Goal: Task Accomplishment & Management: Complete application form

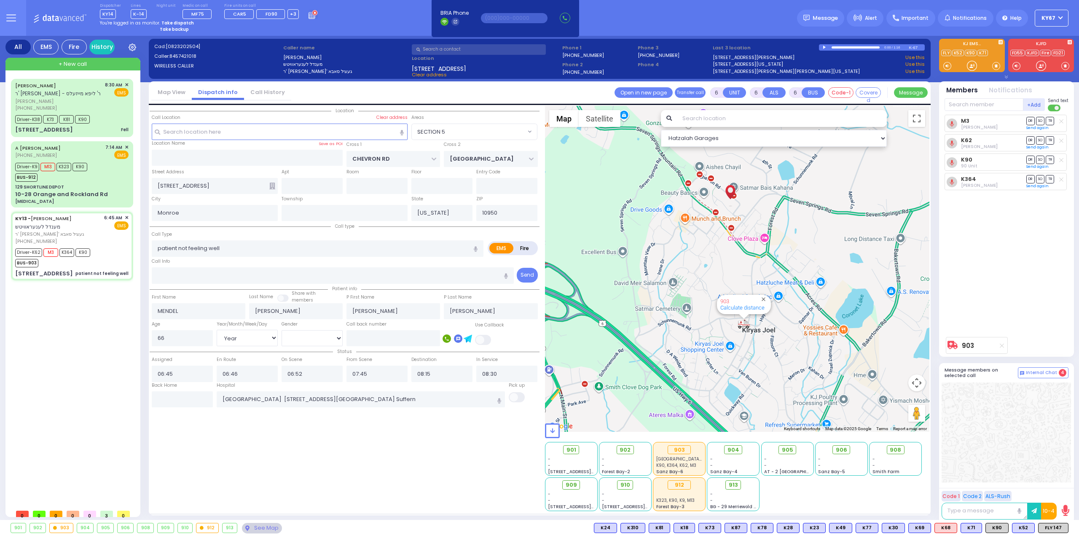
select select "SECTION 5"
select select "Year"
select select "[DEMOGRAPHIC_DATA]"
click at [203, 396] on input "text" at bounding box center [182, 399] width 61 height 16
click at [204, 396] on input "text" at bounding box center [182, 399] width 61 height 16
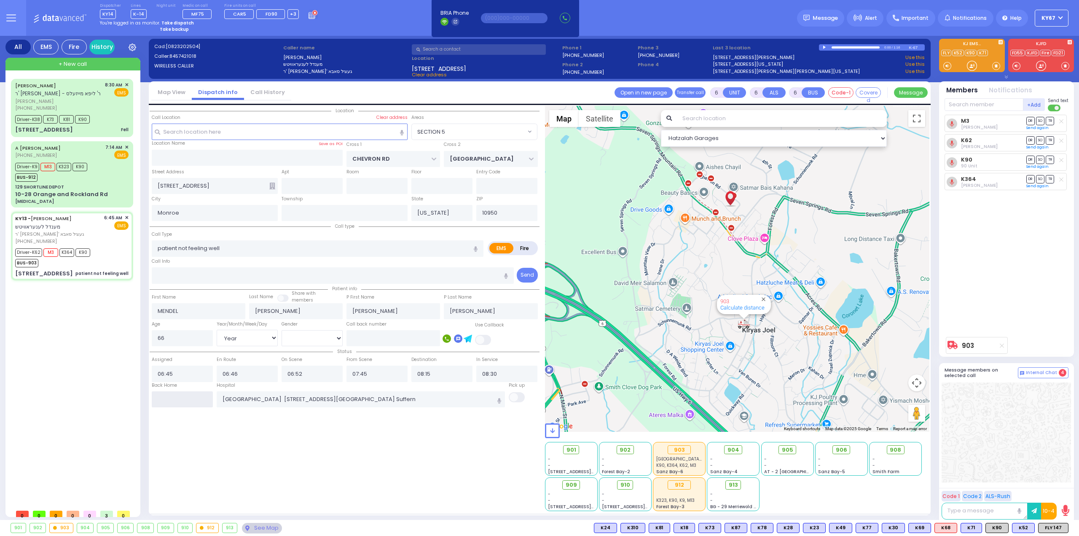
type input "10:32"
select select
radio input "true"
select select
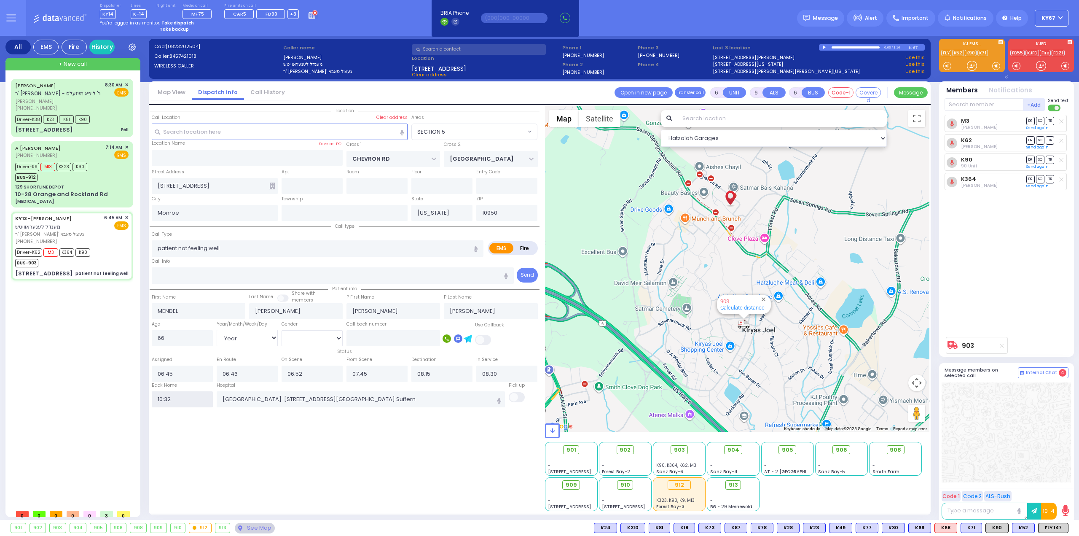
select select
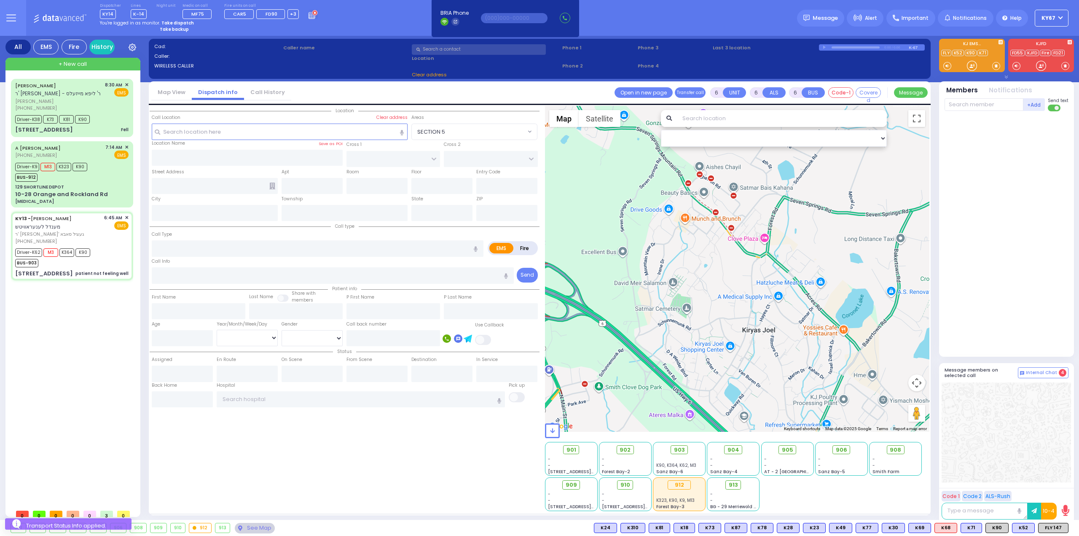
click at [170, 22] on strong "Take dispatch" at bounding box center [177, 23] width 32 height 6
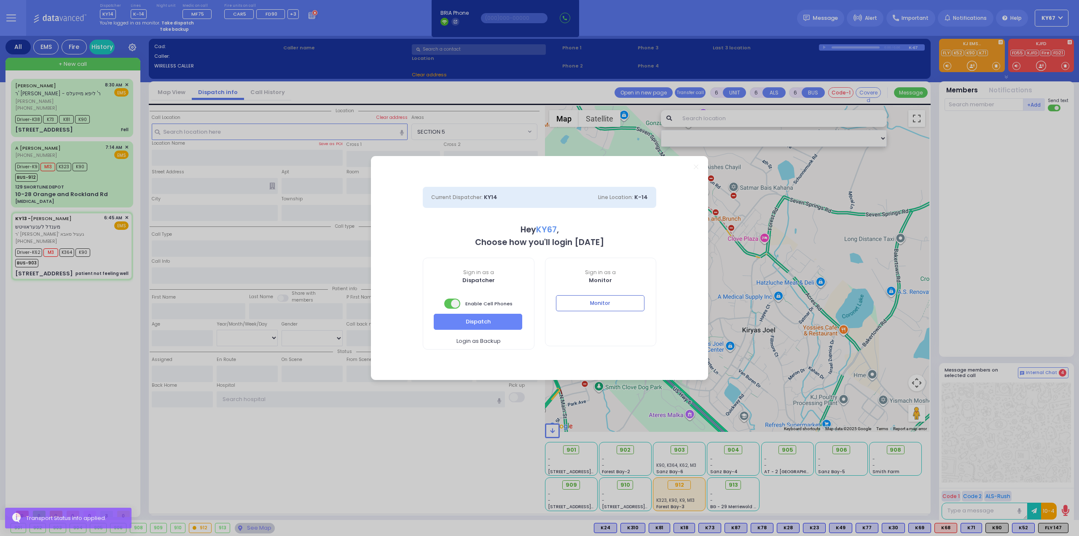
select select "9"
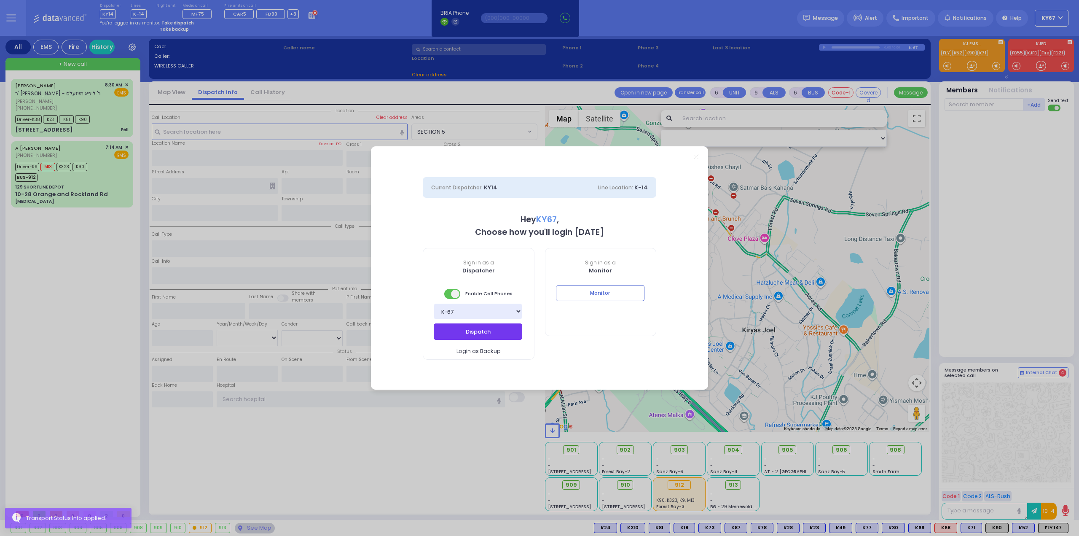
click at [461, 330] on button "Dispatch" at bounding box center [478, 331] width 88 height 16
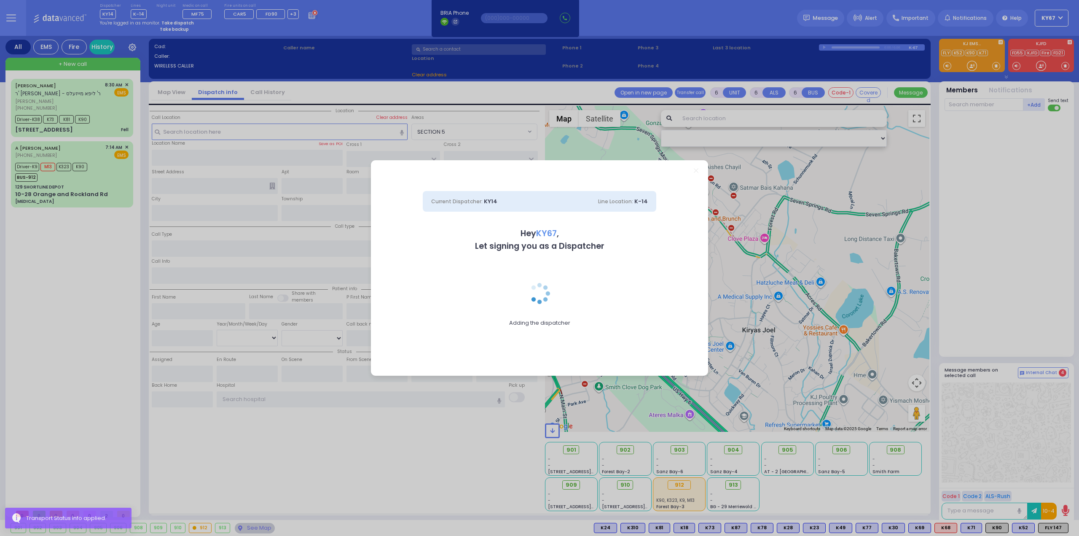
click at [99, 182] on div "Current Dispatcher: KY14 Line Location: K-14 Hey KY67 , Let signing you as a Di…" at bounding box center [539, 268] width 1079 height 536
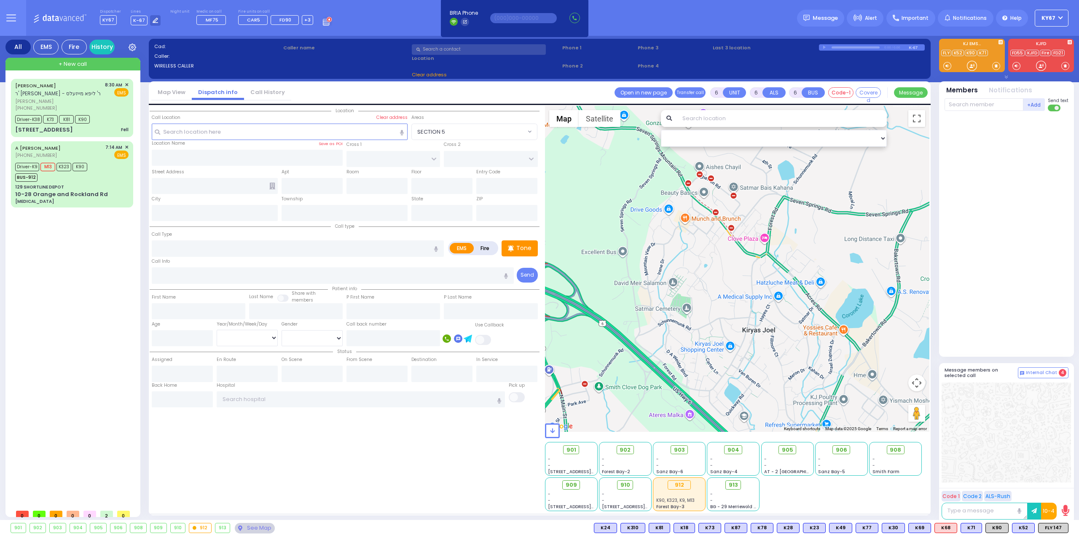
drag, startPoint x: 572, startPoint y: 321, endPoint x: 324, endPoint y: 240, distance: 261.4
click at [571, 320] on div at bounding box center [737, 269] width 385 height 326
click at [80, 186] on div "129 SHORTLINE DEPOT" at bounding box center [71, 187] width 113 height 6
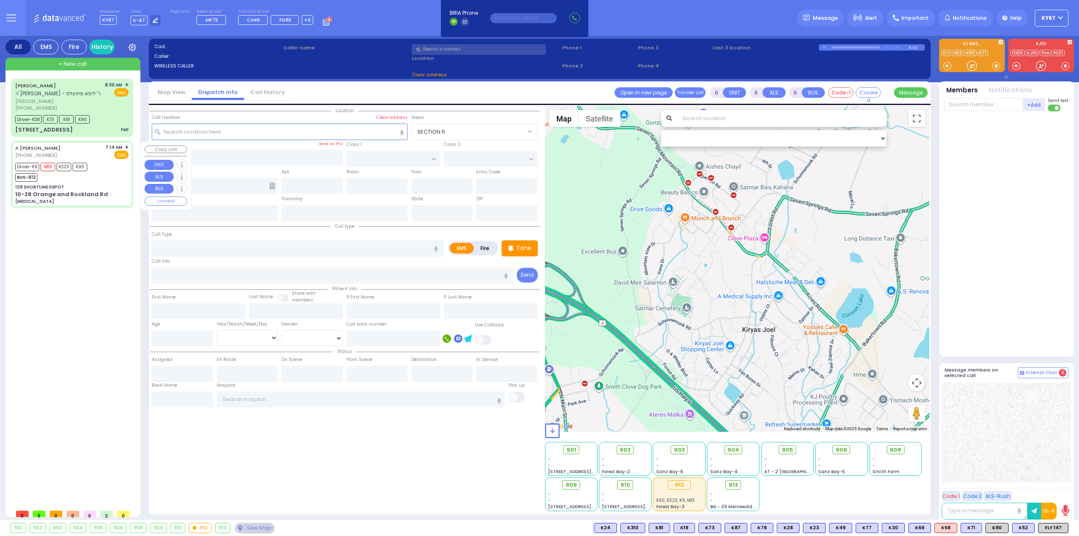
select select
type input "bowel obstruction"
radio input "true"
type input "Sarah"
type input "Metzeger"
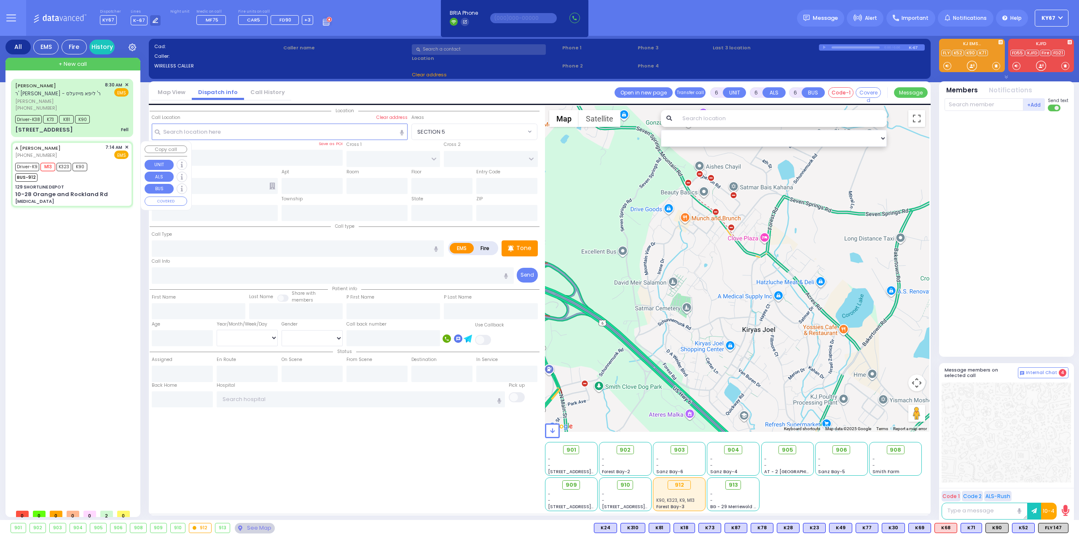
type input "26"
select select "Year"
select select "[DEMOGRAPHIC_DATA]"
type input "07:14"
type input "07:17"
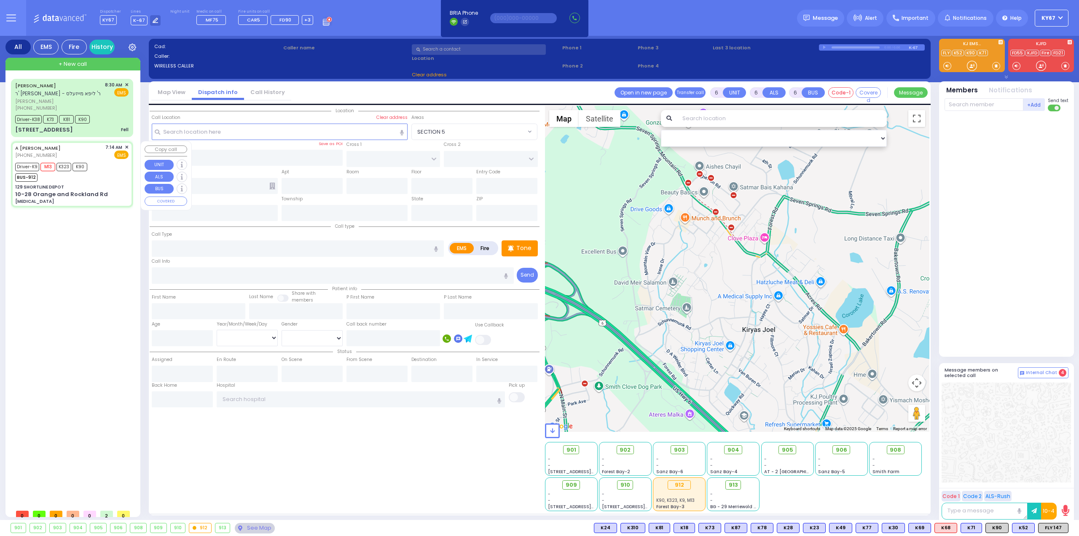
type input "08:12"
type input "08:33"
type input "09:33"
type input "09:40"
type input "NYU Langone Hospital Long Island Winthrop 259 1st St Mineola"
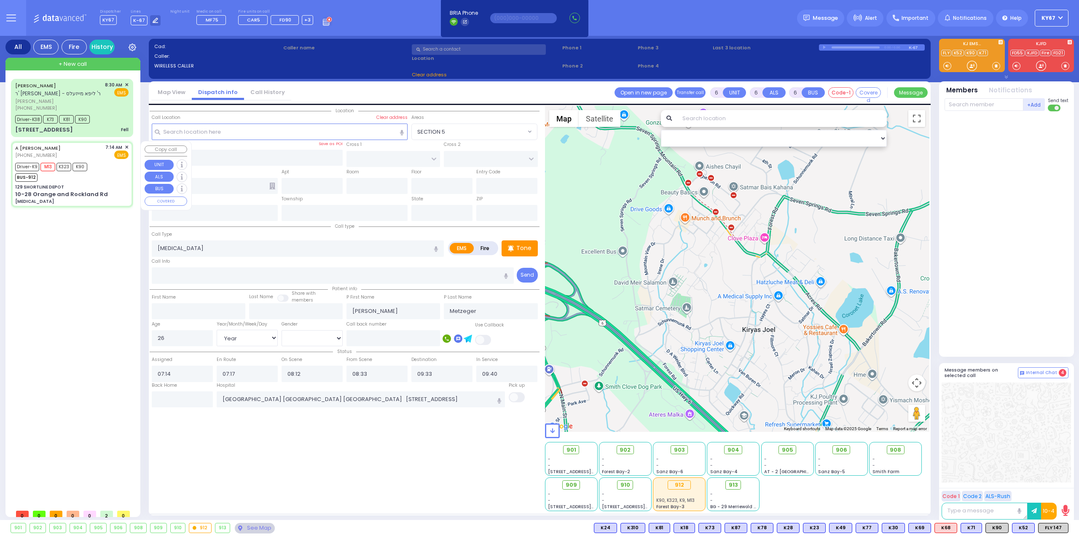
select select "Hatzalah Garages"
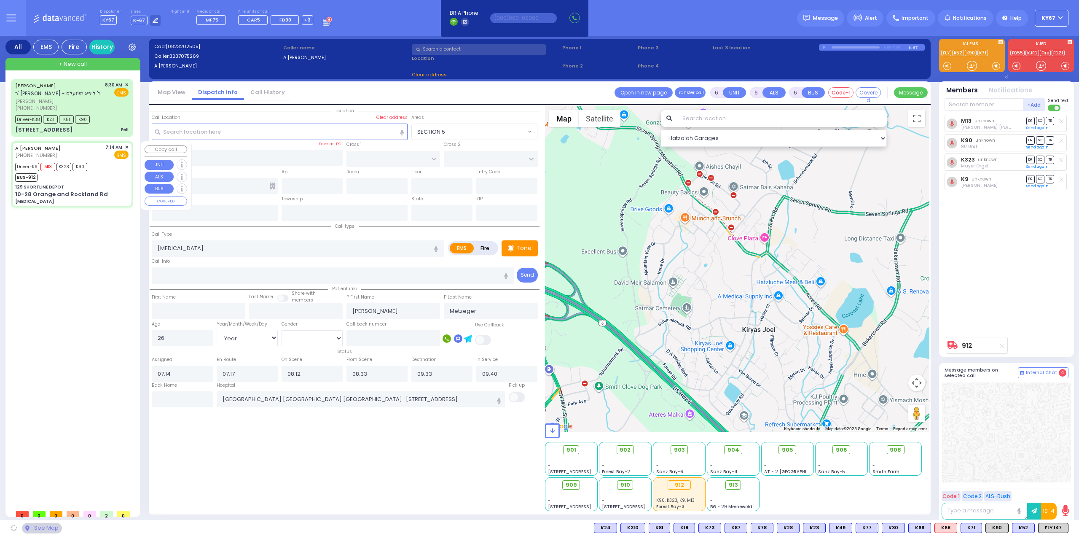
type input "129 SHORTLINE DEPOT"
type input "10-28 Orange and Rockland Rd"
type input "Monroe"
type input "[US_STATE]"
type input "10950"
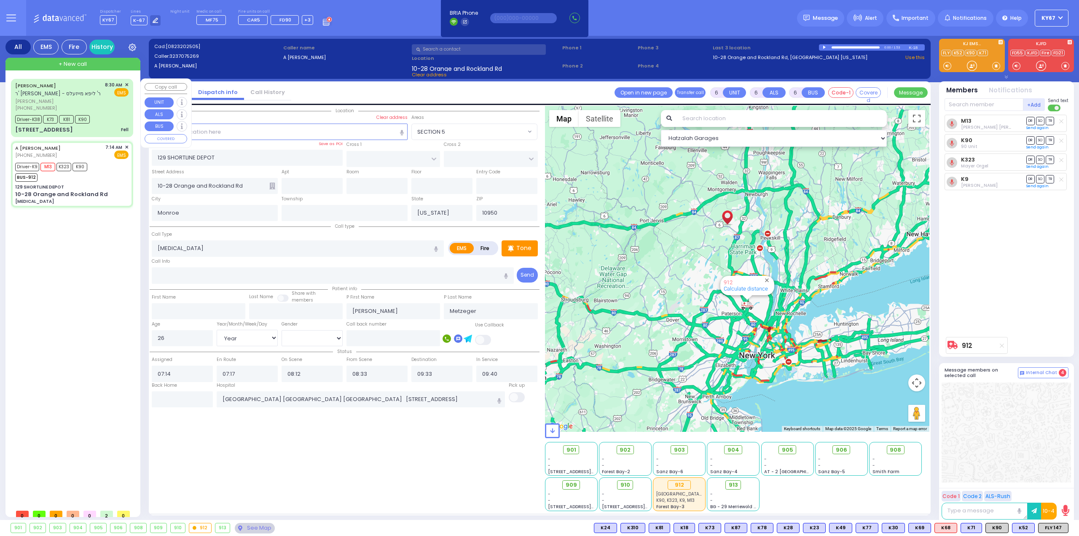
click at [107, 113] on div "Driver-K38 K73 K81 K90" at bounding box center [71, 118] width 113 height 11
select select
type input "Fell"
radio input "true"
type input "MOSHE"
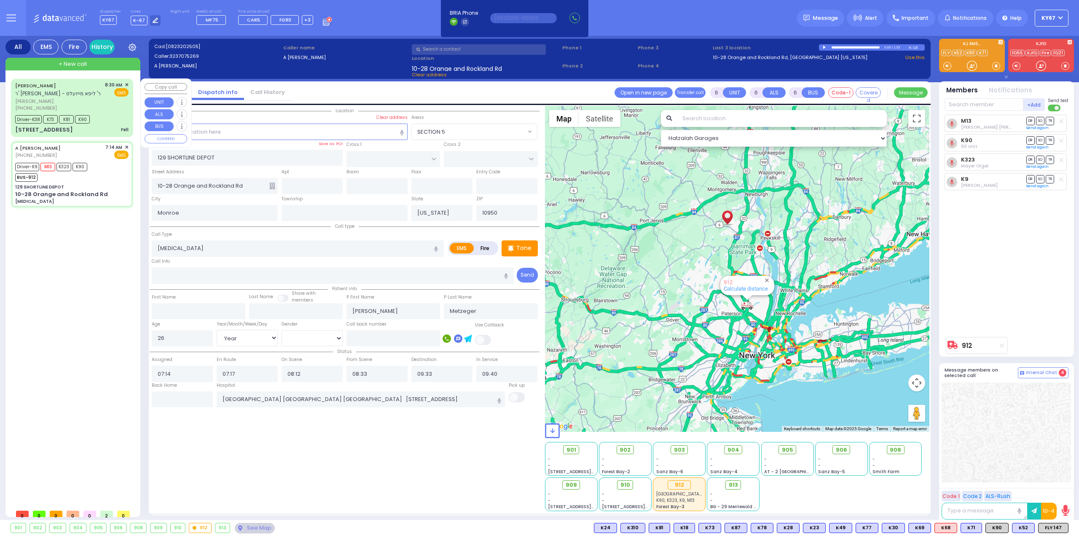
type input "DRESDNER"
type input "Victor"
type input "Dresdner"
type input "4"
select select "Year"
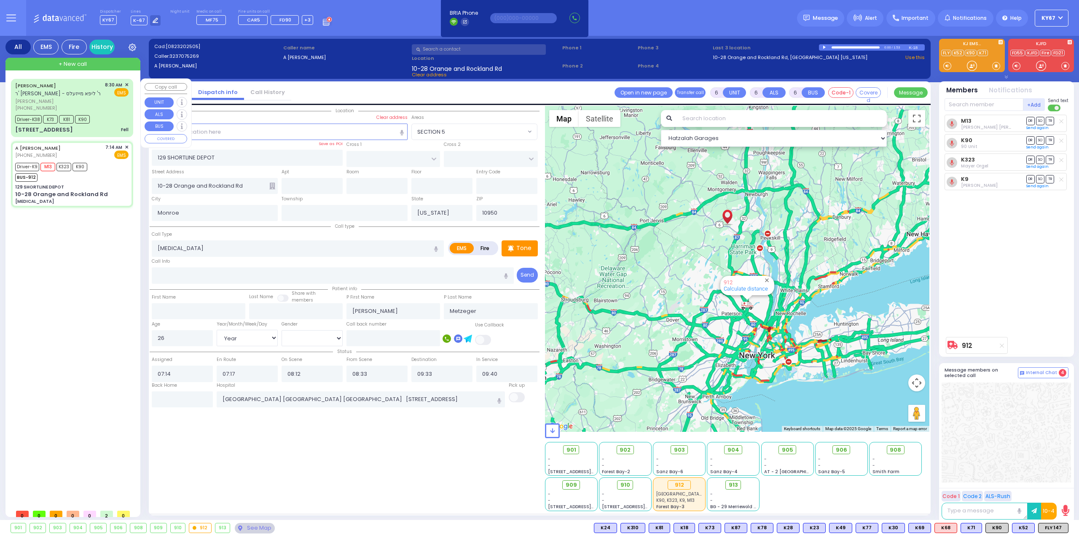
select select "[DEMOGRAPHIC_DATA]"
type input "08:30"
type input "08:32"
type input "08:36"
type input "09:05"
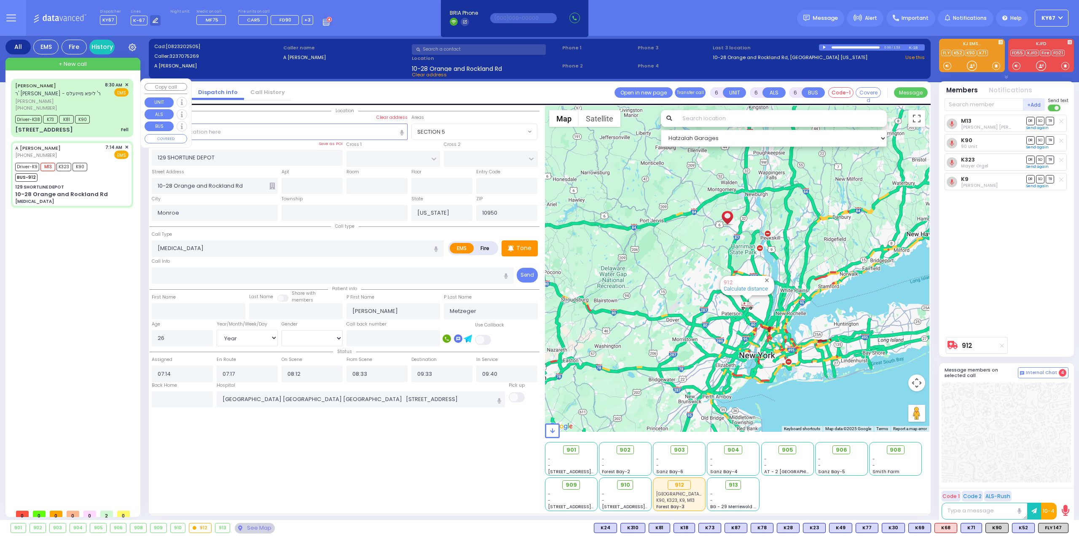
type input "09:45"
type input "09:55"
type input "Westchester Medical Center 100 Woods Rd Valhalla"
select select "Hatzalah Garages"
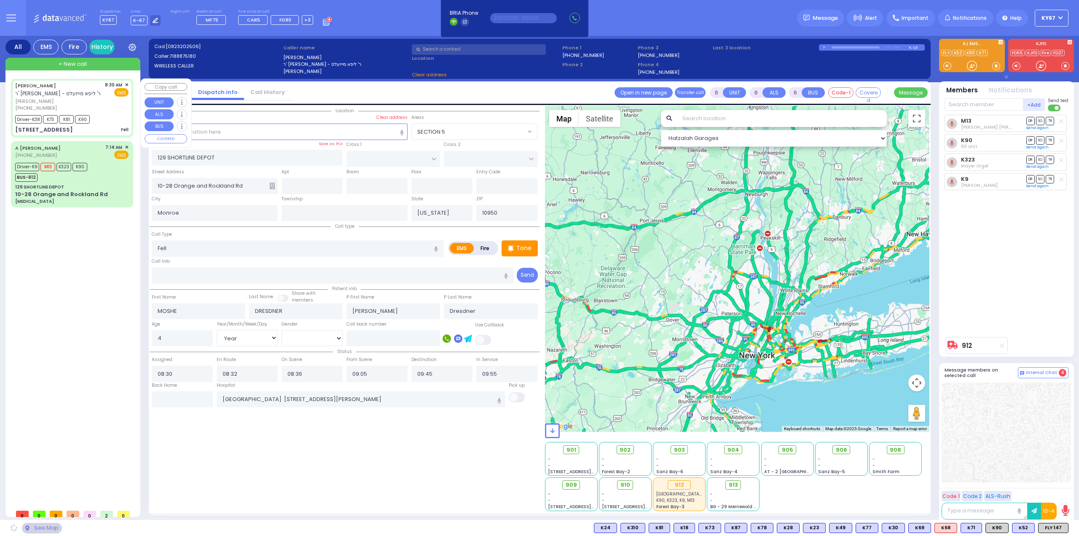
type input "[PERSON_NAME][GEOGRAPHIC_DATA]"
type input "CHUST RD"
type input "11 BEER SHAVA ST"
type input "403"
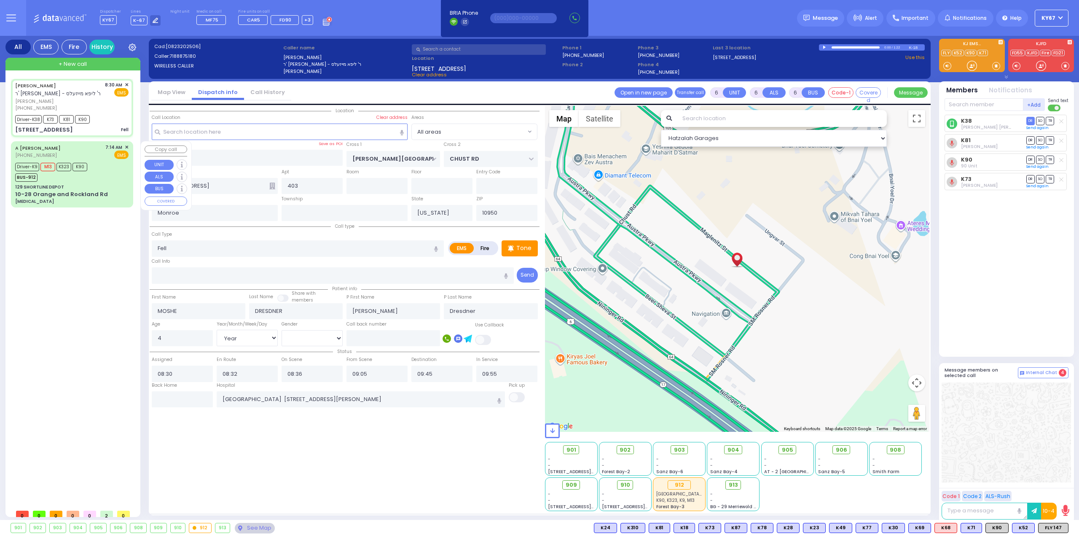
click at [108, 172] on div "Driver-K9 M13 K323 K90 BUS-912" at bounding box center [71, 171] width 113 height 21
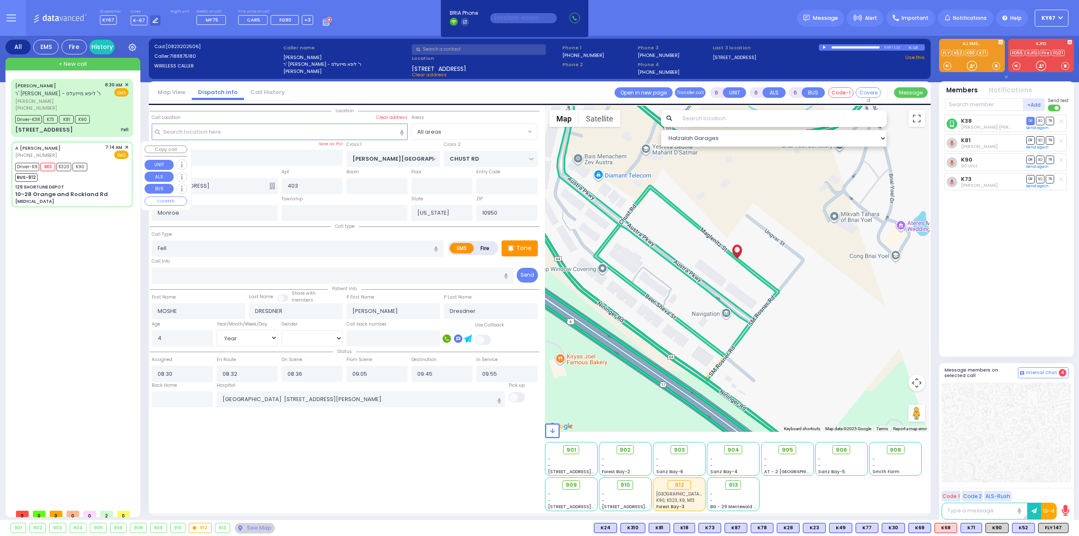
select select
type input "bowel obstruction"
radio input "true"
type input "Sarah"
type input "Metzeger"
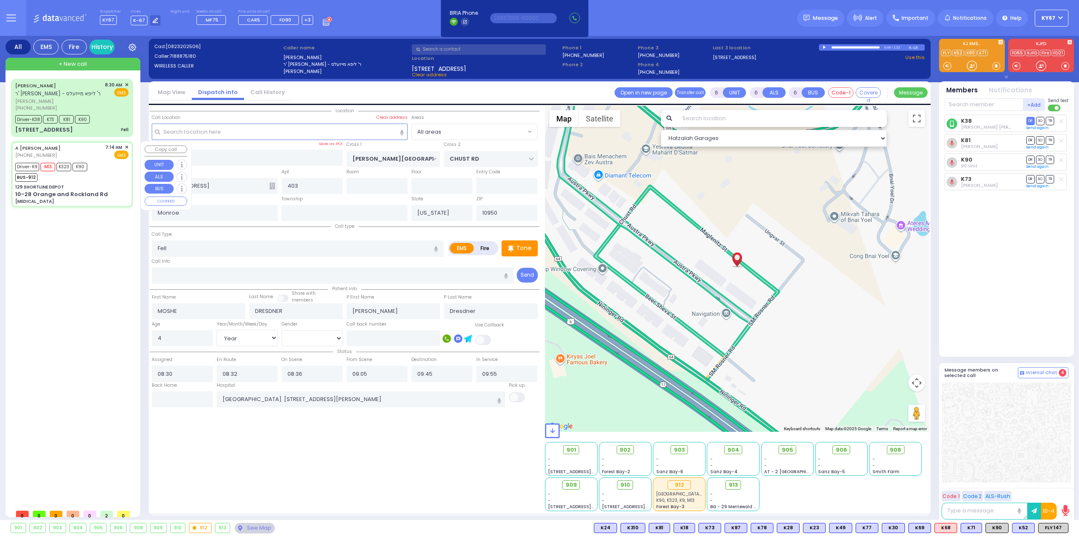
type input "26"
select select "Year"
select select "[DEMOGRAPHIC_DATA]"
type input "07:14"
type input "07:17"
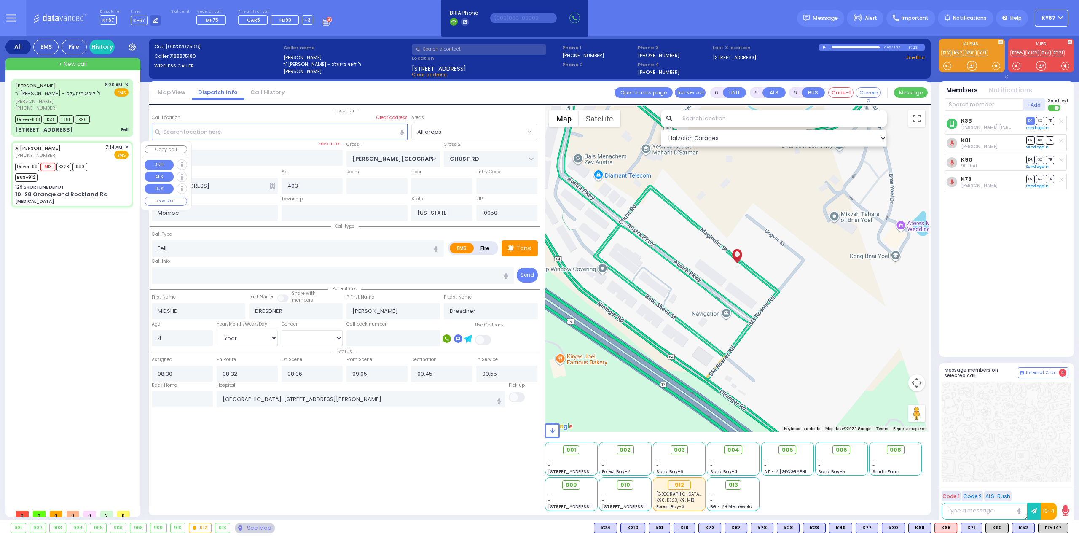
type input "08:12"
type input "08:33"
type input "09:33"
type input "09:40"
type input "NYU Langone Hospital Long Island Winthrop 259 1st St Mineola"
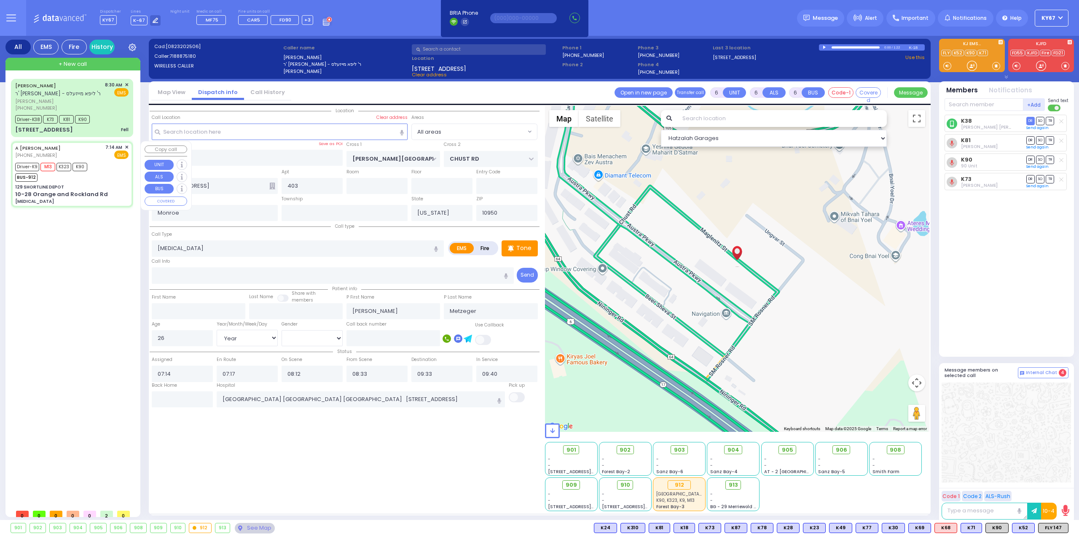
select select "Hatzalah Garages"
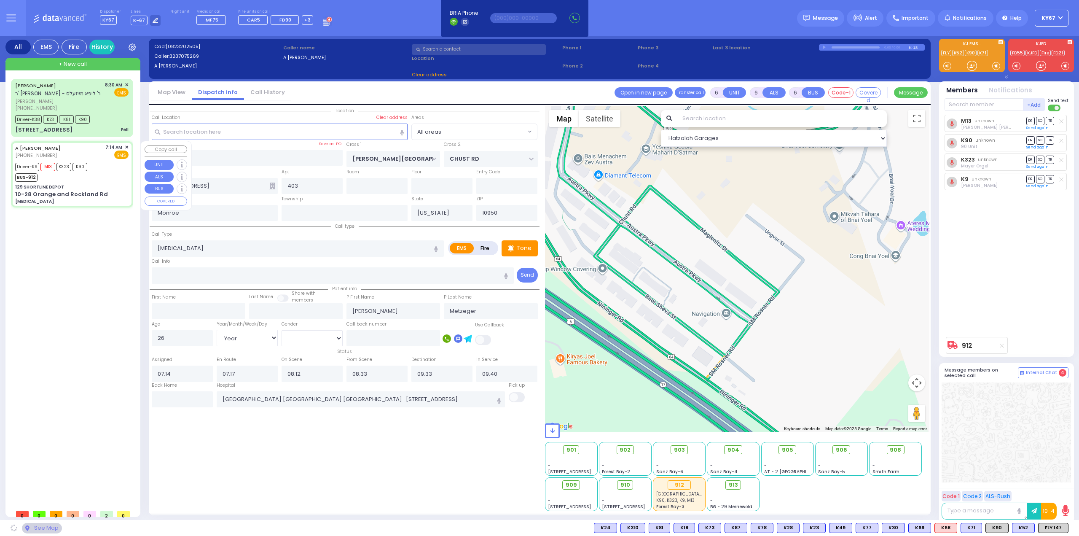
type input "129 SHORTLINE DEPOT"
type input "10-28 Orange and Rockland Rd"
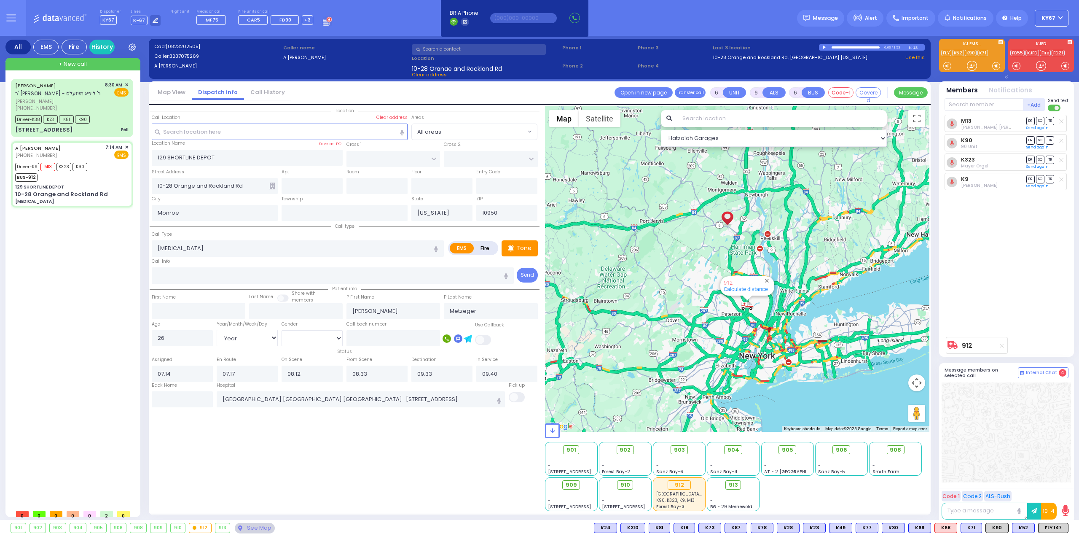
click at [414, 458] on div "Location" at bounding box center [345, 308] width 390 height 405
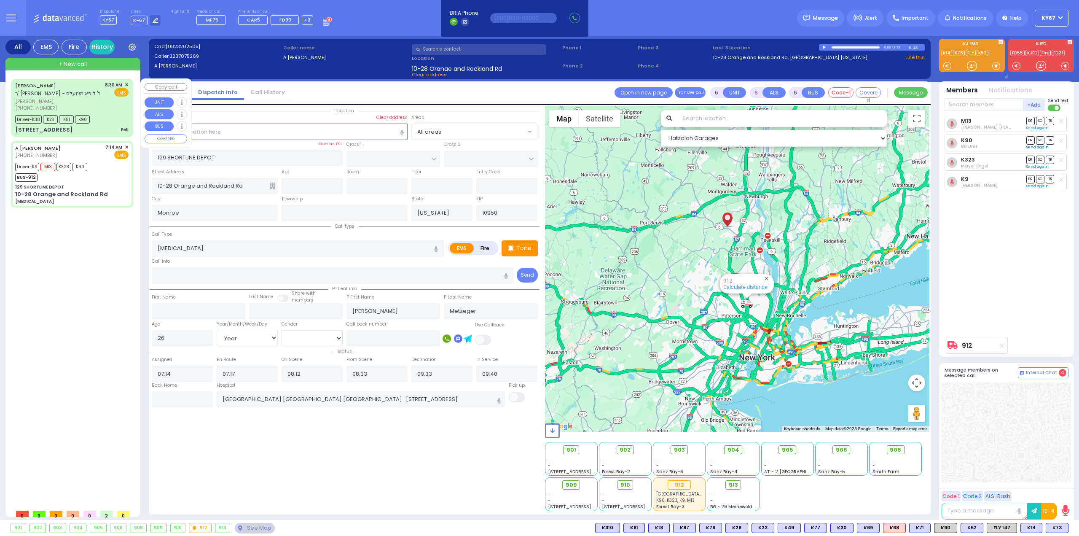
click at [38, 64] on div "+ New call" at bounding box center [72, 64] width 135 height 13
type input "2"
type input "1"
select select
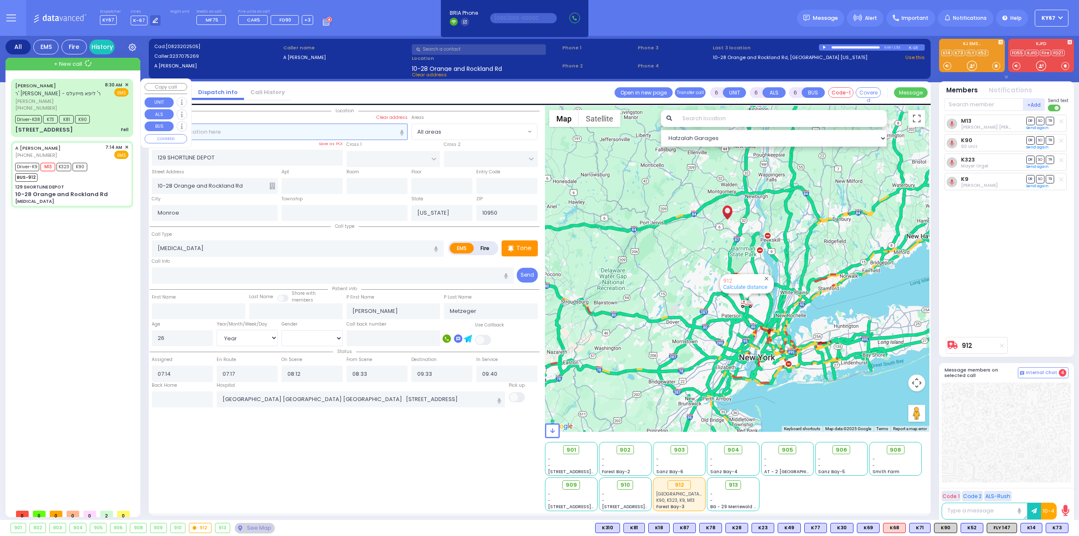
radio input "true"
select select
type input "10:34"
select select "Hatzalah Garages"
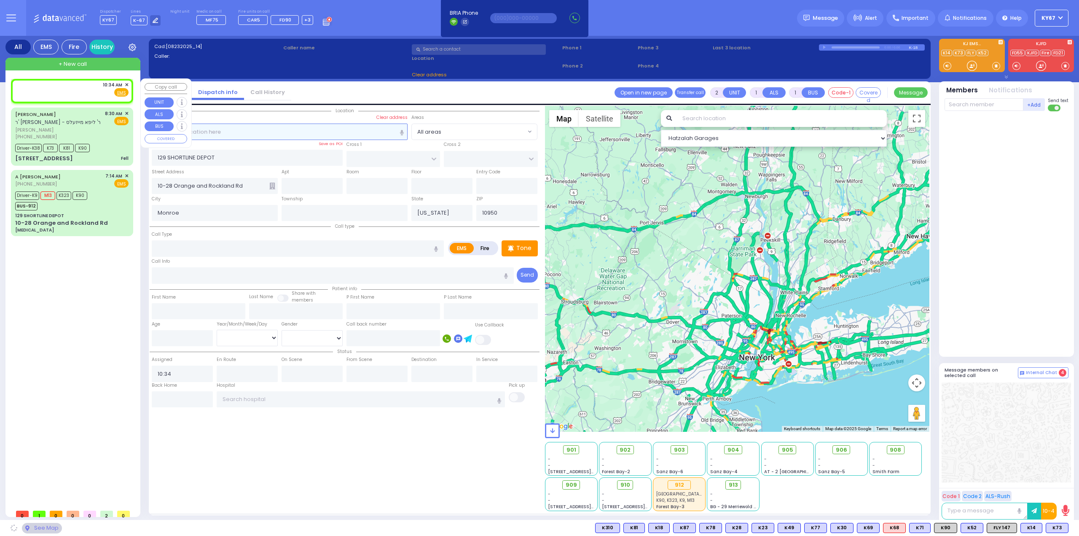
select select
radio input "true"
select select
select select "Hatzalah Garages"
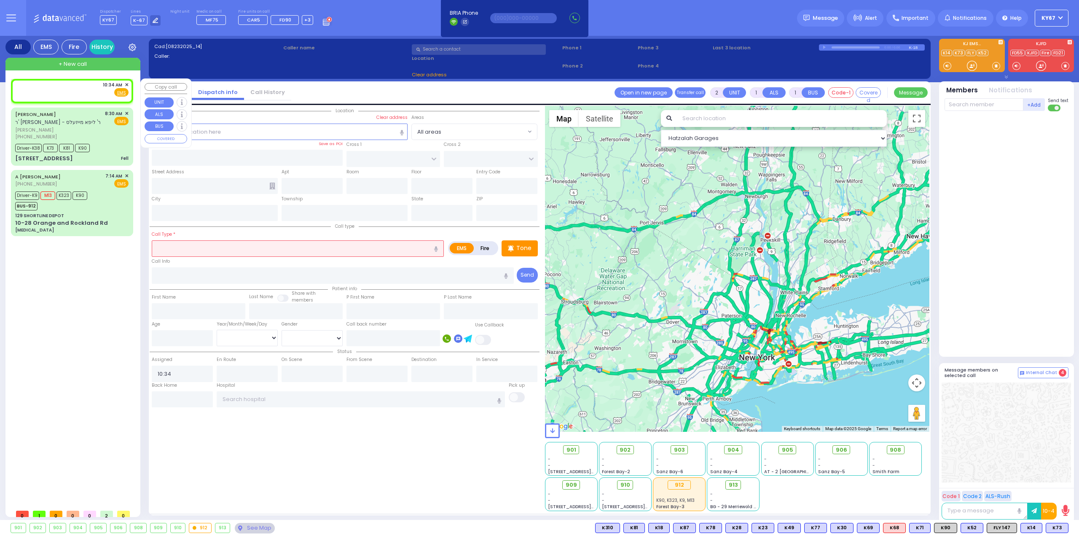
click at [87, 90] on div "10:34 AM ✕ Fire EMS" at bounding box center [71, 89] width 113 height 16
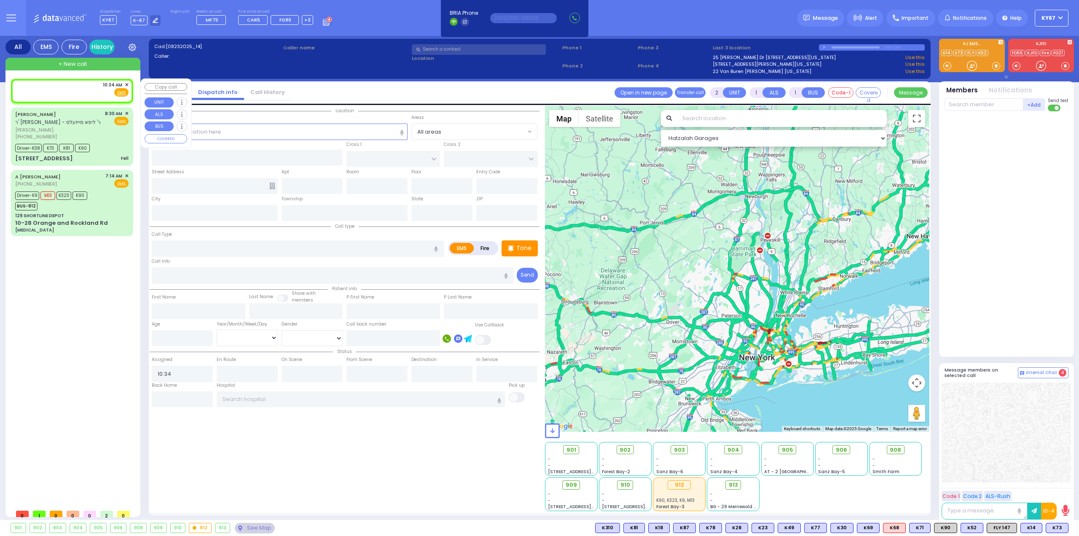
select select
radio input "true"
select select
select select "Hatzalah Garages"
click at [272, 137] on input "text" at bounding box center [280, 131] width 256 height 16
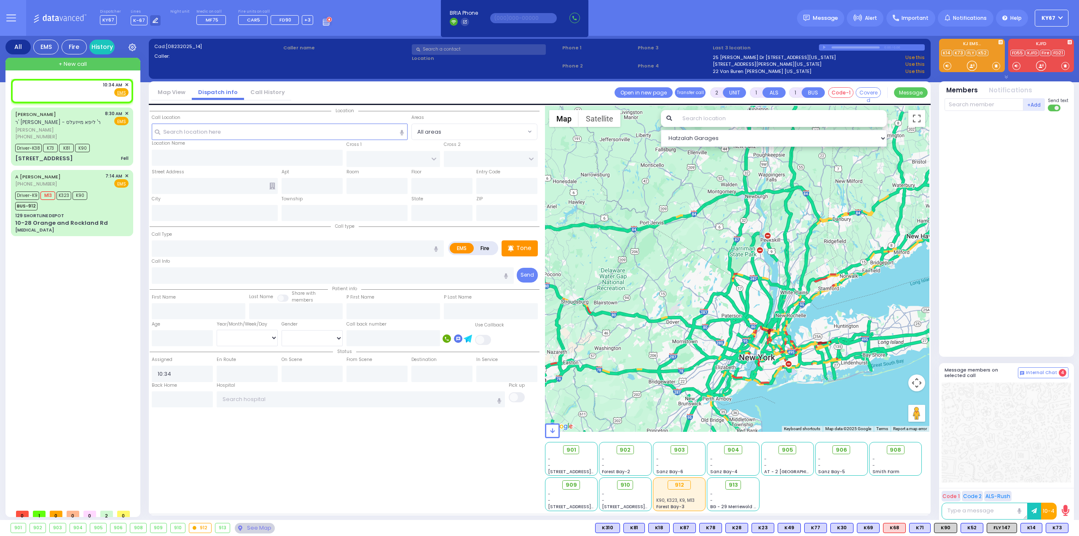
click at [401, 131] on icon "button" at bounding box center [402, 133] width 4 height 7
type input "Mad Libs"
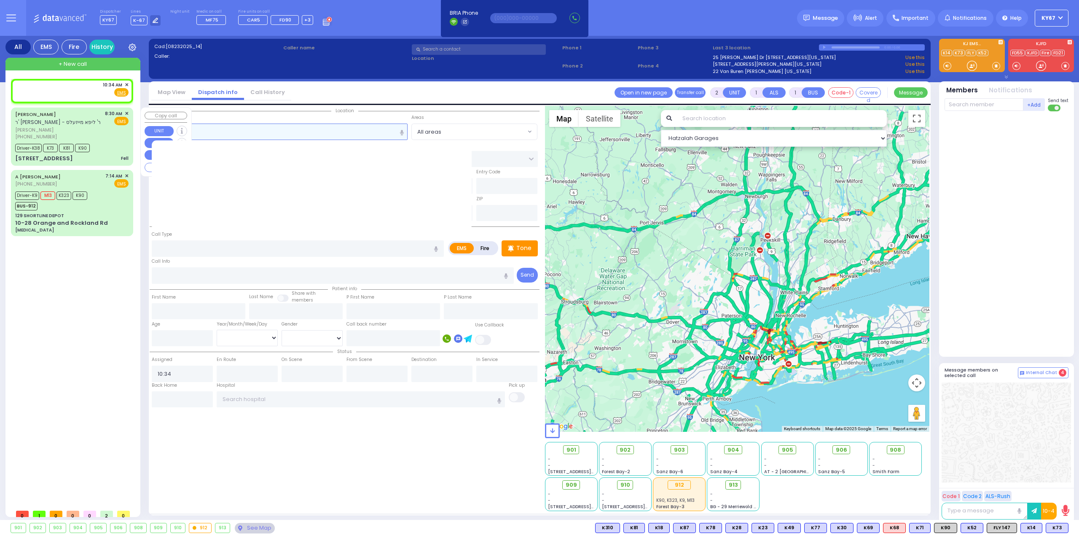
drag, startPoint x: 232, startPoint y: 129, endPoint x: 40, endPoint y: 128, distance: 192.1
click at [42, 128] on div "All EMS Fire History Settings" at bounding box center [539, 279] width 1068 height 487
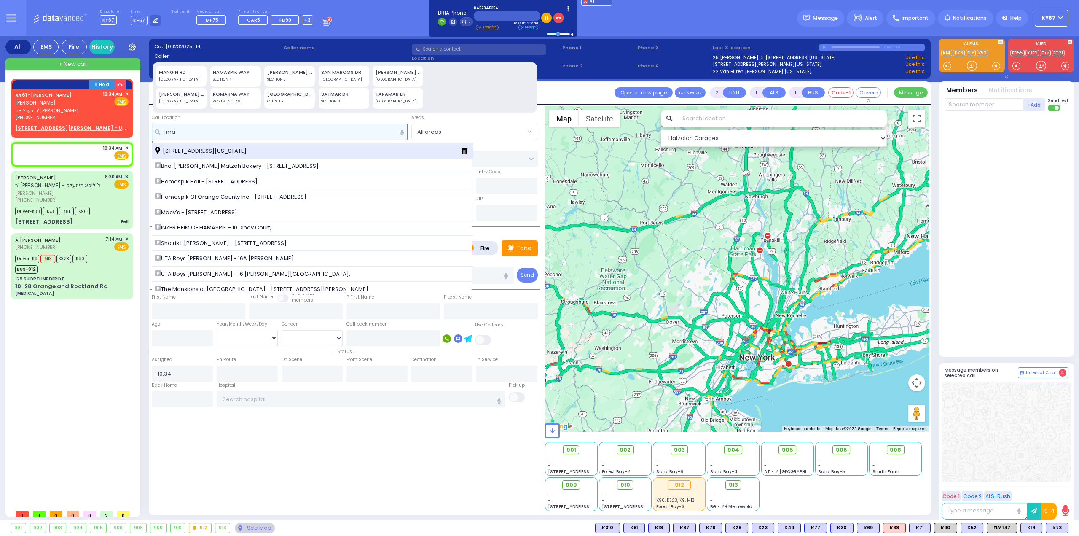
type input "1 ma"
click at [283, 149] on div "[STREET_ADDRESS][US_STATE]" at bounding box center [304, 151] width 299 height 8
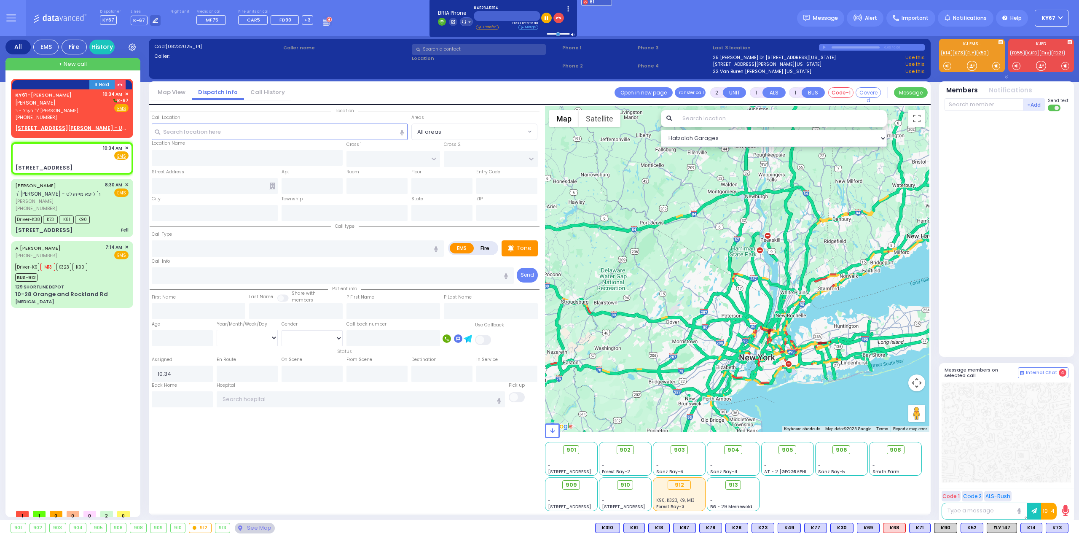
select select
radio input "true"
select select
select select "Hatzalah Garages"
type input "[PERSON_NAME][GEOGRAPHIC_DATA]"
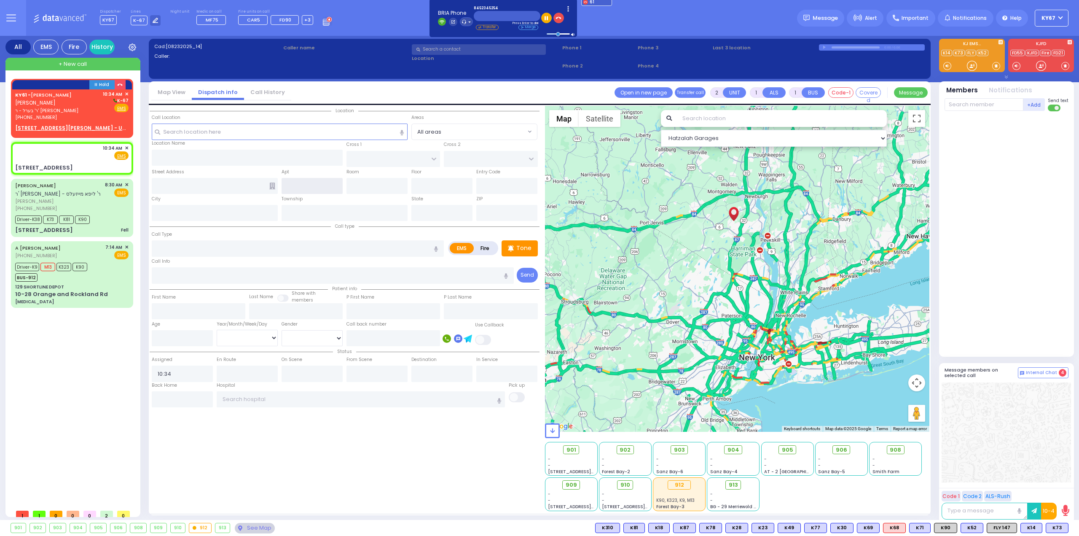
type input "PILNUA RD"
type input "1 Maglenitz St"
type input "Monroe"
type input "[US_STATE]"
type input "10950"
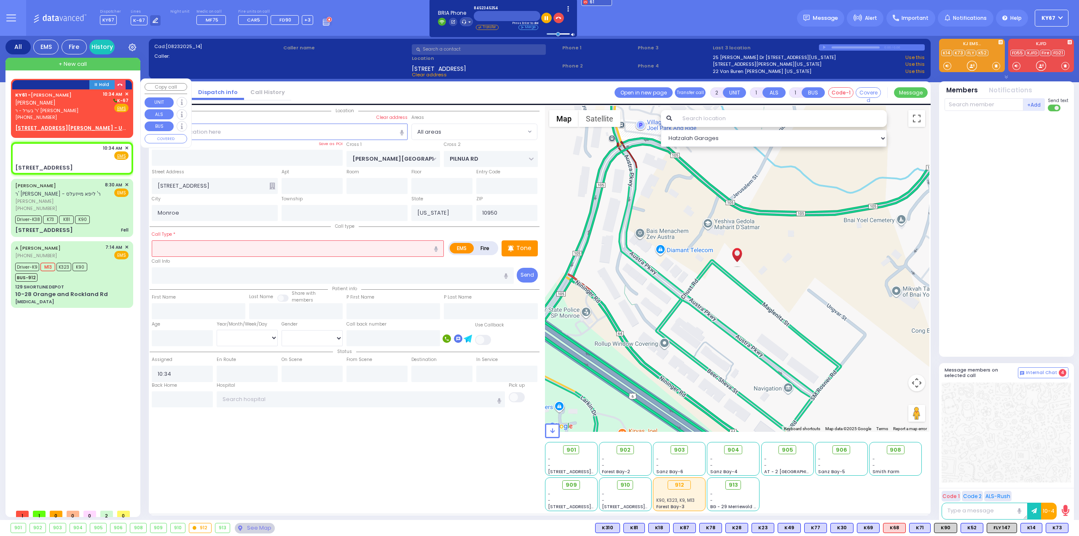
click at [126, 93] on span "✕" at bounding box center [127, 94] width 4 height 7
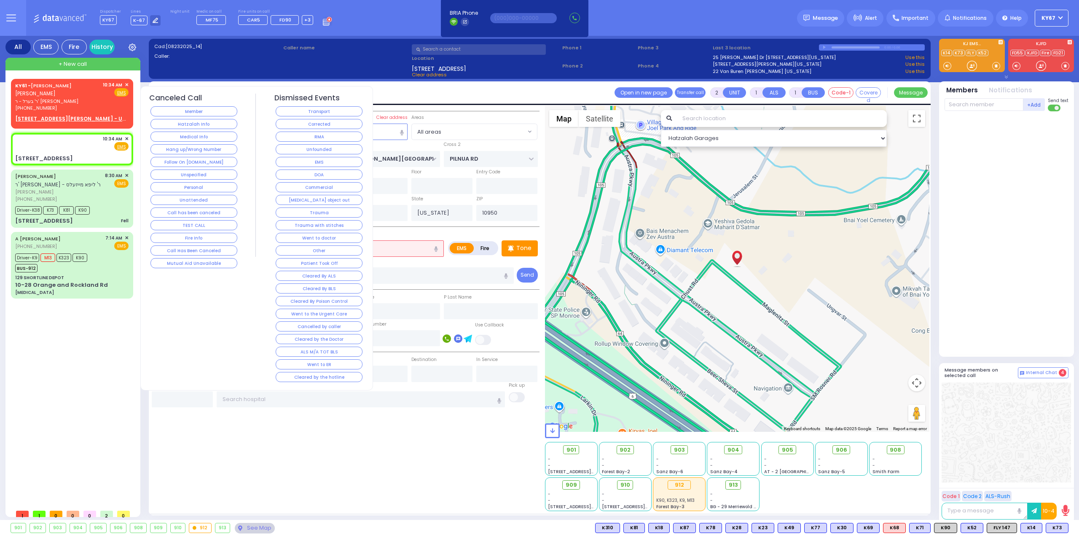
click at [182, 111] on button "Member" at bounding box center [193, 111] width 87 height 10
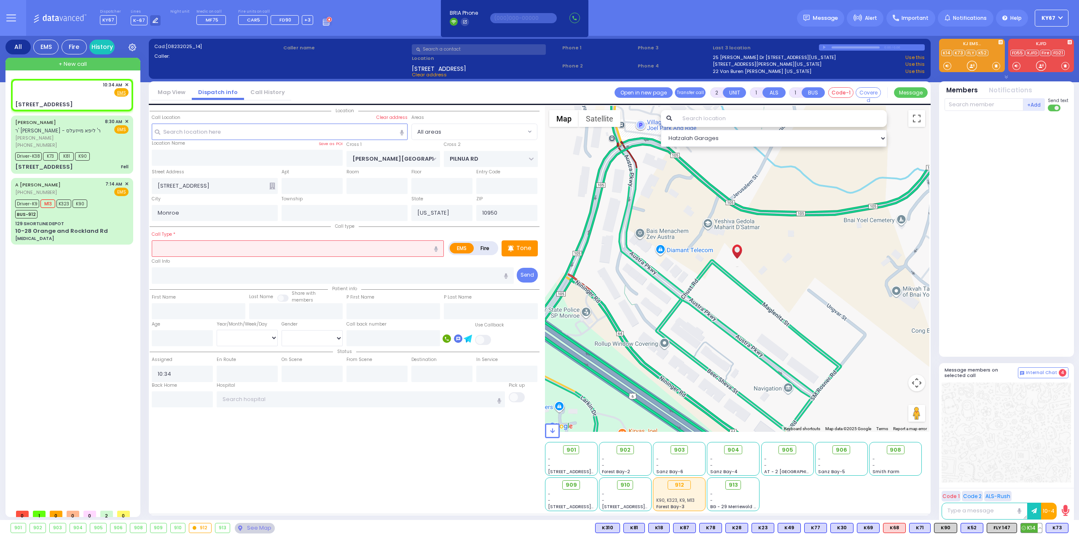
click at [1041, 529] on button at bounding box center [1039, 527] width 4 height 9
click at [1066, 527] on button at bounding box center [1065, 527] width 4 height 9
click at [1059, 491] on icon at bounding box center [1059, 490] width 9 height 9
click at [303, 185] on input "text" at bounding box center [311, 186] width 61 height 16
type input "202"
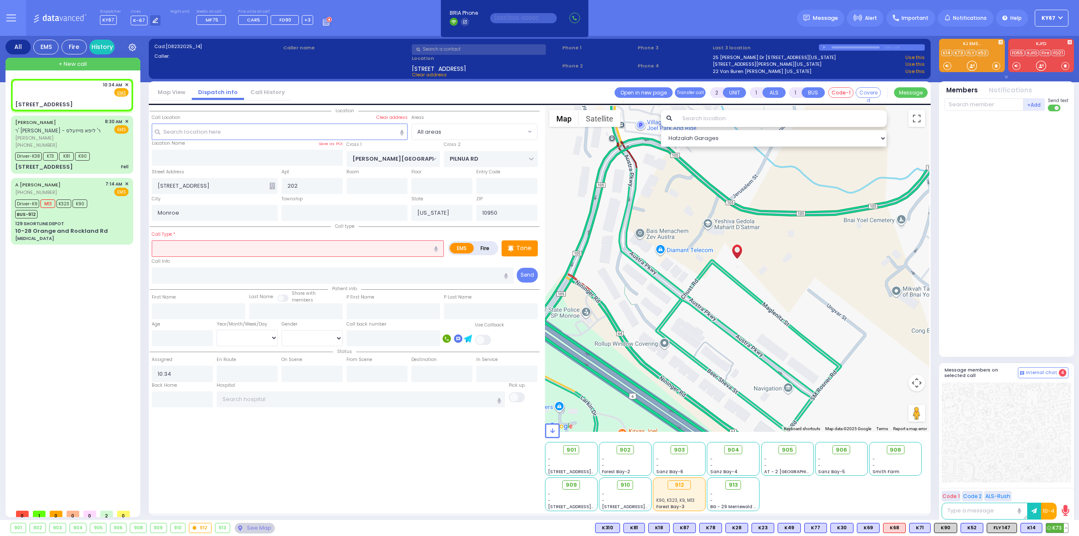
click at [1067, 528] on button at bounding box center [1065, 527] width 4 height 9
click at [1059, 463] on icon at bounding box center [1059, 466] width 9 height 9
select select
radio input "true"
select select
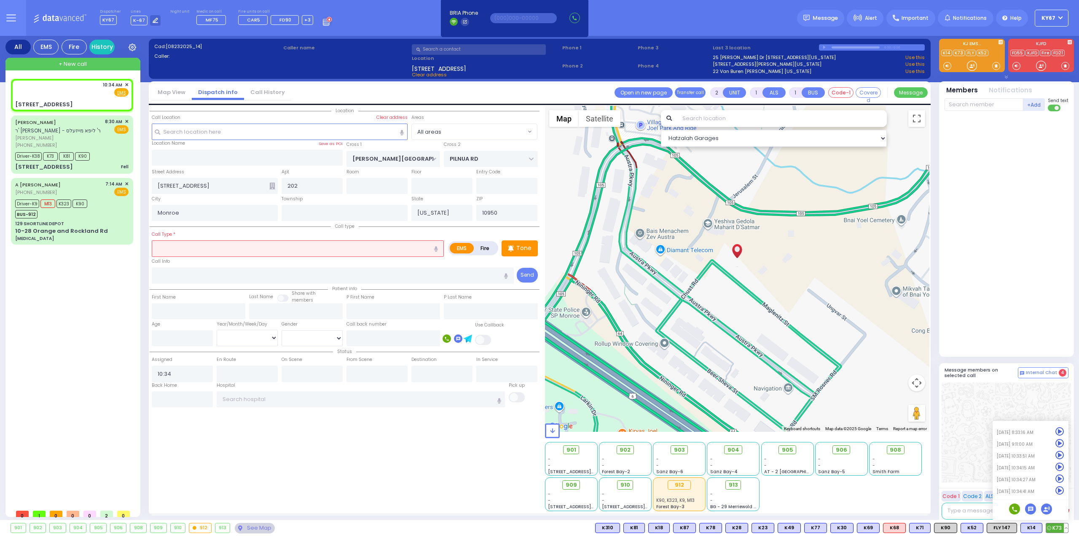
select select "Hatzalah Garages"
click at [265, 246] on input "text" at bounding box center [298, 248] width 292 height 16
select select
radio input "true"
select select
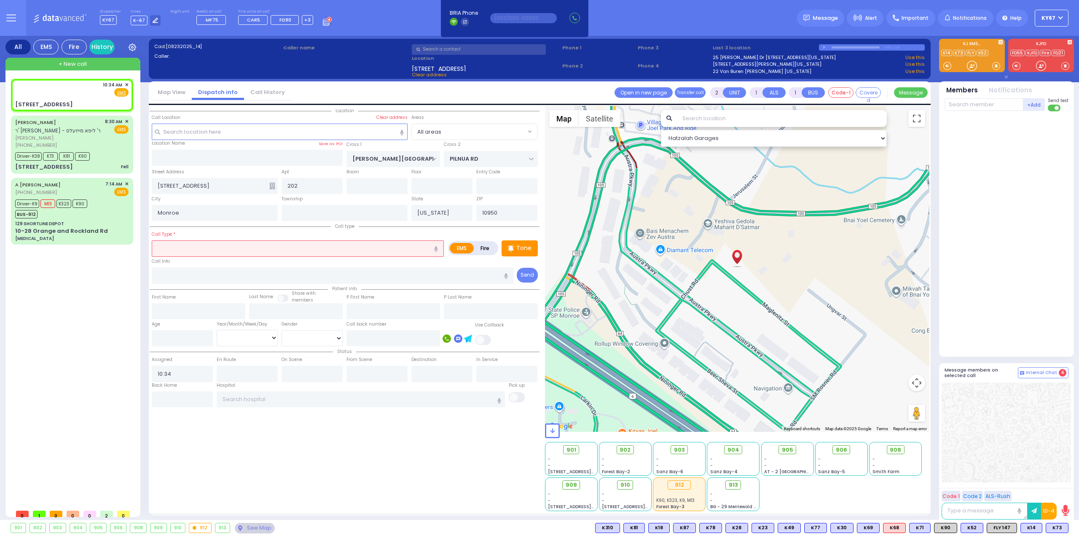
select select "Hatzalah Garages"
click at [435, 246] on icon "button" at bounding box center [436, 248] width 4 height 5
type input "check out a patient"
select select
radio input "true"
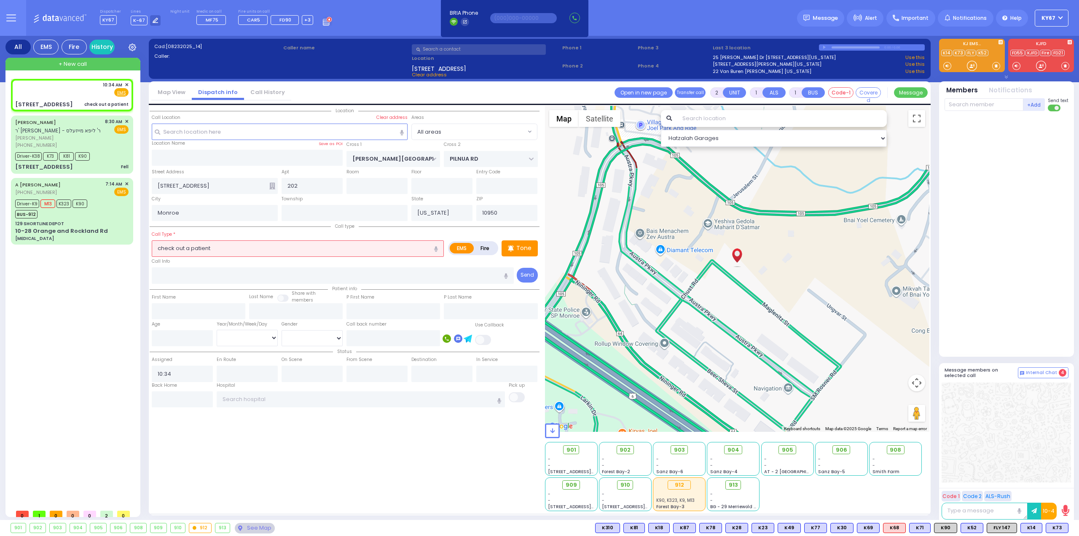
select select
select select "Hatzalah Garages"
click at [298, 458] on div "Location 202" at bounding box center [345, 308] width 390 height 405
click at [1057, 528] on span "K73" at bounding box center [1057, 527] width 22 height 9
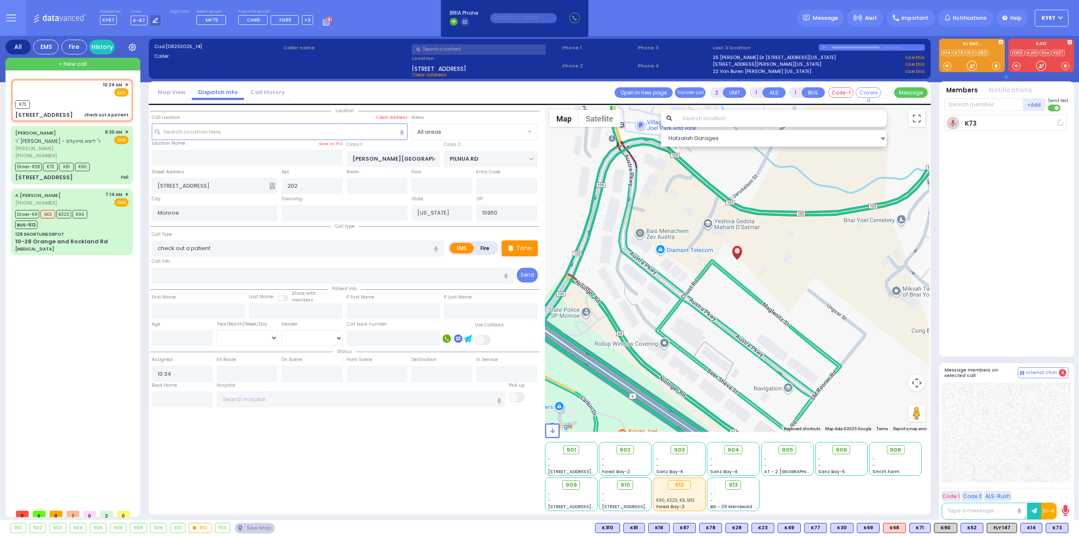
select select
radio input "true"
select select
type input "10:35"
select select "Hatzalah Garages"
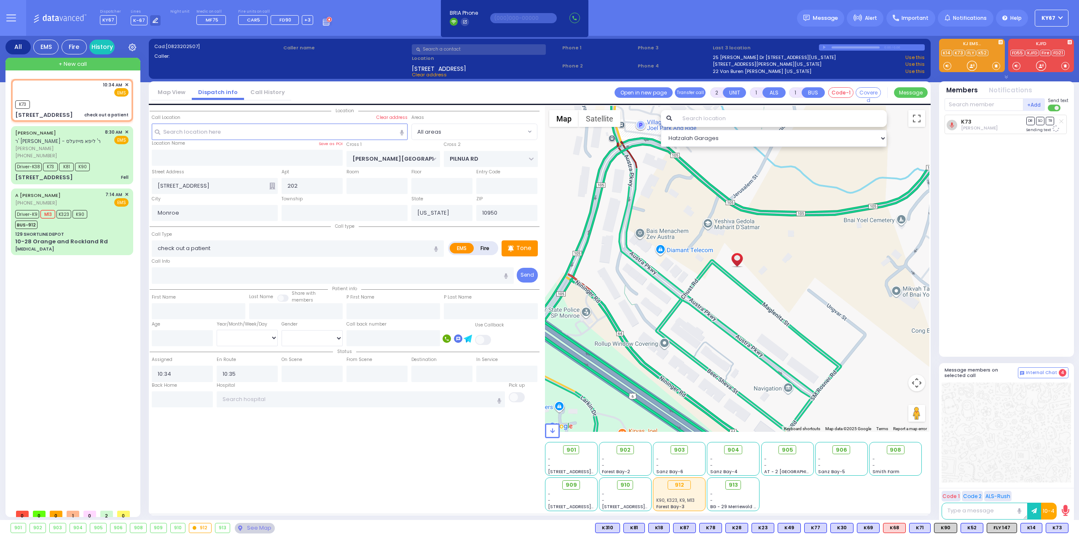
click at [980, 225] on div "K73 Pinchas Braun DR SO TR" at bounding box center [1007, 232] width 126 height 235
click at [87, 226] on div "Driver-K9 M13 K323 K90 BUS-912" at bounding box center [52, 218] width 75 height 21
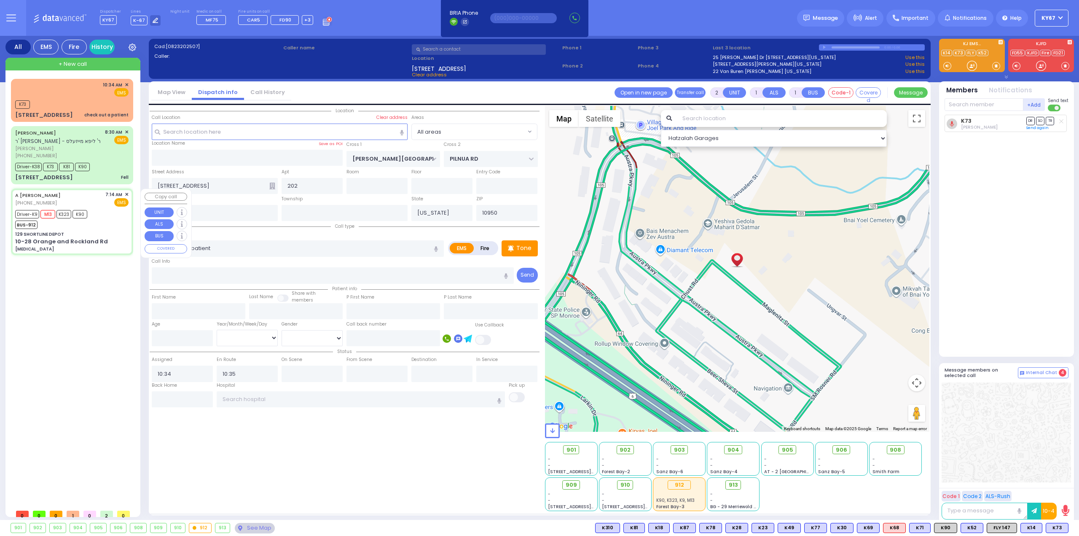
type input "6"
select select
type input "bowel obstruction"
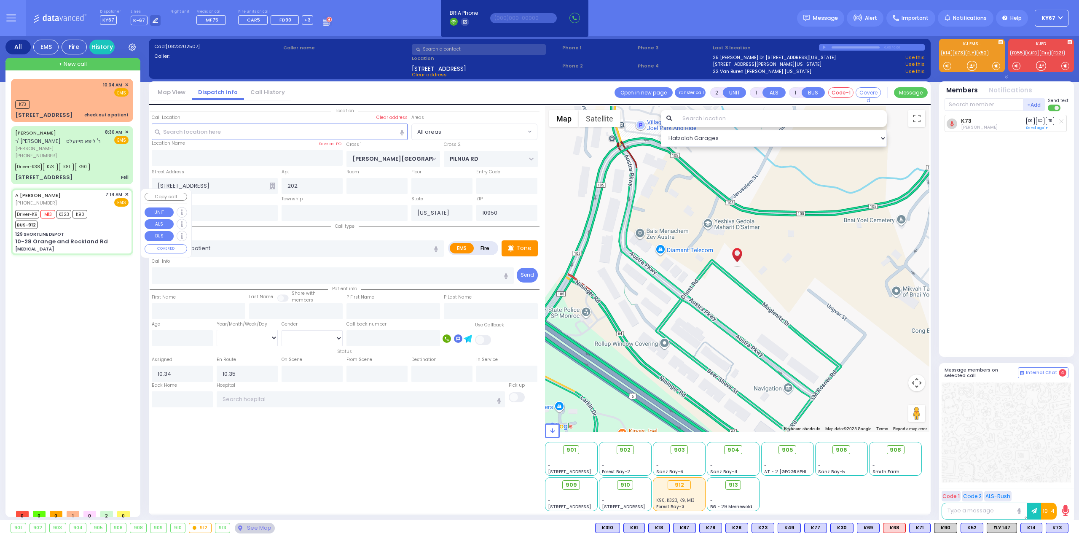
radio input "true"
type input "Sarah"
type input "Metzeger"
type input "26"
select select "Year"
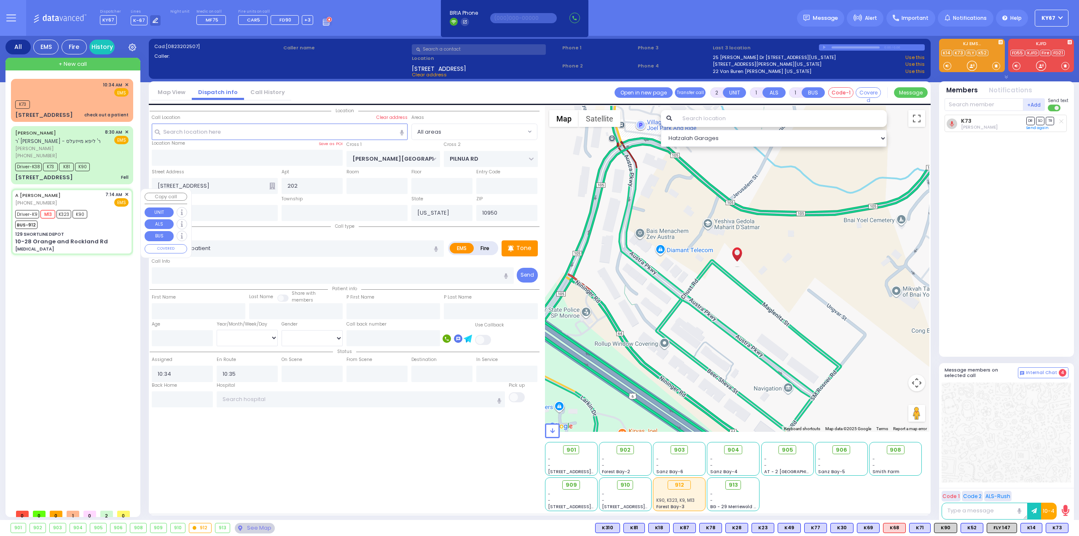
select select "[DEMOGRAPHIC_DATA]"
type input "07:14"
type input "07:17"
type input "08:12"
type input "08:33"
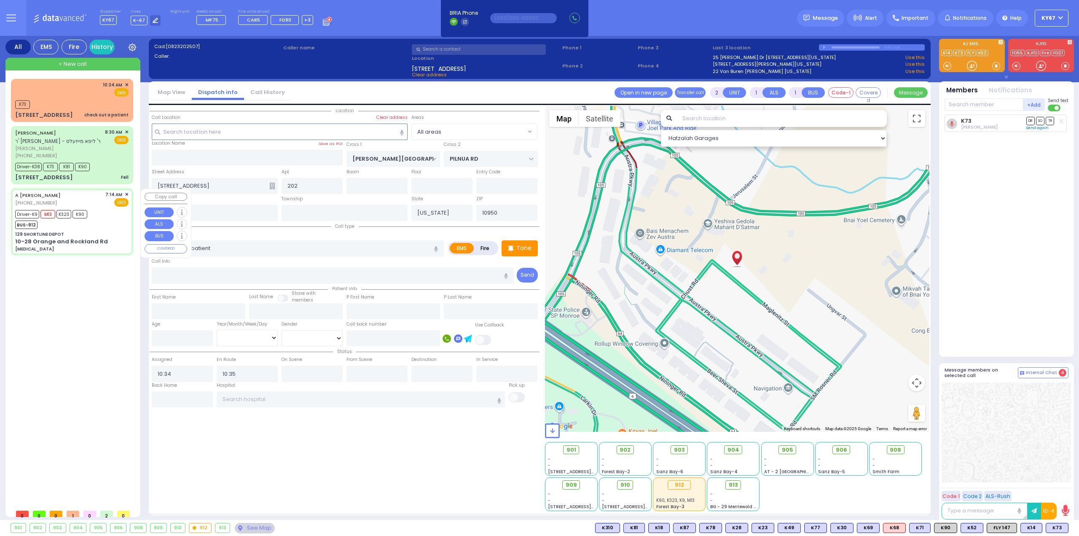
type input "09:33"
type input "09:40"
type input "NYU Langone Hospital Long Island Winthrop 259 1st St Mineola"
select select "Hatzalah Garages"
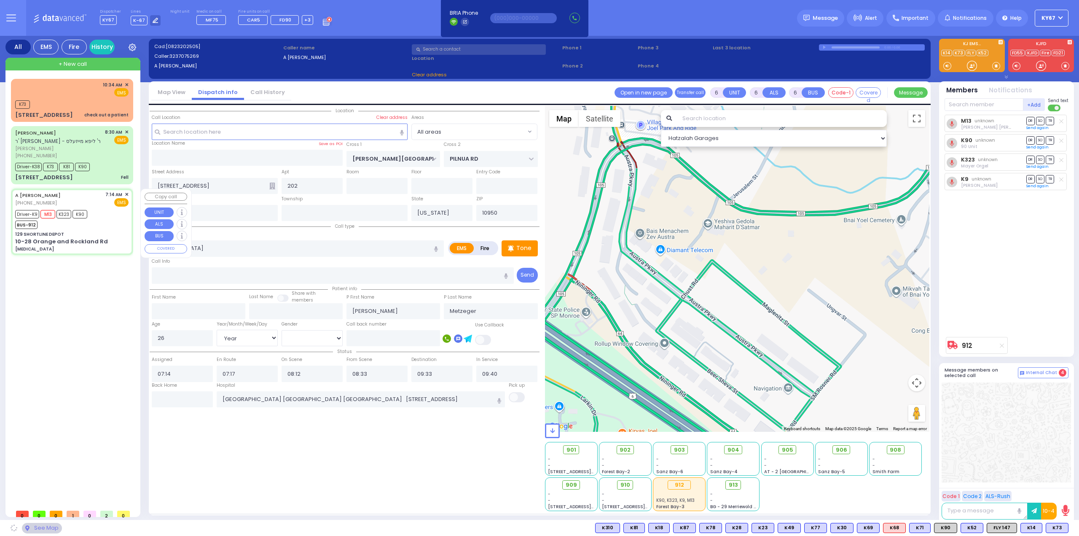
type input "129 SHORTLINE DEPOT"
type input "10-28 Orange and Rockland Rd"
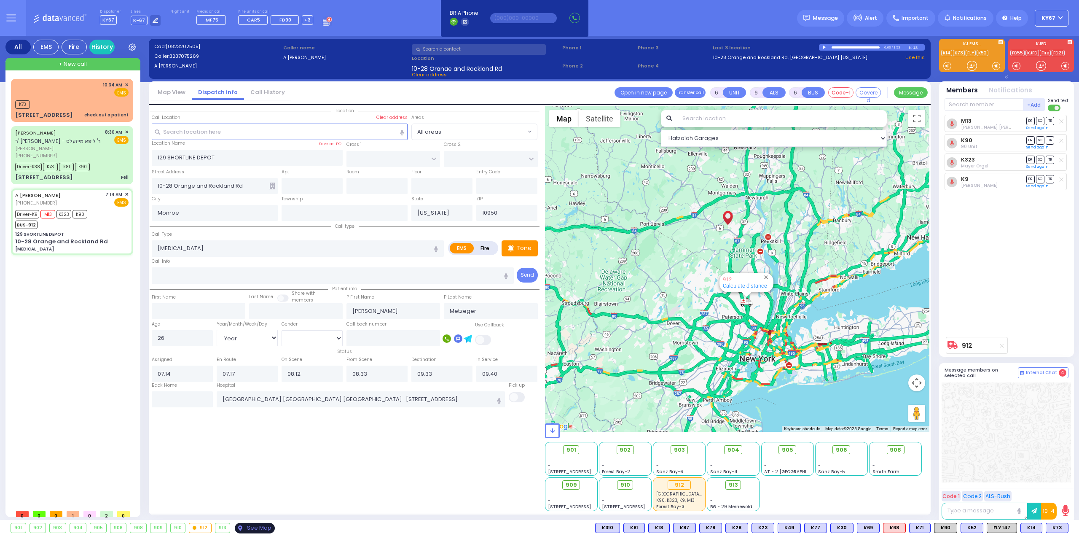
click at [259, 528] on div "See Map" at bounding box center [255, 527] width 40 height 11
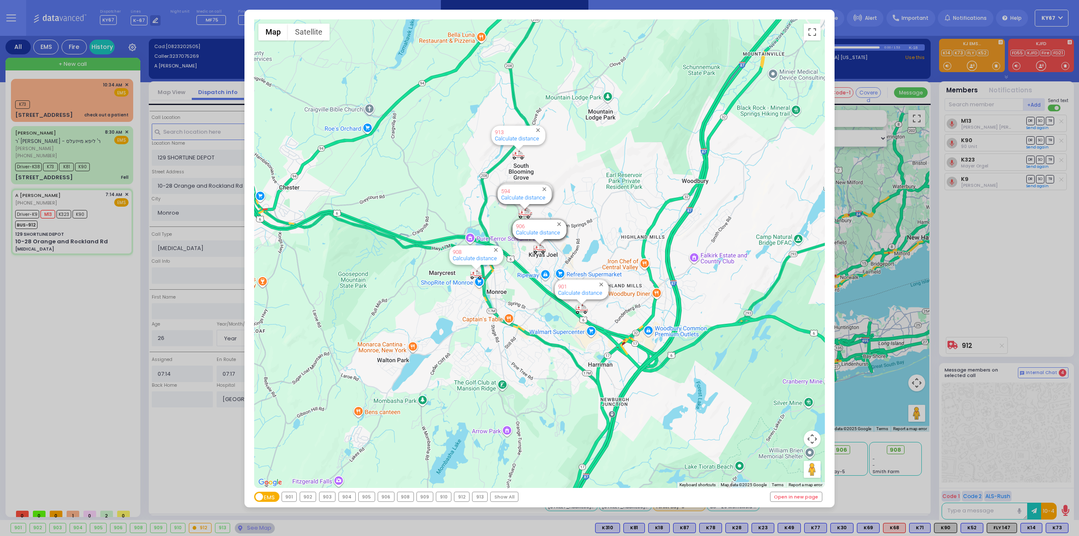
click at [505, 495] on div "Show All" at bounding box center [503, 496] width 27 height 9
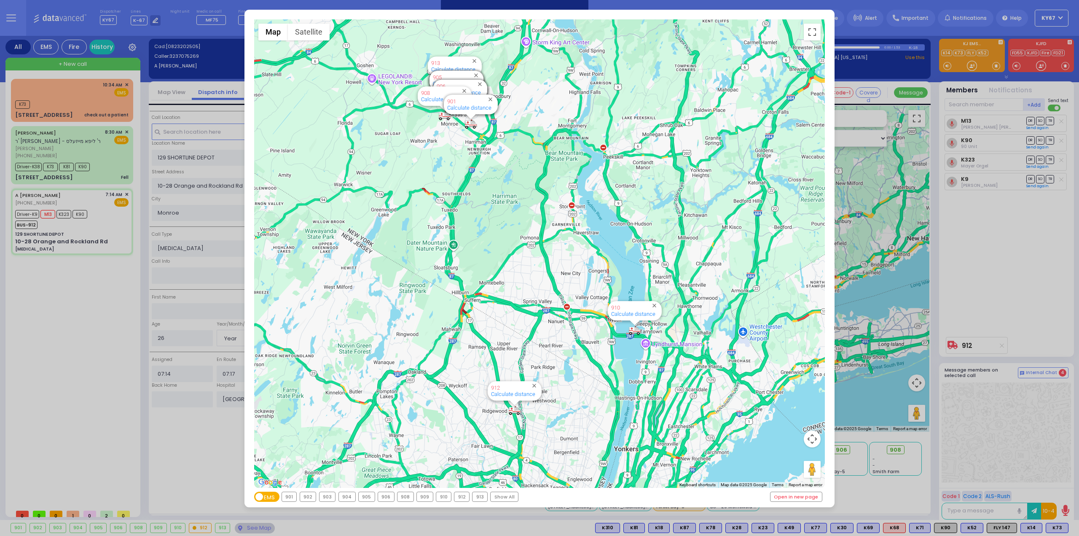
click at [41, 349] on div "← Move left → Move right ↑ Move up ↓ Move down + Zoom in - Zoom out Home Jump l…" at bounding box center [539, 268] width 1079 height 536
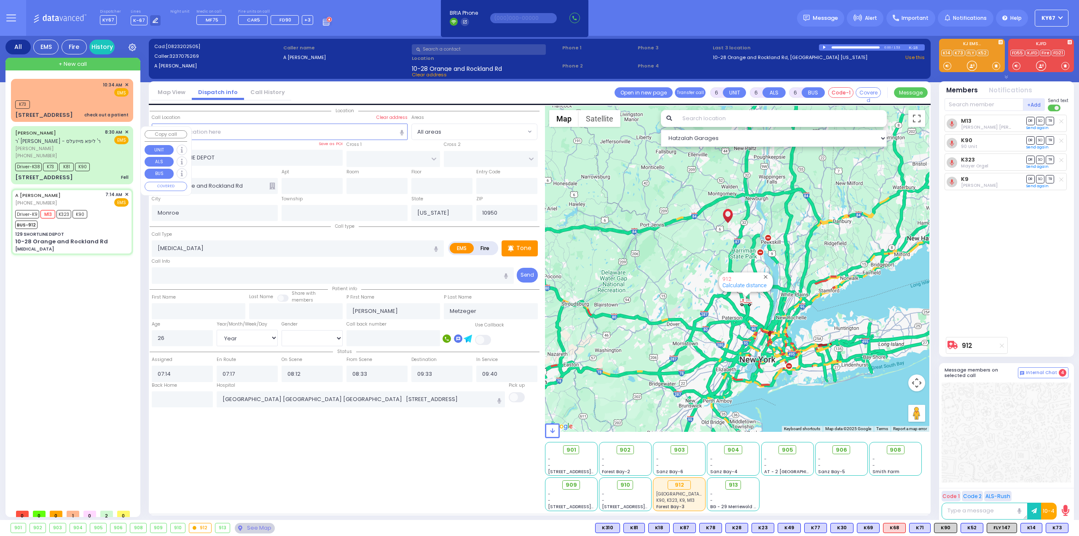
click at [115, 165] on div "Driver-K38 K73 K81 K90" at bounding box center [71, 166] width 113 height 11
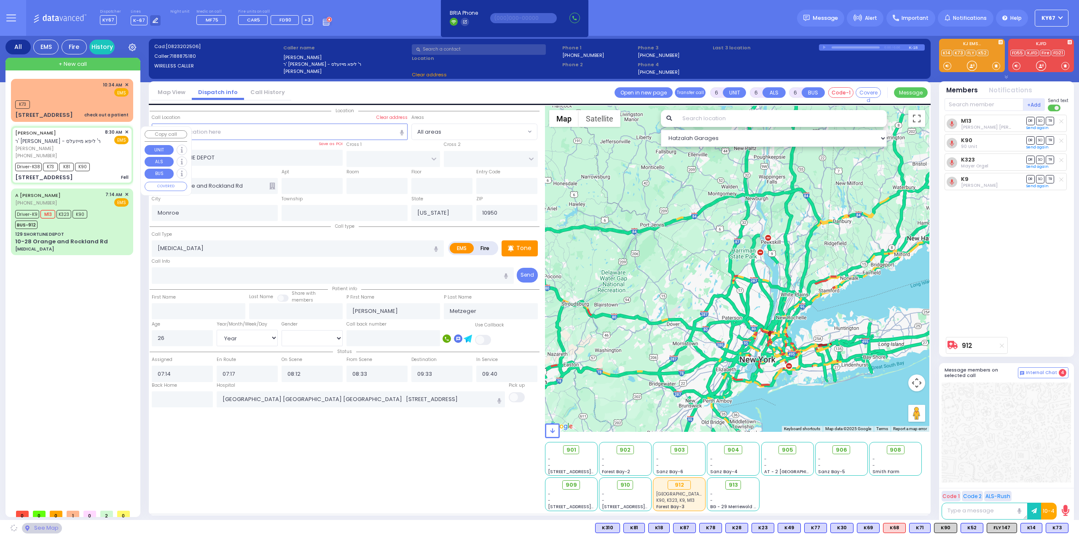
select select
type input "Fell"
radio input "true"
type input "MOSHE"
type input "DRESDNER"
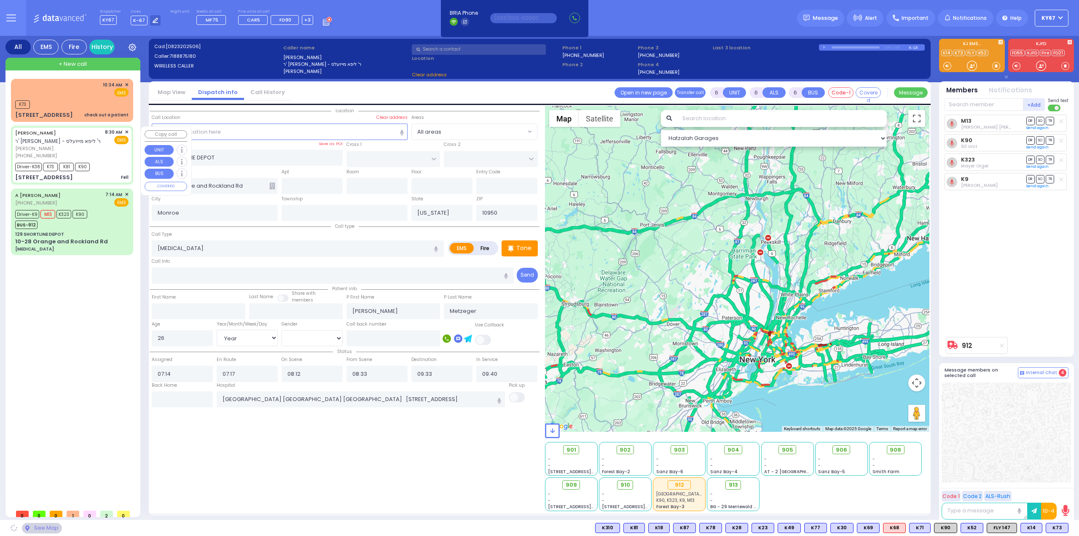
type input "Victor"
type input "Dresdner"
type input "4"
select select "Year"
select select "[DEMOGRAPHIC_DATA]"
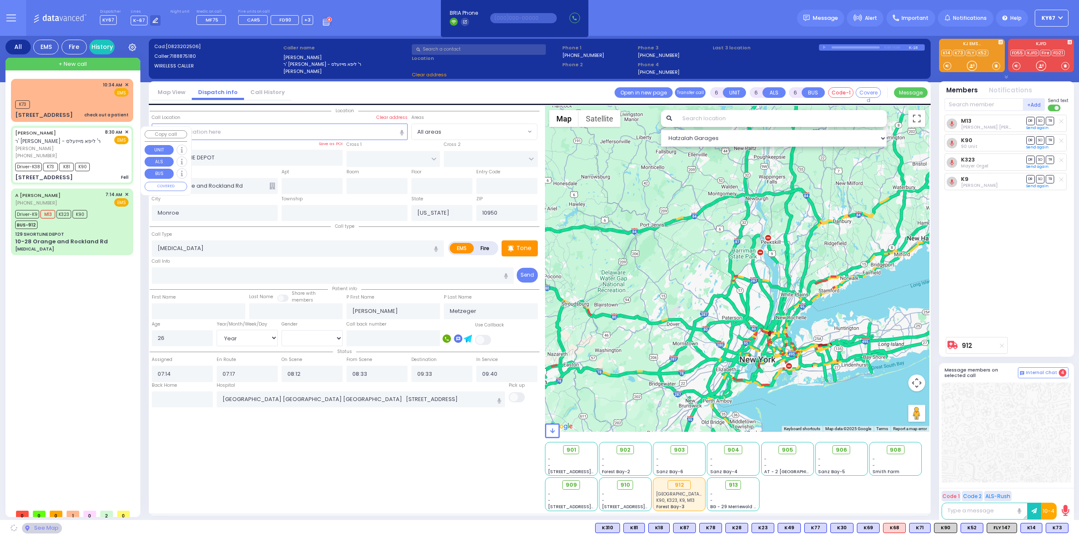
type input "08:30"
type input "08:32"
type input "08:36"
type input "09:05"
type input "09:45"
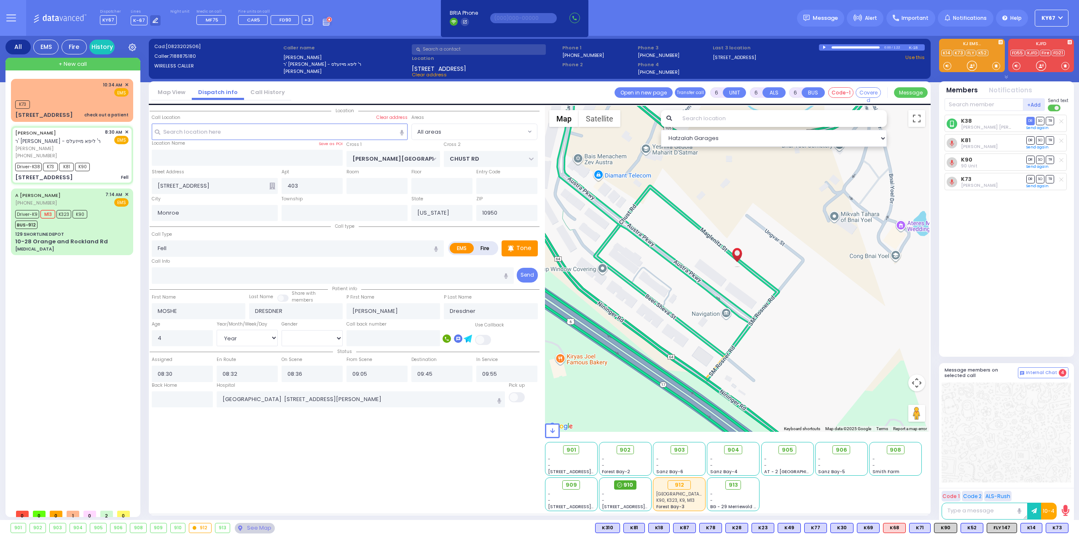
click at [629, 484] on span "910" at bounding box center [628, 484] width 10 height 8
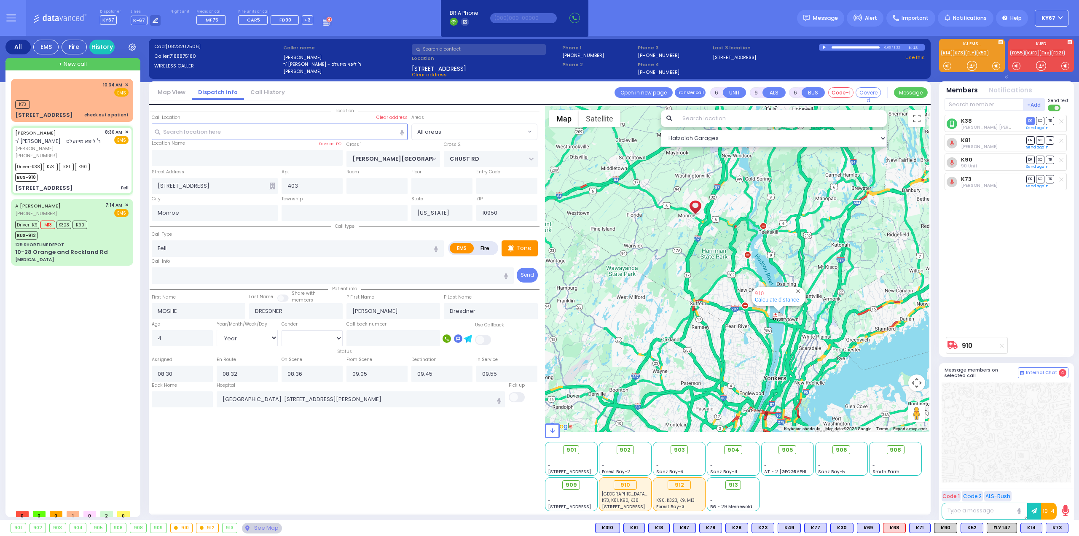
click at [6, 349] on div "+ New call 10:34 AM K73" at bounding box center [72, 287] width 135 height 459
click at [46, 82] on div "10:34 AM ✕ EMS" at bounding box center [71, 89] width 113 height 16
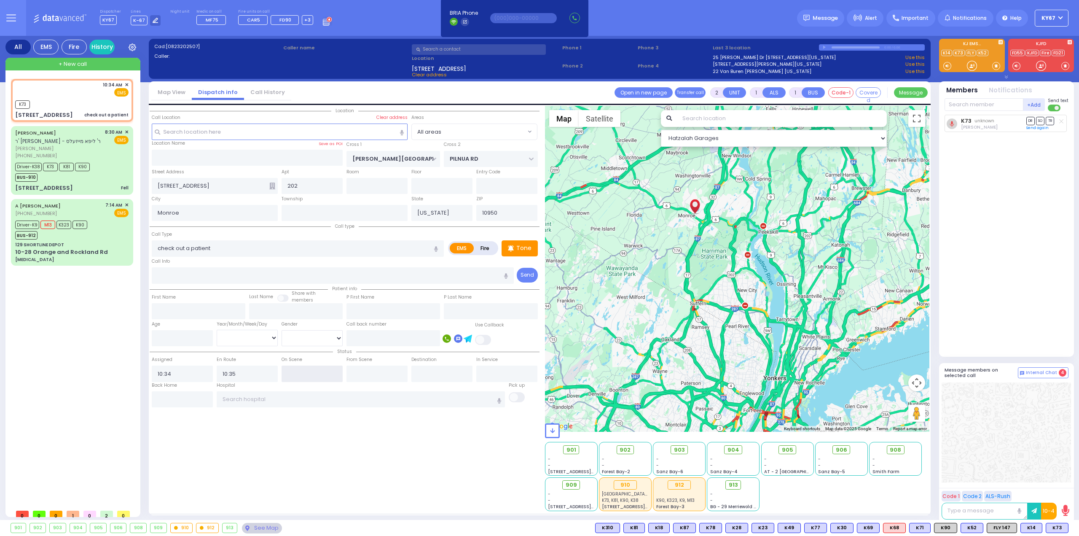
click at [305, 371] on input "text" at bounding box center [311, 373] width 61 height 16
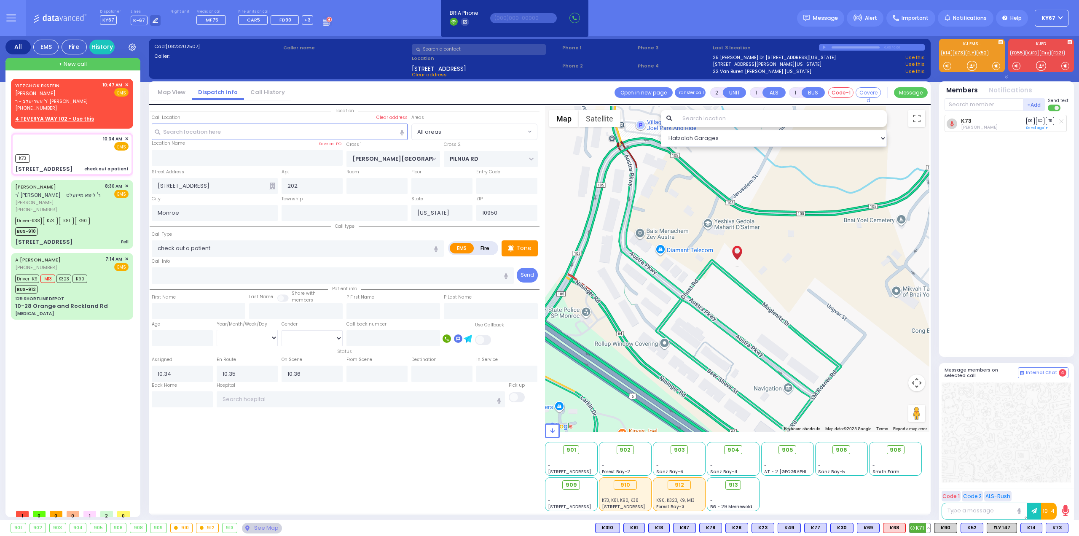
click at [930, 530] on button at bounding box center [928, 527] width 4 height 9
click at [913, 507] on circle at bounding box center [908, 508] width 11 height 11
click at [126, 84] on span "✕" at bounding box center [127, 84] width 4 height 7
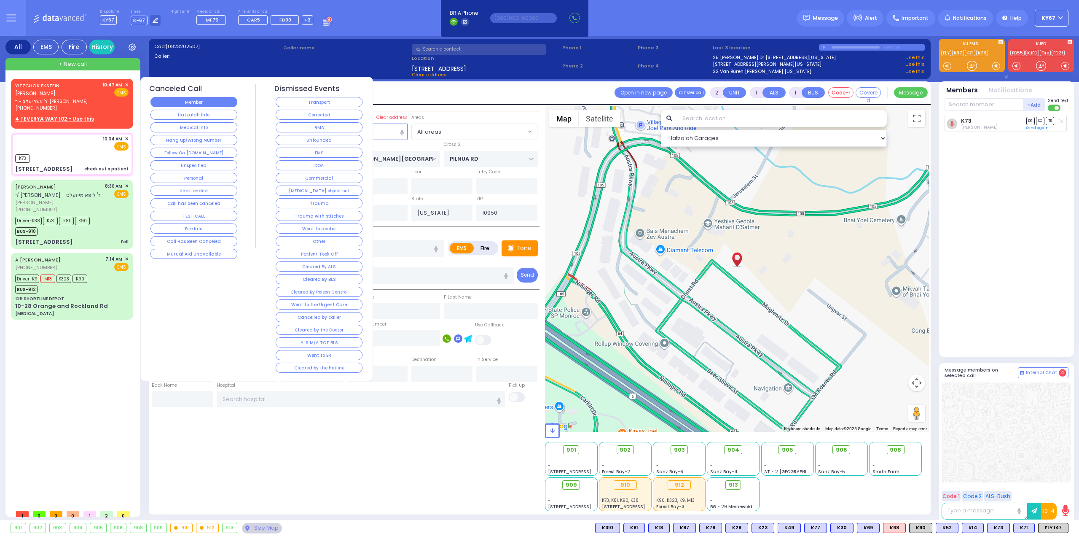
click at [179, 104] on button "Member" at bounding box center [193, 102] width 87 height 10
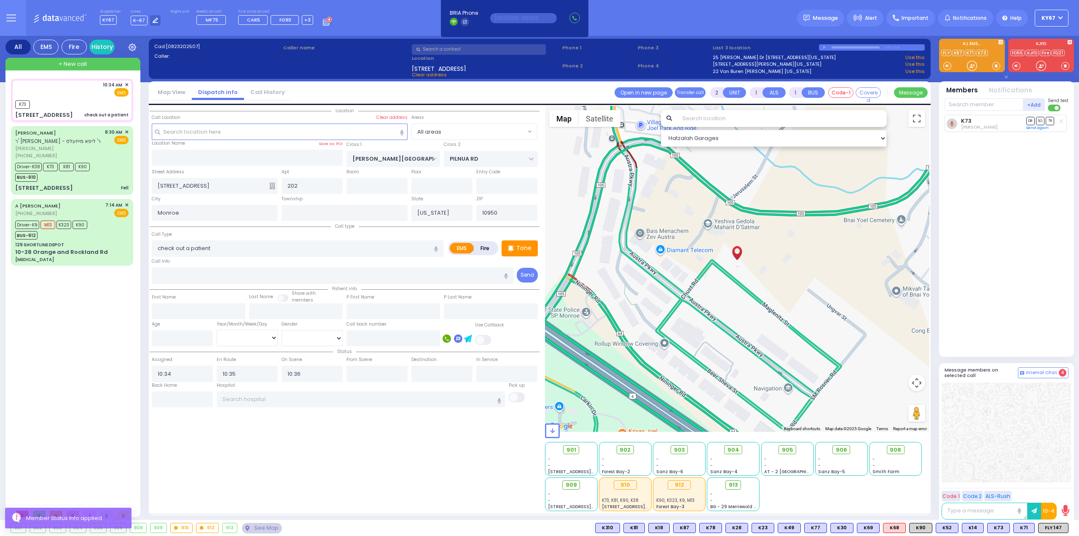
click at [105, 313] on div "10:34 AM ✕ K73 K73" at bounding box center [74, 292] width 126 height 426
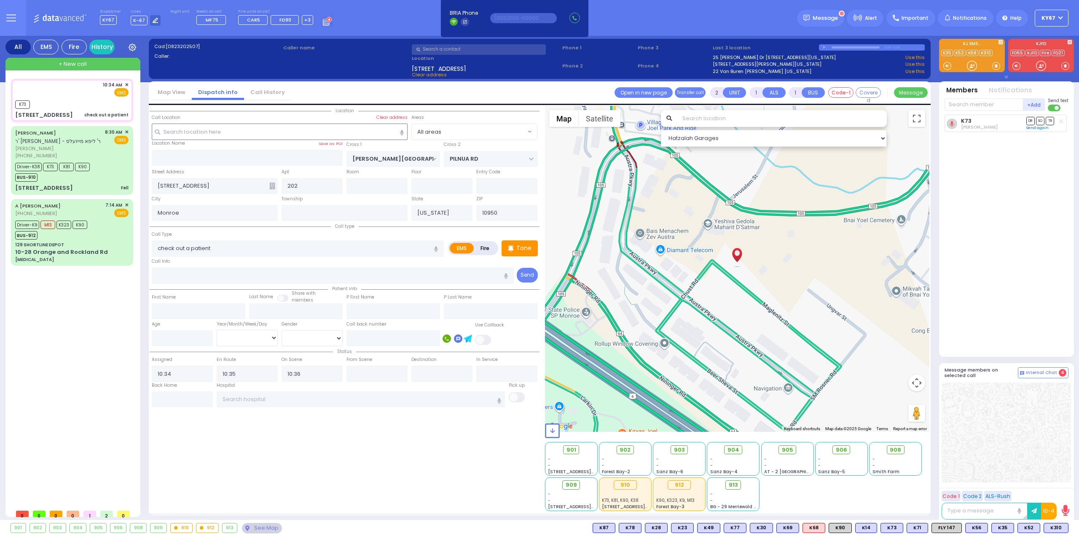
click at [275, 186] on icon at bounding box center [272, 185] width 6 height 7
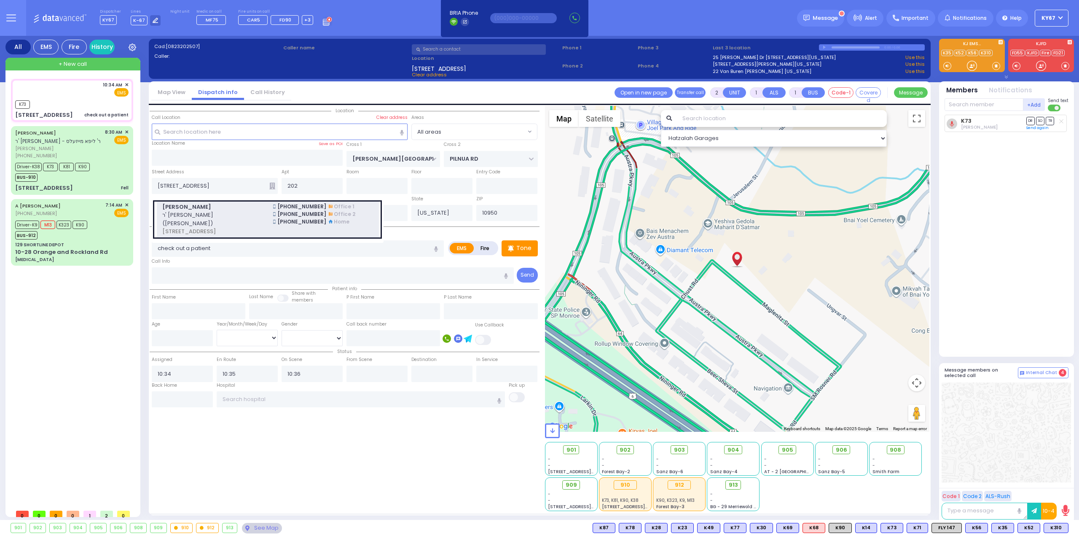
click at [257, 213] on span "ר' ראובן אברהם - ר' גבריאל זגיל (יואל מאלח)" at bounding box center [212, 219] width 101 height 16
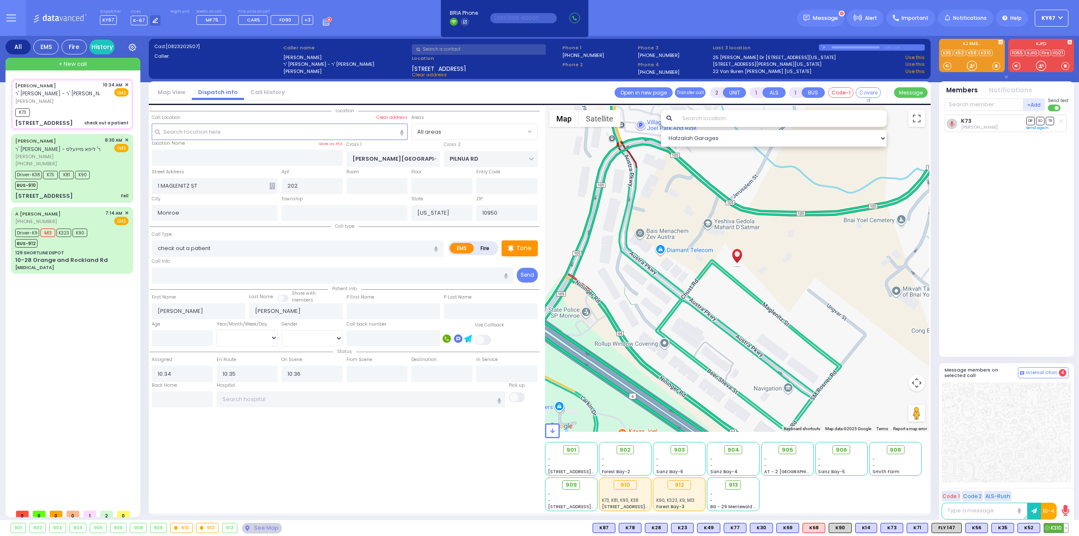
click at [1060, 532] on span "K310" at bounding box center [1056, 527] width 24 height 9
click at [849, 528] on span "K90" at bounding box center [840, 527] width 22 height 9
click at [895, 450] on span "908" at bounding box center [898, 449] width 11 height 8
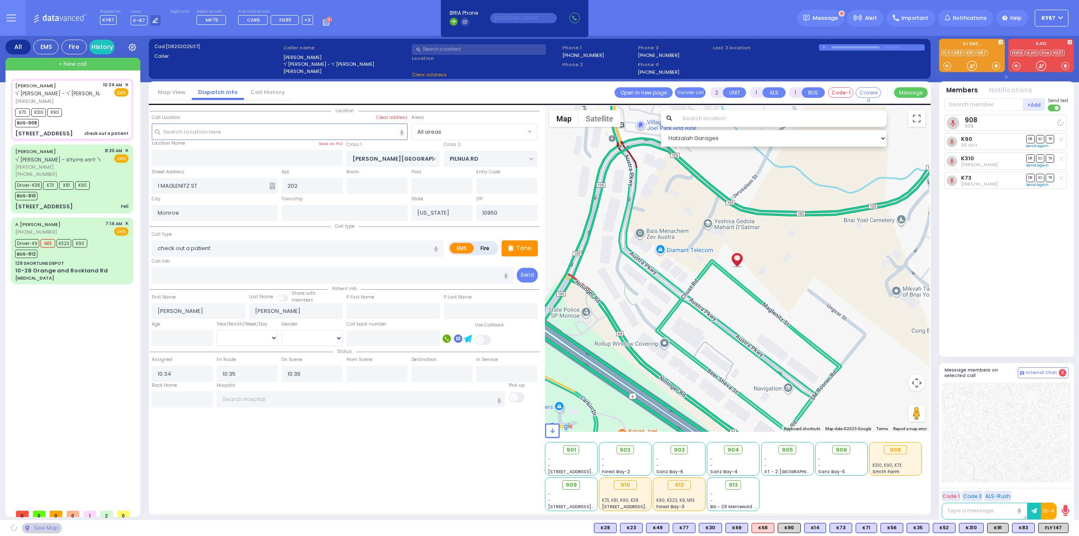
click at [1032, 450] on div at bounding box center [1005, 432] width 129 height 100
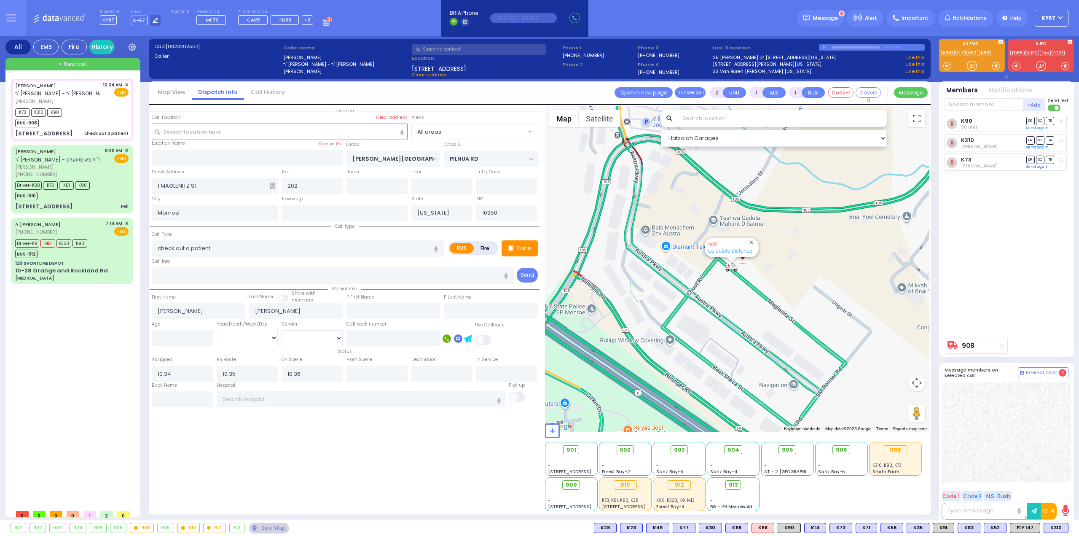
click at [1038, 434] on div at bounding box center [1005, 432] width 129 height 100
click at [989, 248] on div "K90 90 Unit DR SO TR K310" at bounding box center [1007, 224] width 126 height 218
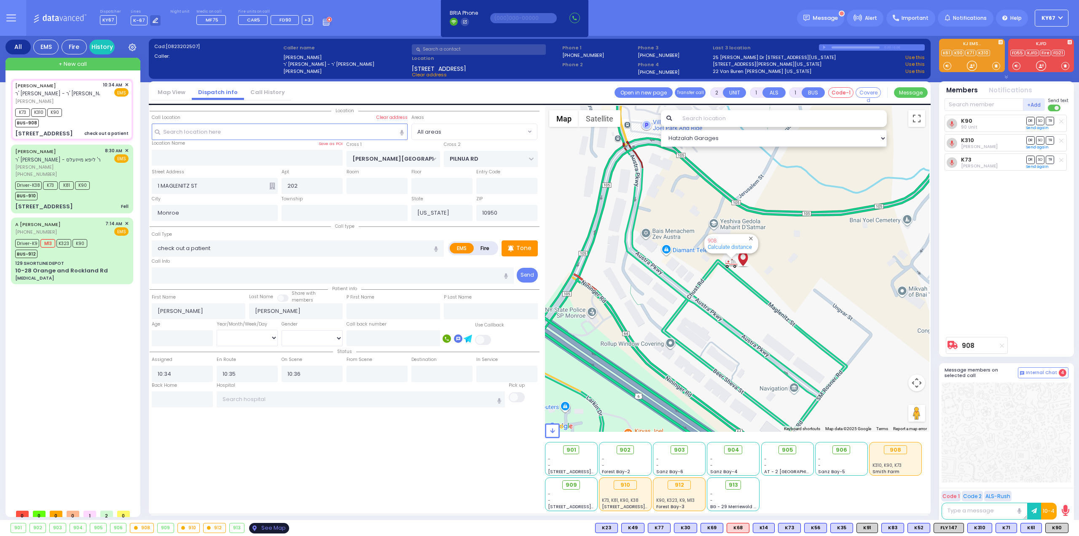
click at [271, 525] on div "See Map" at bounding box center [269, 527] width 40 height 11
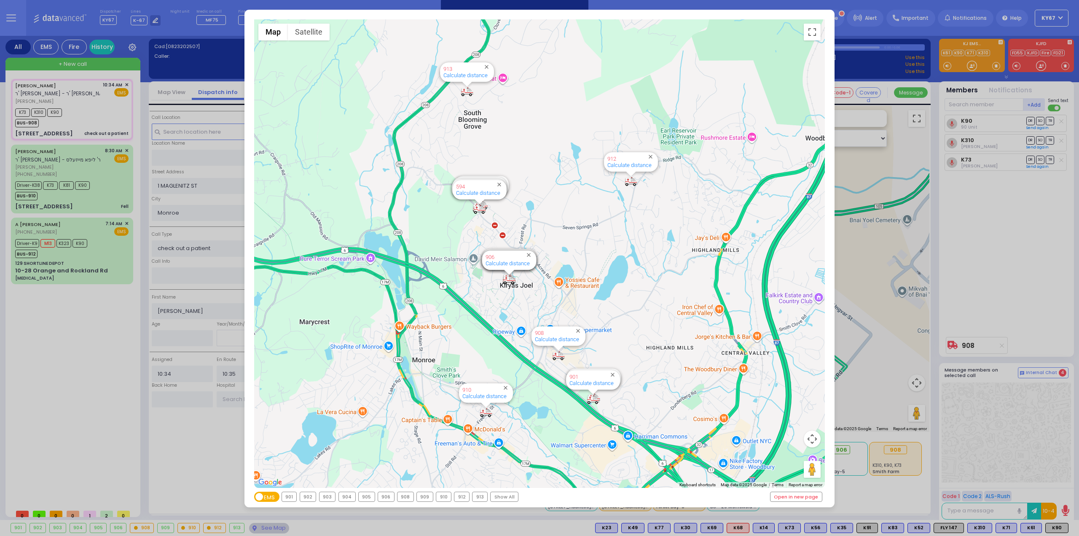
click at [269, 498] on span "Fire" at bounding box center [264, 497] width 12 height 12
click at [254, 497] on input "EMS Fire" at bounding box center [254, 497] width 0 height 0
click at [265, 497] on span "Fire" at bounding box center [264, 497] width 12 height 12
click at [254, 497] on input "EMS Fire" at bounding box center [254, 497] width 0 height 0
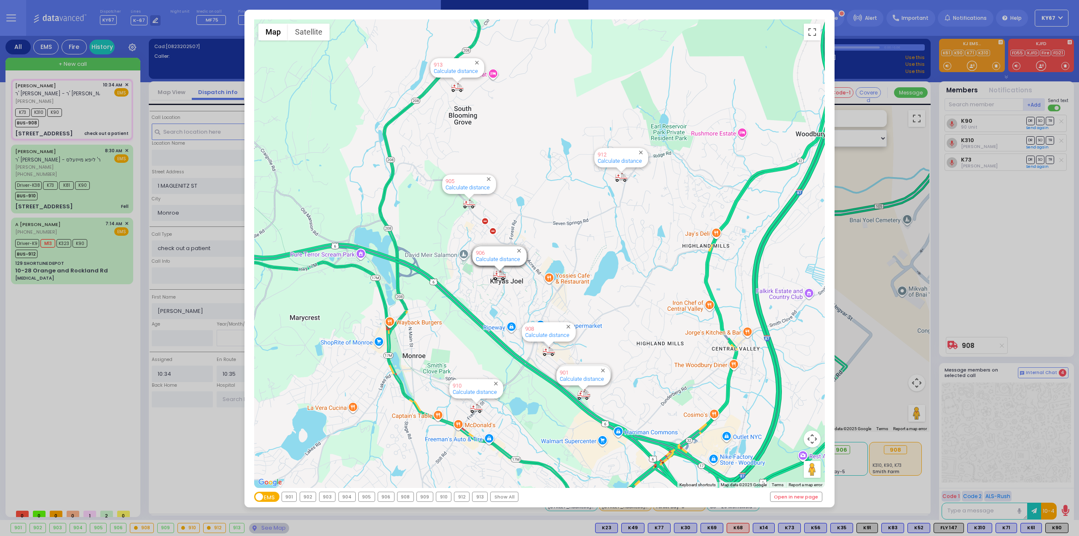
click at [496, 497] on div "Show All" at bounding box center [503, 496] width 27 height 9
click at [268, 495] on span "Fire" at bounding box center [264, 497] width 12 height 12
click at [254, 497] on input "EMS Fire" at bounding box center [254, 497] width 0 height 0
click at [268, 495] on span "Fire" at bounding box center [264, 497] width 12 height 12
click at [254, 497] on input "EMS Fire" at bounding box center [254, 497] width 0 height 0
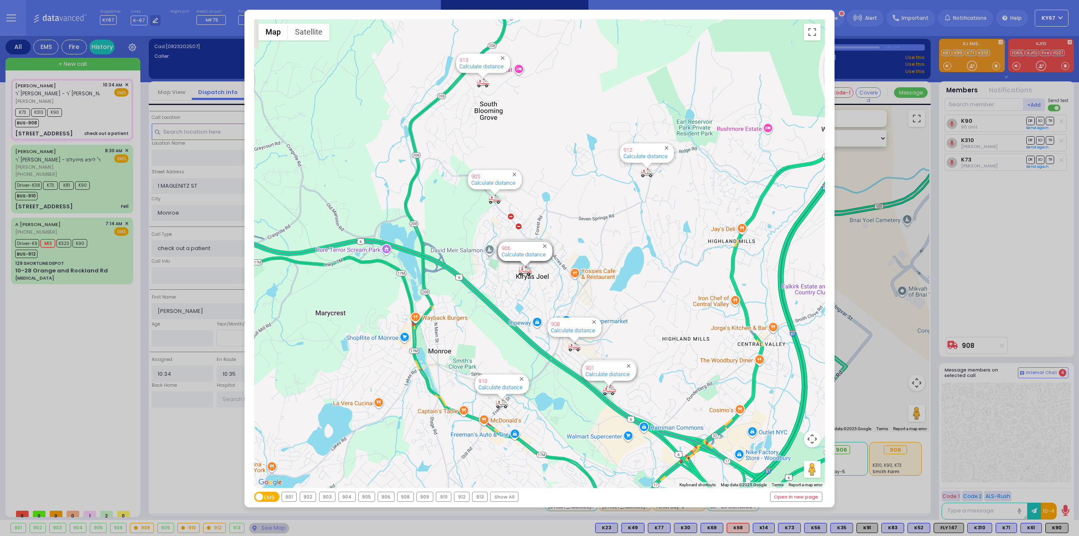
drag, startPoint x: 665, startPoint y: 20, endPoint x: 691, endPoint y: 16, distance: 25.6
click at [691, 16] on div "← Move left → Move right ↑ Move up ↓ Move down + Zoom in - Zoom out Home Jump l…" at bounding box center [539, 259] width 590 height 498
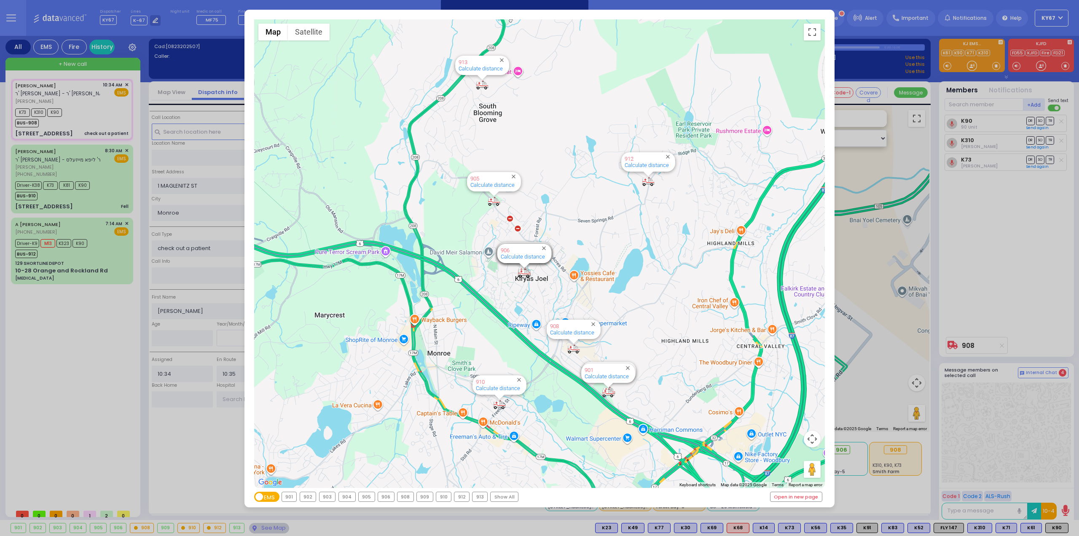
click at [1010, 461] on div "← Move left → Move right ↑ Move up ↓ Move down + Zoom in - Zoom out Home Jump l…" at bounding box center [539, 268] width 1079 height 536
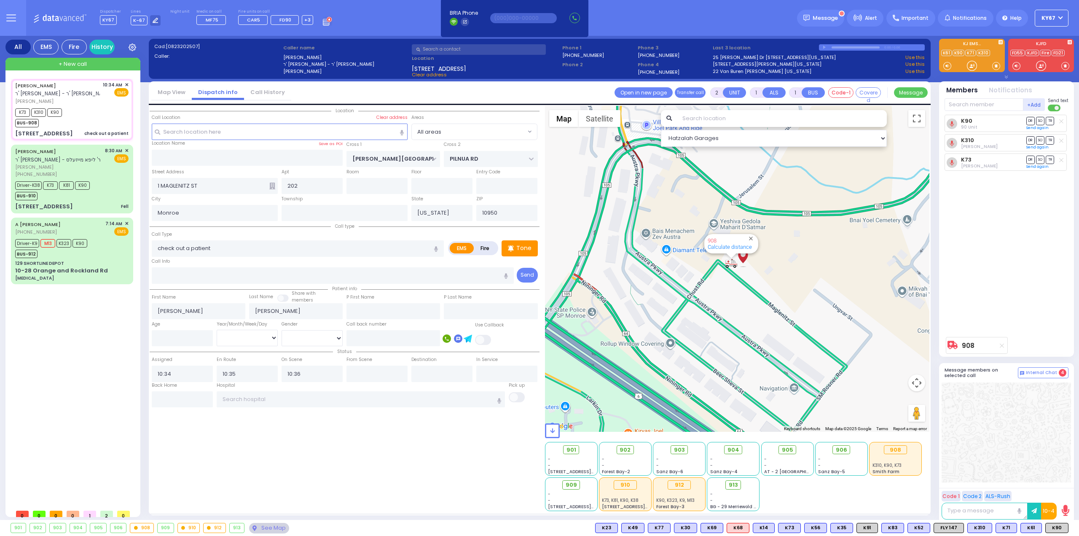
click at [266, 456] on div "Location 202" at bounding box center [345, 308] width 390 height 405
select select
type input "6"
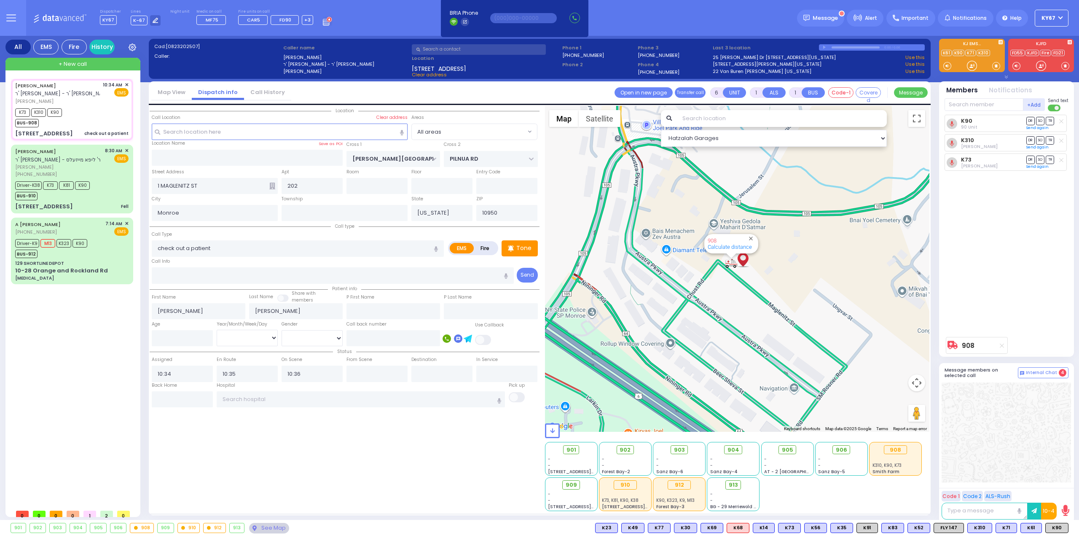
select select
radio input "true"
type input "Unknown"
select select "Year"
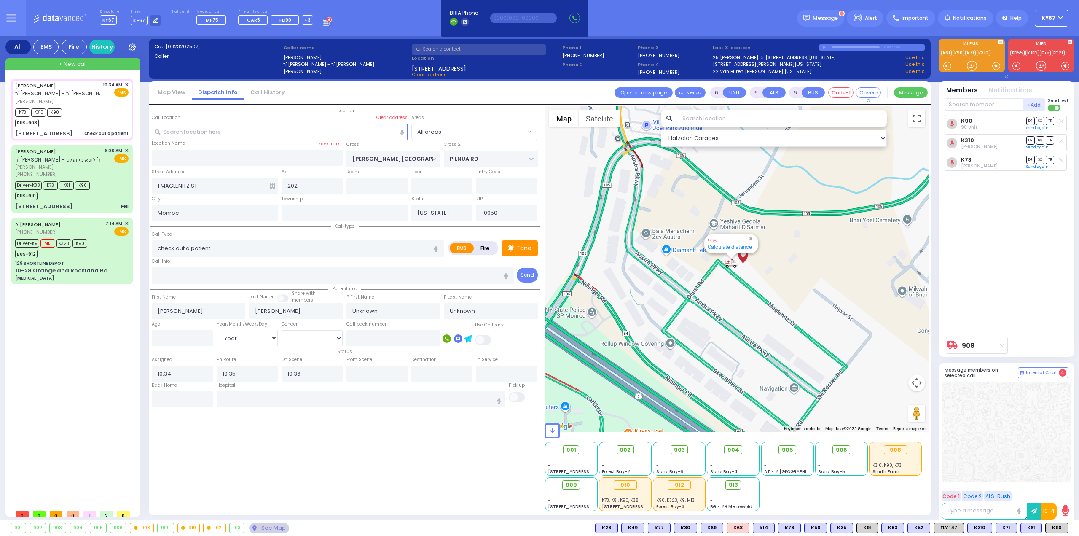
select select "Hatzalah Garages"
select select
radio input "true"
select select "Year"
type input "11:30"
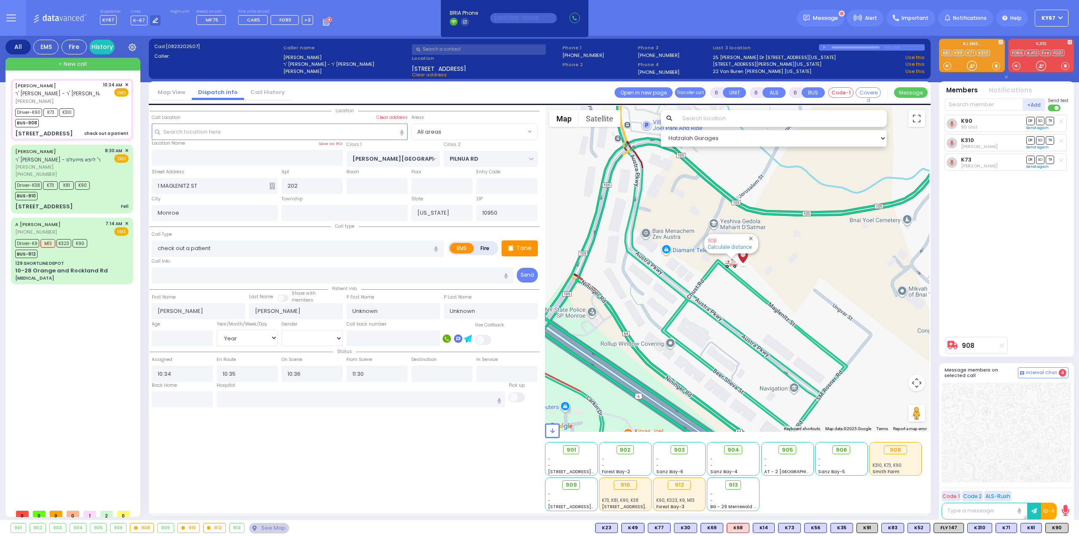
select select "Hatzalah Garages"
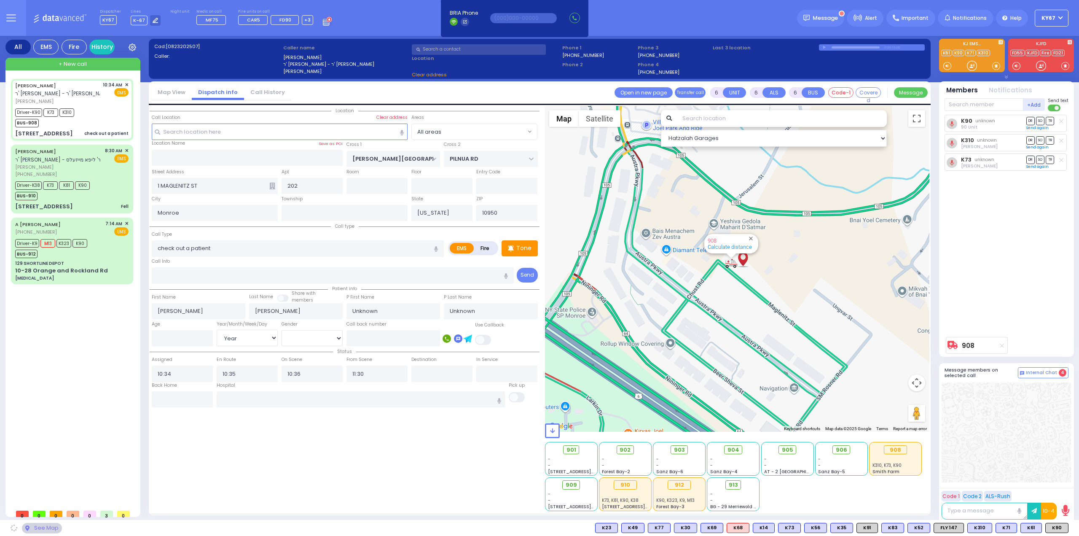
select select
radio input "true"
select select "Year"
select select "Hatzalah Garages"
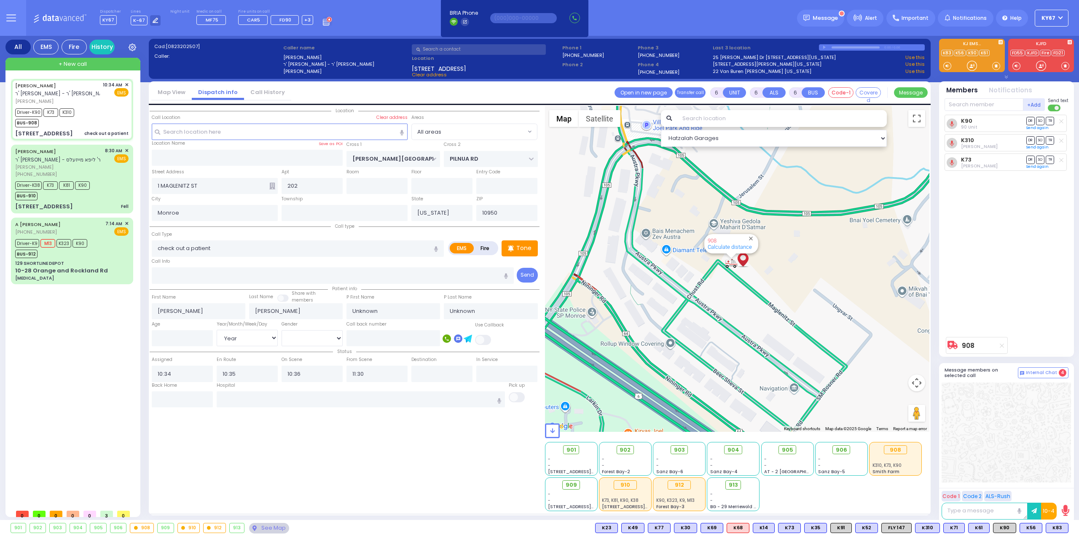
select select
radio input "true"
select select "Year"
select select "Hatzalah Garages"
click at [261, 528] on div "See Map" at bounding box center [269, 527] width 40 height 11
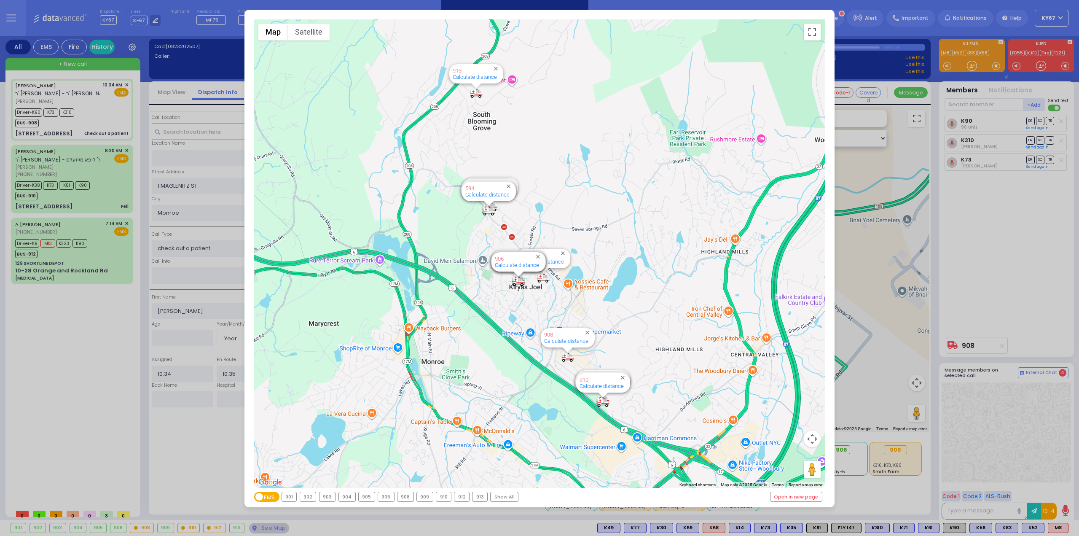
select select
radio input "true"
select select "Year"
select select "Hatzalah Garages"
click at [1037, 303] on div "← Move left → Move right ↑ Move up ↓ Move down + Zoom in - Zoom out Home Jump l…" at bounding box center [539, 268] width 1079 height 536
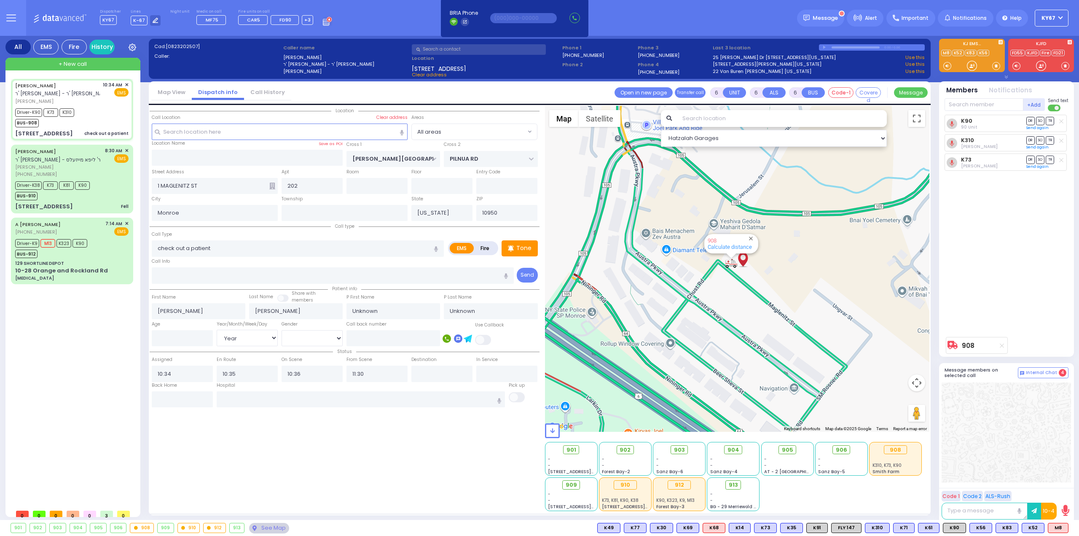
select select
radio input "true"
select select "Year"
type input "[GEOGRAPHIC_DATA] [STREET_ADDRESS][GEOGRAPHIC_DATA] Suffern"
select select "Hatzalah Garages"
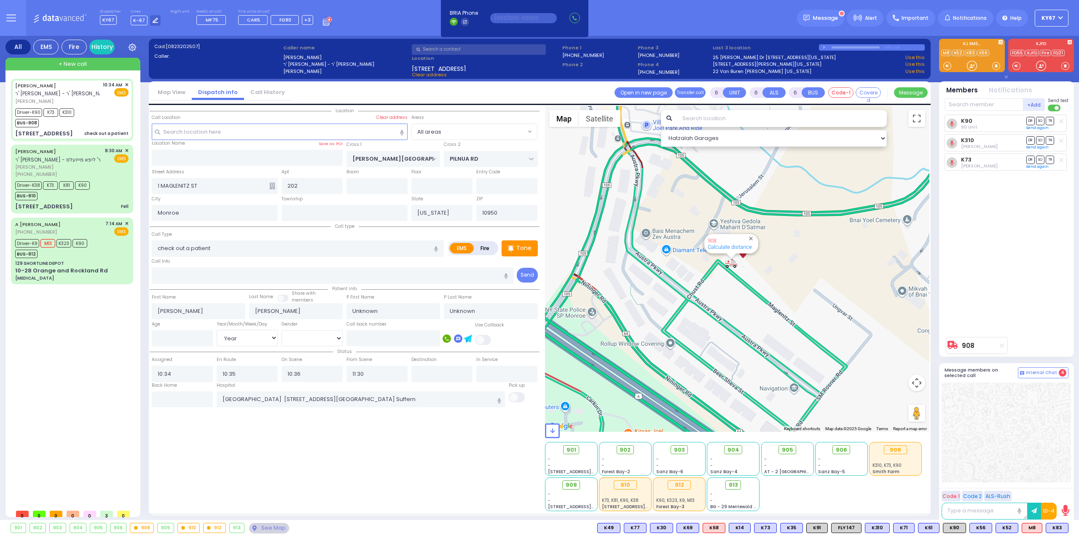
select select
radio input "true"
select select "Year"
select select "Hatzalah Garages"
select select
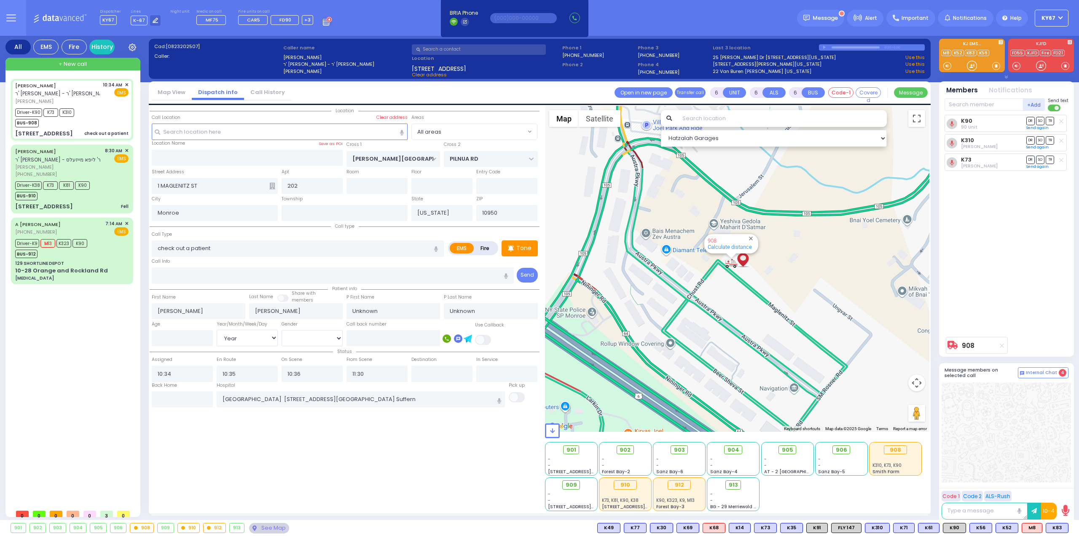
radio input "true"
select select "Year"
select select "Hatzalah Garages"
select select
radio input "true"
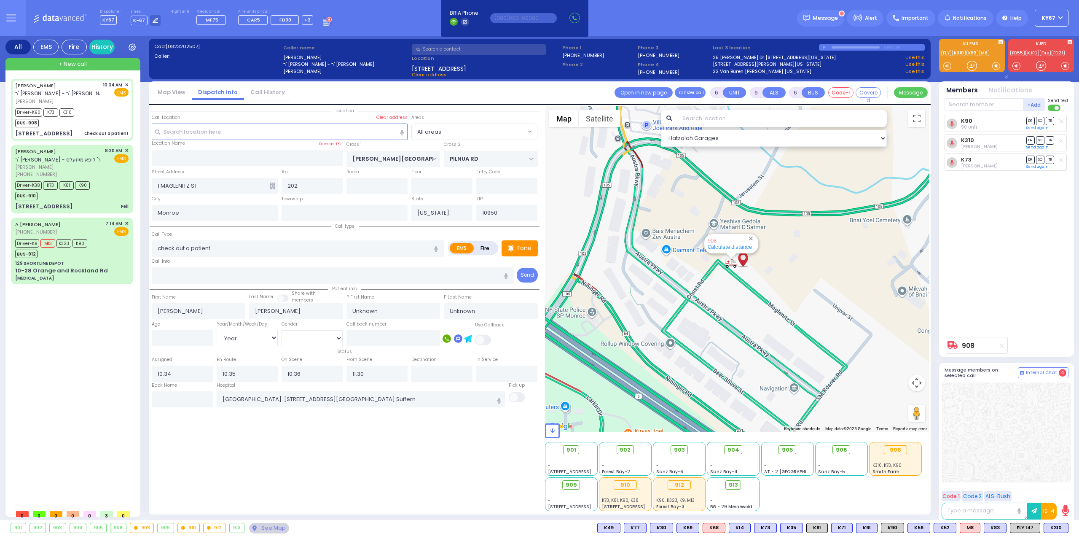
select select "Year"
select select "Hatzalah Garages"
click at [358, 461] on div "Location 202" at bounding box center [345, 308] width 390 height 405
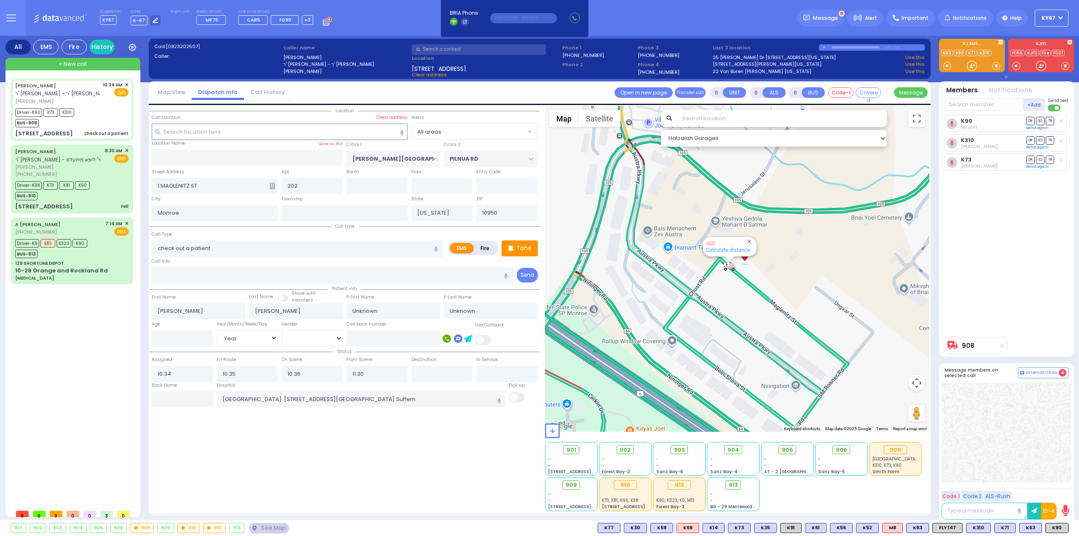
select select
radio input "true"
select select "Year"
select select "Hatzalah Garages"
select select
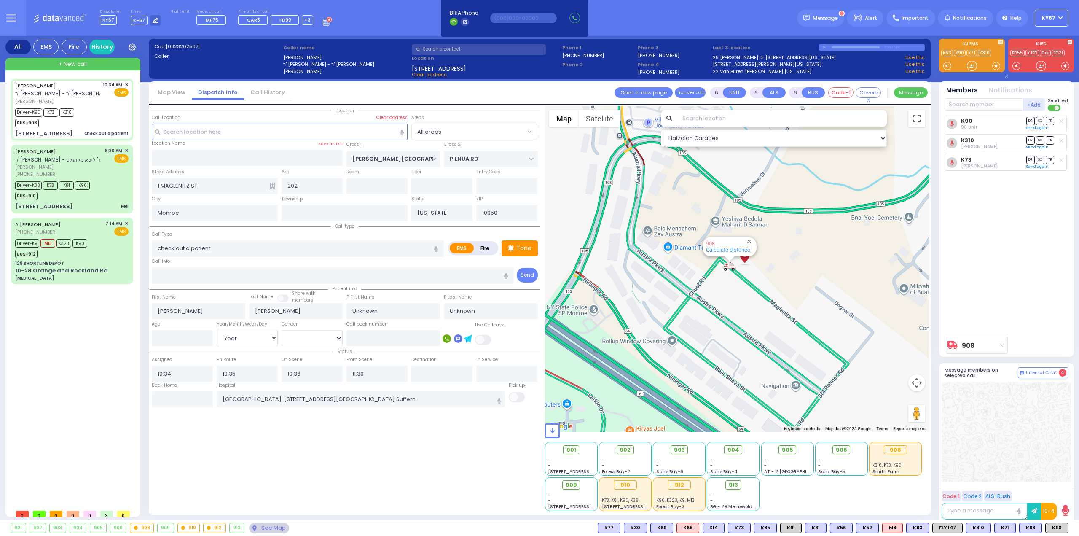
radio input "true"
select select "Year"
select select "Hatzalah Garages"
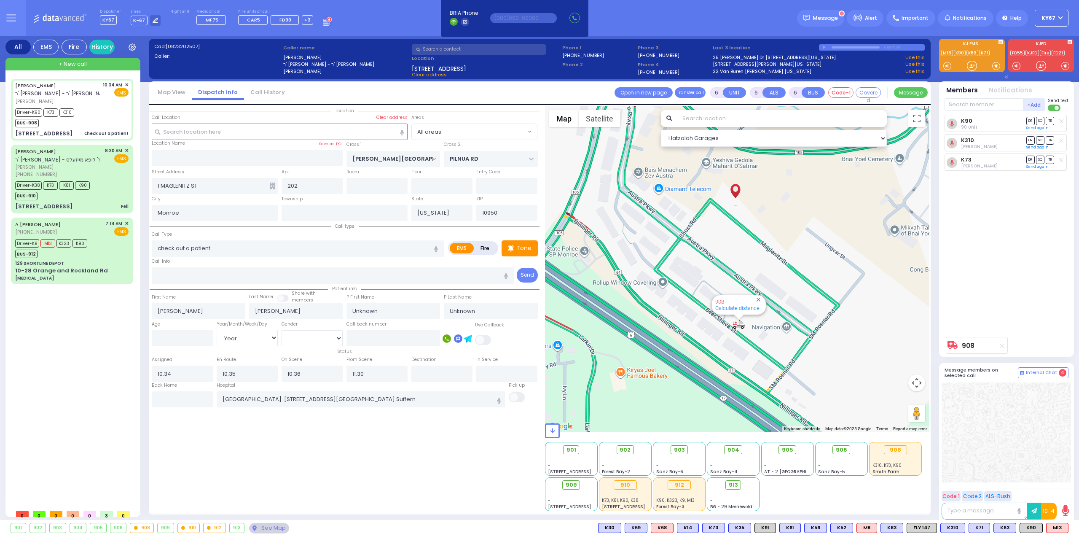
select select
radio input "true"
select select "Year"
select select "Hatzalah Garages"
click at [99, 180] on div "Driver-K38 K73 K81 K90 BUS-910" at bounding box center [71, 189] width 113 height 21
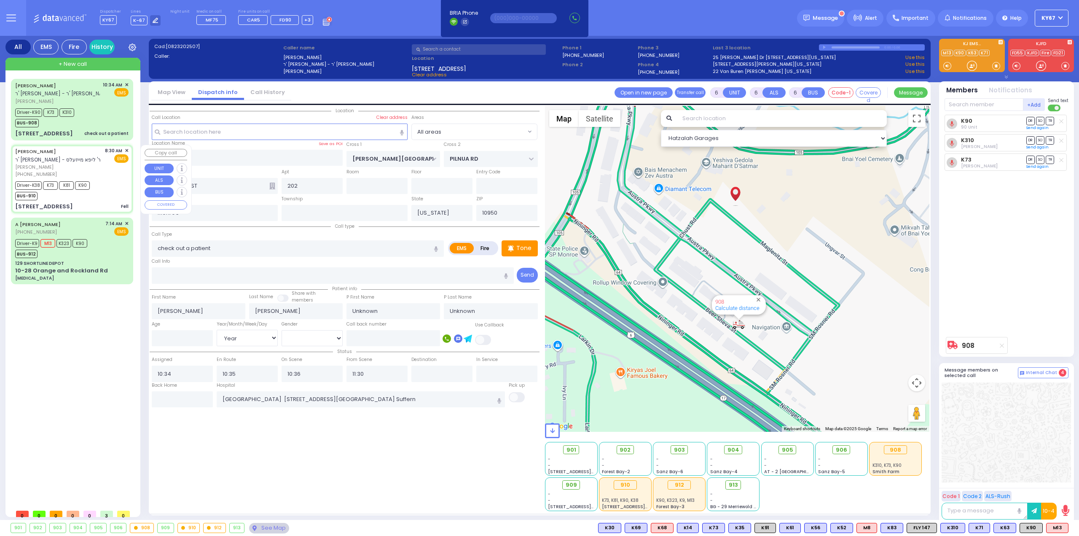
select select
type input "Fell"
radio input "true"
type input "MOSHE"
type input "DRESDNER"
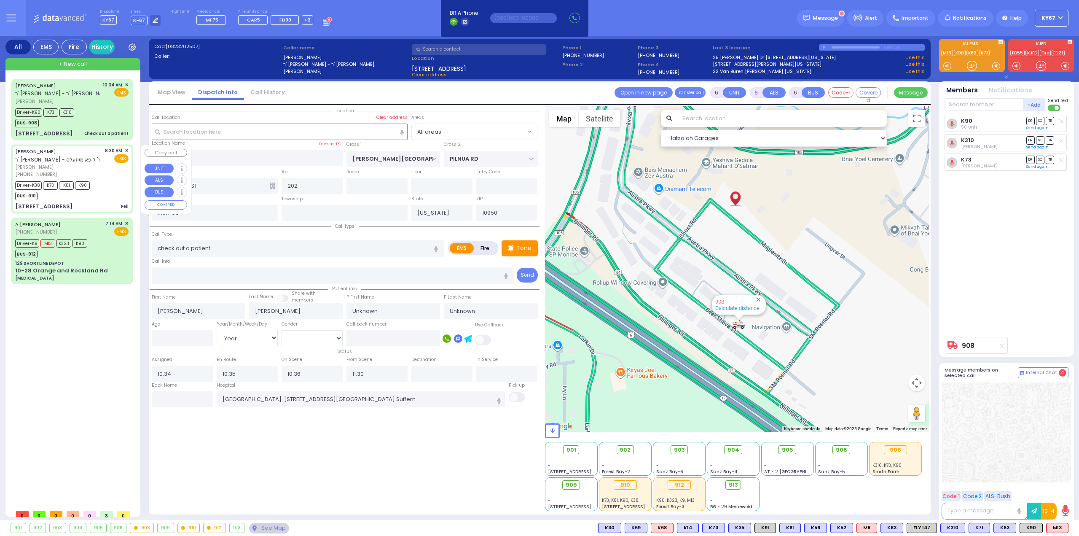
type input "Victor"
type input "Dresdner"
type input "4"
select select "Year"
select select "[DEMOGRAPHIC_DATA]"
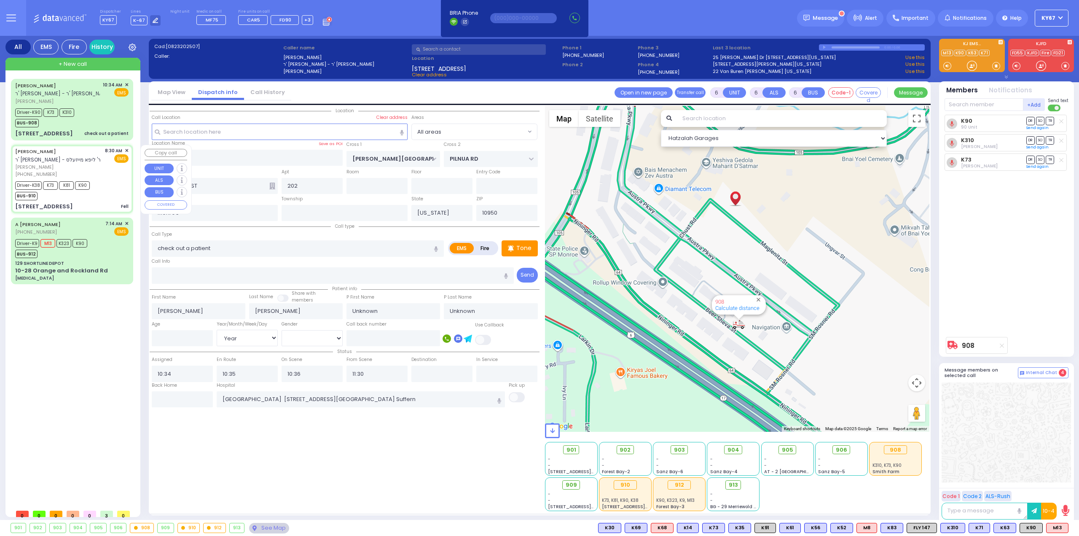
type input "08:30"
type input "08:32"
type input "08:36"
type input "09:05"
type input "09:45"
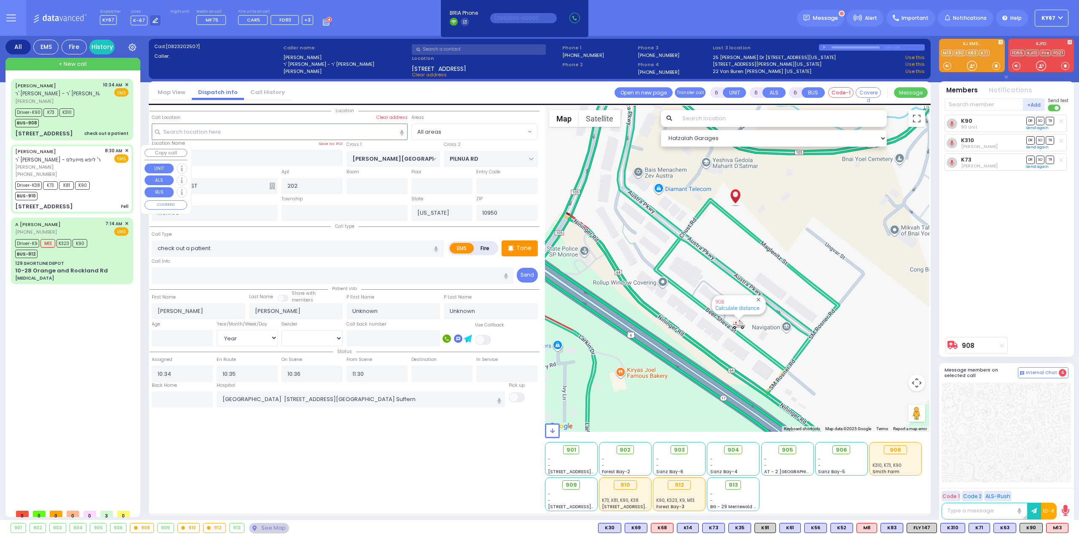
type input "09:55"
type input "Westchester Medical Center 100 Woods Rd Valhalla"
type input "CHUST RD"
type input "11 BEER SHAVA ST"
type input "403"
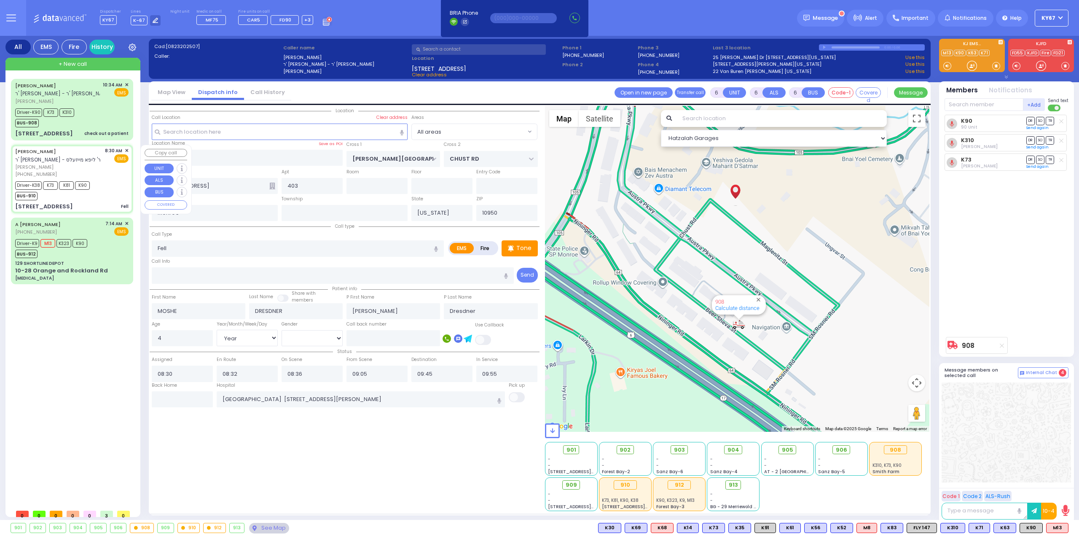
select select "Hatzalah Garages"
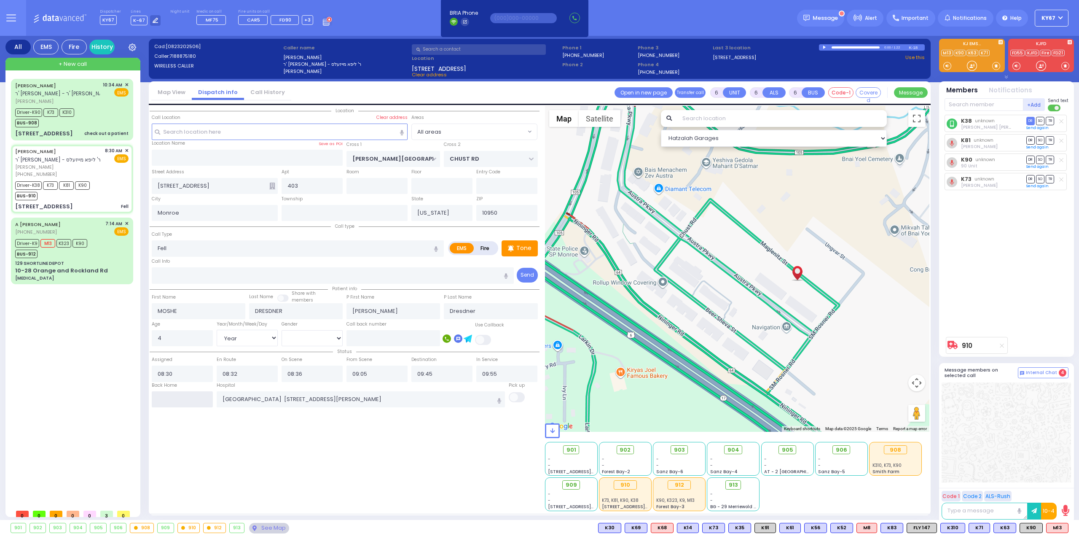
click at [200, 399] on input "text" at bounding box center [182, 399] width 61 height 16
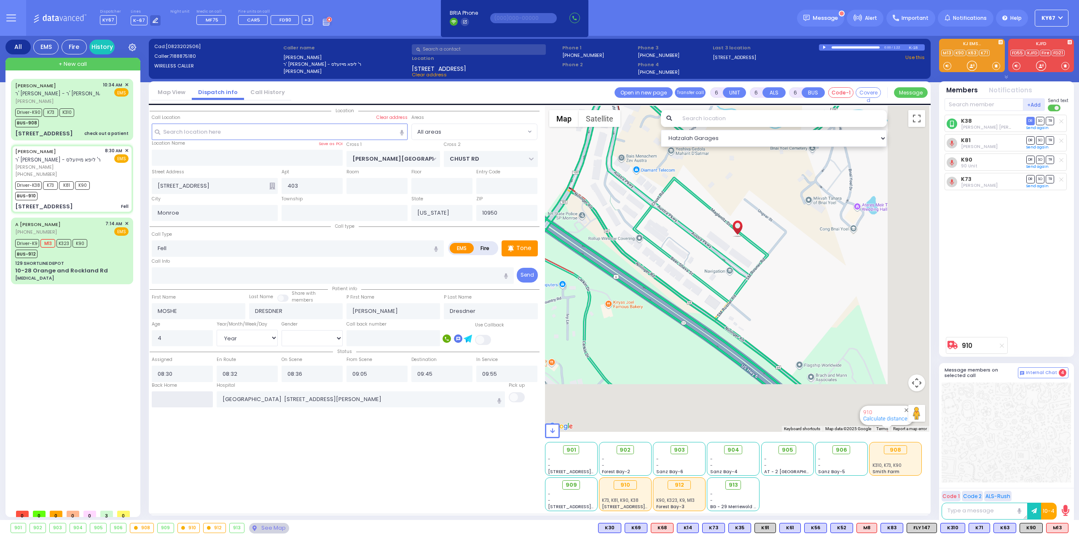
click at [199, 399] on input "text" at bounding box center [182, 399] width 61 height 16
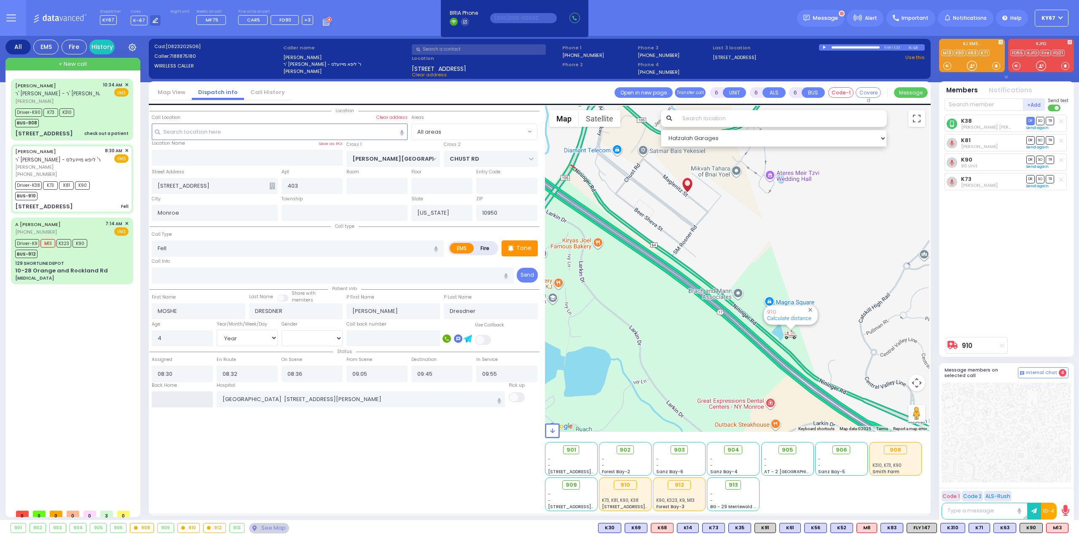
click at [199, 399] on input "text" at bounding box center [182, 399] width 61 height 16
type input "11:42"
select select
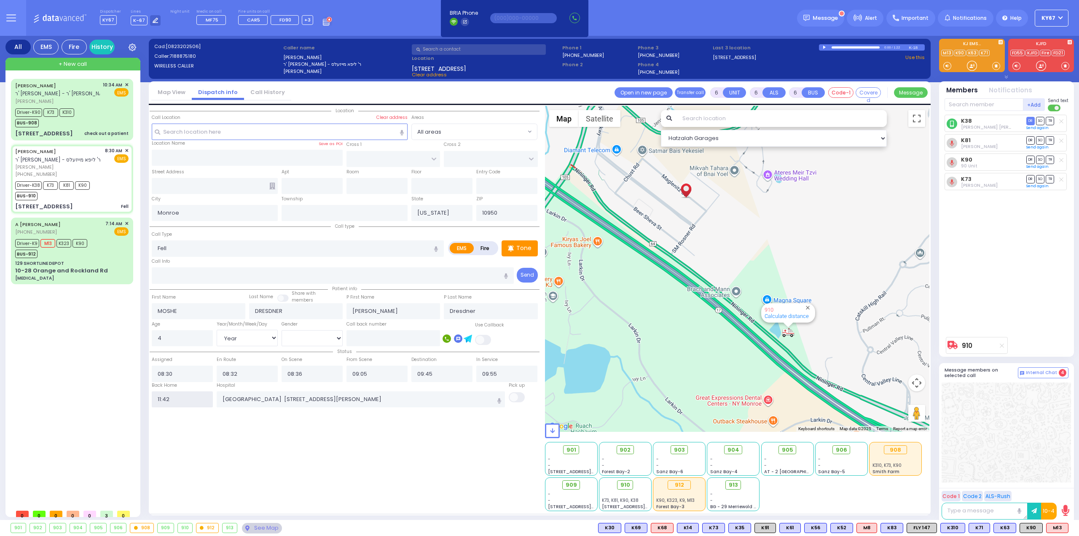
radio input "true"
select select
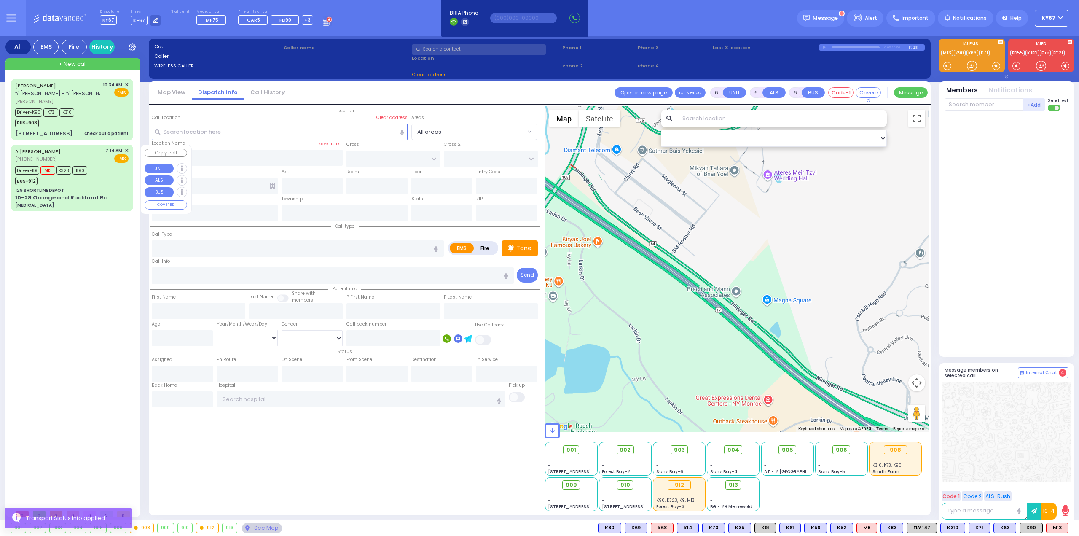
click at [104, 179] on div "Driver-K9 M13 K323 K90 BUS-912" at bounding box center [71, 174] width 113 height 21
select select
type input "bowel obstruction"
radio input "true"
type input "Sarah"
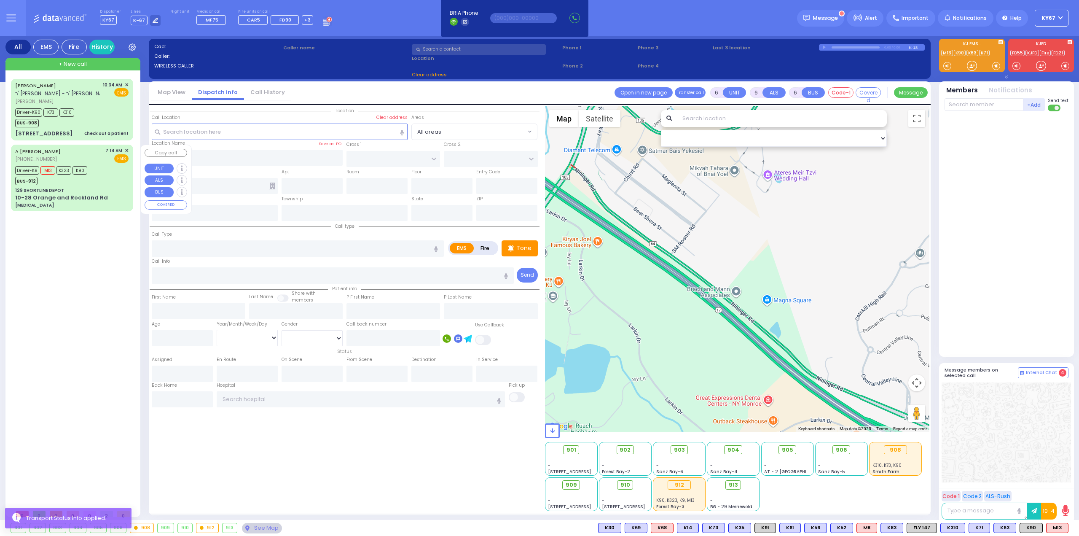
type input "Metzeger"
type input "26"
select select "Year"
select select "[DEMOGRAPHIC_DATA]"
type input "07:14"
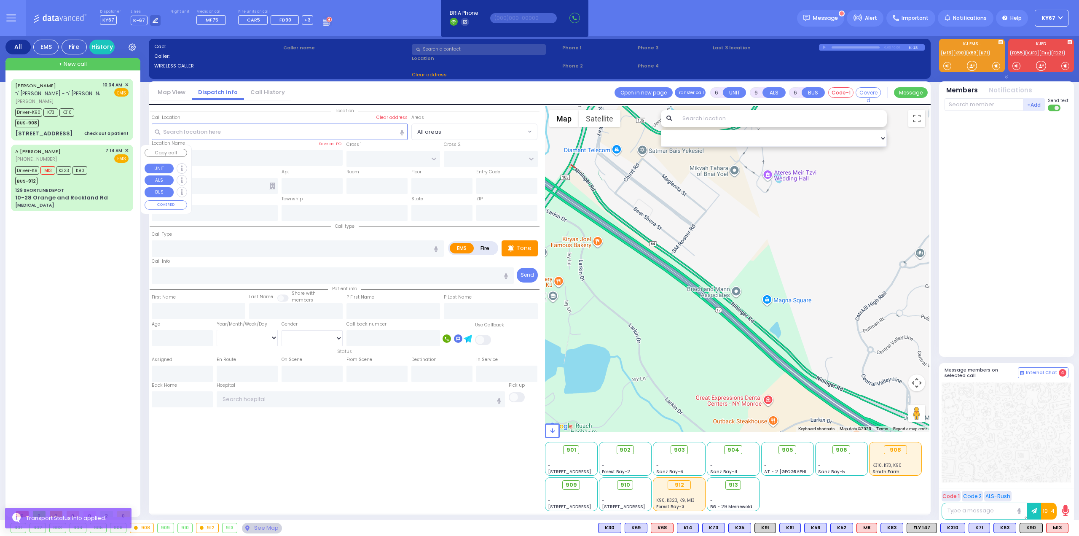
type input "07:17"
type input "08:12"
type input "08:33"
type input "09:33"
type input "09:40"
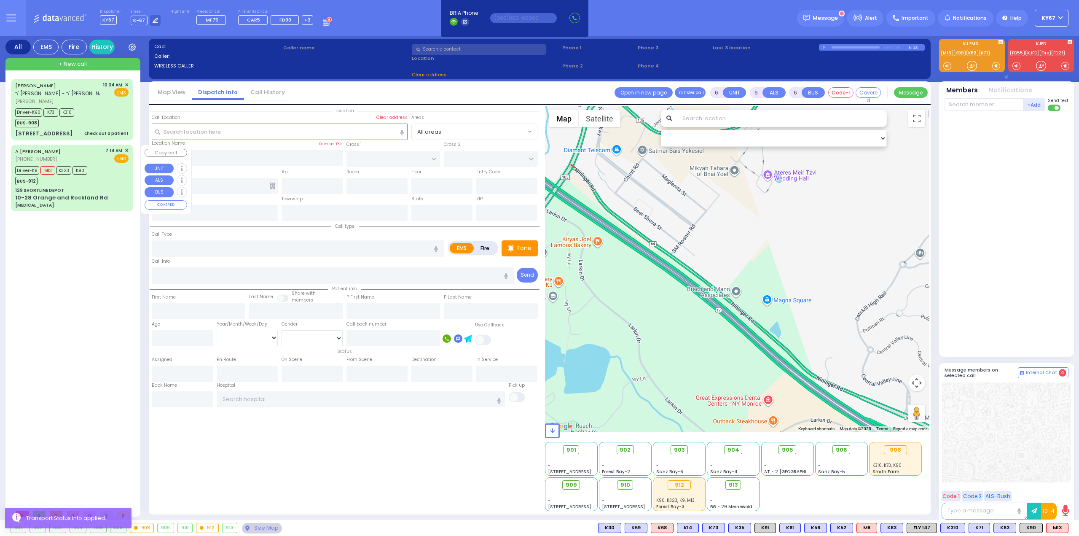
type input "NYU Langone Hospital Long Island Winthrop 259 1st St Mineola"
select select "Hatzalah Garages"
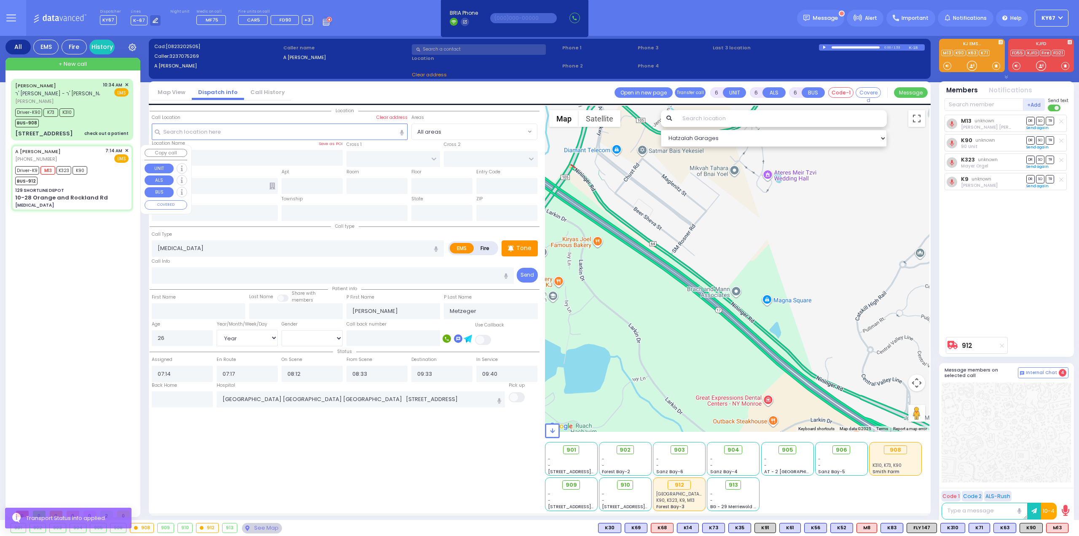
type input "129 SHORTLINE DEPOT"
type input "10-28 Orange and Rockland Rd"
type input "Monroe"
type input "[US_STATE]"
type input "10950"
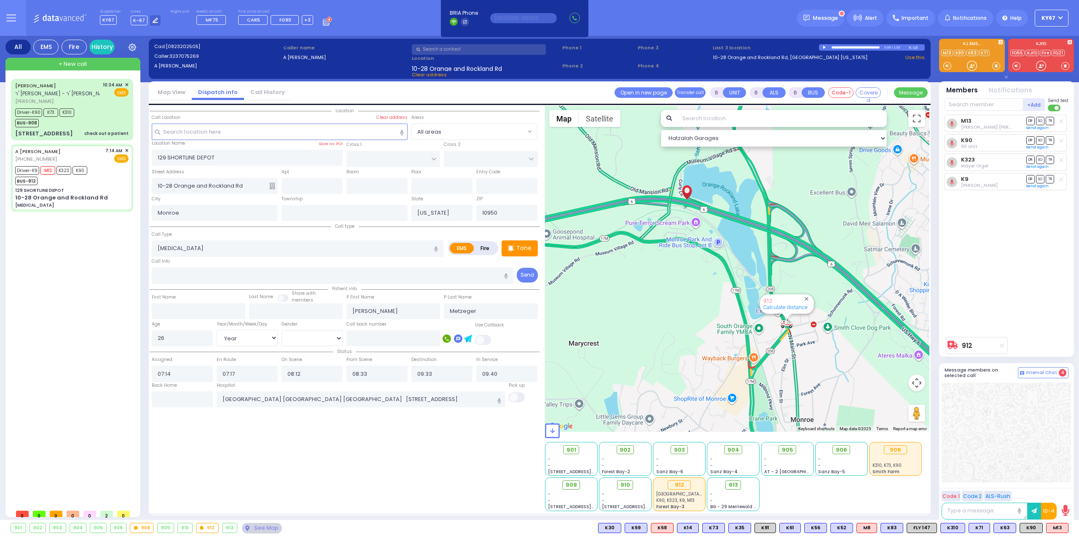
click at [285, 454] on div "Location ZIP" at bounding box center [345, 308] width 390 height 405
click at [96, 110] on div "Driver-K90 K73 K310 BUS-908" at bounding box center [71, 116] width 113 height 21
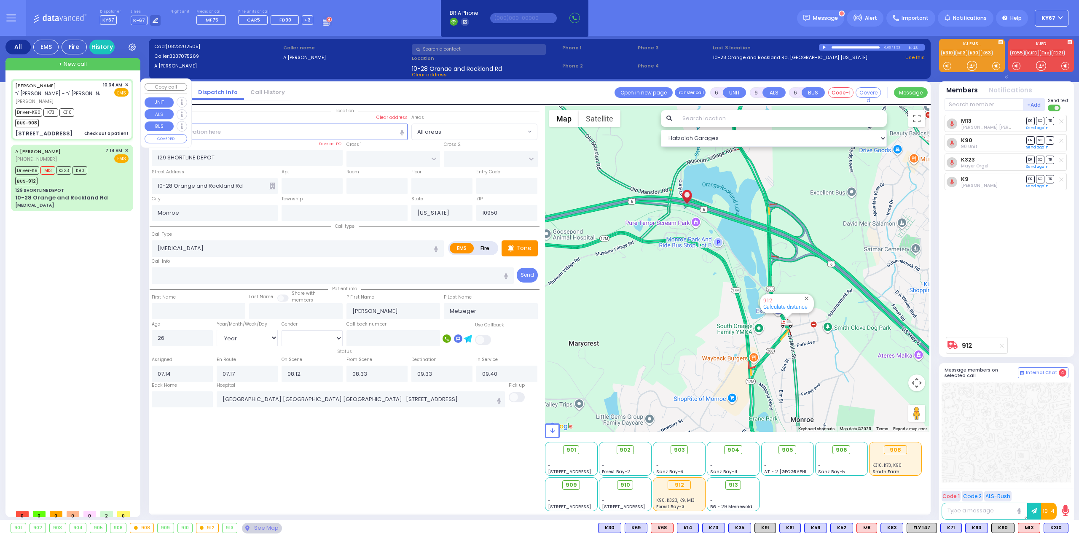
select select
type input "check out a patient"
radio input "true"
type input "[PERSON_NAME]"
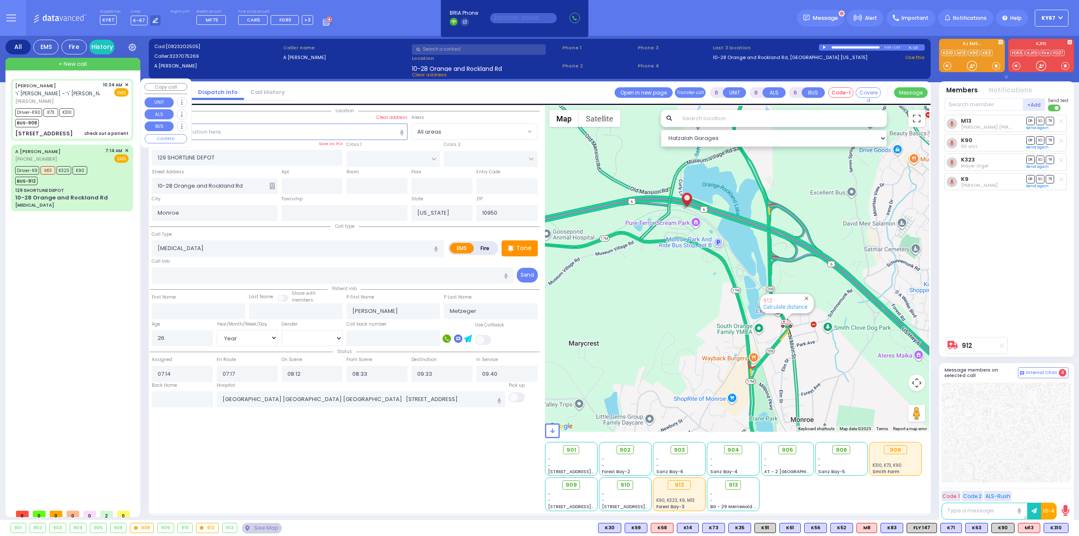
type input "[PERSON_NAME]"
select select "Year"
select select
type input "10:34"
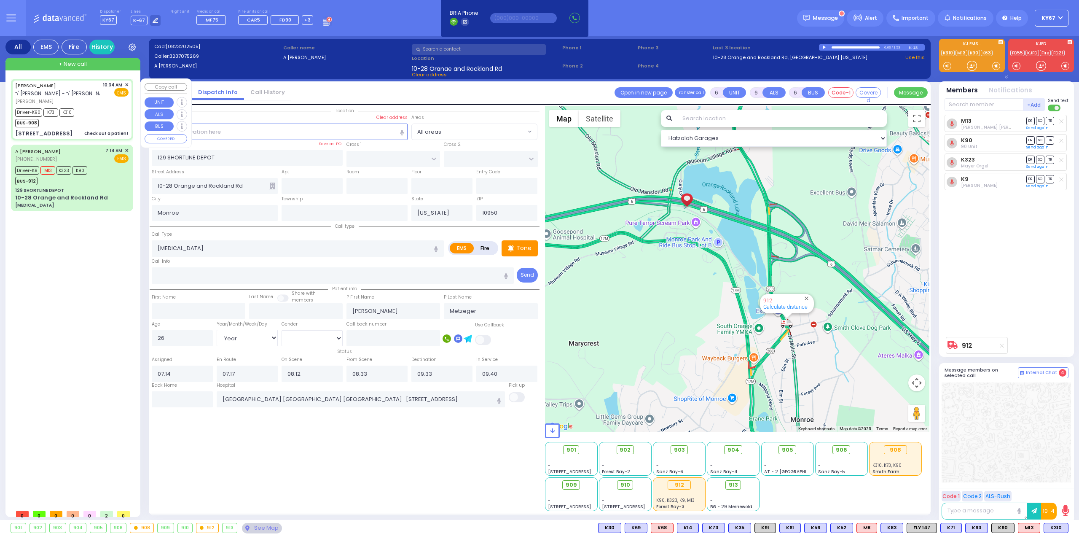
type input "10:35"
type input "10:36"
type input "11:30"
type input "[GEOGRAPHIC_DATA] [STREET_ADDRESS][GEOGRAPHIC_DATA] Suffern"
select select "Hatzalah Garages"
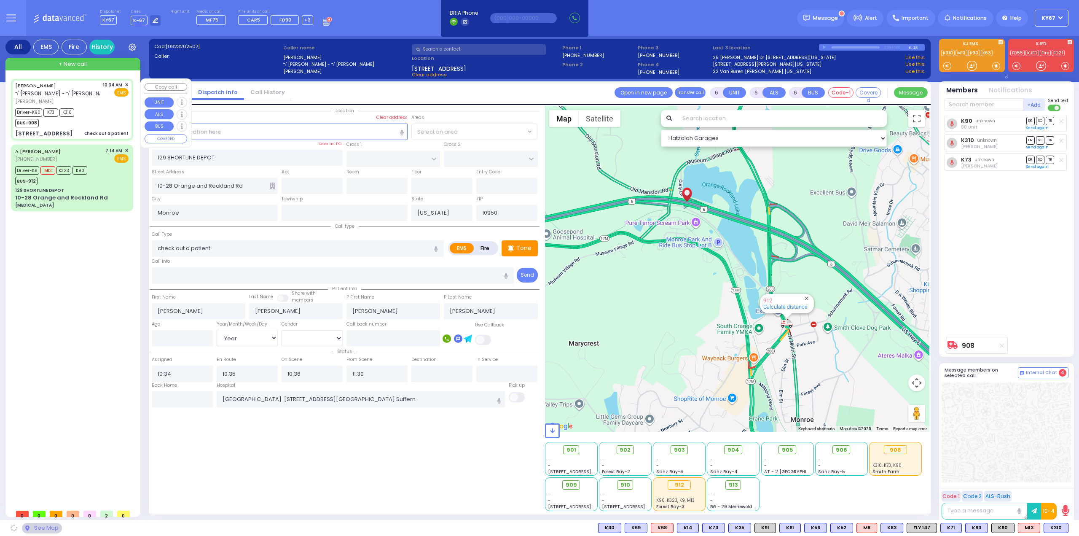
type input "[PERSON_NAME][GEOGRAPHIC_DATA]"
type input "PILNUA RD"
type input "1 MAGLENITZ ST"
type input "202"
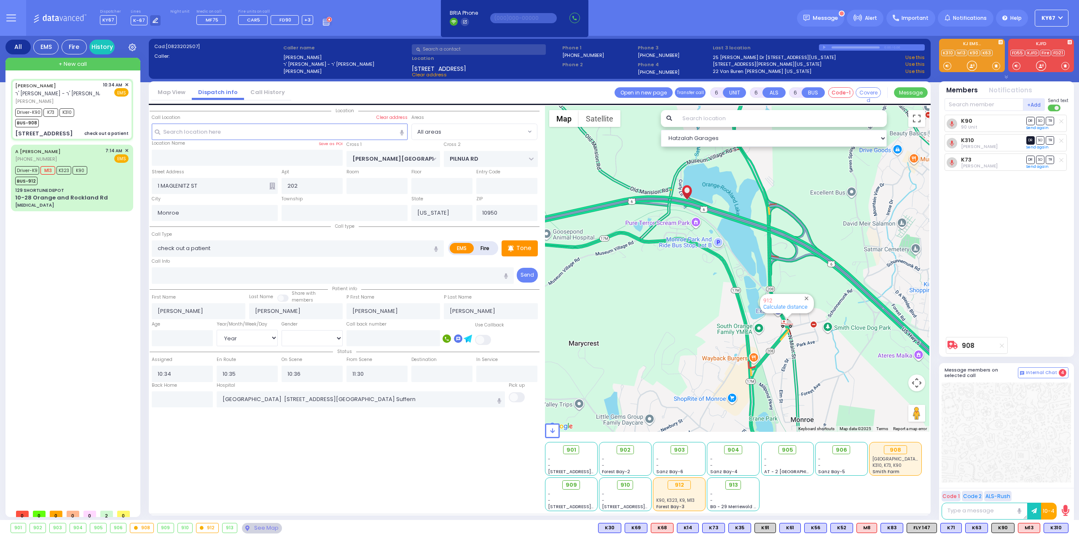
click at [1031, 139] on span "DR" at bounding box center [1030, 140] width 8 height 8
select select
radio input "true"
select select "Year"
select select "Hatzalah Garages"
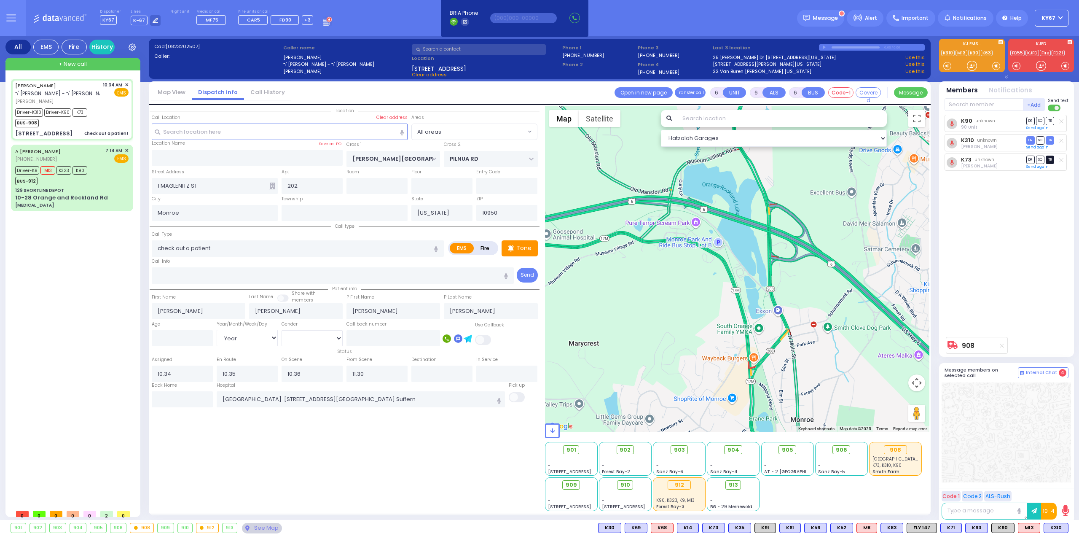
click at [1050, 159] on span "TR" at bounding box center [1049, 159] width 8 height 8
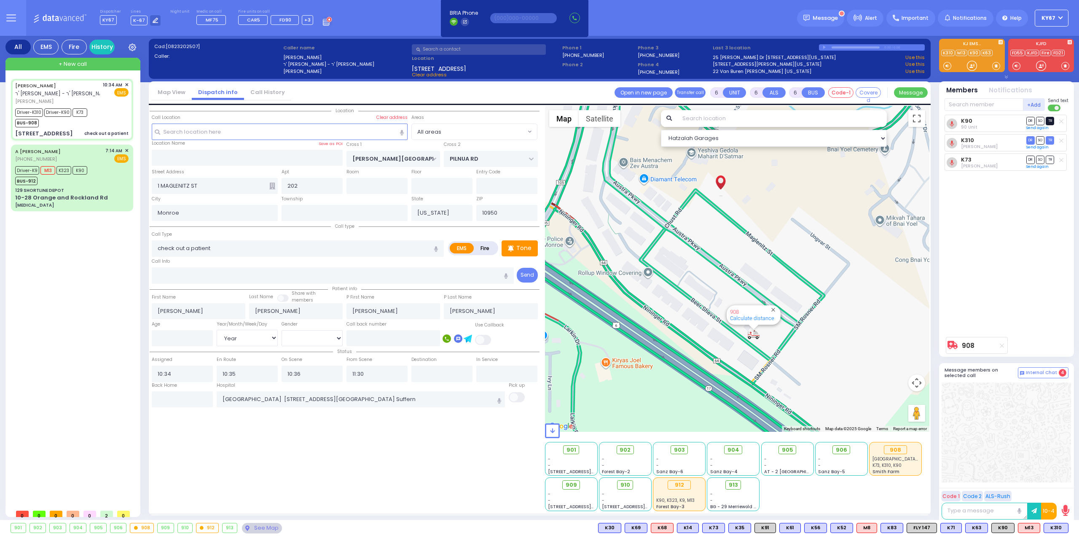
select select
radio input "true"
select select "Year"
select select "Hatzalah Garages"
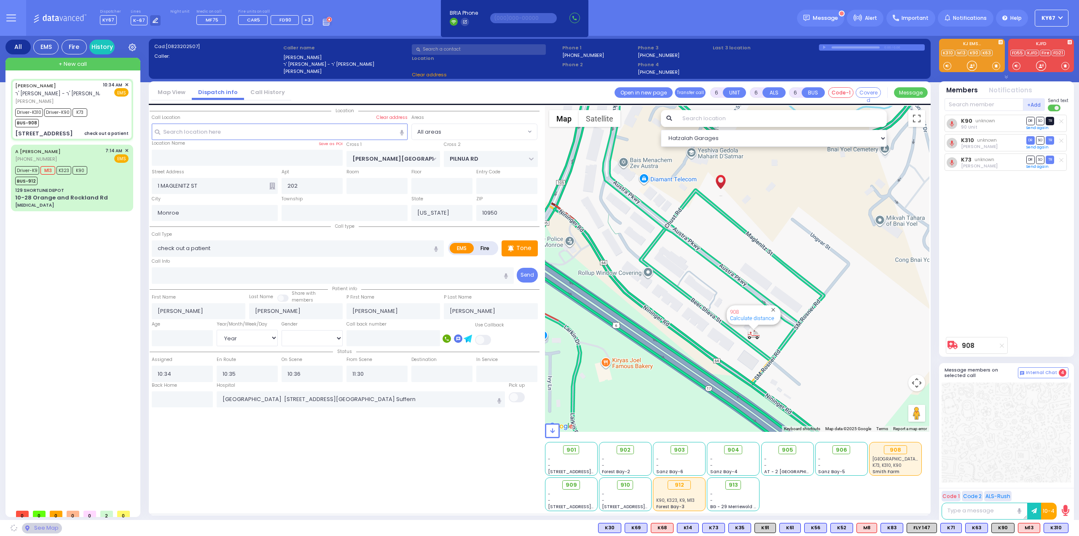
click at [1051, 121] on span "TR" at bounding box center [1049, 121] width 8 height 8
select select
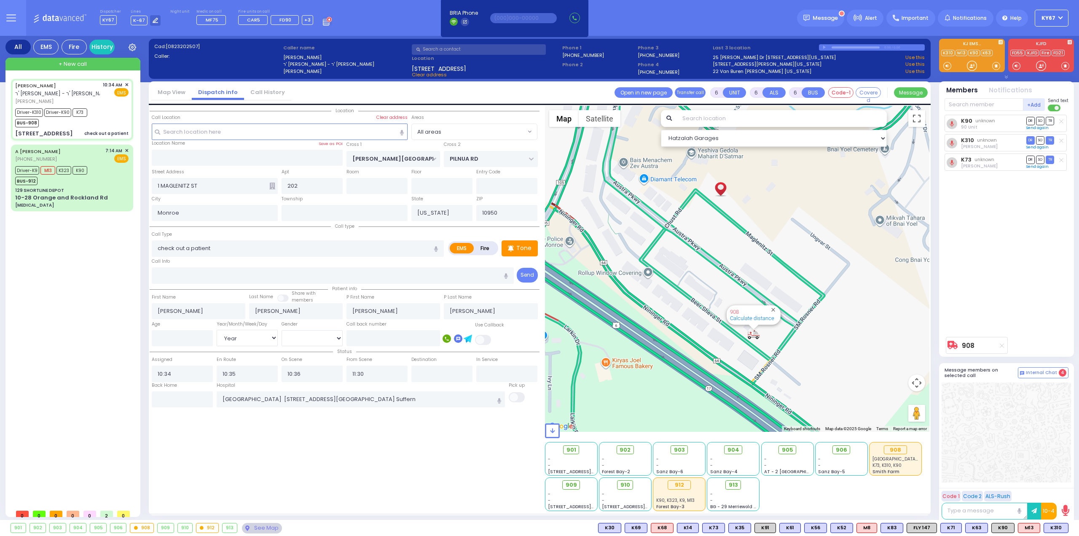
radio input "true"
select select "Year"
select select "Hatzalah Garages"
click at [106, 179] on div "Driver-K9 M13 K323 K90 BUS-912" at bounding box center [71, 174] width 113 height 21
select select
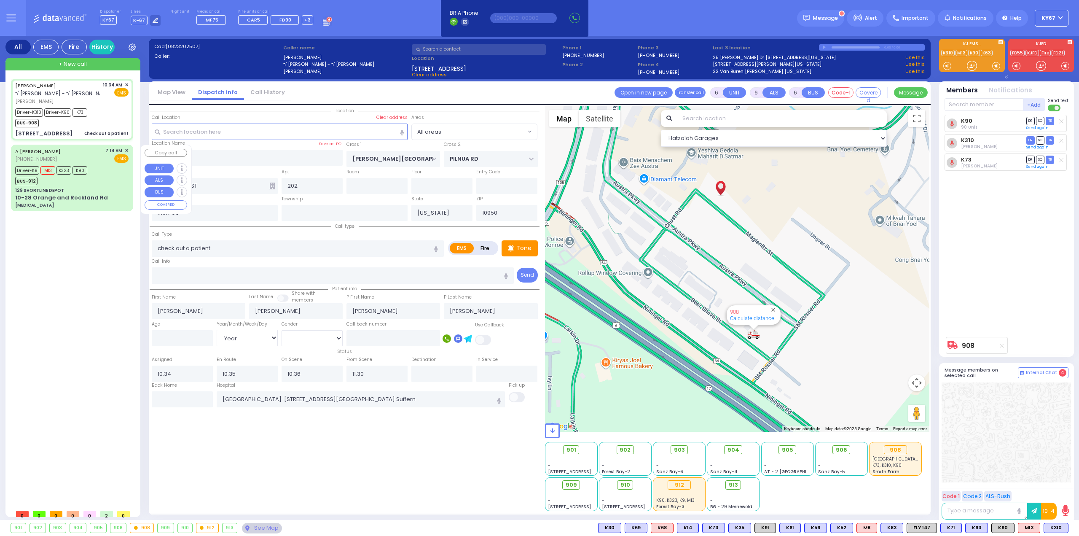
type input "bowel obstruction"
radio input "true"
type input "Sarah"
type input "Metzeger"
type input "26"
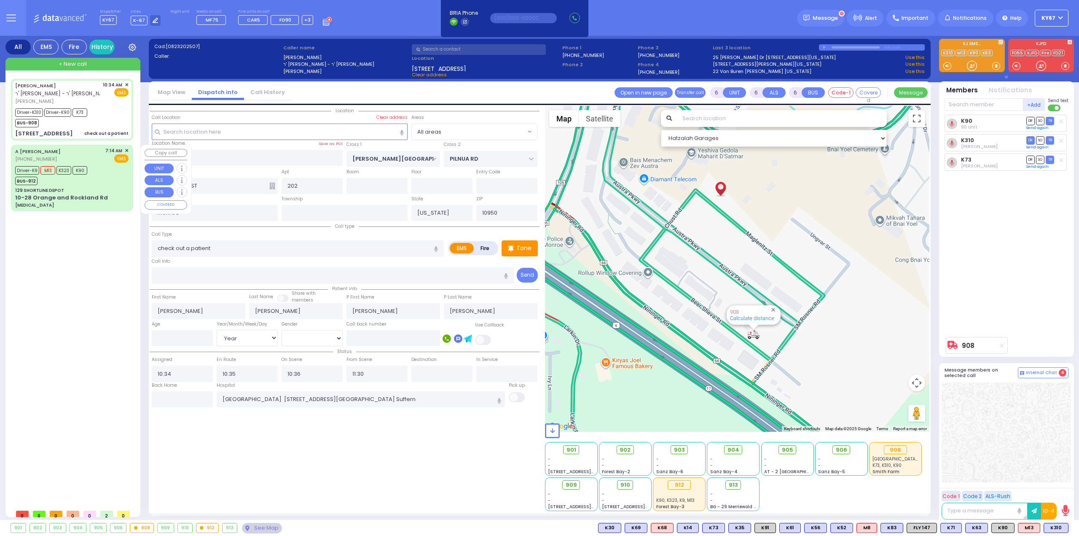
select select "Year"
select select "[DEMOGRAPHIC_DATA]"
type input "07:14"
type input "07:17"
type input "08:12"
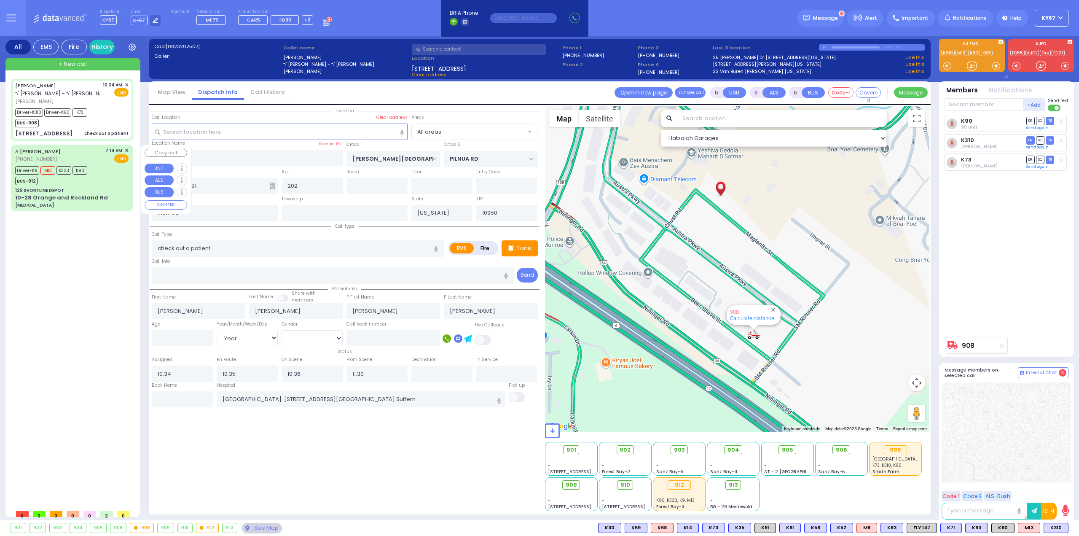
type input "08:33"
type input "09:33"
type input "09:40"
type input "NYU Langone Hospital Long Island Winthrop 259 1st St Mineola"
select select "Hatzalah Garages"
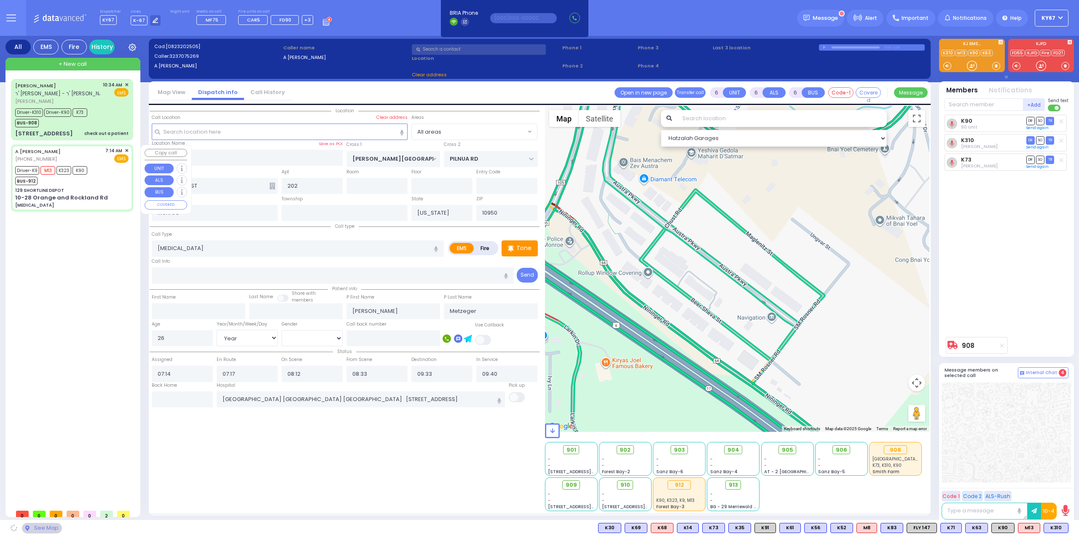
type input "129 SHORTLINE DEPOT"
type input "10-28 Orange and Rockland Rd"
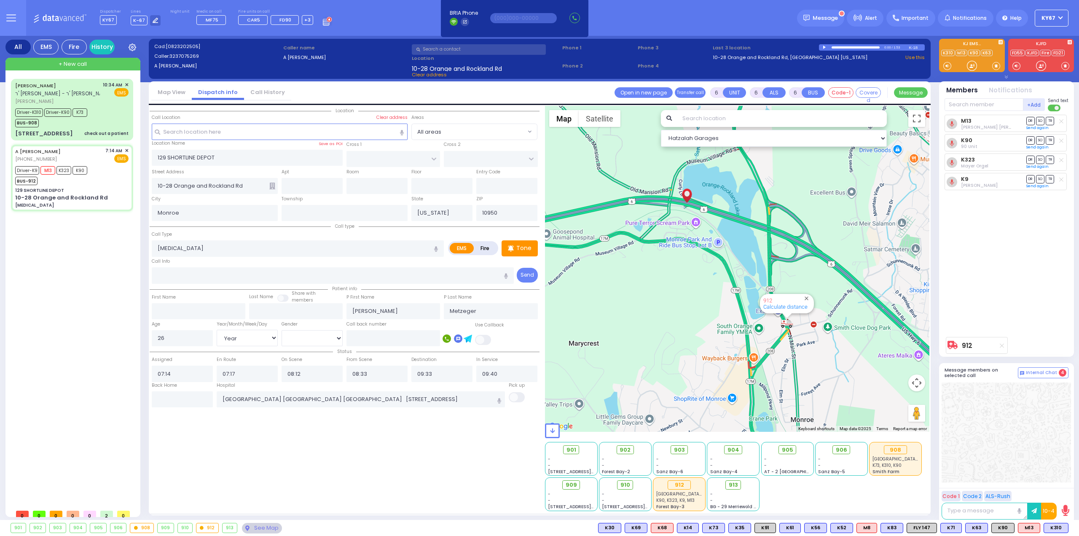
click at [1043, 53] on link "Fire" at bounding box center [1044, 53] width 11 height 6
type input "5900"
select select "4533dc20-5d47-4e93-b5cd-e358c7714c87"
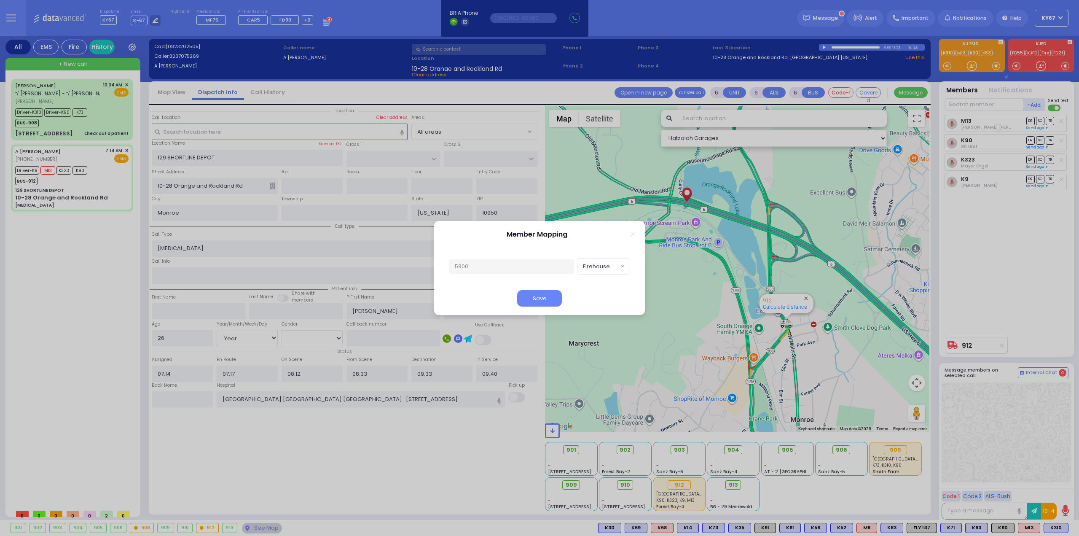
click at [637, 233] on div "Member Mapping" at bounding box center [539, 234] width 211 height 27
click at [634, 233] on icon "Close" at bounding box center [632, 234] width 5 height 5
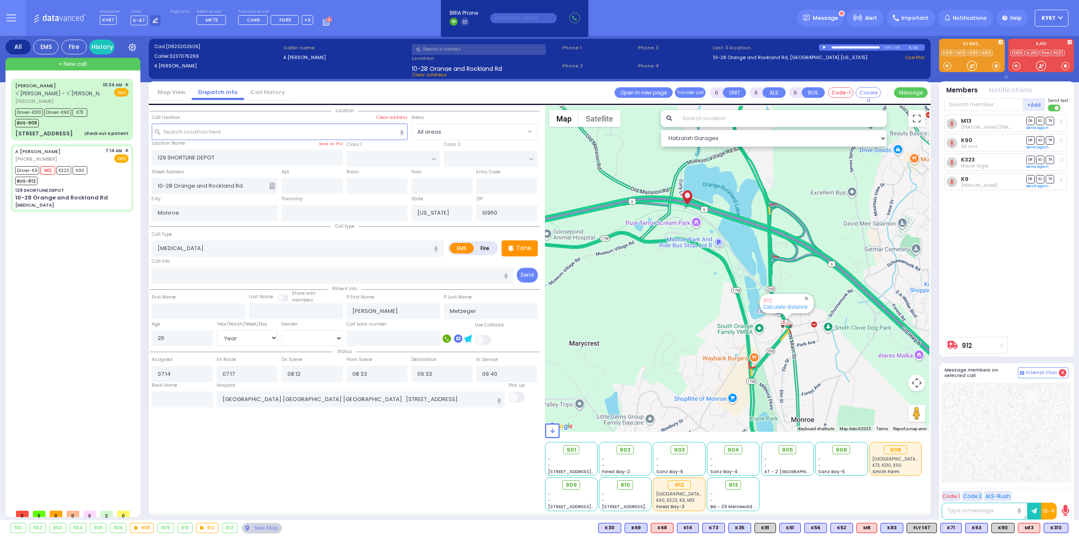
click at [1032, 51] on link "KJFD" at bounding box center [1031, 53] width 13 height 6
type input "KJFD"
select select
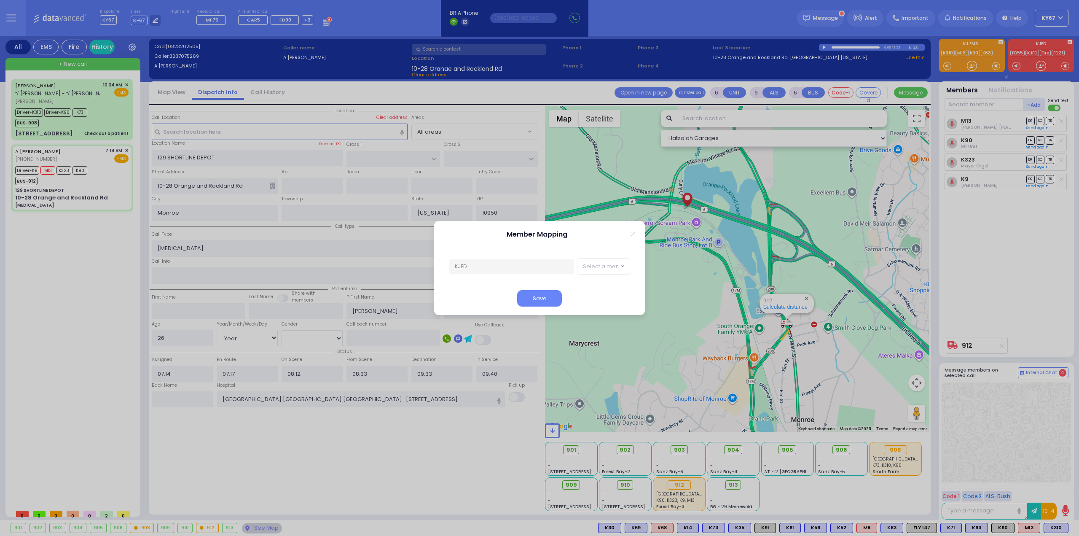
click at [632, 235] on icon "Close" at bounding box center [632, 234] width 5 height 5
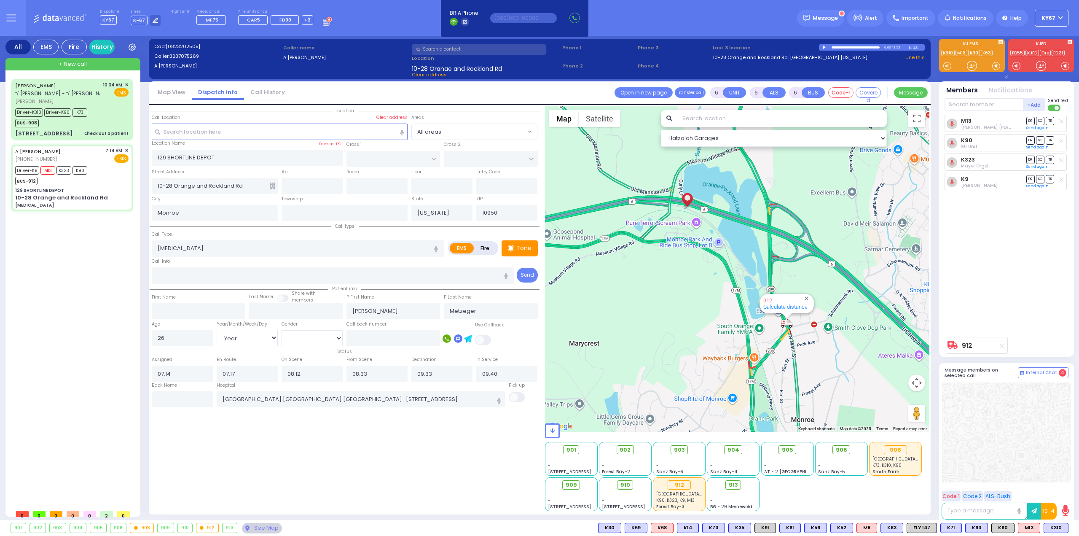
click at [1011, 289] on div "M13 Levy Friedman DR SO TR" at bounding box center [1007, 224] width 126 height 218
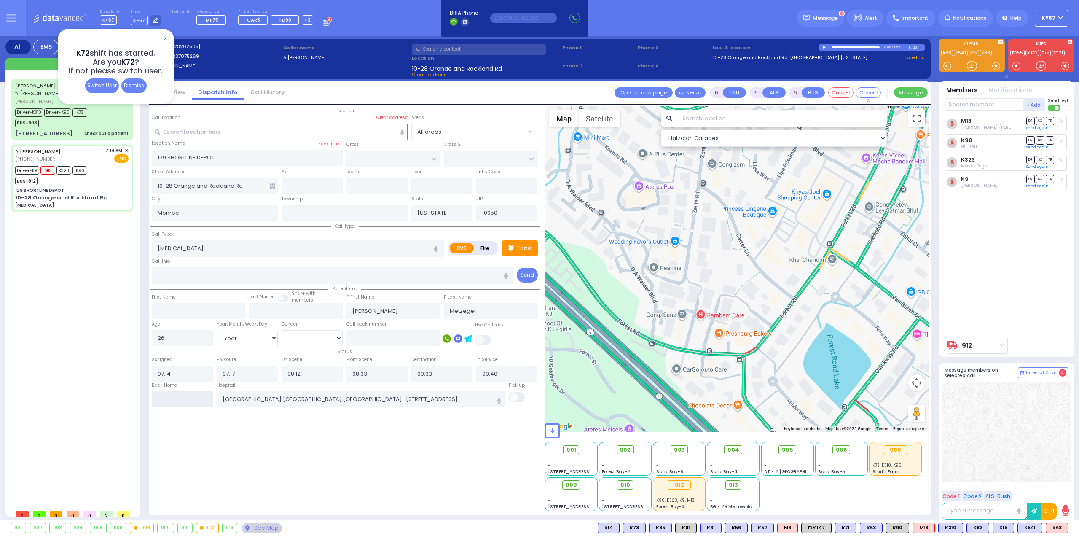
click at [187, 404] on input "text" at bounding box center [182, 399] width 61 height 16
type input "12:08"
select select
radio input "true"
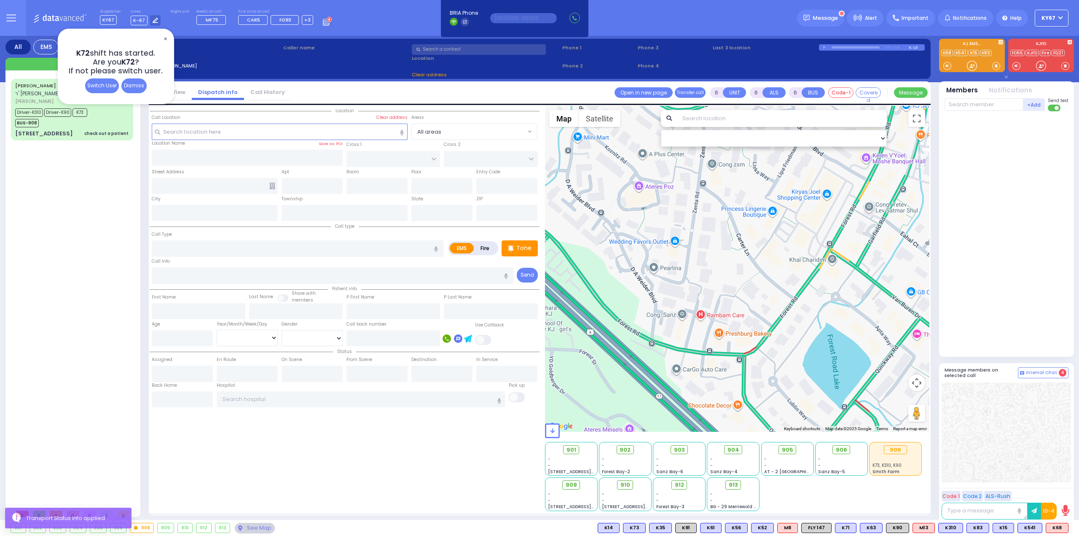
click at [166, 40] on span "✕" at bounding box center [165, 39] width 7 height 10
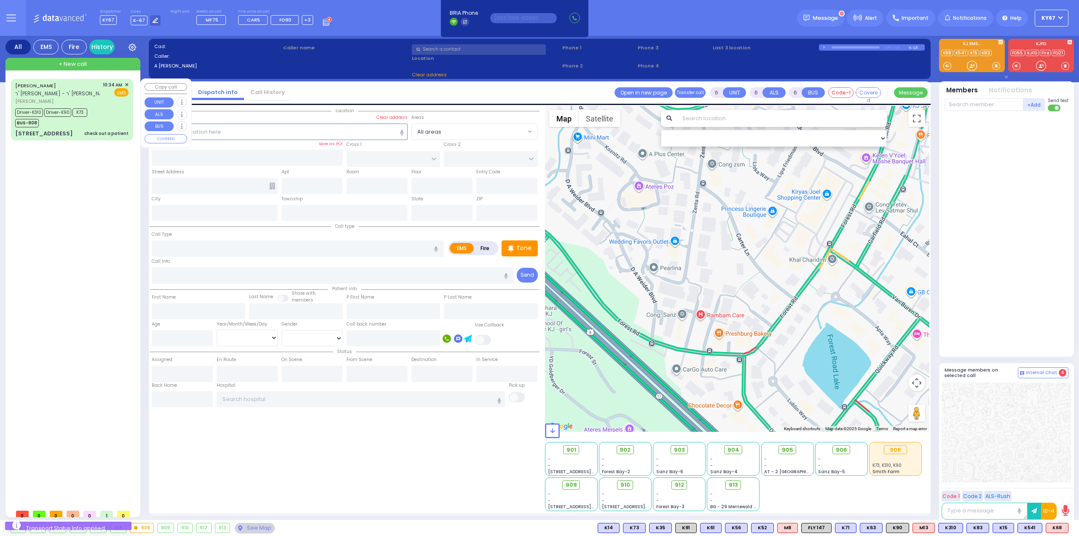
click at [118, 112] on div "Driver-K310 Driver-K90 K73 BUS-908" at bounding box center [71, 116] width 113 height 21
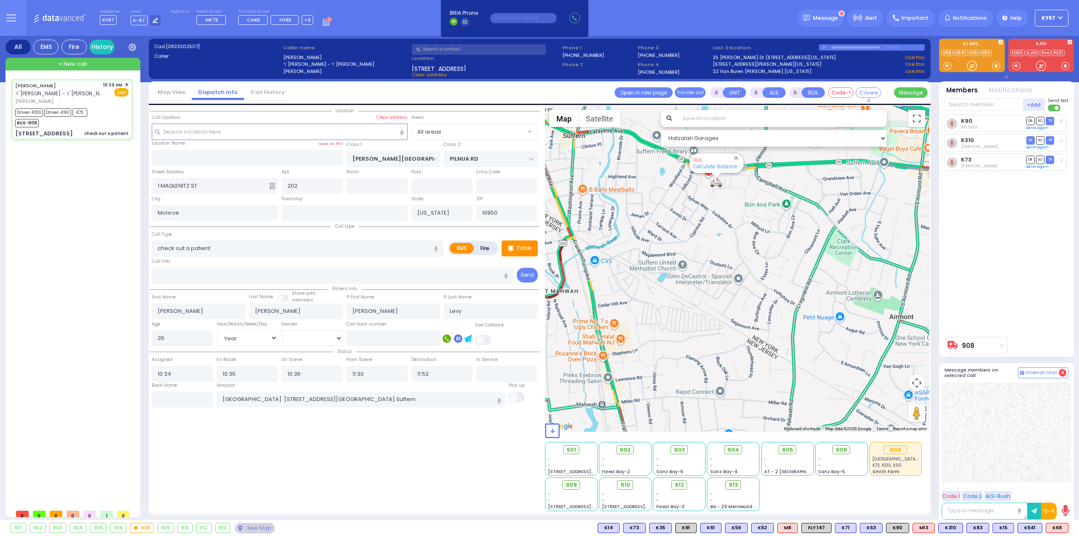
drag, startPoint x: 719, startPoint y: 226, endPoint x: 715, endPoint y: 272, distance: 46.1
click at [715, 272] on div "908 Calculate distance" at bounding box center [737, 269] width 385 height 326
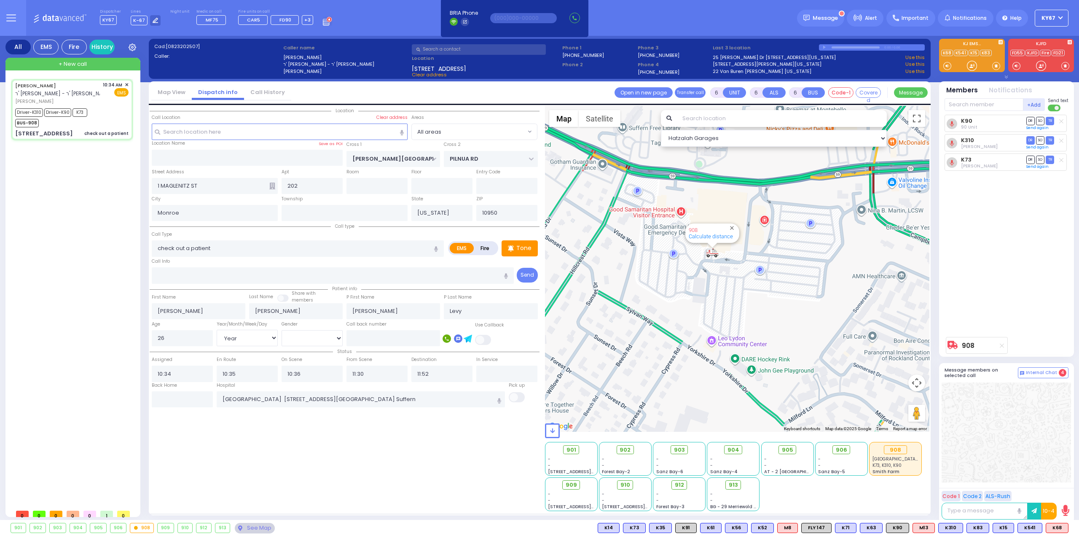
click at [100, 233] on div "JOEL MALACH ר' ראובן אברהם - ר' גבריאל זגיל יואל מאלח 10:34 AM ✕ Driver-K310 K73" at bounding box center [74, 292] width 126 height 426
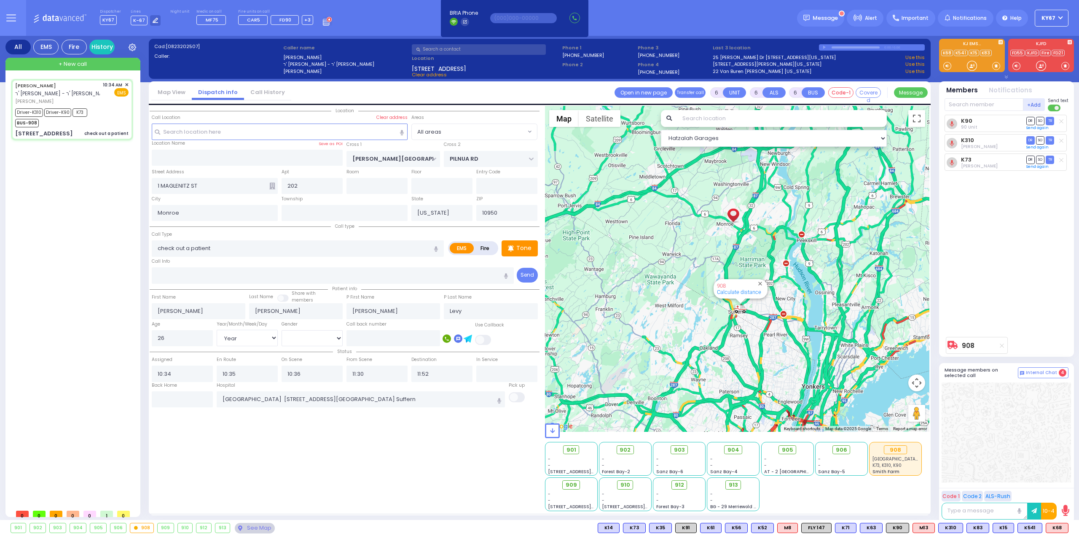
select select "Year"
select select "[DEMOGRAPHIC_DATA]"
select select
radio input "true"
select select "Year"
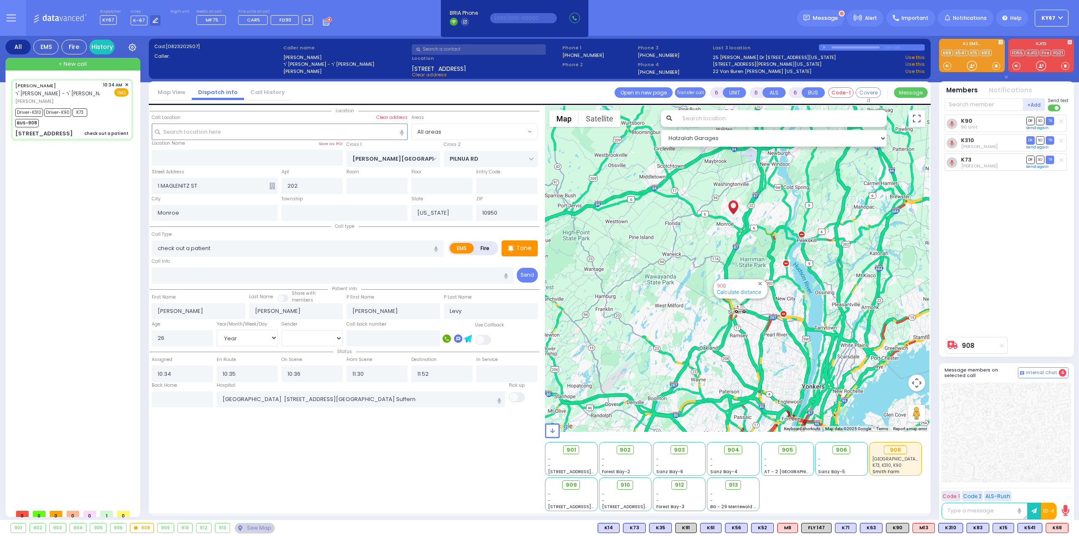
select select "[DEMOGRAPHIC_DATA]"
type input "12:15"
select select "Hatzalah Garages"
select select
radio input "true"
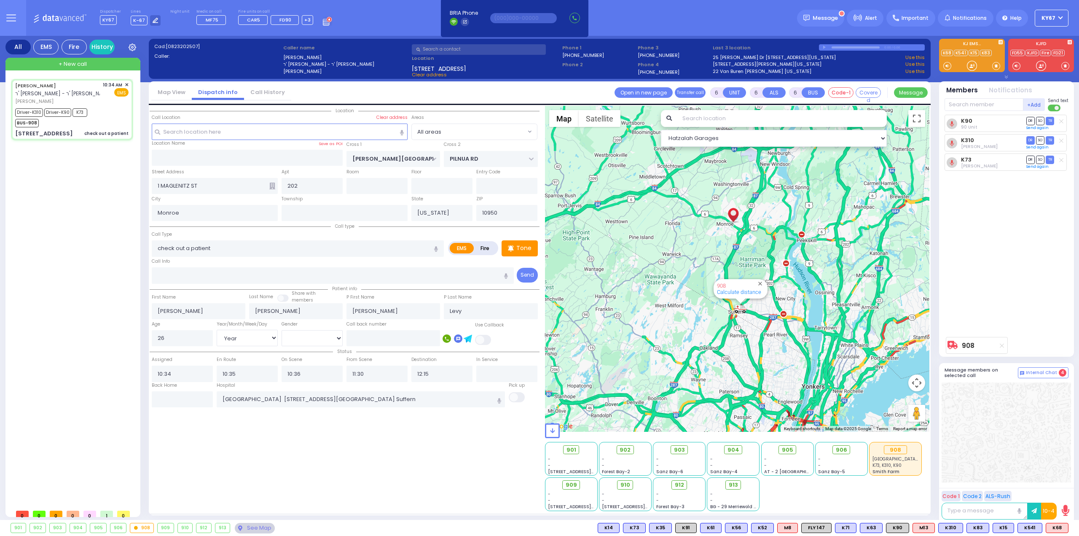
select select "Year"
select select "[DEMOGRAPHIC_DATA]"
select select "Hatzalah Garages"
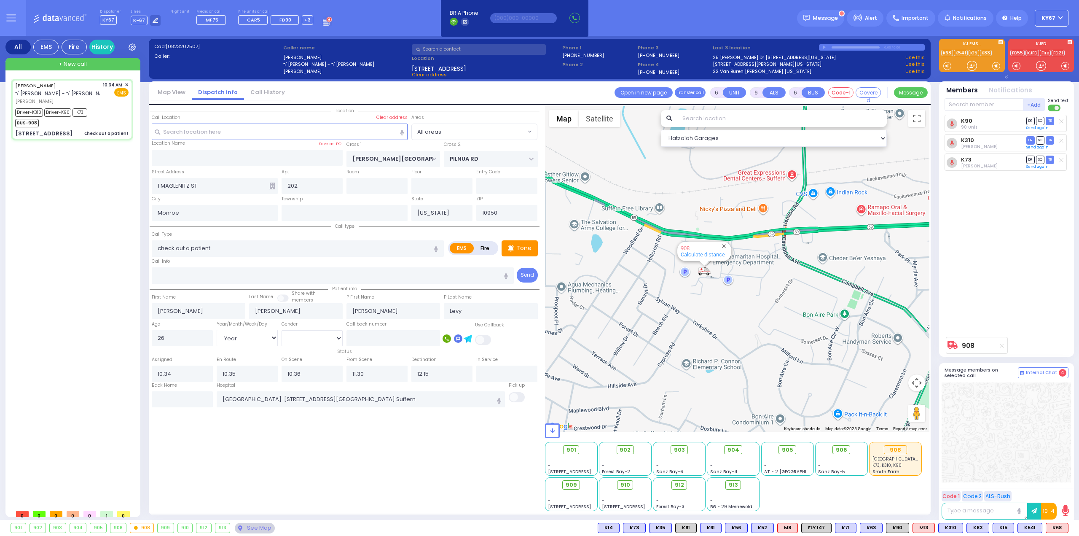
drag, startPoint x: 716, startPoint y: 238, endPoint x: 712, endPoint y: 301, distance: 63.0
click at [712, 301] on div "908 Calculate distance" at bounding box center [737, 269] width 385 height 326
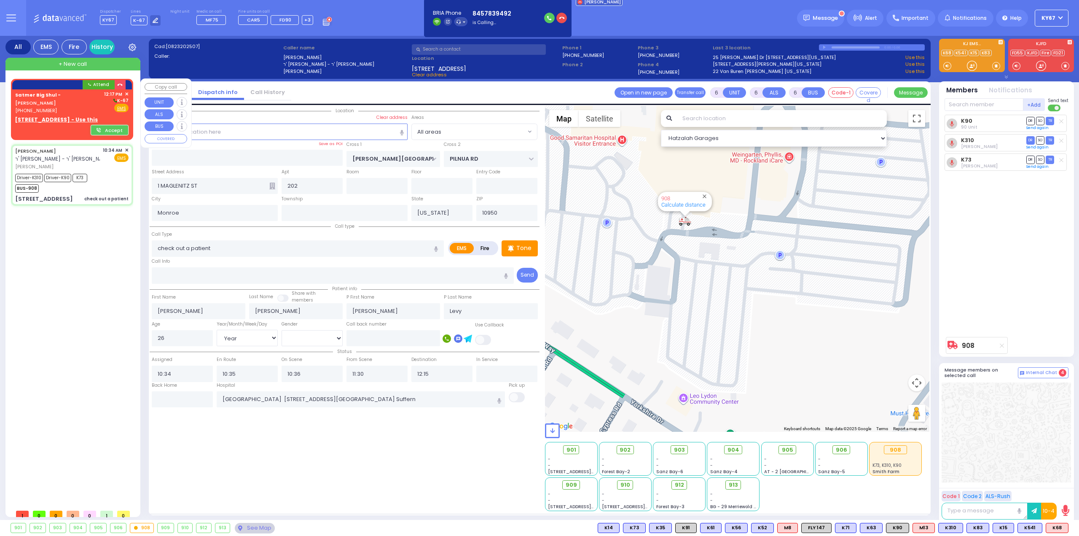
click at [66, 107] on div "[PHONE_NUMBER]" at bounding box center [58, 110] width 86 height 7
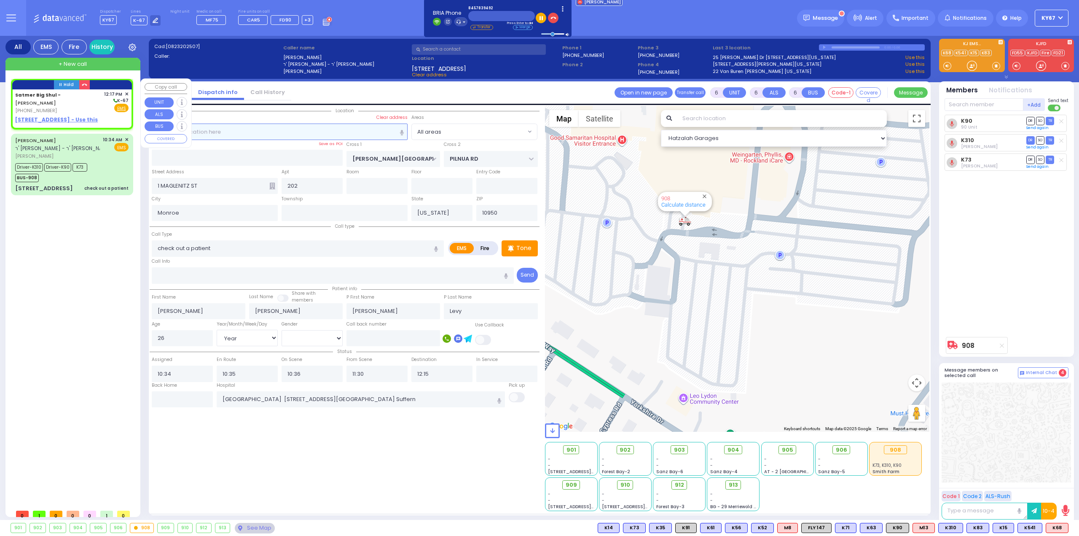
type input "2"
type input "1"
select select
radio input "true"
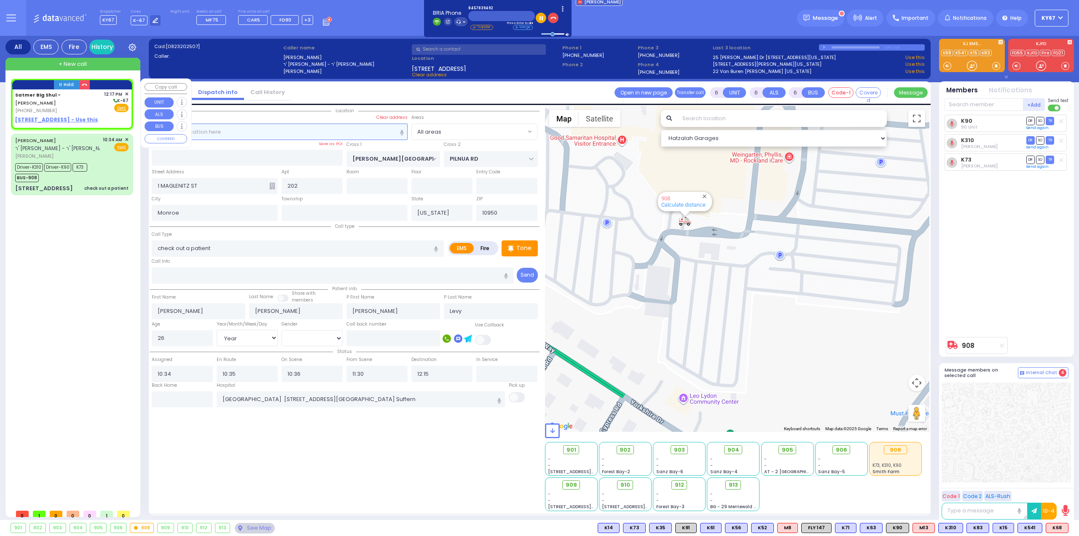
select select
type input "12:17"
select select "Hatzalah Garages"
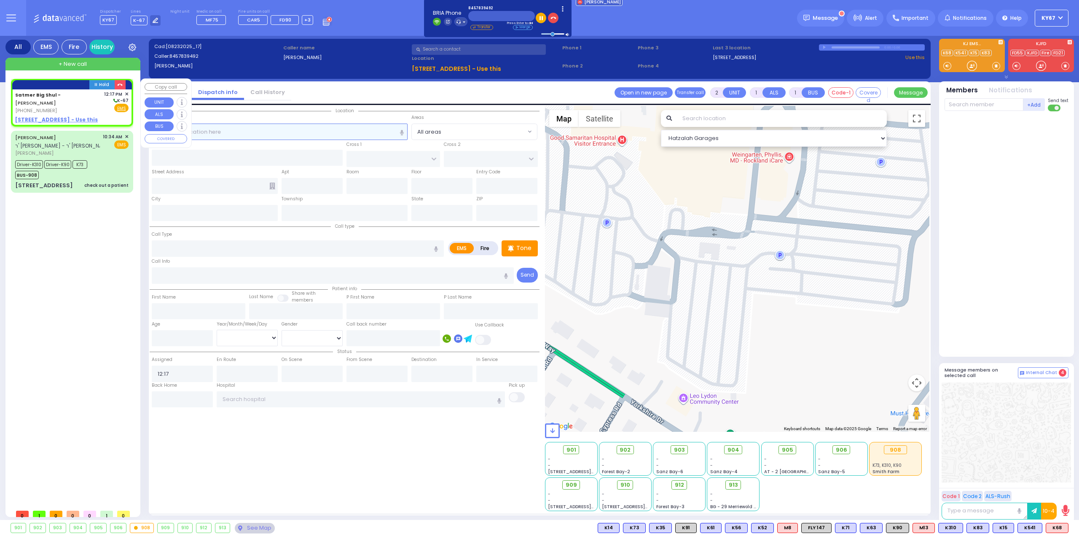
select select
radio input "true"
select select
select select "Hatzalah Garages"
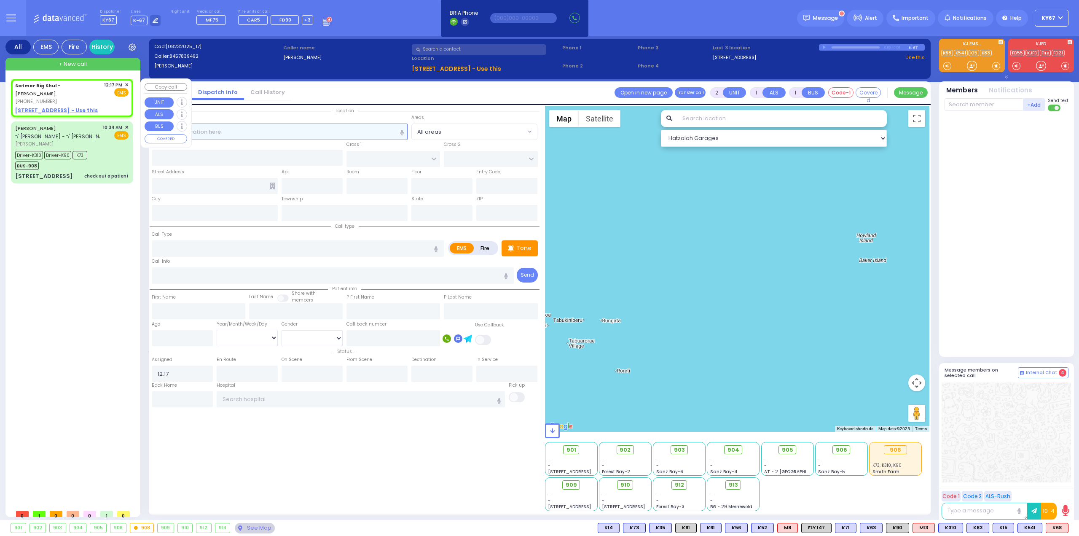
select select
radio input "true"
select select
select select "Hatzalah Garages"
click at [54, 107] on u "[STREET_ADDRESS] - Use this" at bounding box center [56, 110] width 83 height 7
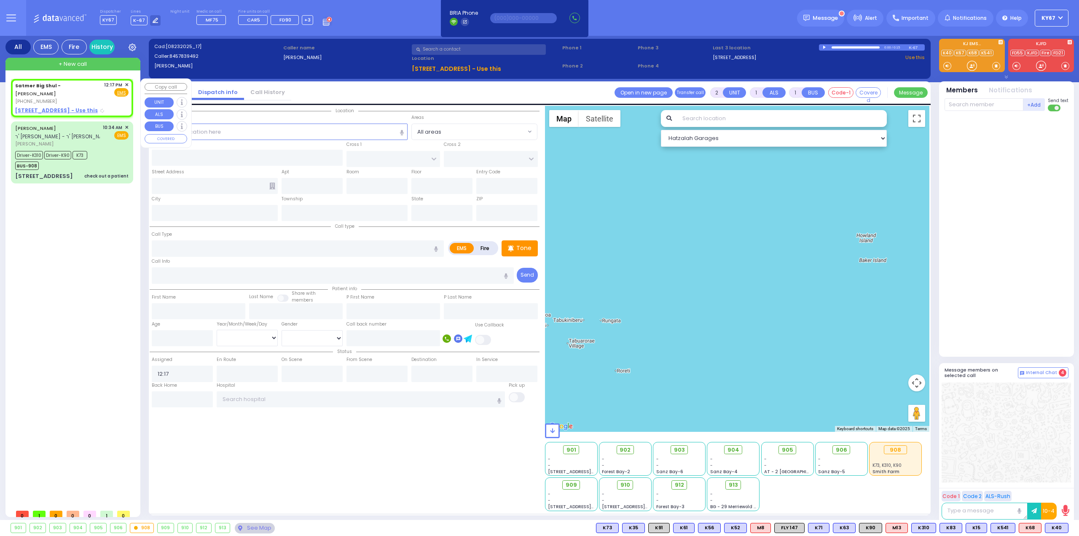
select select
radio input "true"
select select
select select "Hatzalah Garages"
type input "[STREET_ADDRESS]"
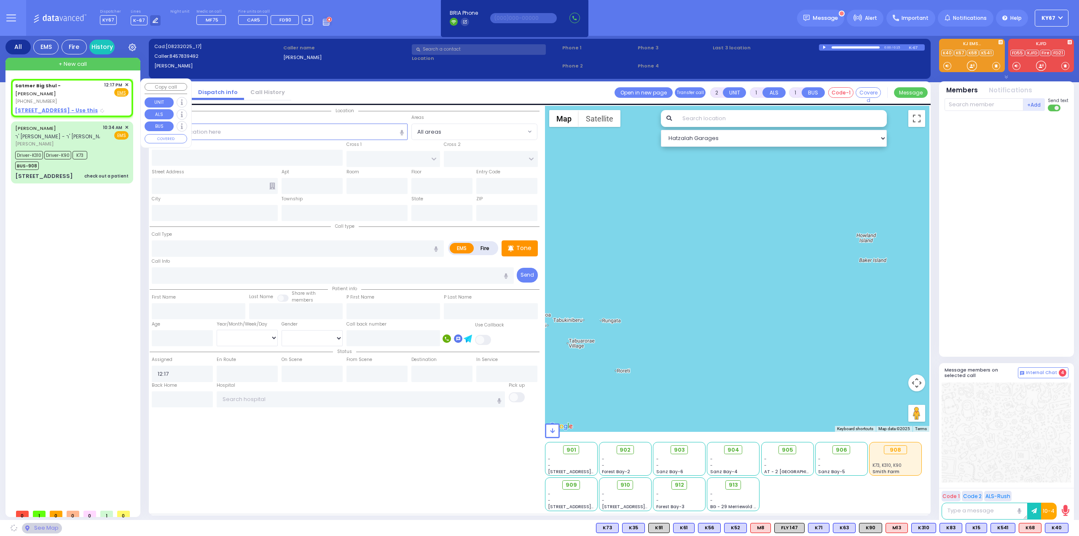
type input "[PERSON_NAME]"
type input "[US_STATE]"
type input "10950"
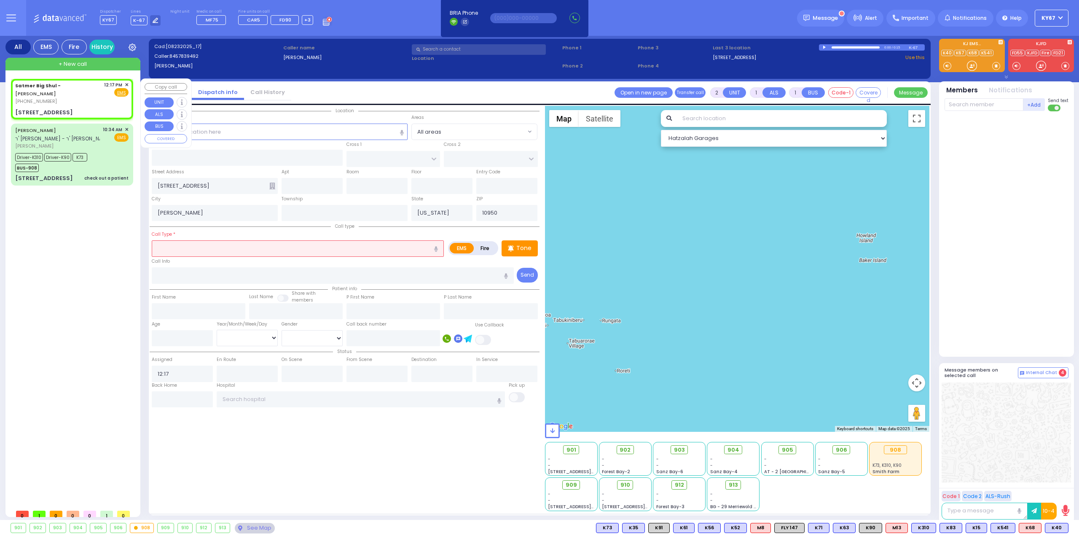
select select
radio input "true"
select select
select select "Hatzalah Garages"
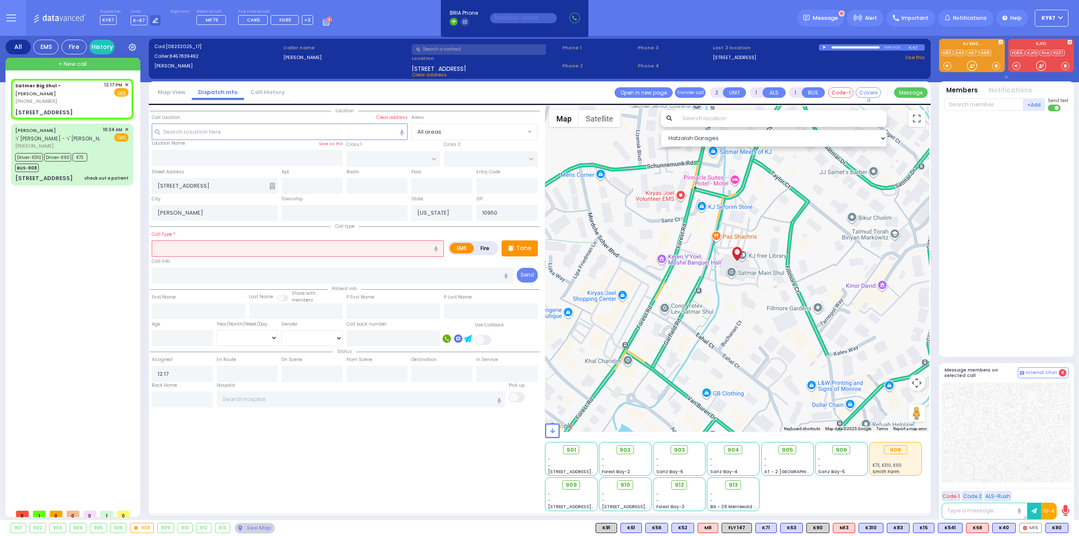
click at [265, 245] on input "text" at bounding box center [298, 248] width 292 height 16
select select
radio input "true"
select select
select select "Hatzalah Garages"
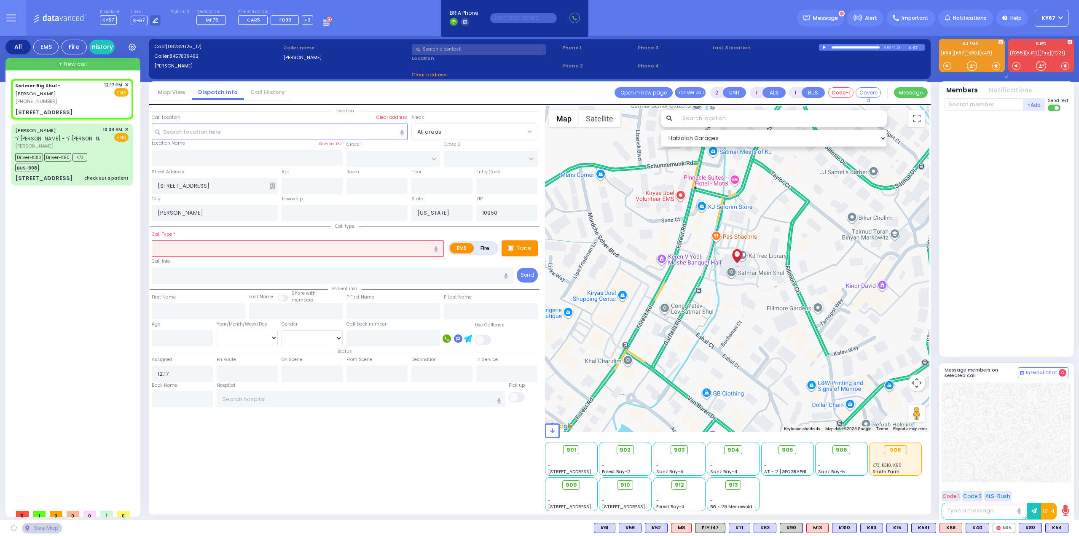
click at [435, 246] on icon "button" at bounding box center [436, 248] width 4 height 5
type input "patient down"
select select
radio input "true"
select select
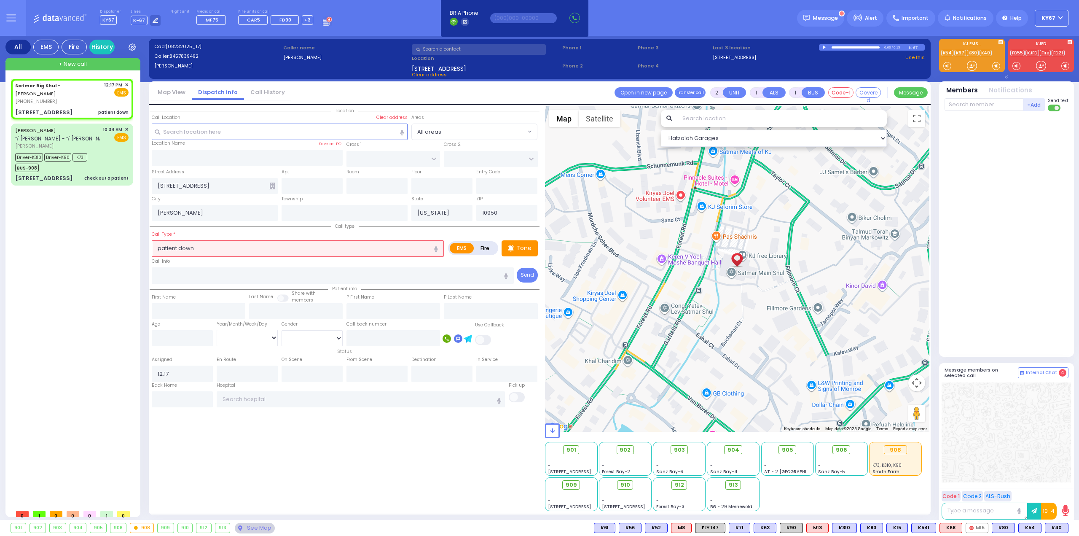
select select "Hatzalah Garages"
click at [1057, 529] on span "K40" at bounding box center [1056, 527] width 23 height 9
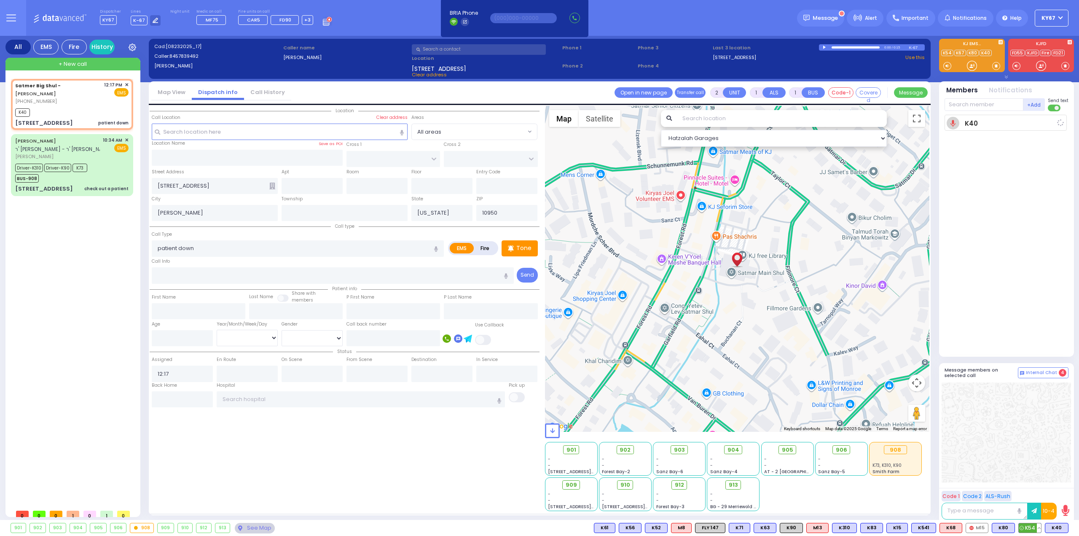
click at [1028, 530] on span "K54" at bounding box center [1029, 527] width 22 height 9
select select
radio input "true"
select select
type input "12:18"
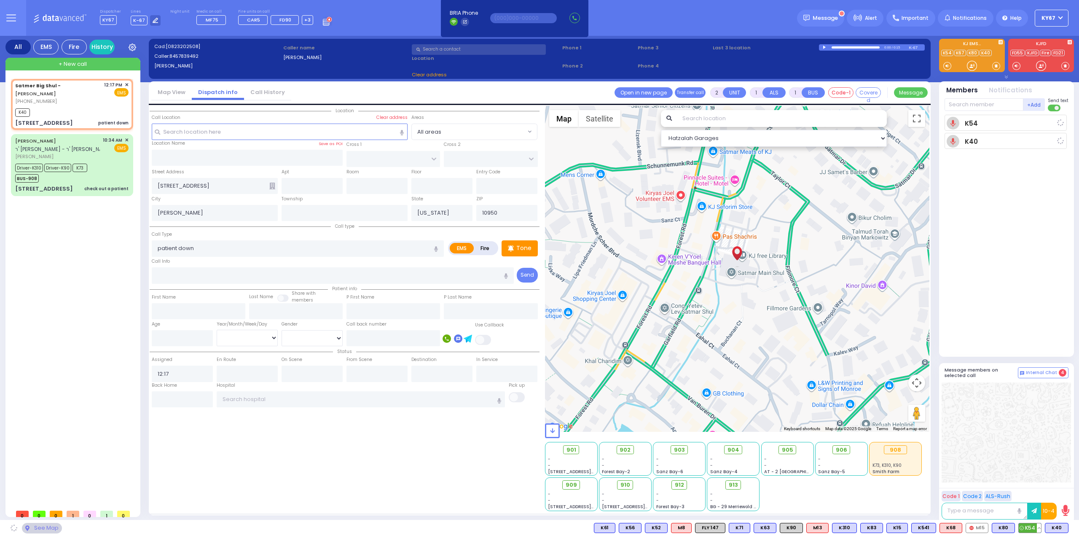
select select "Hatzalah Garages"
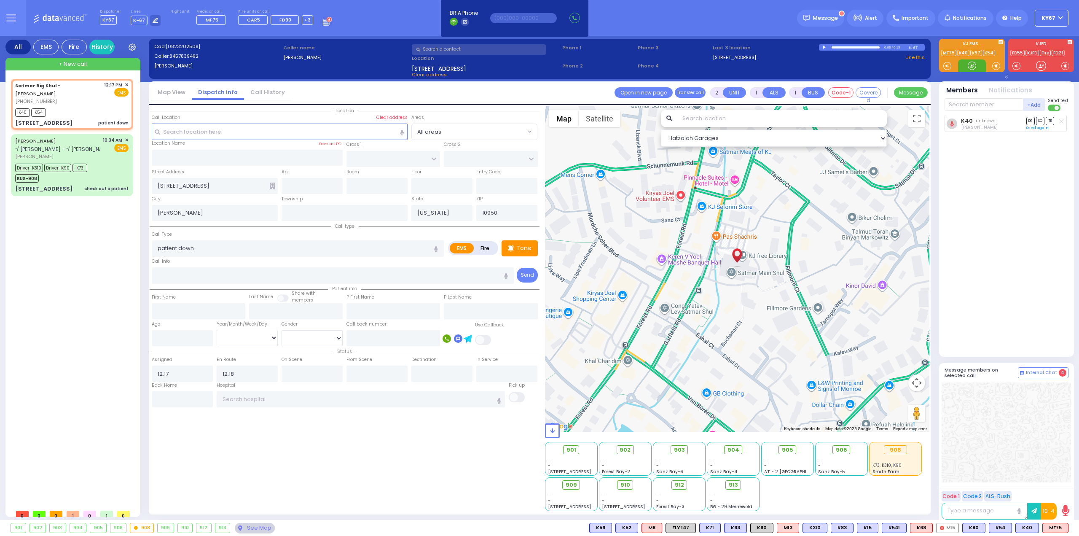
select select
radio input "true"
select select
select select "Hatzalah Garages"
click at [1053, 527] on span "MF75" at bounding box center [1054, 527] width 25 height 9
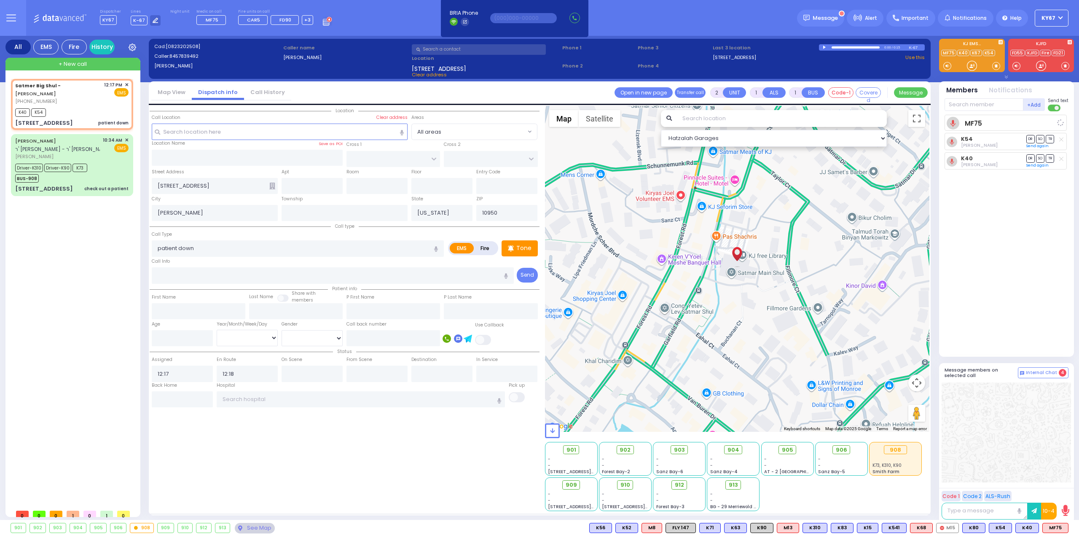
drag, startPoint x: 1018, startPoint y: 422, endPoint x: 1007, endPoint y: 438, distance: 19.3
click at [1018, 423] on div at bounding box center [1005, 432] width 129 height 100
select select
radio input "true"
select select
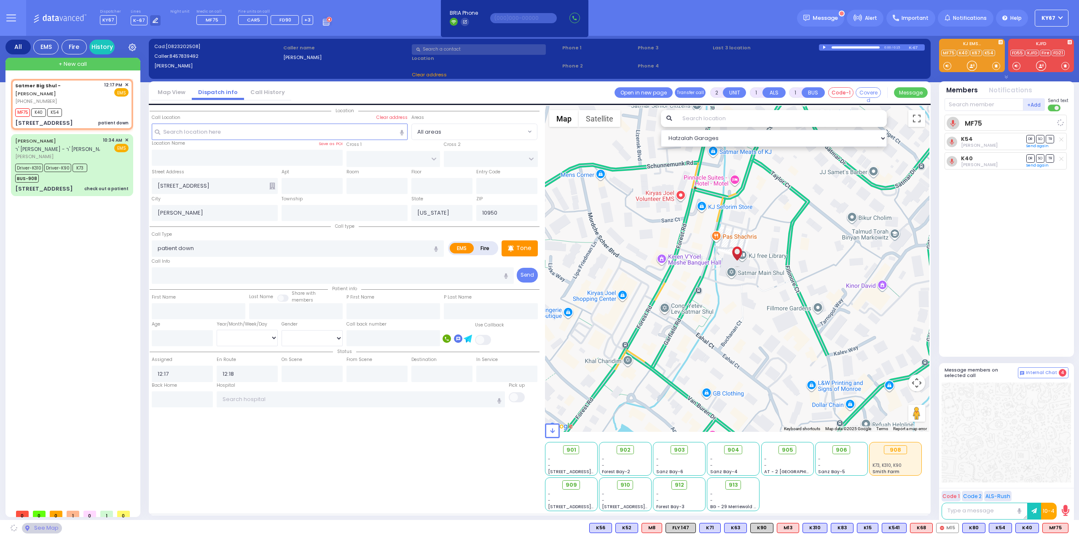
select select "Hatzalah Garages"
click at [162, 248] on input "patient down" at bounding box center [298, 248] width 292 height 16
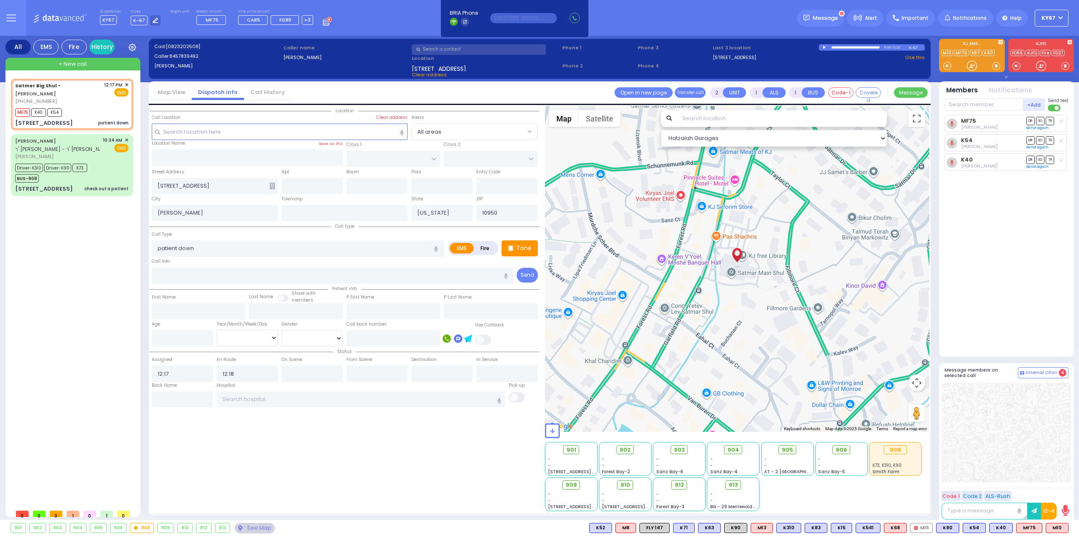
select select
radio input "true"
select select
select select "Hatzalah Garages"
click at [970, 103] on input "text" at bounding box center [983, 104] width 79 height 13
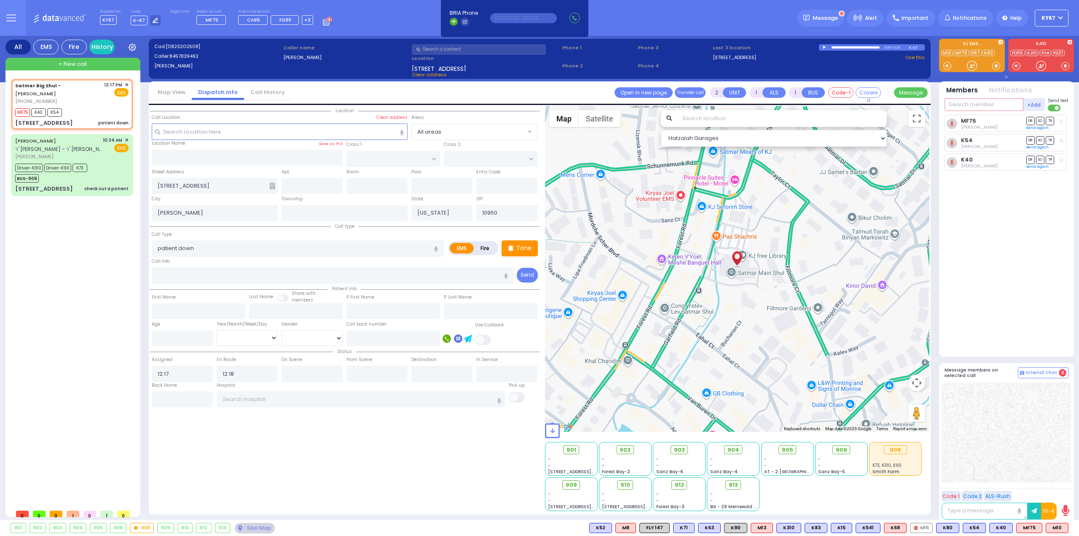
click at [970, 103] on input "text" at bounding box center [983, 104] width 79 height 13
click at [1058, 527] on span "K5" at bounding box center [1058, 527] width 19 height 9
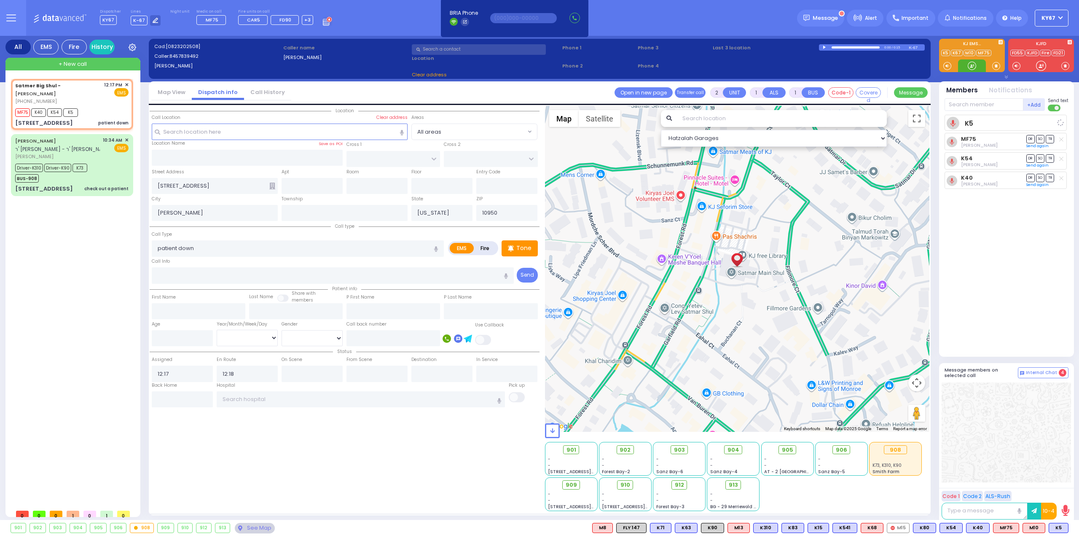
select select
radio input "true"
select select
select select "Hatzalah Garages"
drag, startPoint x: 1058, startPoint y: 529, endPoint x: 1045, endPoint y: 521, distance: 14.7
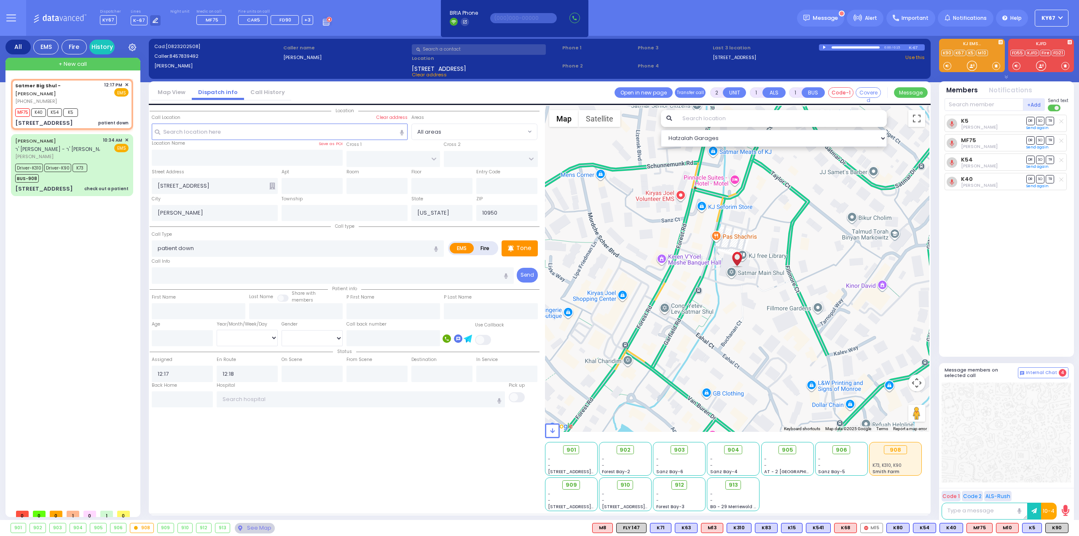
click at [0, 0] on span "K90" at bounding box center [0, 0] width 0 height 0
select select
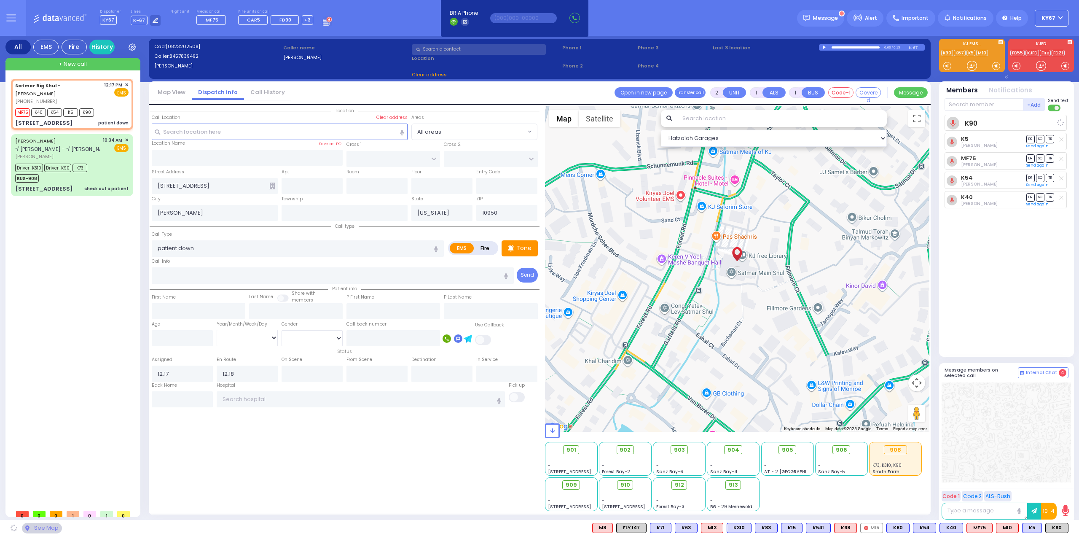
radio input "true"
select select
select select "Hatzalah Garages"
click at [163, 249] on input "patient down" at bounding box center [298, 248] width 292 height 16
click at [205, 261] on div "Patient Down" at bounding box center [298, 264] width 288 height 8
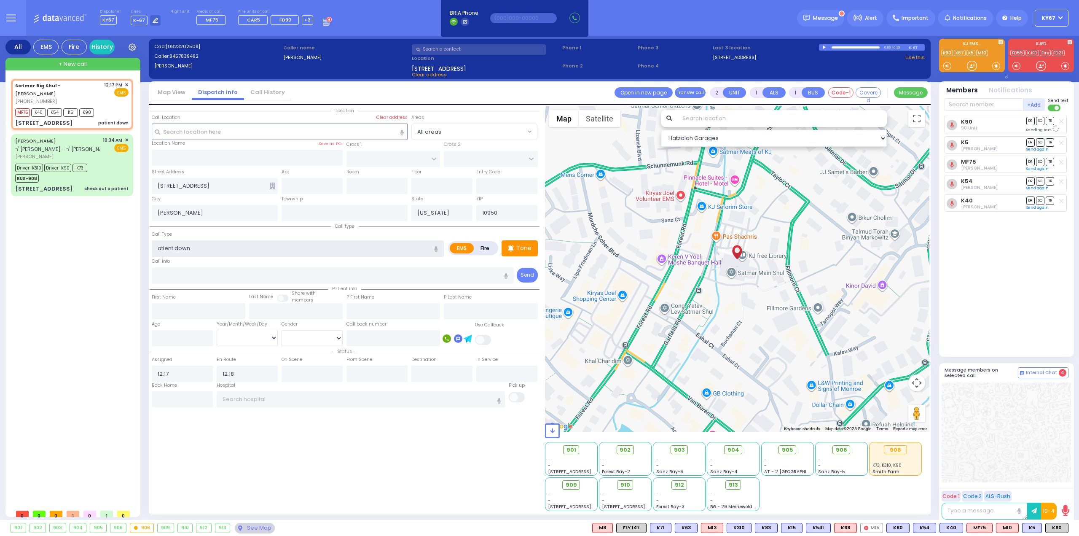
type input "Patient Down"
type input "3"
type input "2"
click at [315, 488] on div "Location ZIP" at bounding box center [345, 308] width 390 height 405
select select
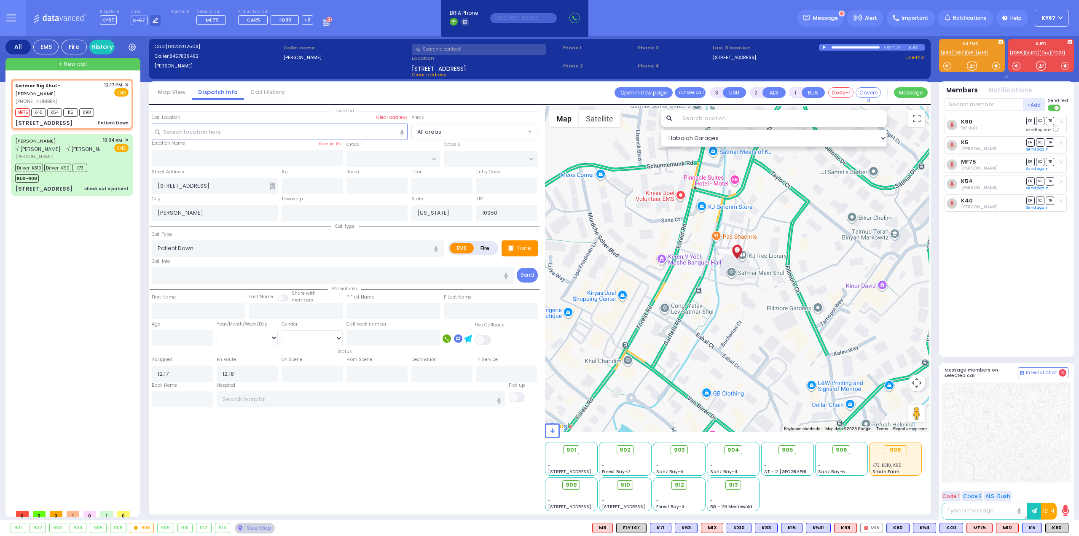
radio input "true"
select select
select select "Hatzalah Garages"
click at [1060, 526] on span "M10" at bounding box center [1057, 527] width 22 height 9
select select
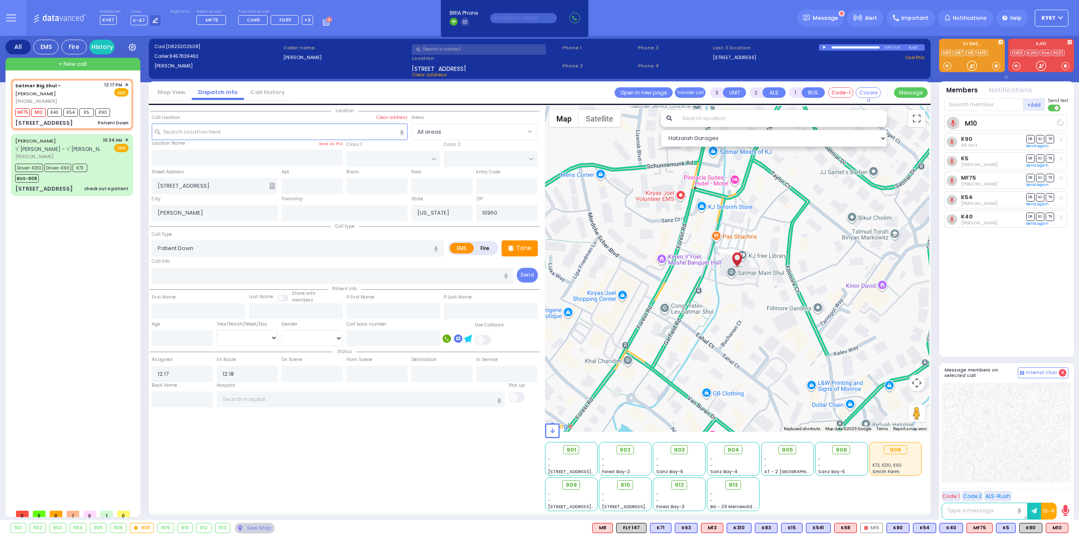
radio input "true"
select select
select select "Hatzalah Garages"
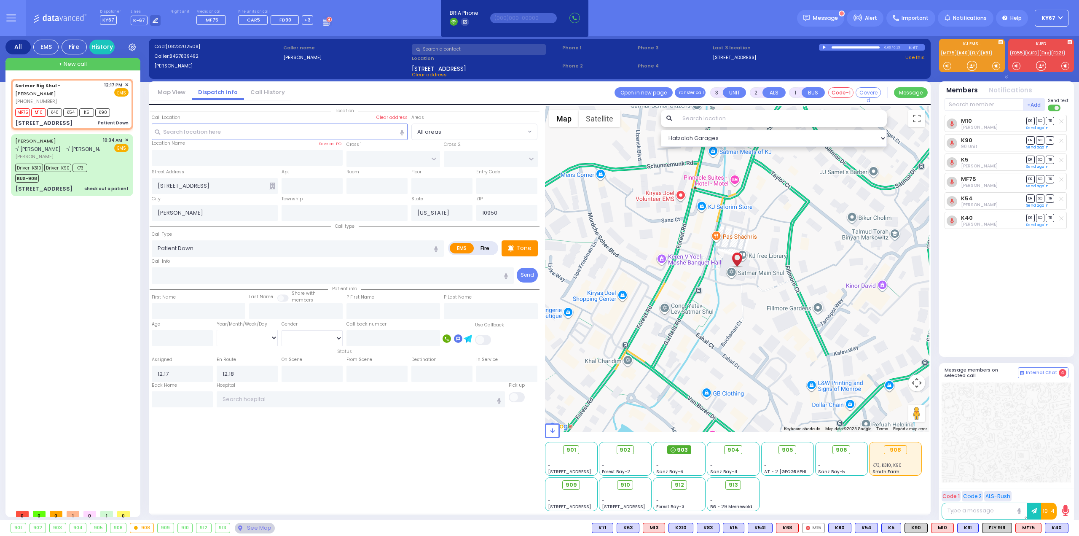
click at [684, 449] on span "903" at bounding box center [682, 449] width 11 height 8
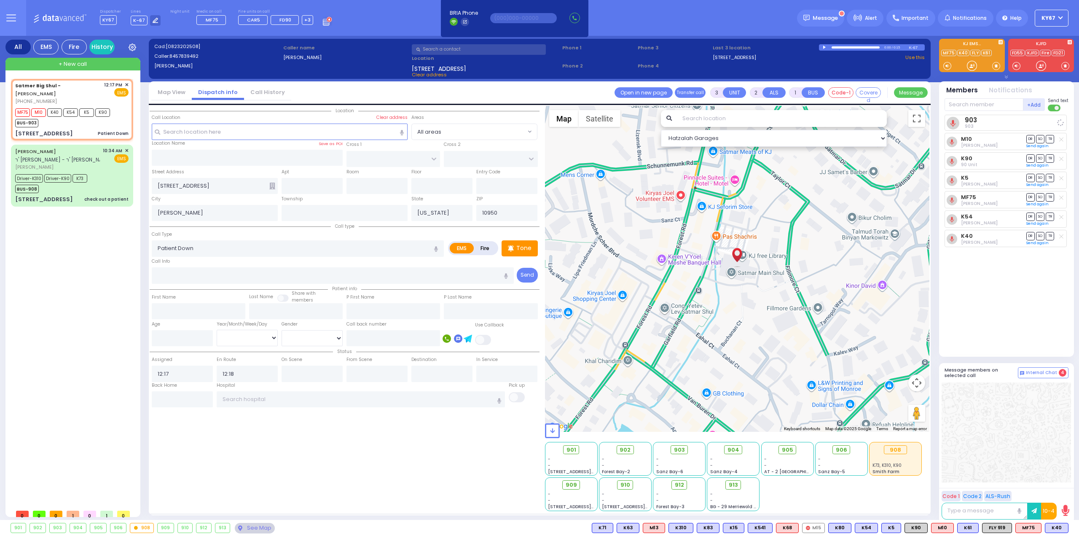
select select
radio input "true"
select select
select select "Hatzalah Garages"
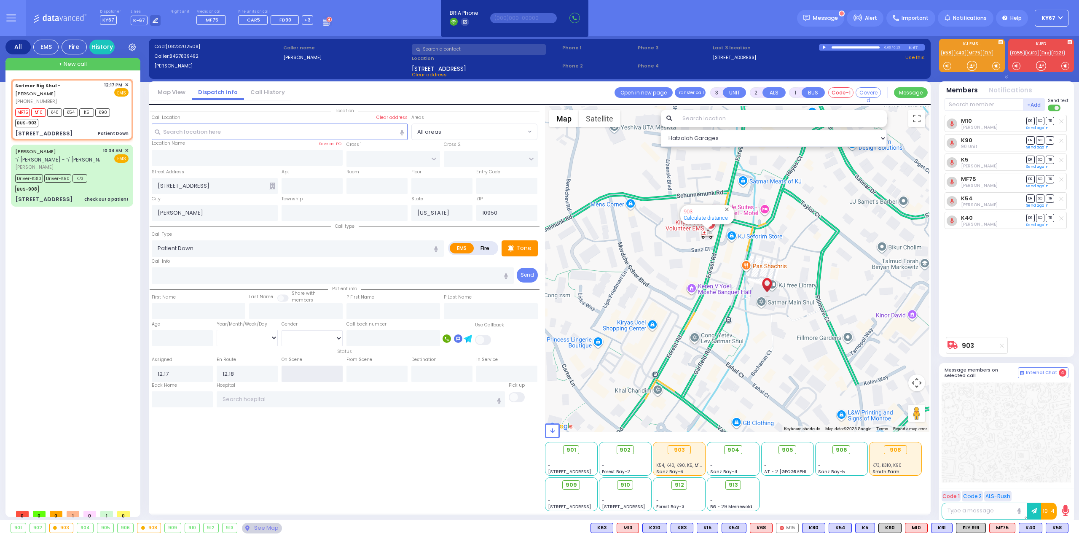
click at [313, 371] on input "text" at bounding box center [311, 373] width 61 height 16
type input "12:18"
click at [362, 471] on div "Location ZIP" at bounding box center [345, 308] width 390 height 405
select select
radio input "true"
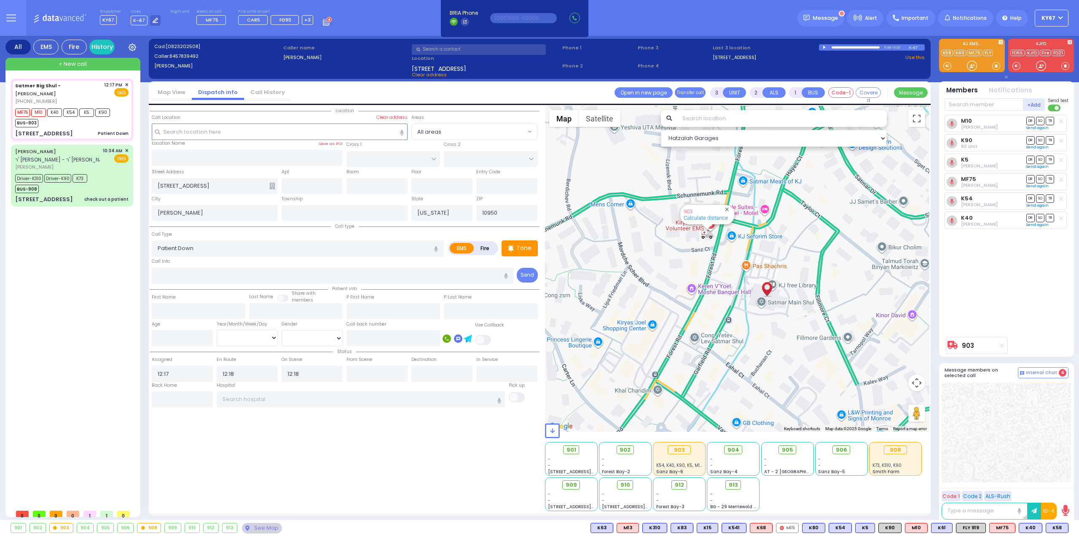
select select
select select "Hatzalah Garages"
click at [99, 163] on span "[PERSON_NAME]" at bounding box center [57, 166] width 85 height 7
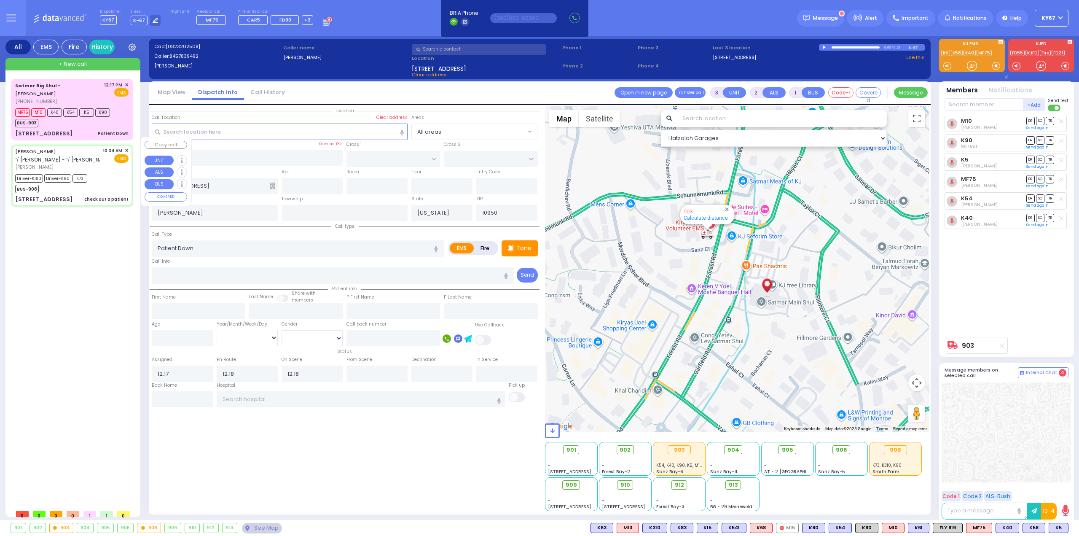
type input "6"
select select
type input "check out a patient"
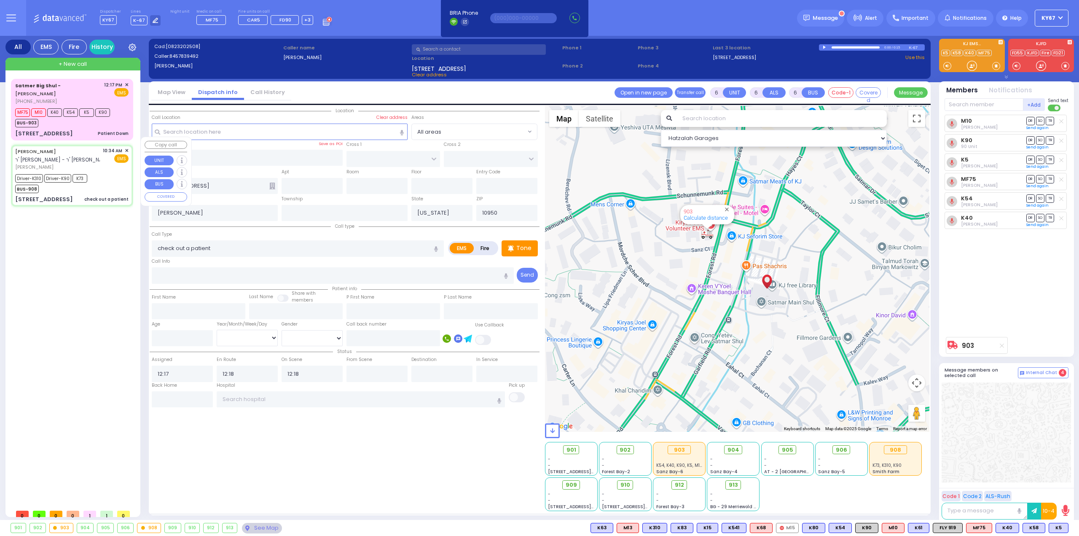
radio input "true"
type input "[PERSON_NAME]"
type input "Levy"
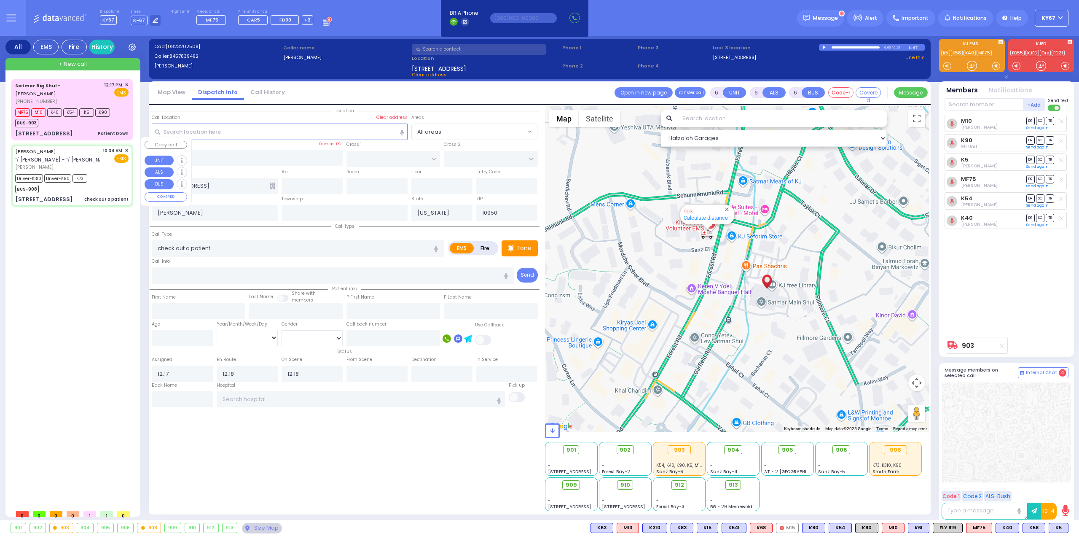
type input "26"
select select "Year"
select select "[DEMOGRAPHIC_DATA]"
type input "10:34"
type input "10:35"
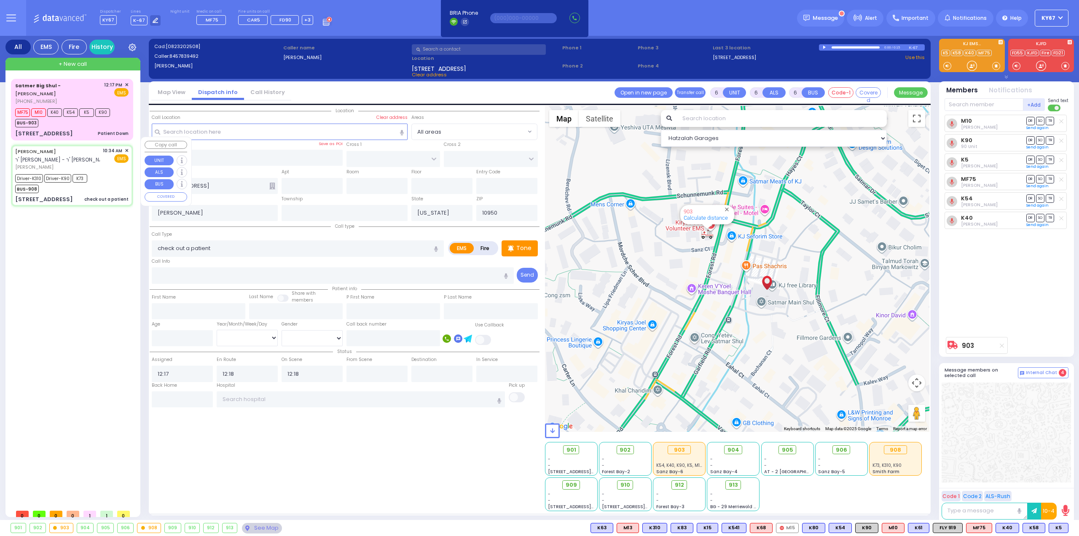
type input "10:36"
type input "11:30"
type input "12:15"
type input "[GEOGRAPHIC_DATA] [STREET_ADDRESS][GEOGRAPHIC_DATA] Suffern"
type input "[PERSON_NAME][GEOGRAPHIC_DATA]"
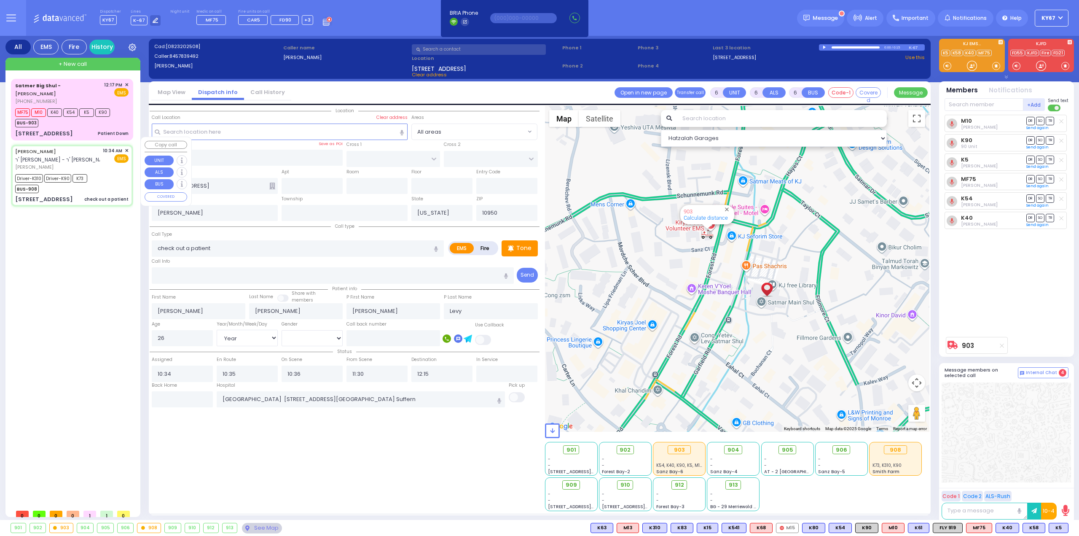
type input "PILNUA RD"
type input "1 MAGLENITZ ST"
type input "202"
type input "Monroe"
select select "Hatzalah Garages"
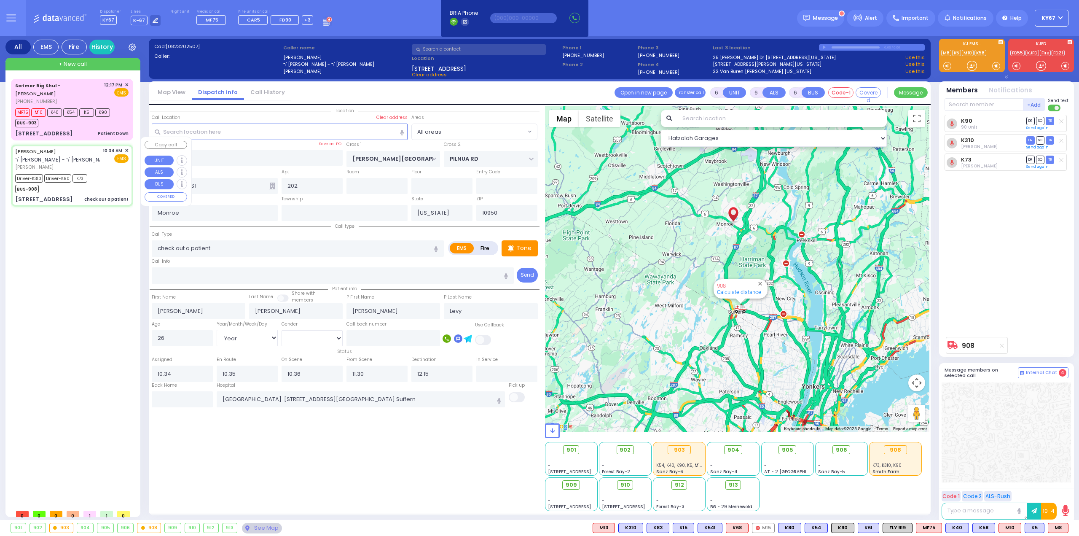
select select
radio input "true"
select select "Year"
select select "[DEMOGRAPHIC_DATA]"
select select "Hatzalah Garages"
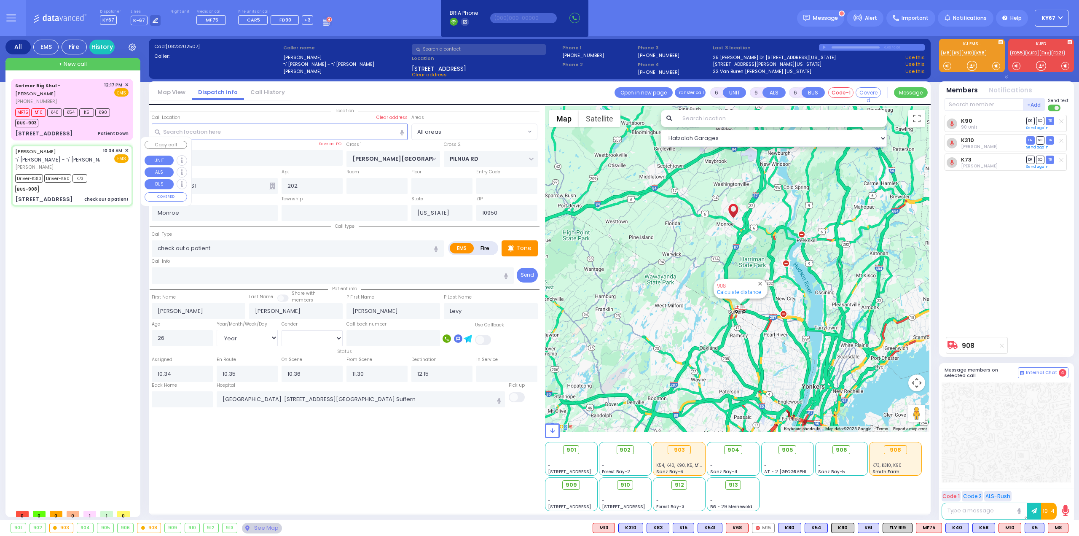
select select
radio input "true"
select select "Year"
select select "[DEMOGRAPHIC_DATA]"
select select "Hatzalah Garages"
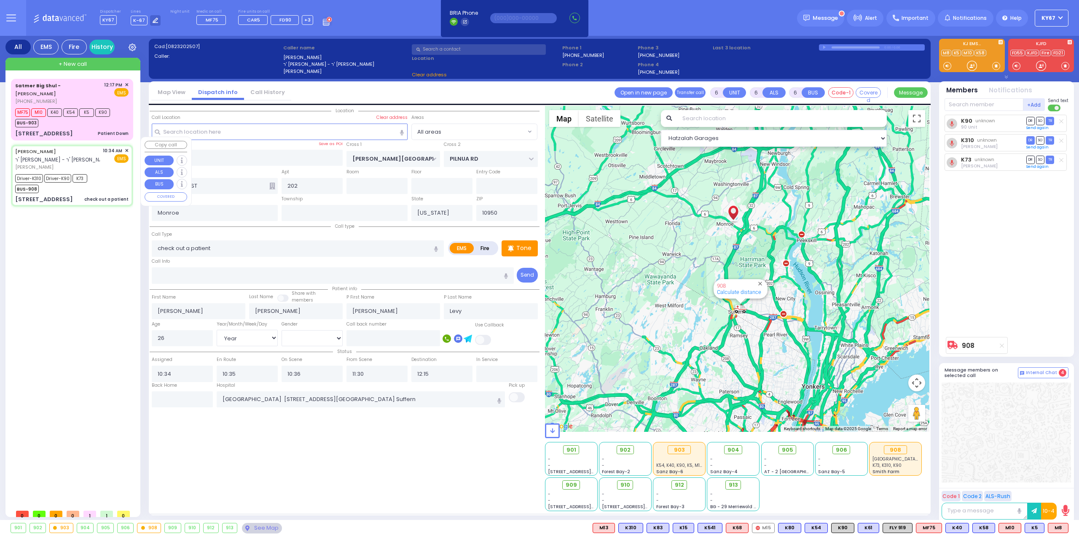
select select
radio input "true"
select select "Year"
select select "[DEMOGRAPHIC_DATA]"
select select "Hatzalah Garages"
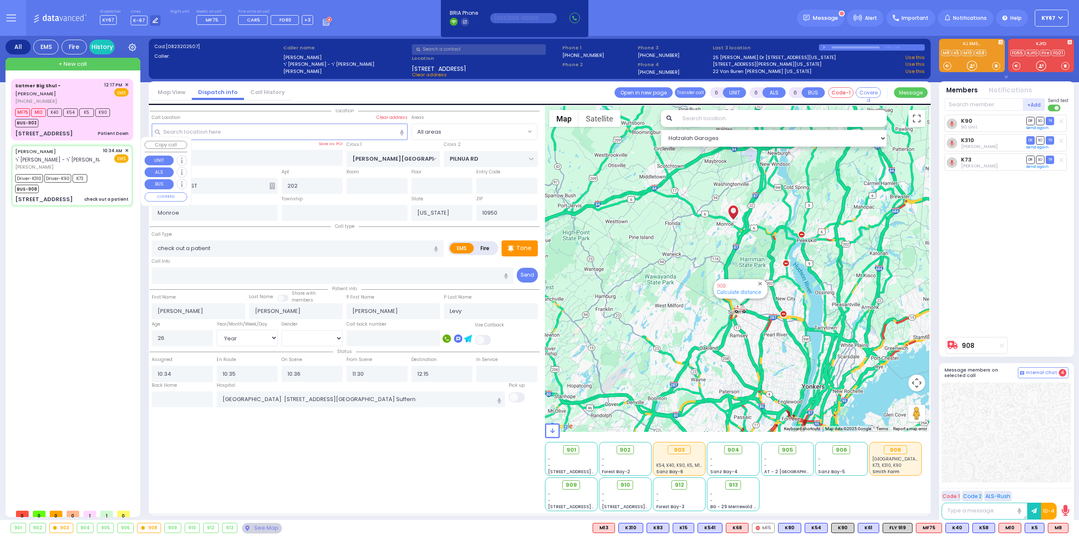
select select
radio input "true"
select select "Year"
select select "[DEMOGRAPHIC_DATA]"
select select "Hatzalah Garages"
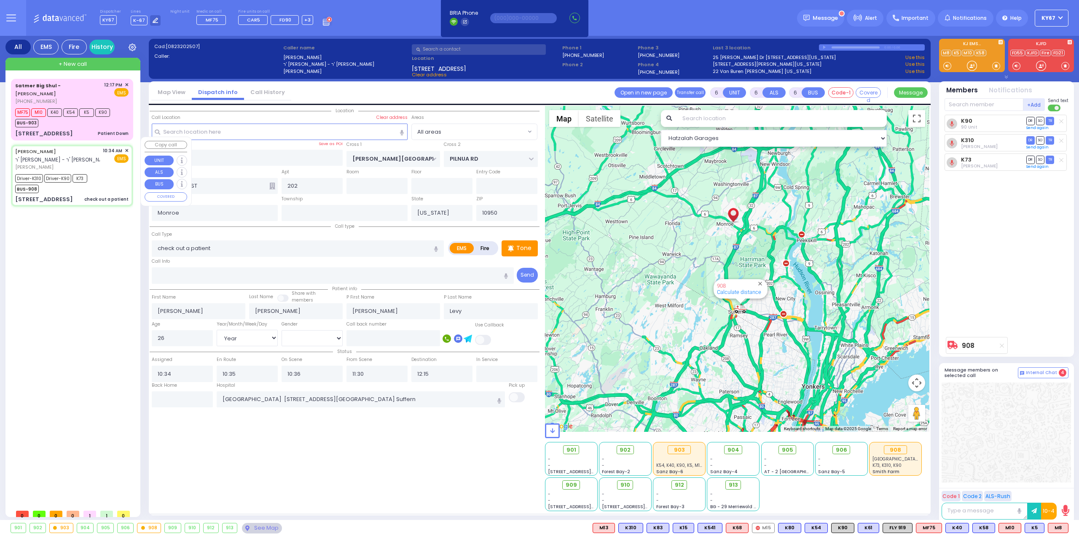
select select
radio input "true"
select select "Year"
select select "[DEMOGRAPHIC_DATA]"
select select "Hatzalah Garages"
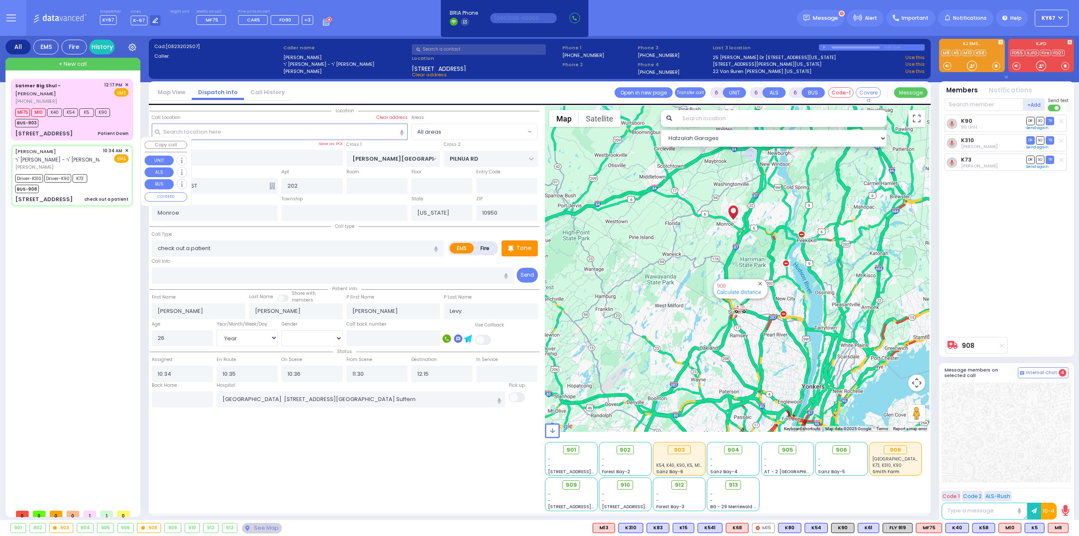
select select
radio input "true"
select select "Year"
select select "[DEMOGRAPHIC_DATA]"
select select "Hatzalah Garages"
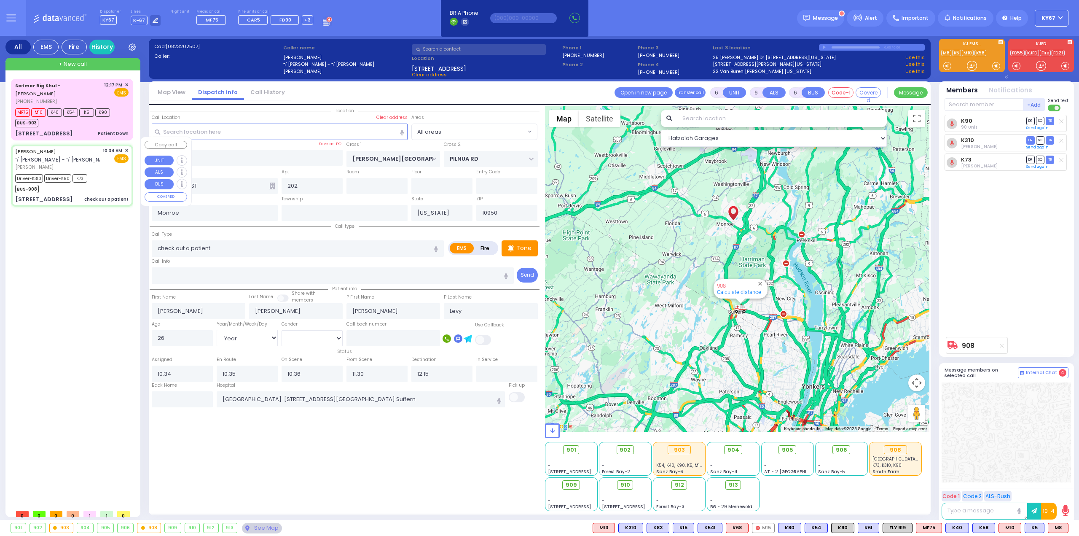
select select
radio input "true"
select select "Year"
select select "[DEMOGRAPHIC_DATA]"
select select "Hatzalah Garages"
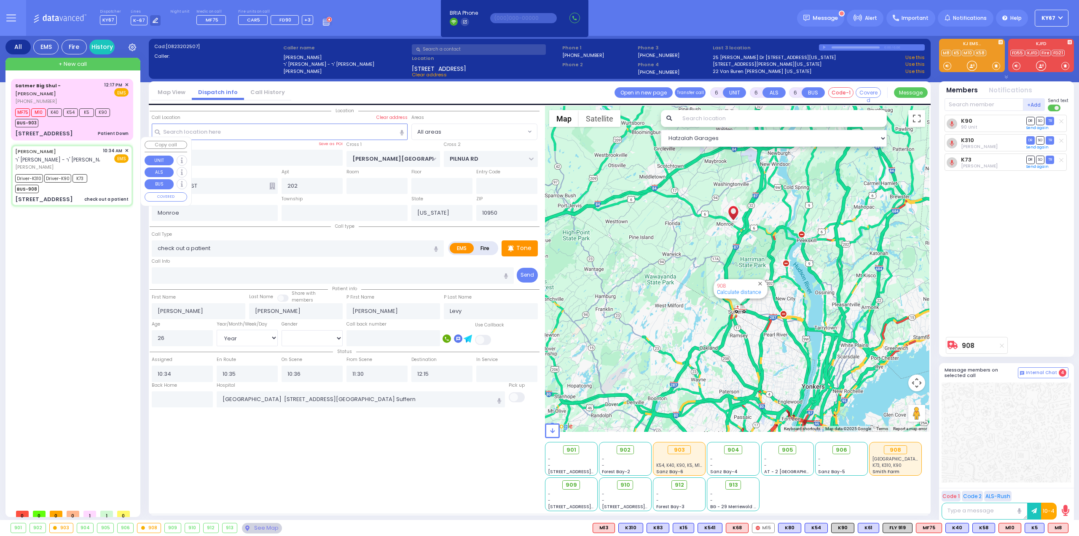
select select
radio input "true"
select select "Year"
select select "[DEMOGRAPHIC_DATA]"
select select "Hatzalah Garages"
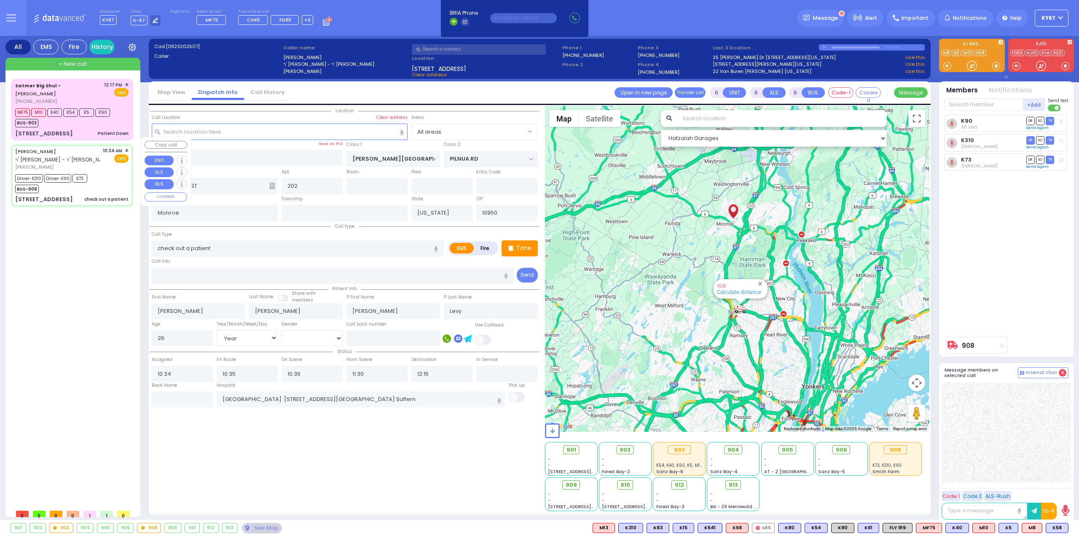
select select
radio input "true"
select select "Year"
select select "[DEMOGRAPHIC_DATA]"
select select "Hatzalah Garages"
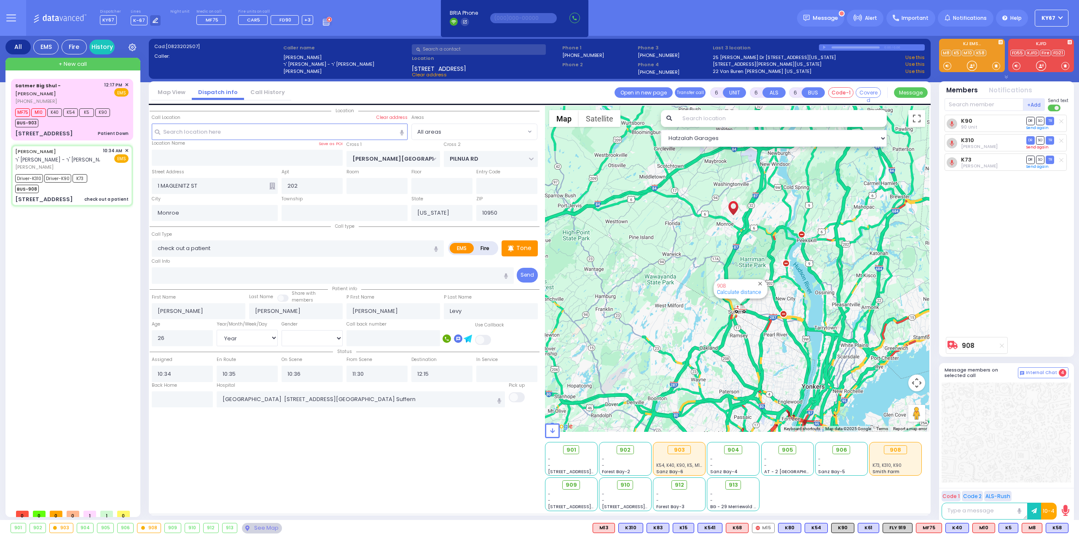
click at [1030, 145] on link "Send again" at bounding box center [1037, 147] width 22 height 5
click at [1030, 141] on span "DR" at bounding box center [1030, 140] width 8 height 8
select select
radio input "true"
select select "Year"
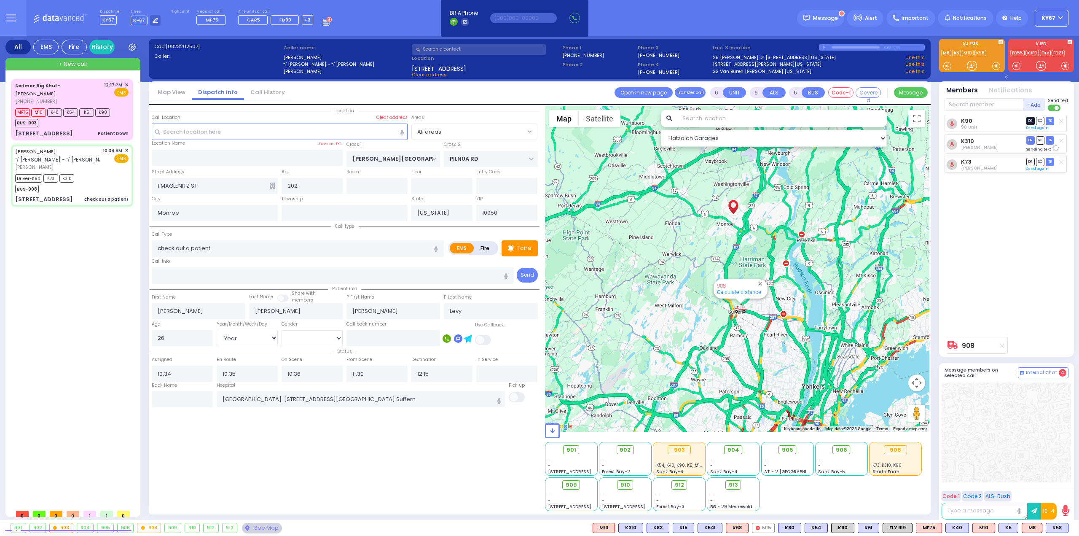
select select "[DEMOGRAPHIC_DATA]"
select select "Hatzalah Garages"
click at [1030, 121] on span "DR" at bounding box center [1030, 121] width 8 height 8
select select
radio input "true"
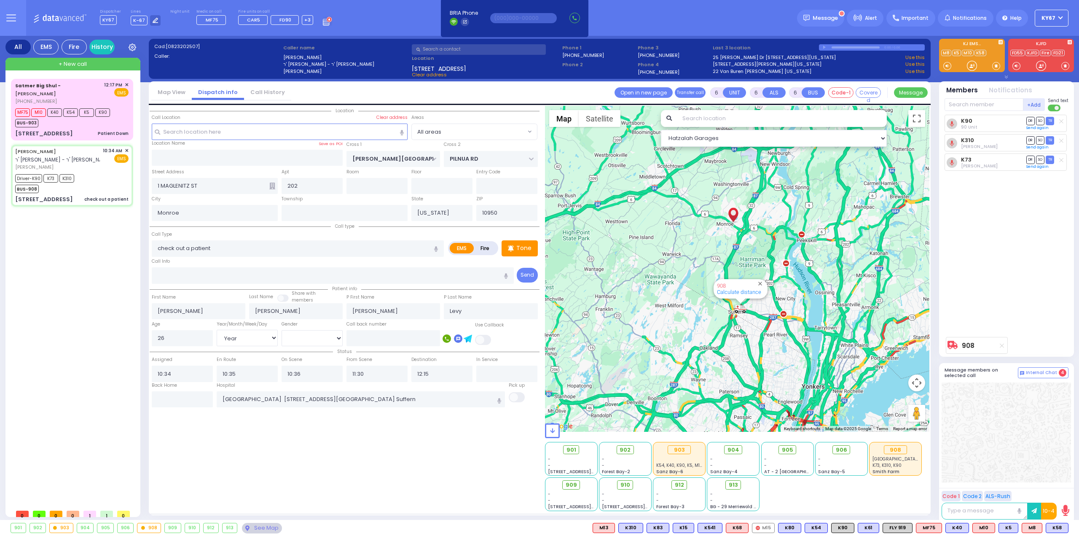
select select "Year"
select select "[DEMOGRAPHIC_DATA]"
select select "Hatzalah Garages"
click at [57, 337] on div "Satmer Big Shul - [PERSON_NAME] [PHONE_NUMBER] 12:17 PM ✕" at bounding box center [74, 292] width 126 height 426
select select
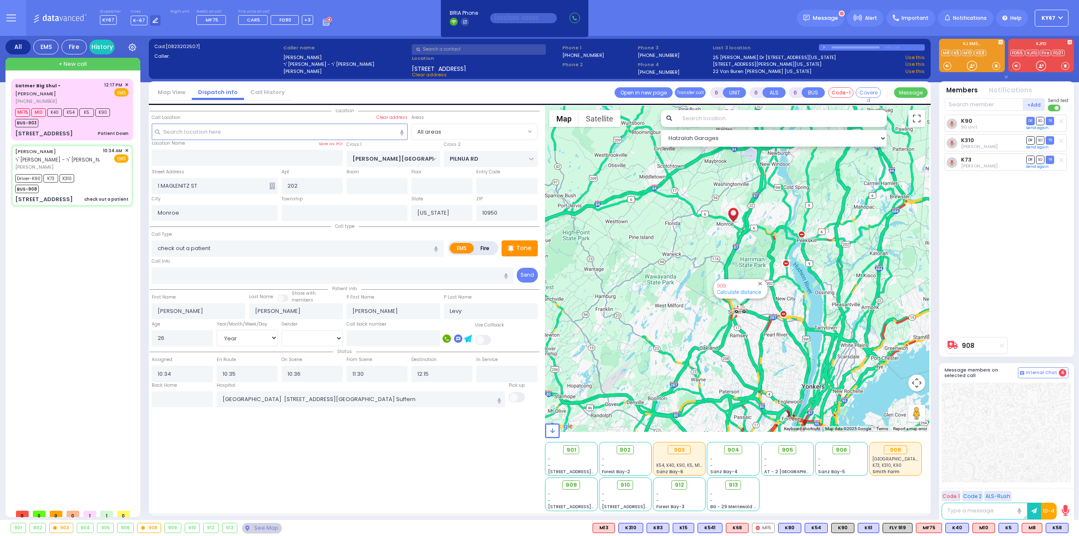
radio input "true"
select select "Year"
select select "[DEMOGRAPHIC_DATA]"
type input "12:30"
select select "Hatzalah Garages"
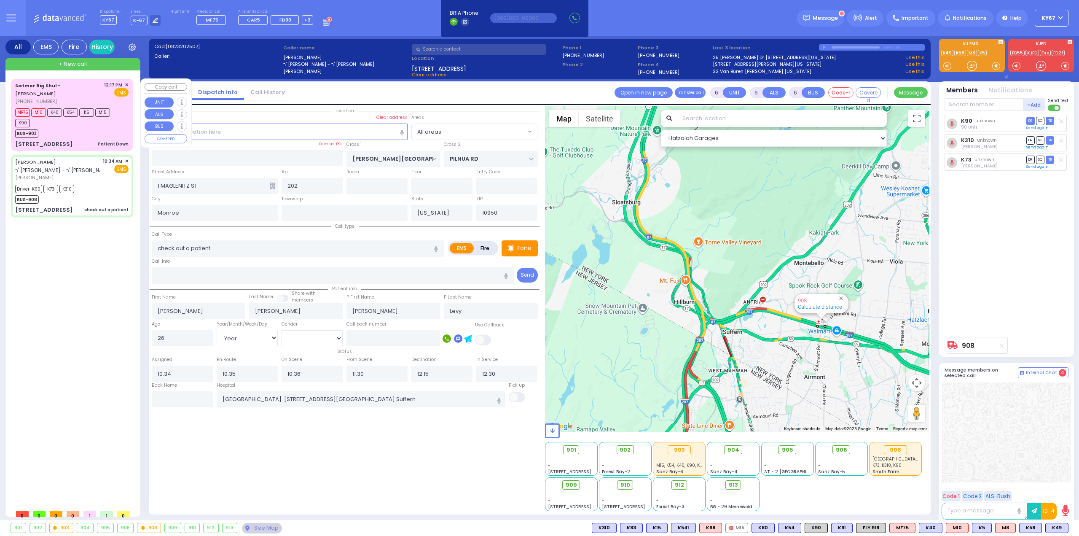
click at [110, 127] on div "BUS-903" at bounding box center [67, 132] width 105 height 11
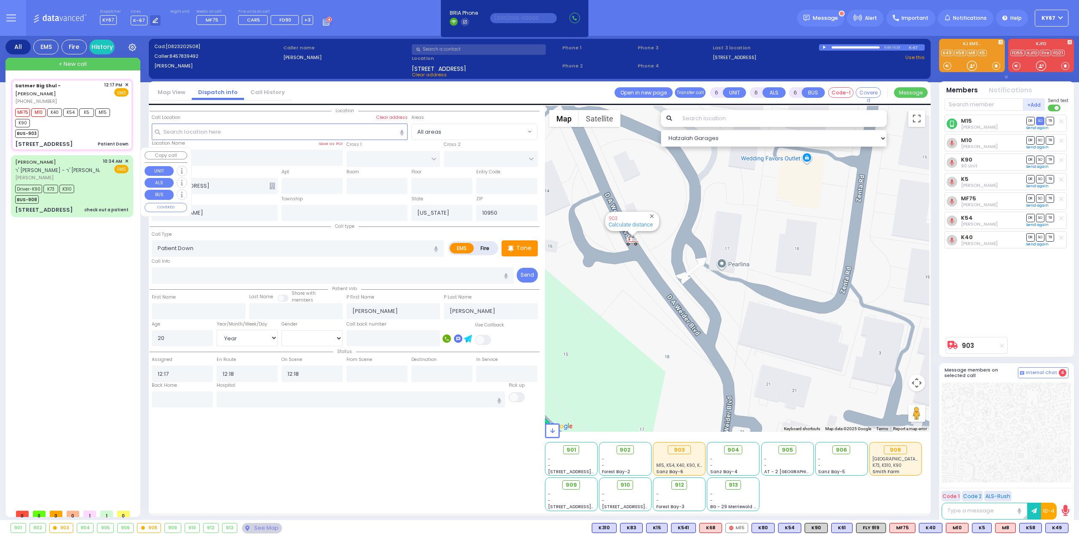
click at [86, 182] on div "Driver-K90 K73 K310 BUS-908" at bounding box center [71, 192] width 113 height 21
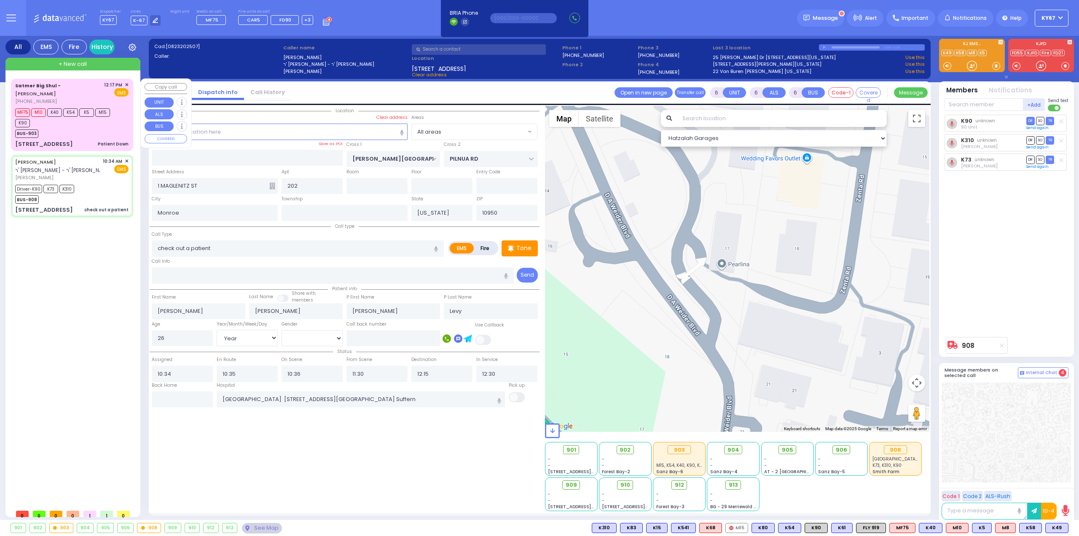
click at [99, 127] on div "BUS-903" at bounding box center [67, 132] width 105 height 11
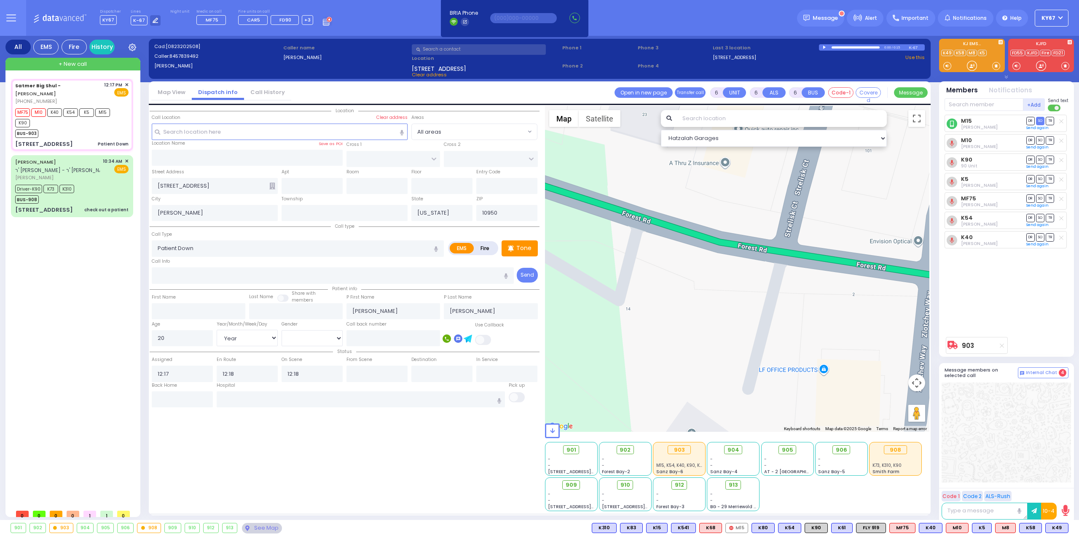
drag, startPoint x: 675, startPoint y: 244, endPoint x: 668, endPoint y: 386, distance: 141.8
click at [668, 385] on div "903 Calculate distance" at bounding box center [737, 269] width 385 height 326
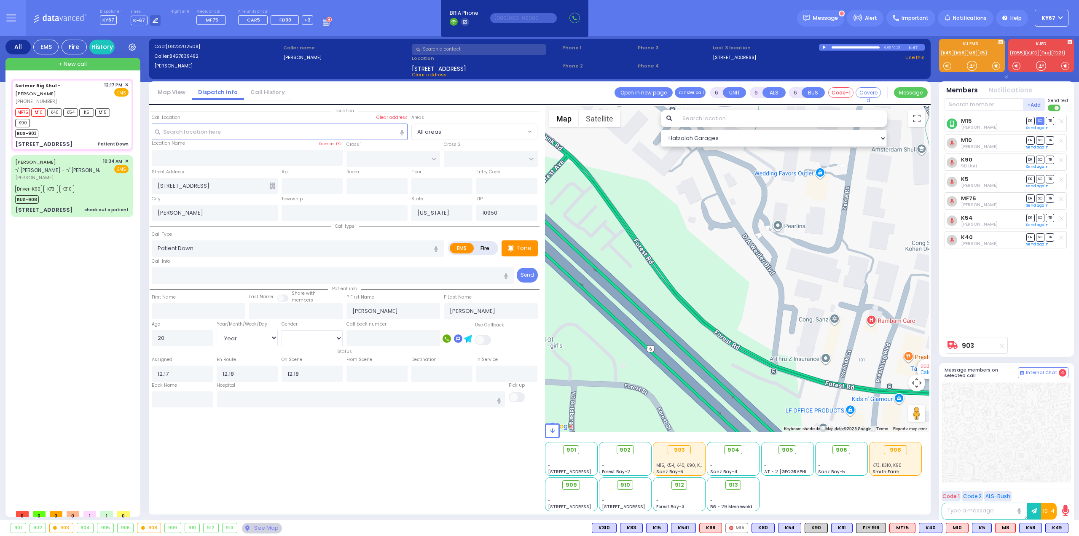
drag, startPoint x: 632, startPoint y: 289, endPoint x: 806, endPoint y: 353, distance: 185.5
click at [804, 352] on div "903 Calculate distance" at bounding box center [737, 269] width 385 height 326
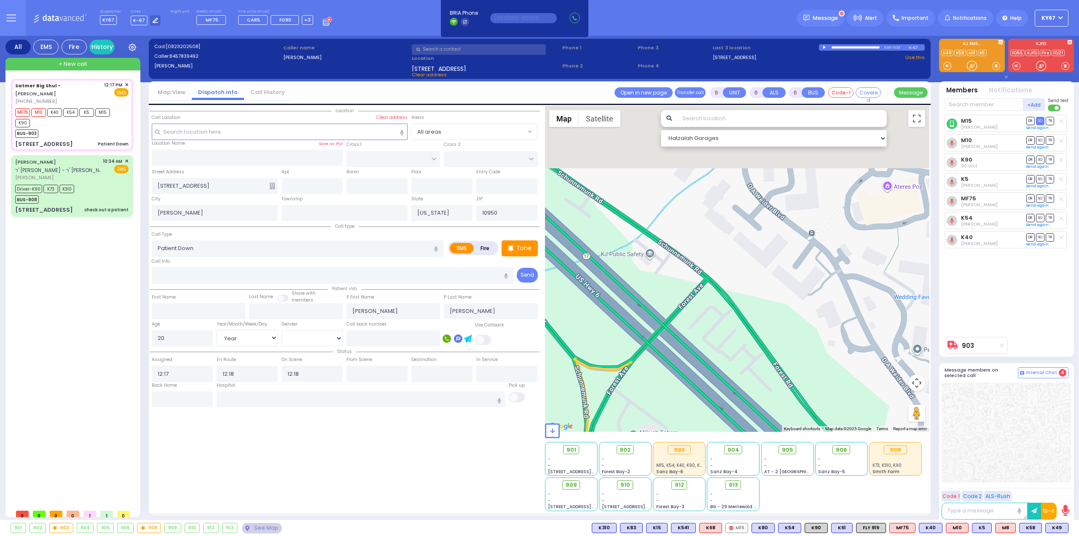
drag, startPoint x: 733, startPoint y: 316, endPoint x: 822, endPoint y: 393, distance: 118.6
click at [798, 392] on div "903 Calculate distance" at bounding box center [737, 269] width 385 height 326
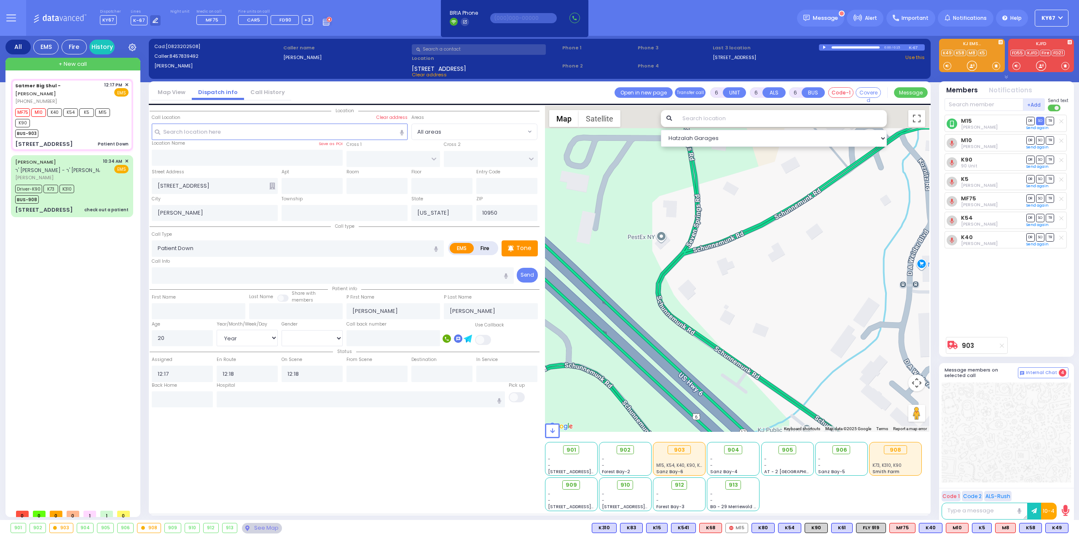
drag, startPoint x: 736, startPoint y: 263, endPoint x: 757, endPoint y: 391, distance: 129.9
click at [756, 380] on div "903 Calculate distance" at bounding box center [737, 269] width 385 height 326
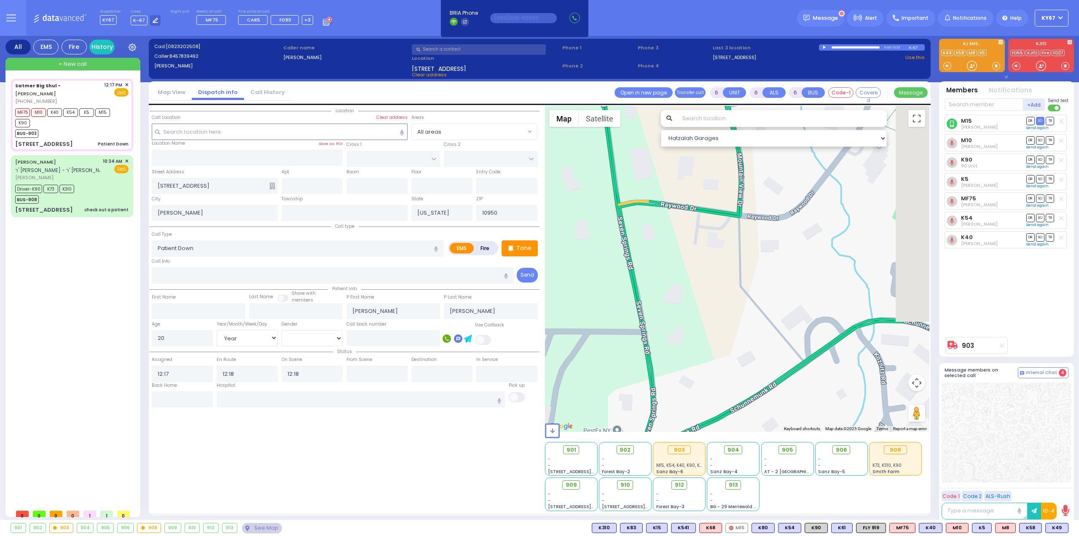
drag, startPoint x: 835, startPoint y: 298, endPoint x: 681, endPoint y: 292, distance: 153.9
click at [695, 294] on div "903 Calculate distance" at bounding box center [737, 269] width 385 height 326
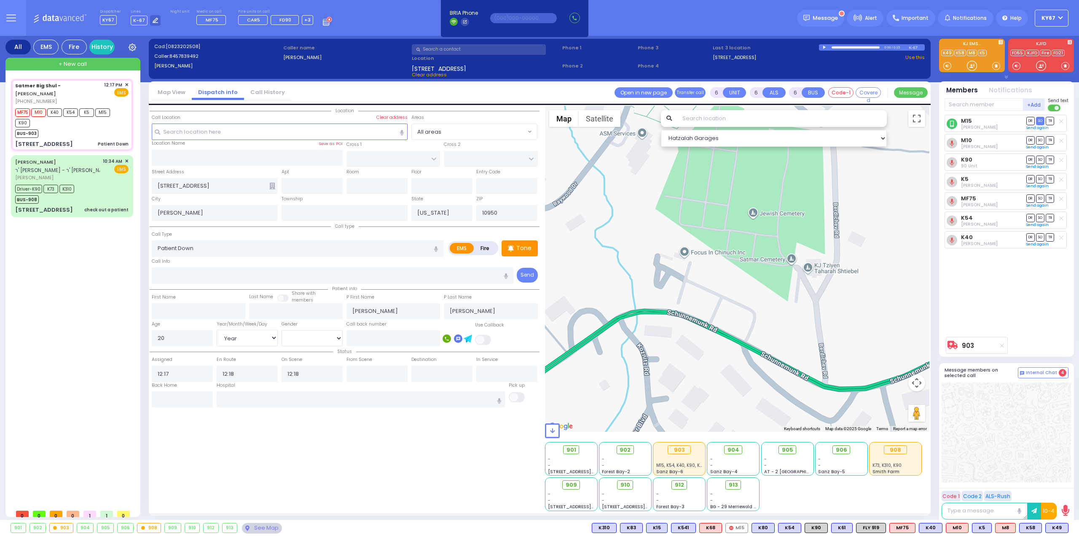
select select
select select "Year"
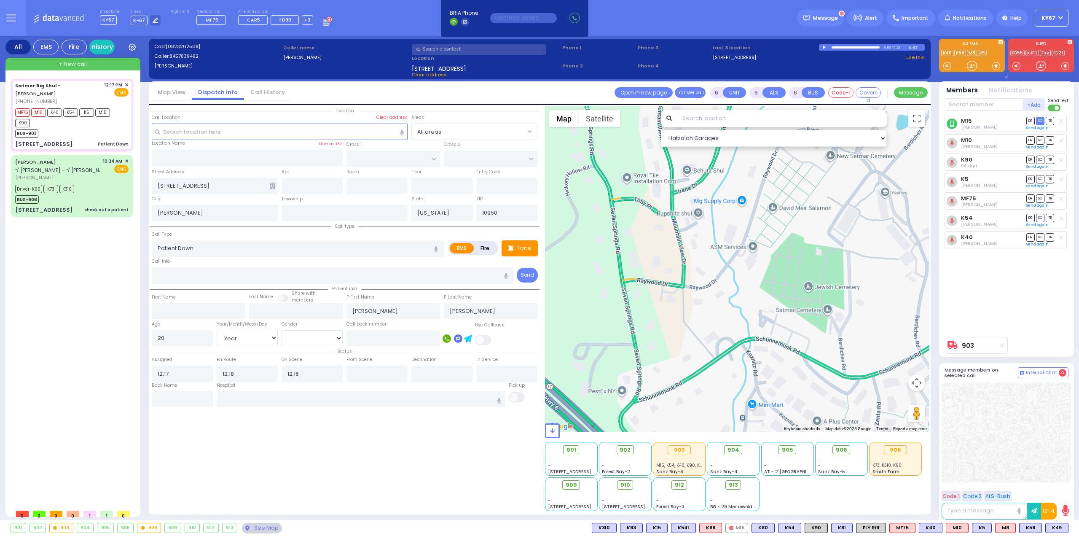
drag, startPoint x: 871, startPoint y: 375, endPoint x: 774, endPoint y: 241, distance: 164.9
click at [792, 263] on div "903 Calculate distance" at bounding box center [737, 269] width 385 height 326
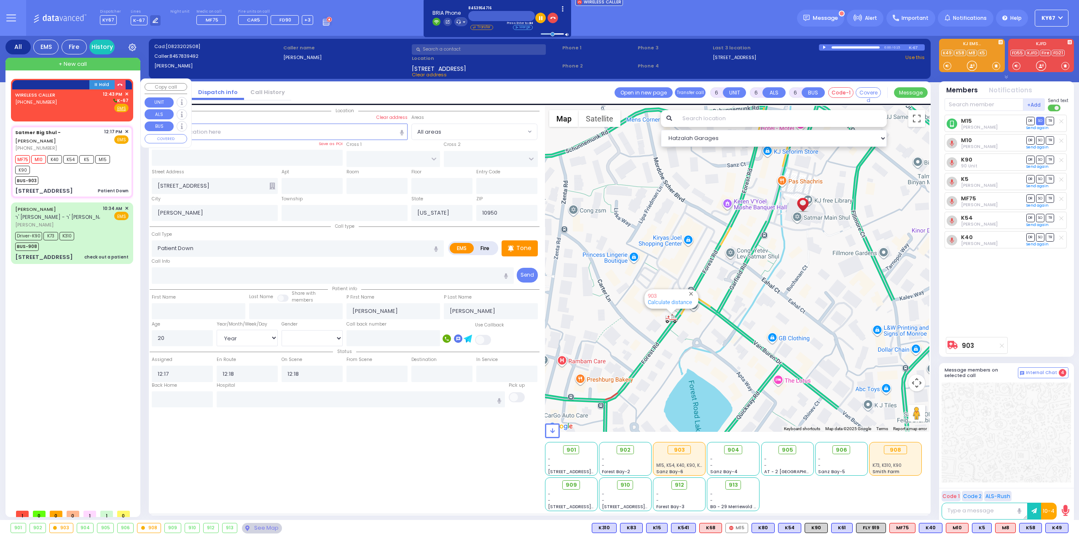
click at [74, 109] on div "WIRELESS CALLER (845) 395-4716 12:43 PM ✕ K-67" at bounding box center [71, 102] width 113 height 22
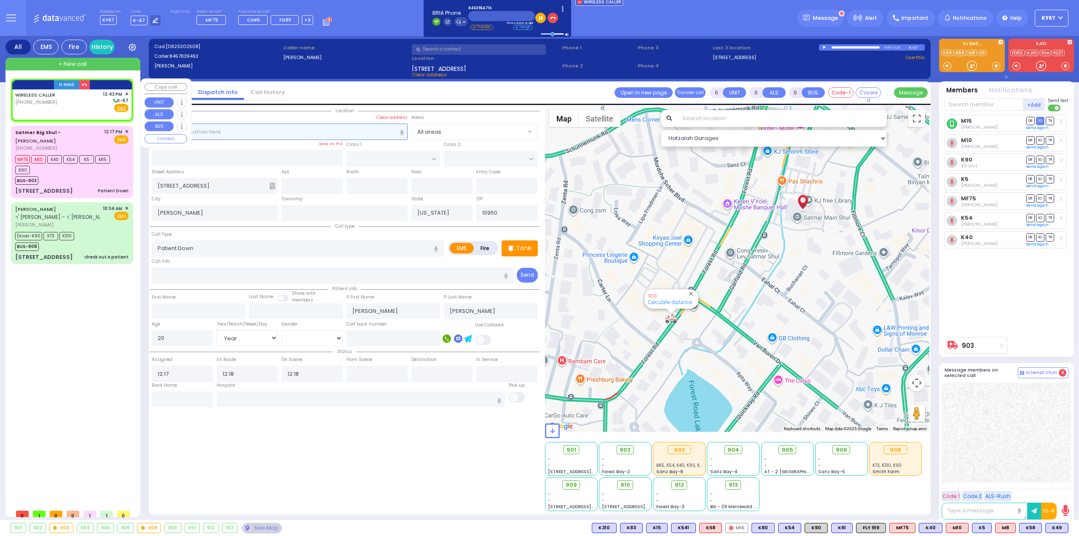
type input "2"
type input "1"
select select
radio input "true"
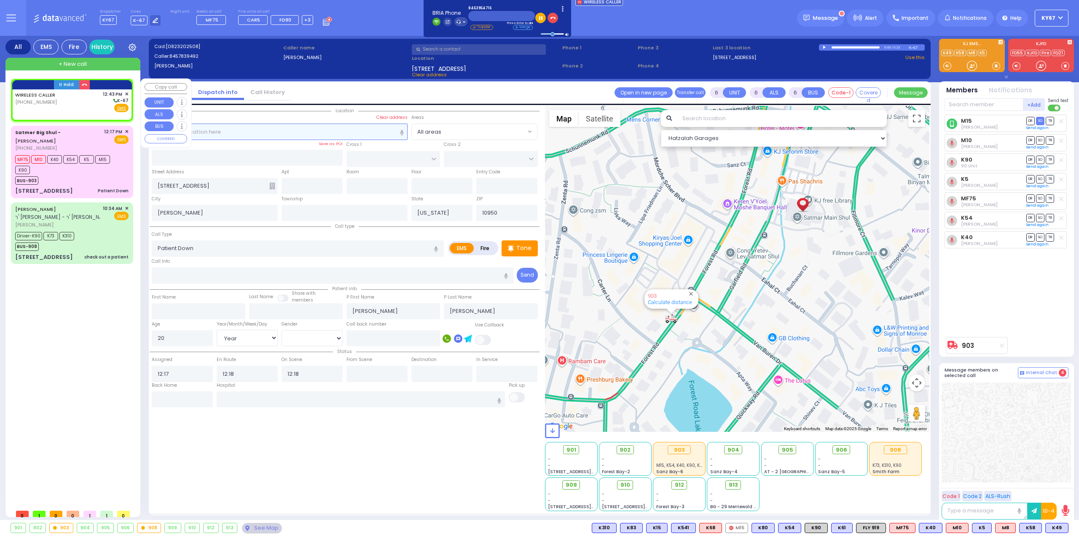
select select
type input "12:43"
select select "Hatzalah Garages"
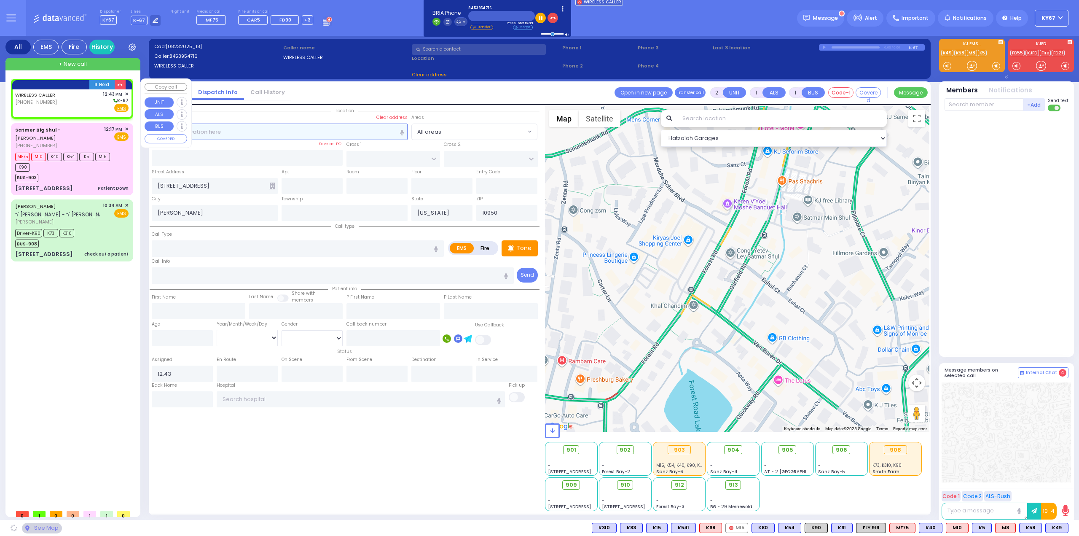
select select
radio input "true"
select select
select select "Hatzalah Garages"
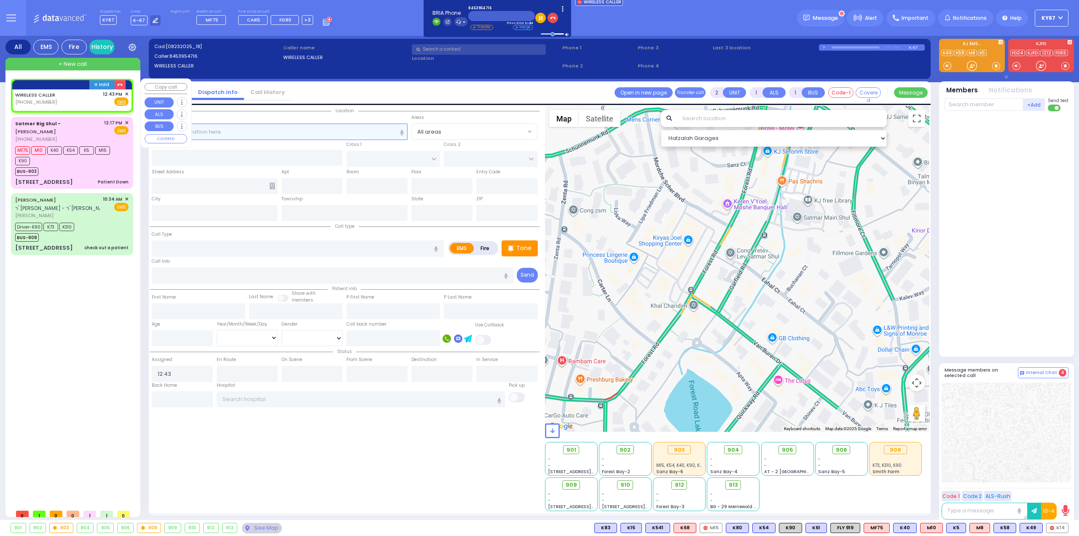
select select
radio input "true"
select select
select select "Hatzalah Garages"
click at [121, 83] on icon "button" at bounding box center [119, 84] width 5 height 5
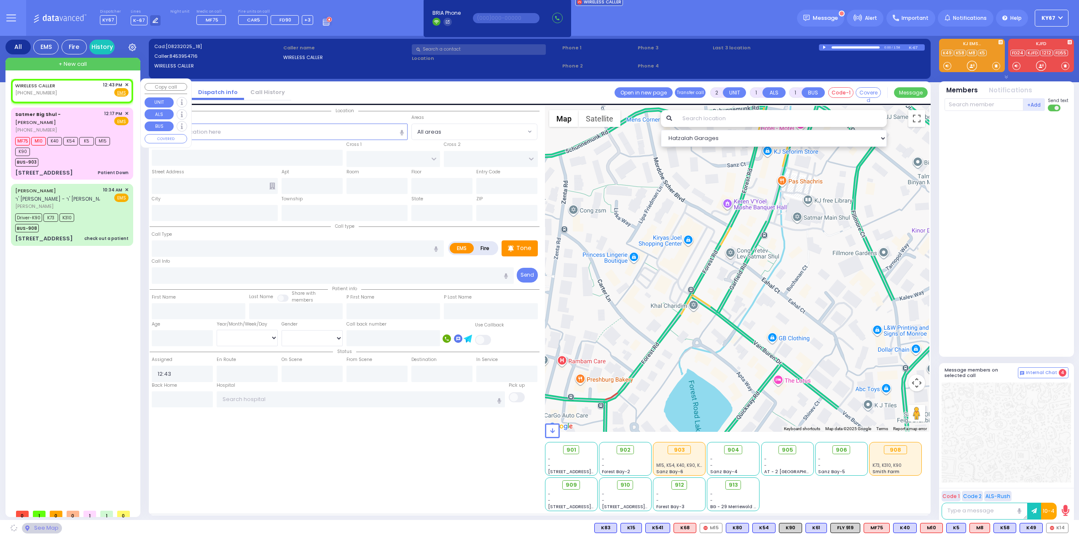
select select
radio input "true"
select select
select select "Hatzalah Garages"
click at [126, 84] on span "✕" at bounding box center [127, 84] width 4 height 7
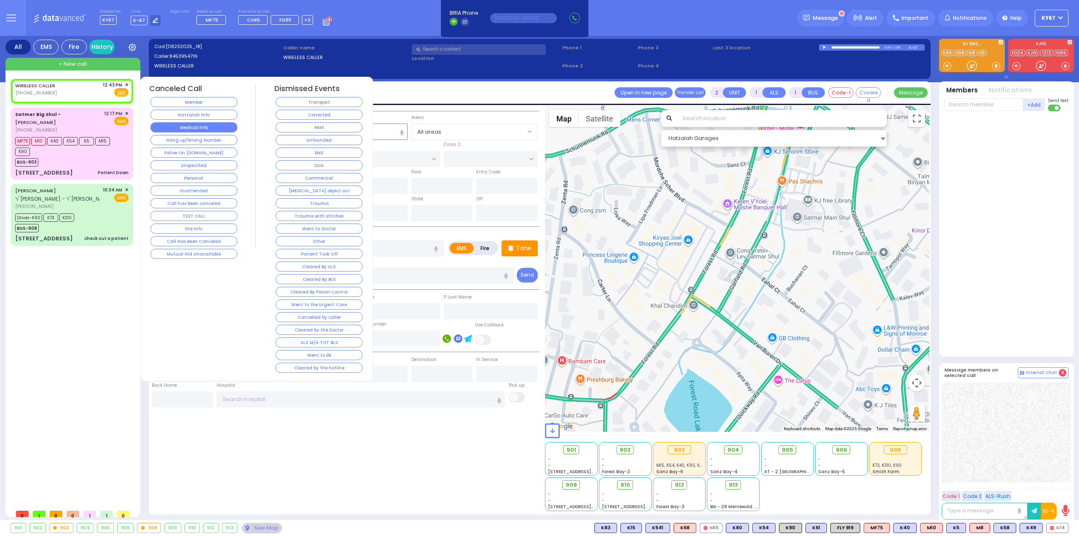
click at [194, 126] on button "Medical Info" at bounding box center [193, 127] width 87 height 10
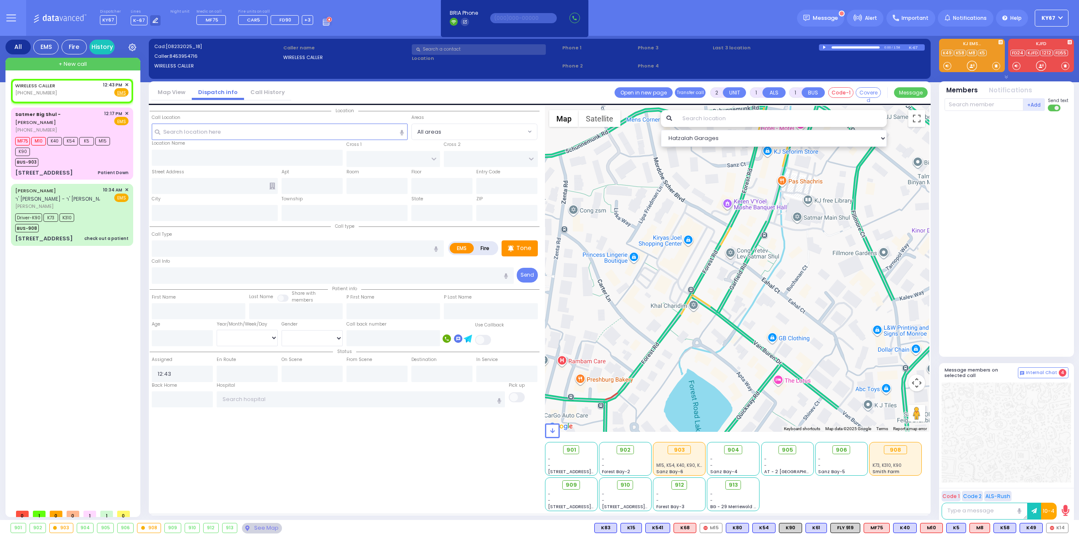
select select
radio input "true"
select select
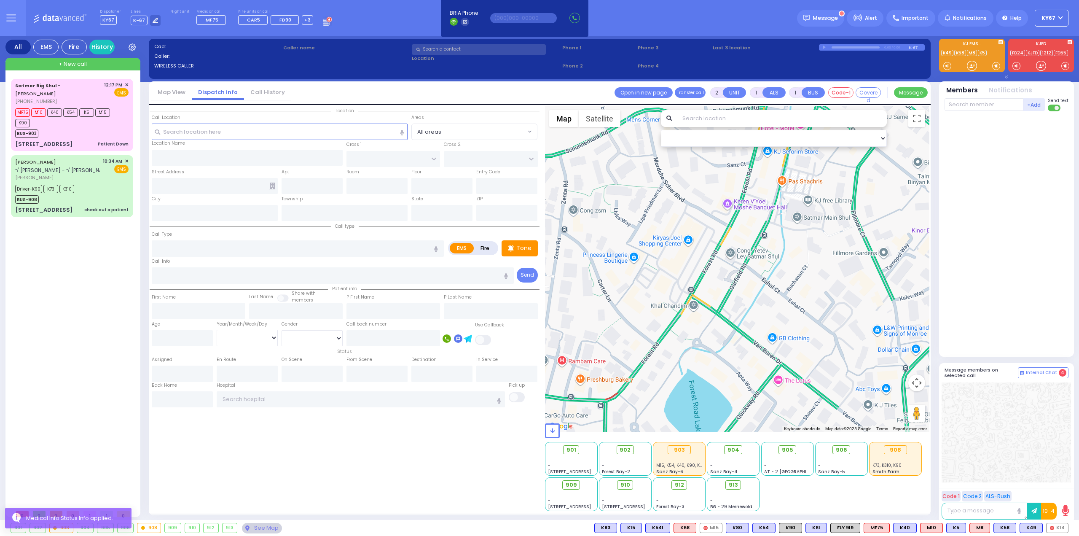
click at [74, 296] on div "Satmer Big Shul - [PERSON_NAME] [PHONE_NUMBER] 12:17 PM ✕" at bounding box center [74, 292] width 126 height 426
click at [102, 127] on div "BUS-903" at bounding box center [67, 132] width 105 height 11
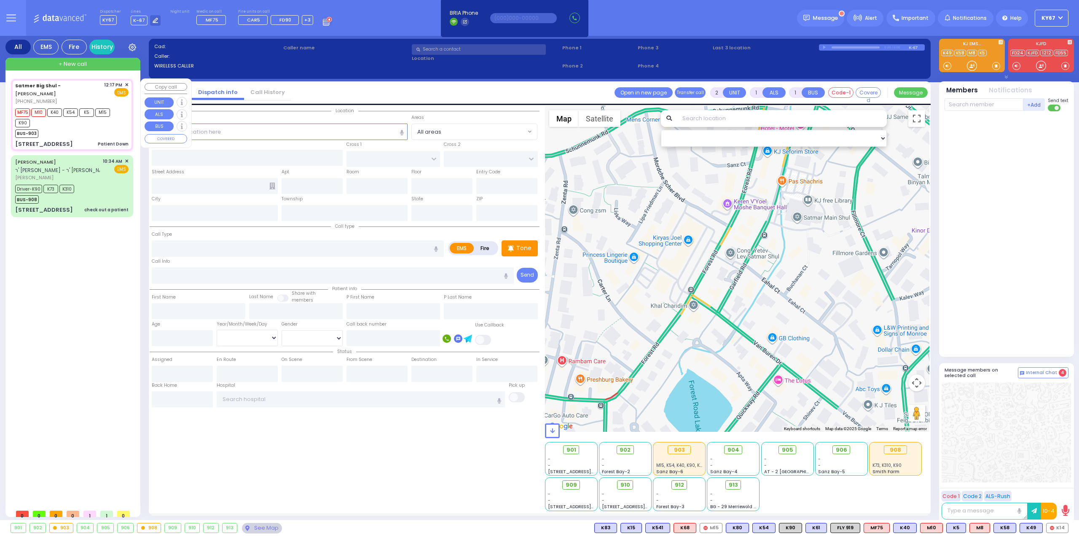
type input "6"
select select
type input "Patient Down"
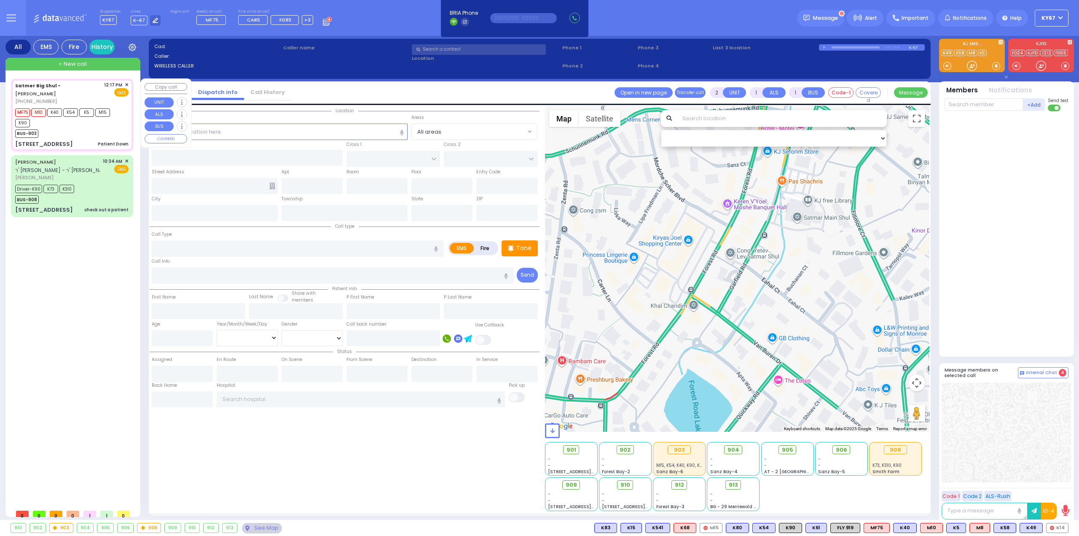
radio input "true"
type input "[PERSON_NAME]"
type input "20"
select select "Year"
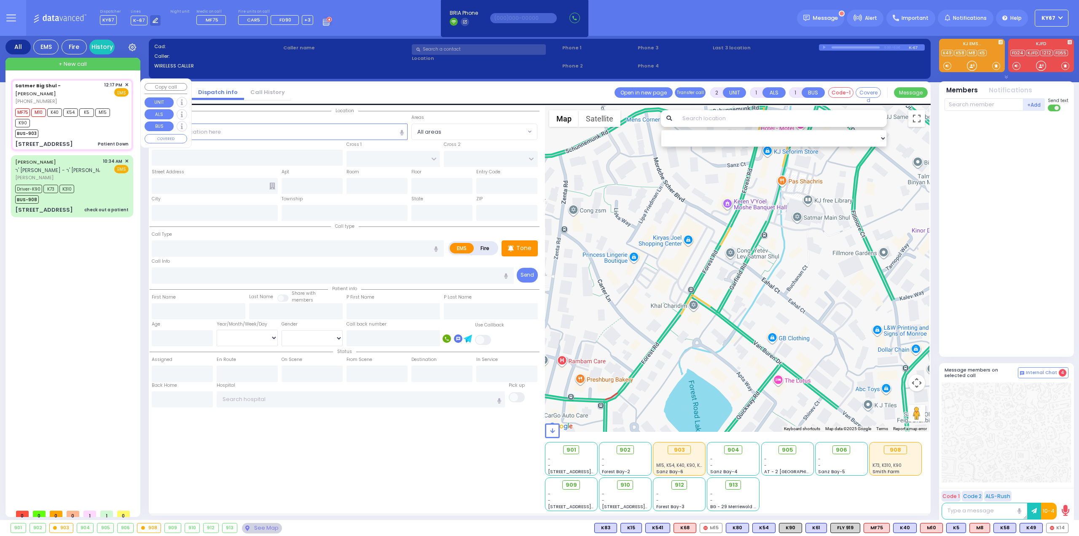
type input "12:17"
type input "12:18"
select select "Hatzalah Garages"
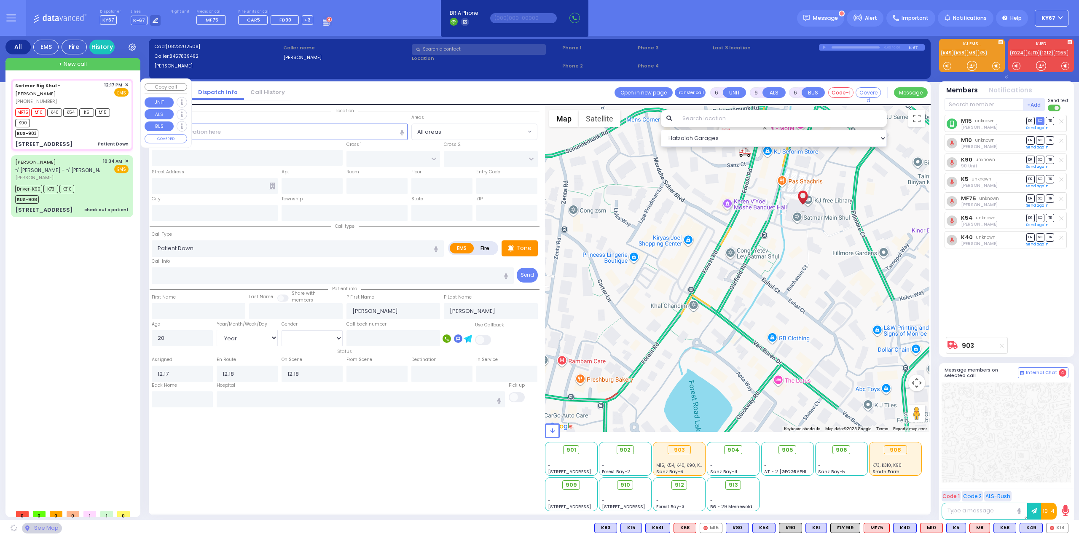
type input "[STREET_ADDRESS]"
type input "[PERSON_NAME]"
type input "[US_STATE]"
type input "10950"
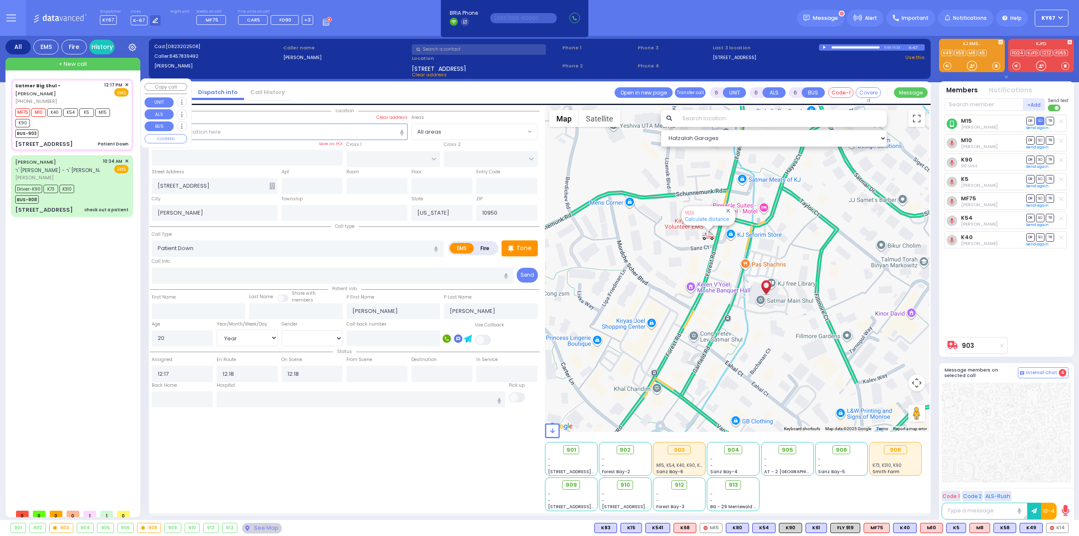
click at [128, 85] on span "✕" at bounding box center [127, 84] width 4 height 7
click at [127, 86] on span "✕" at bounding box center [127, 84] width 4 height 7
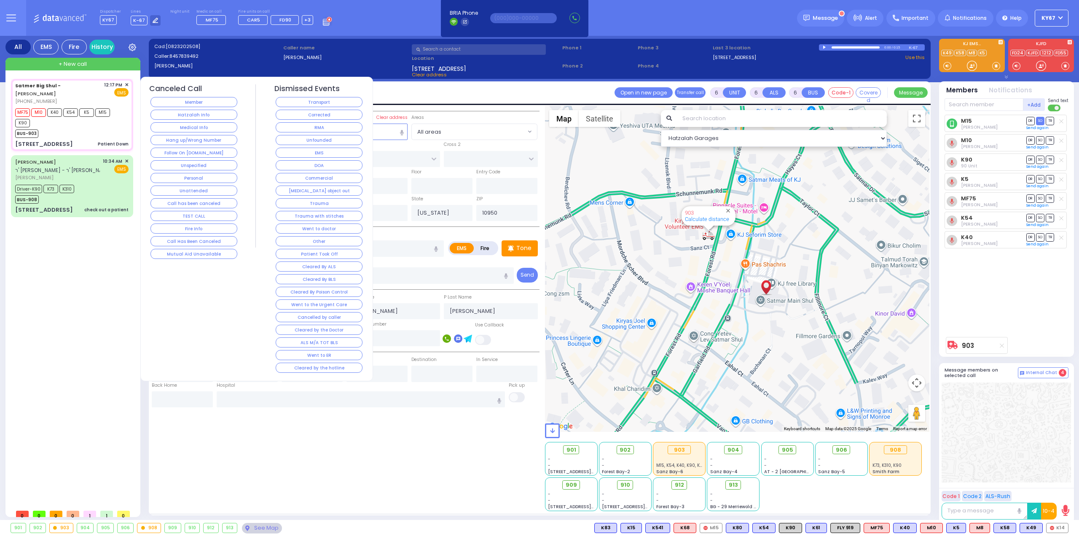
click at [313, 362] on button "Cleared by the hotline" at bounding box center [319, 367] width 87 height 10
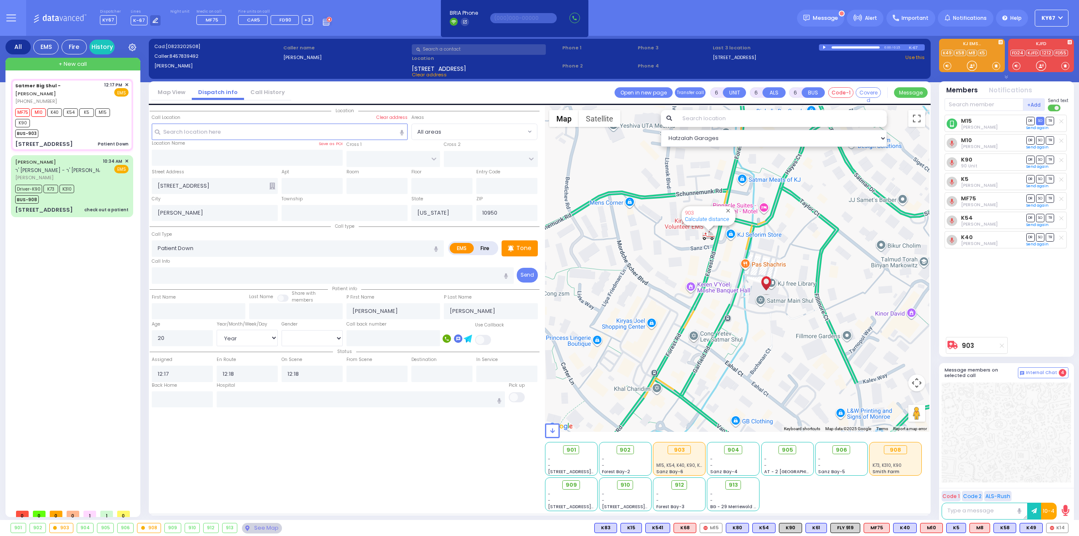
select select
radio input "true"
select select
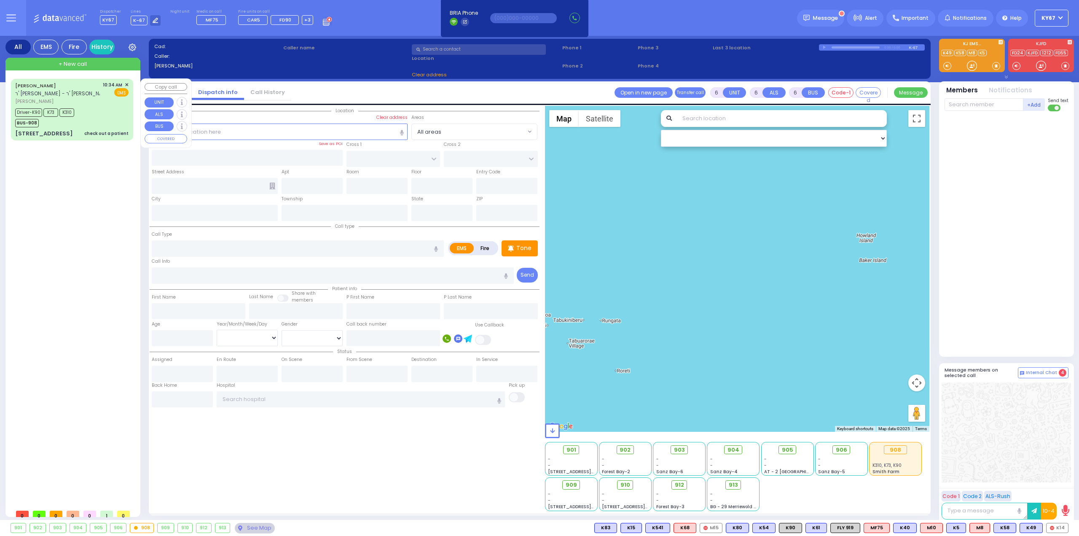
click at [79, 118] on div "Driver-K90 K73 K310 BUS-908" at bounding box center [71, 116] width 113 height 21
select select
type input "check out a patient"
radio input "true"
type input "[PERSON_NAME]"
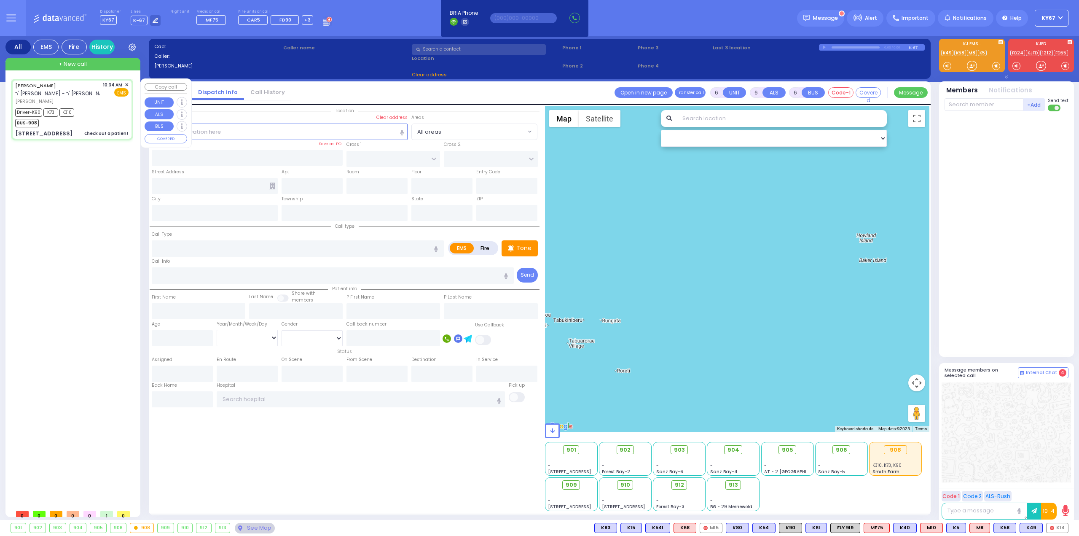
type input "[PERSON_NAME]"
type input "Levy"
type input "26"
select select "Year"
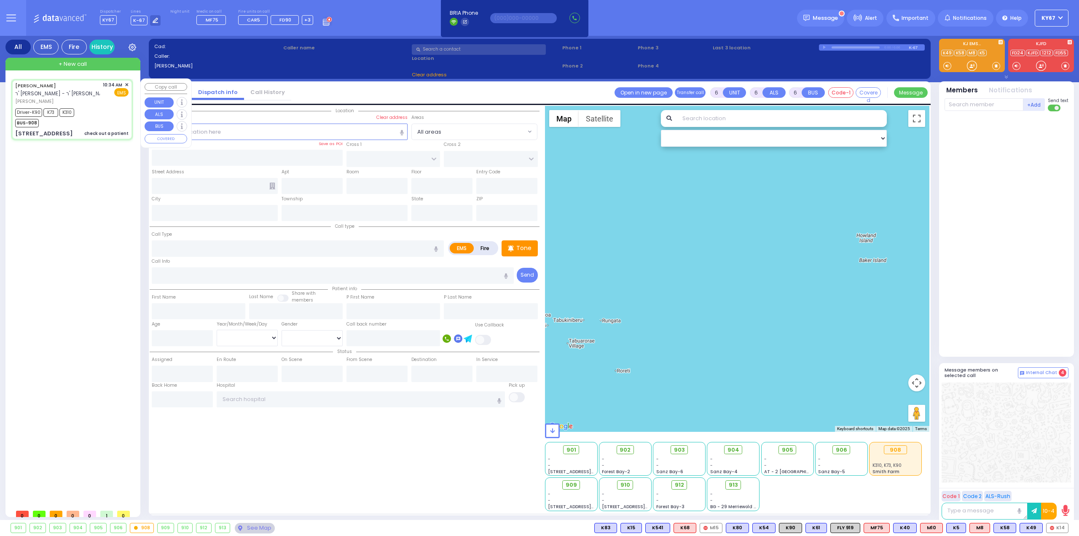
select select "[DEMOGRAPHIC_DATA]"
type input "10:34"
type input "10:35"
type input "10:36"
type input "11:30"
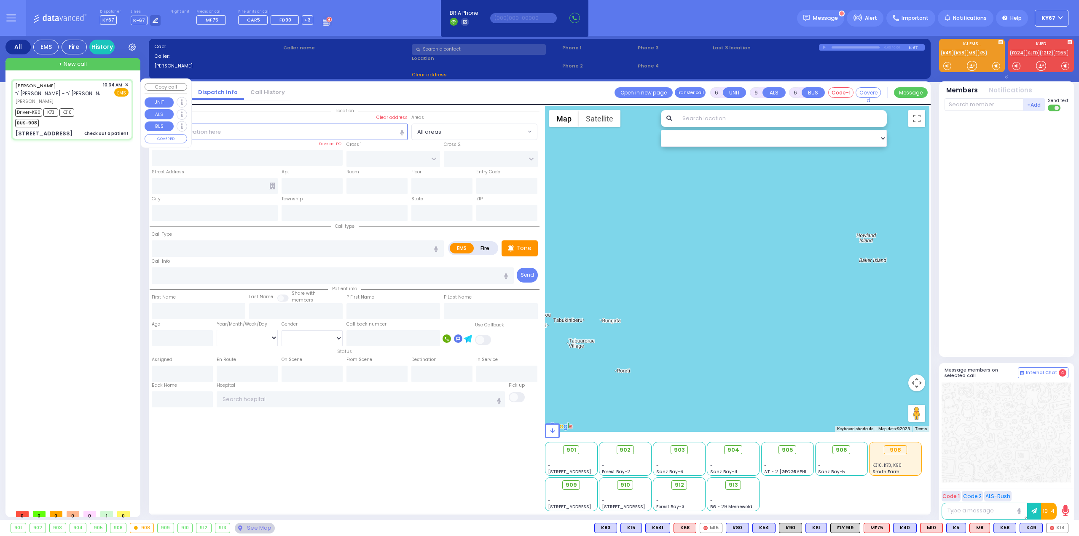
type input "12:15"
type input "12:30"
type input "[GEOGRAPHIC_DATA] [STREET_ADDRESS][GEOGRAPHIC_DATA] Suffern"
select select "Hatzalah Garages"
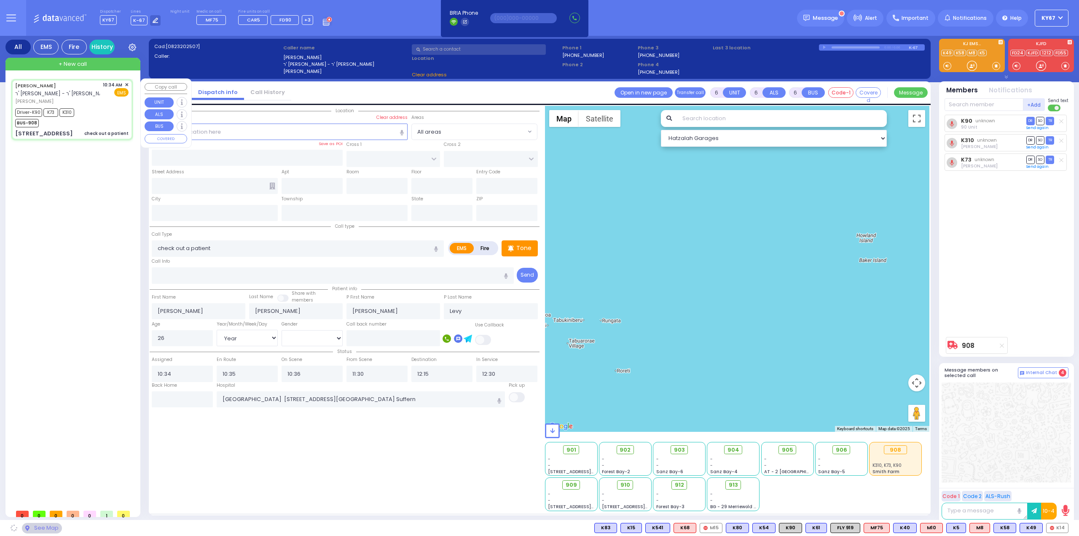
type input "[PERSON_NAME][GEOGRAPHIC_DATA]"
type input "PILNUA RD"
type input "1 MAGLENITZ ST"
type input "202"
type input "Monroe"
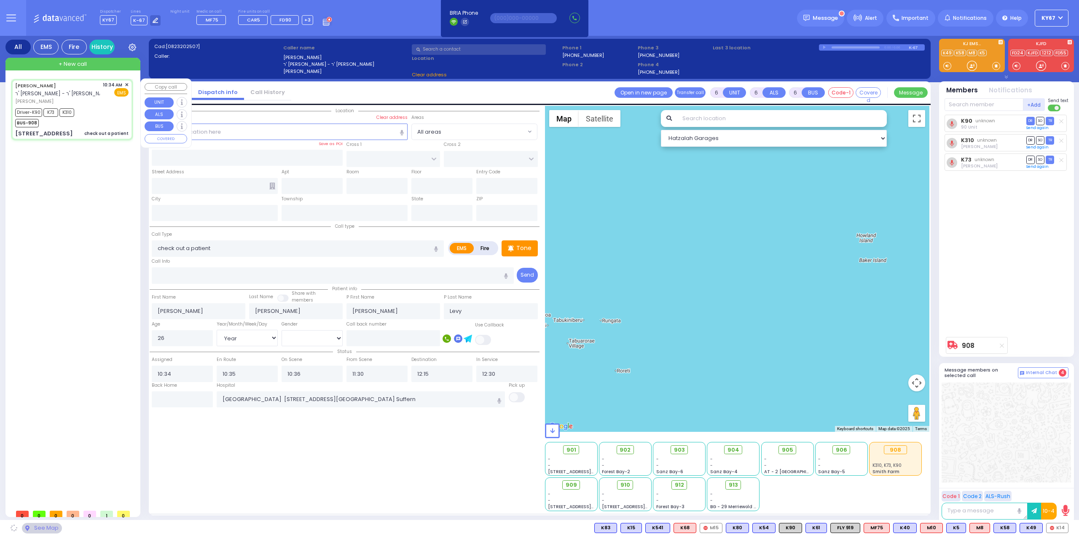
type input "[US_STATE]"
type input "10950"
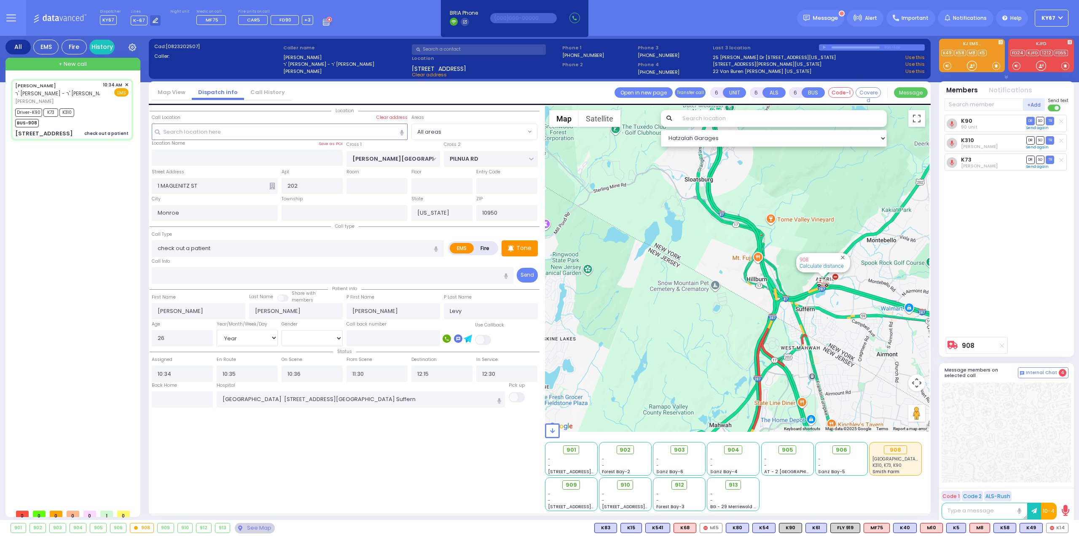
drag, startPoint x: 704, startPoint y: 254, endPoint x: 732, endPoint y: 320, distance: 72.0
click at [732, 320] on div "908 Calculate distance" at bounding box center [737, 269] width 385 height 326
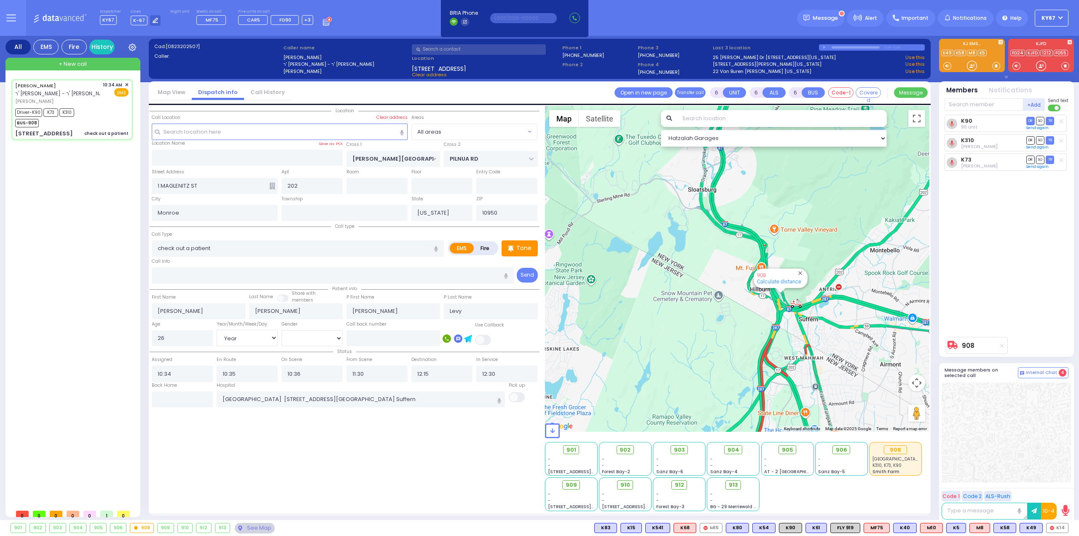
select select
radio input "true"
select select "Year"
select select "[DEMOGRAPHIC_DATA]"
select select "Hatzalah Garages"
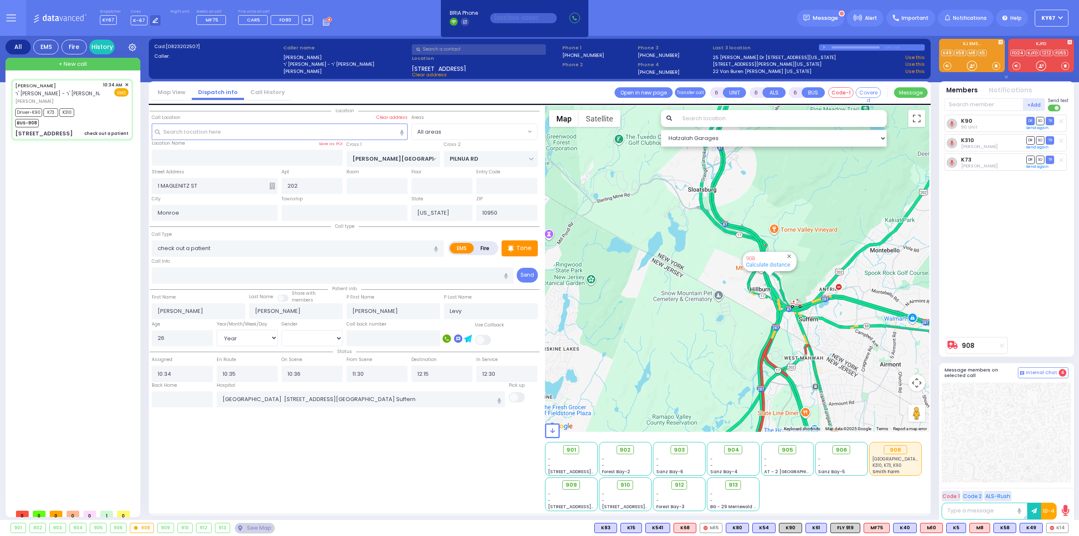
select select
radio input "true"
select select "Year"
select select "[DEMOGRAPHIC_DATA]"
select select "Hatzalah Garages"
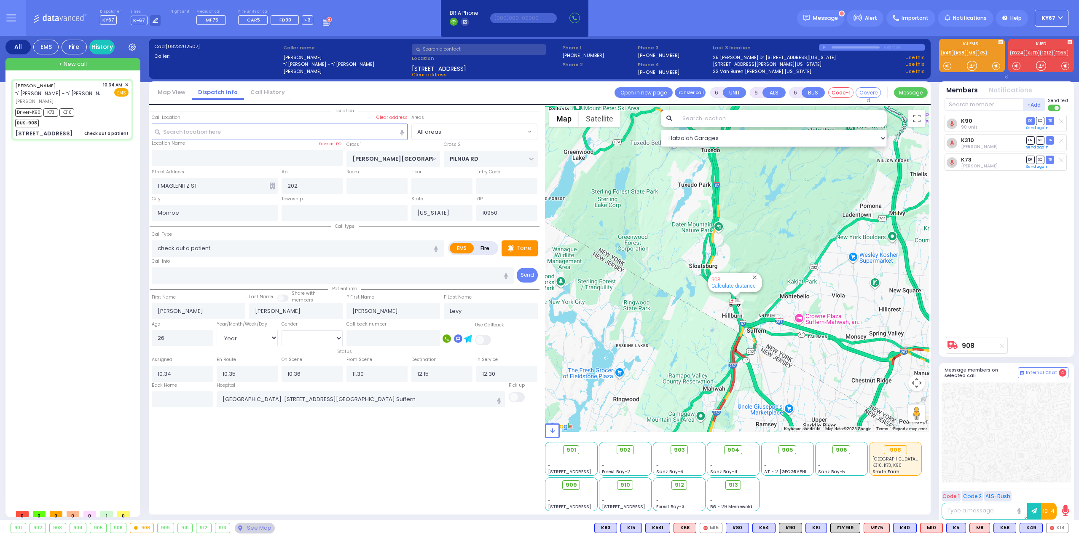
click at [426, 468] on div "Location 202" at bounding box center [345, 308] width 390 height 405
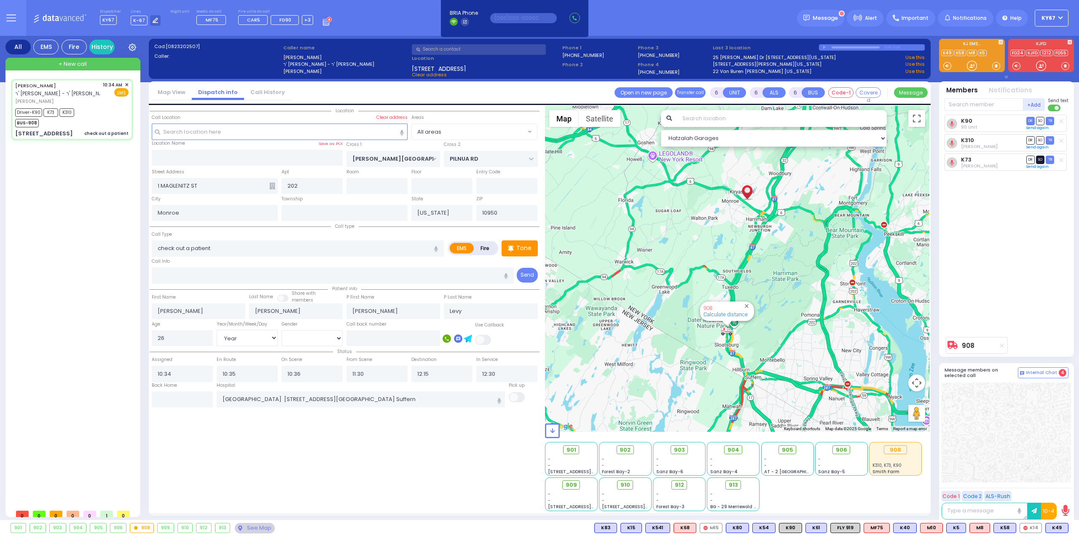
click at [1040, 160] on span "SO" at bounding box center [1040, 159] width 8 height 8
select select
radio input "true"
select select "Year"
select select "[DEMOGRAPHIC_DATA]"
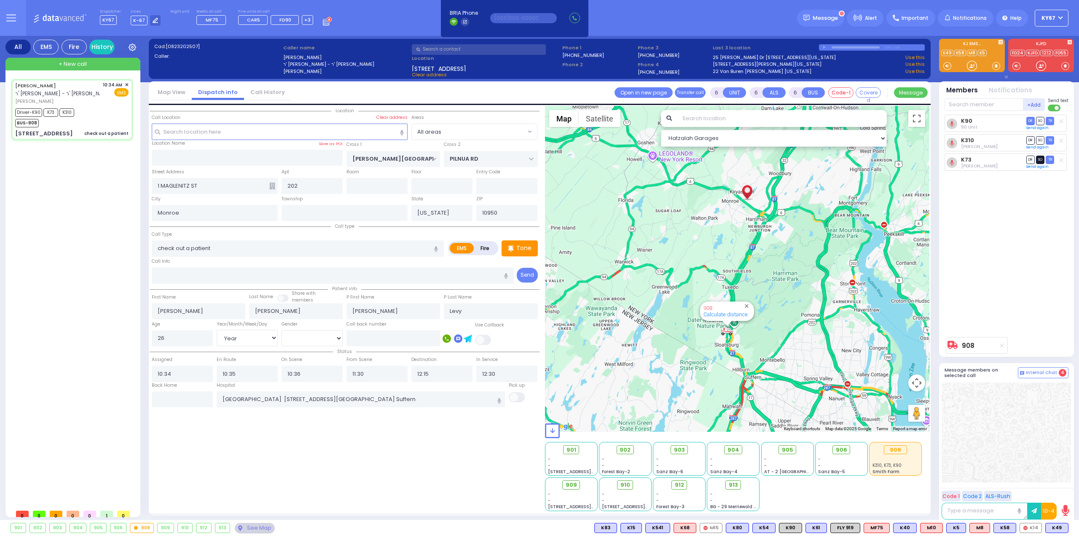
select select "Hatzalah Garages"
click at [1021, 258] on div "K90 unknown 90 Unit DR SO TR Sending text K310" at bounding box center [1007, 224] width 126 height 218
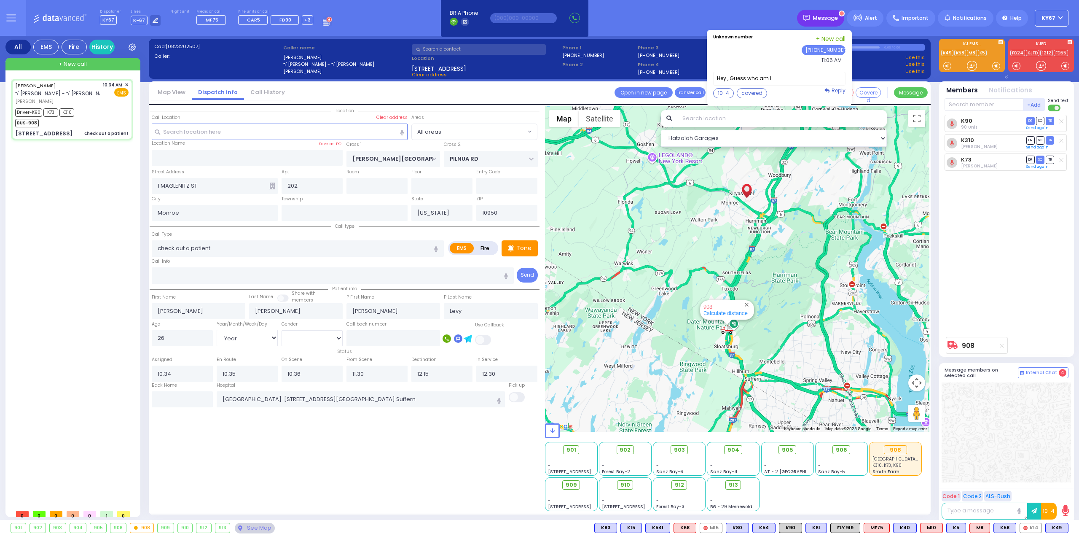
click at [824, 16] on span "Message" at bounding box center [824, 18] width 25 height 8
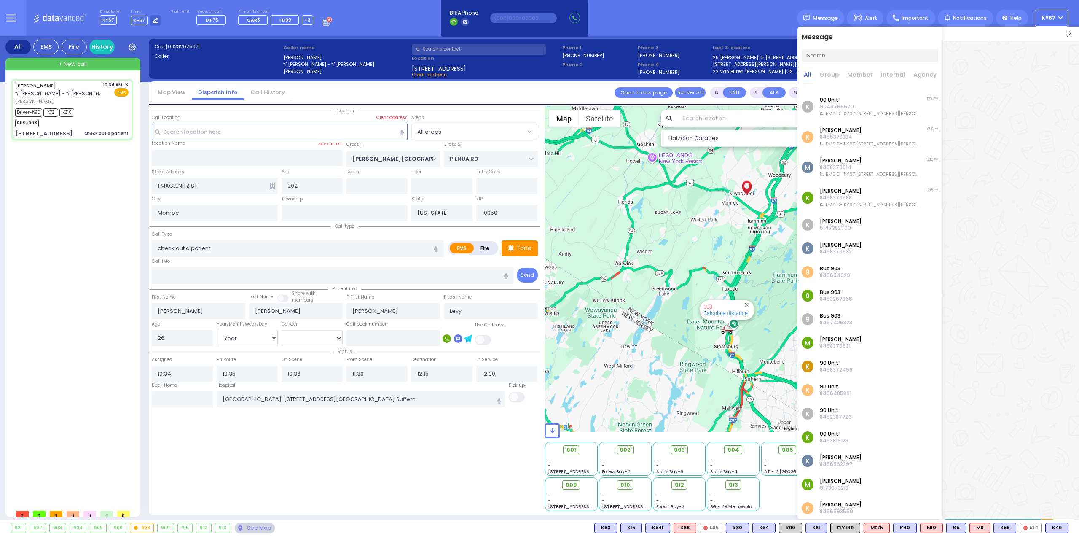
scroll to position [91, 0]
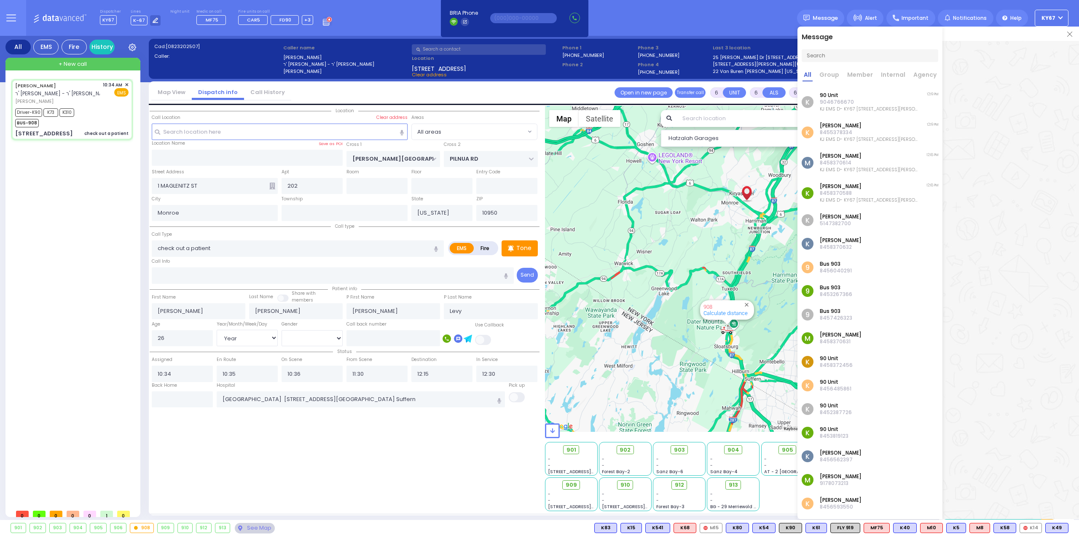
click at [828, 215] on p "[PERSON_NAME]" at bounding box center [841, 216] width 42 height 7
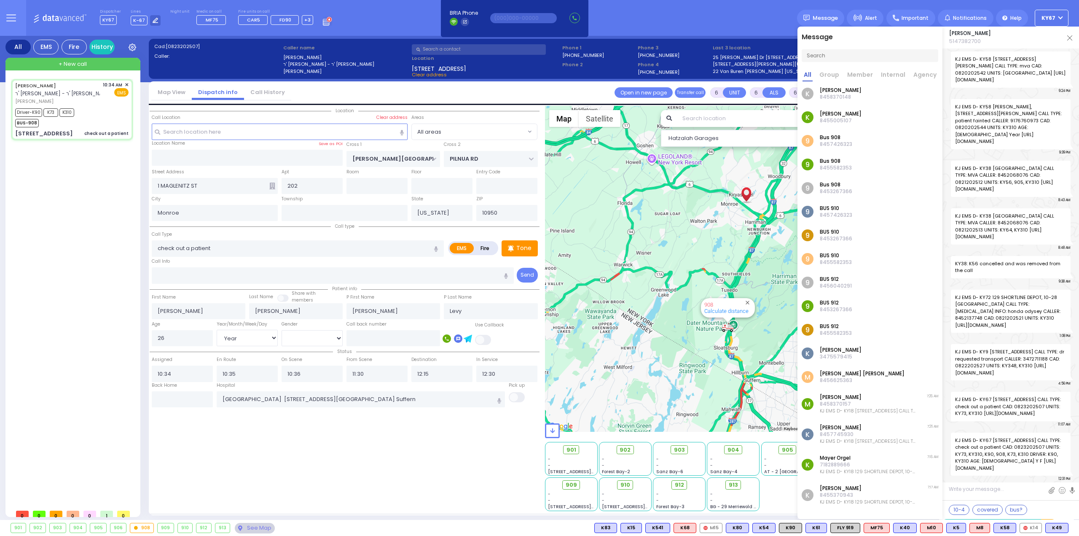
scroll to position [695, 0]
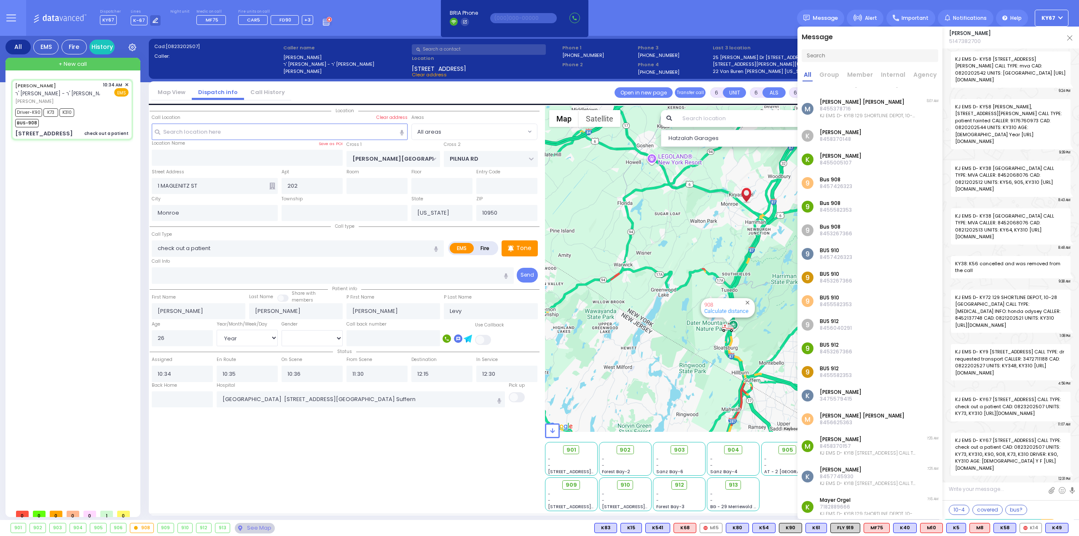
click at [838, 183] on p "8457426323" at bounding box center [836, 186] width 32 height 7
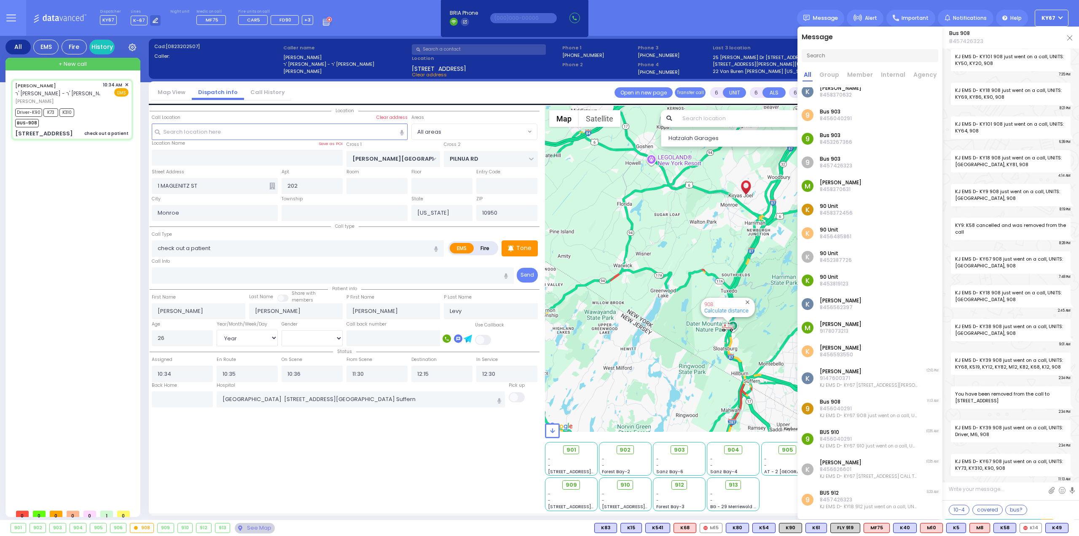
scroll to position [147, 0]
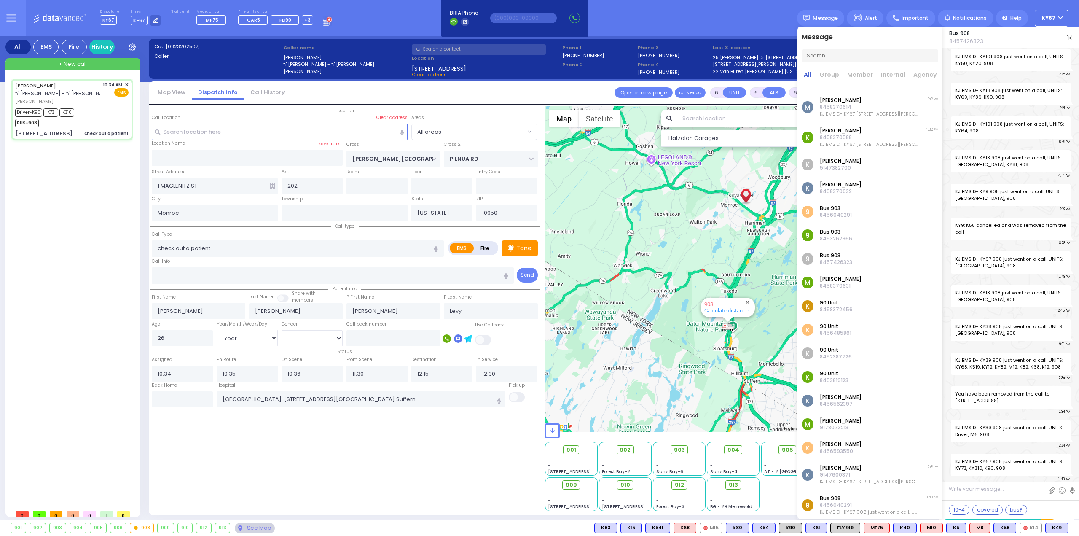
click at [1071, 39] on img at bounding box center [1069, 37] width 5 height 5
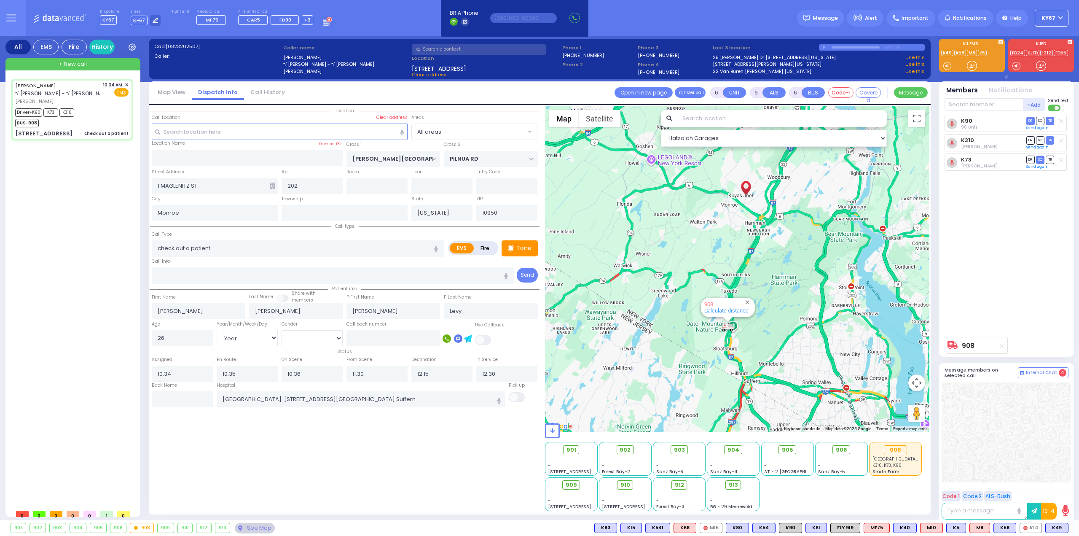
click at [1043, 263] on div "K90 90 Unit DR SO TR K310" at bounding box center [1007, 224] width 126 height 218
click at [388, 13] on div "Dispatcher KY67 K72 shift has started. Are you K72 ? K-67" at bounding box center [539, 18] width 1079 height 36
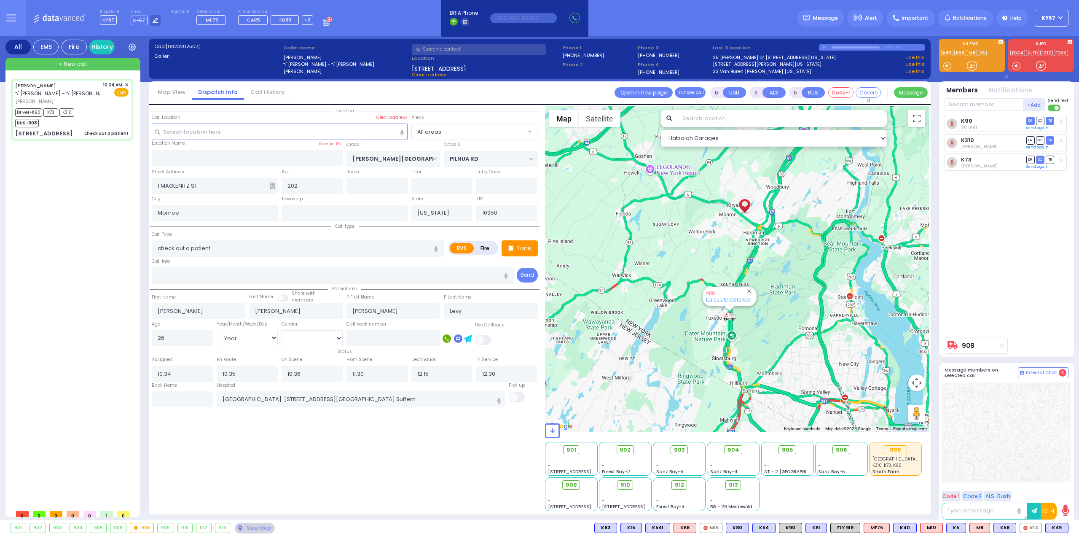
click at [992, 448] on div at bounding box center [1005, 432] width 129 height 100
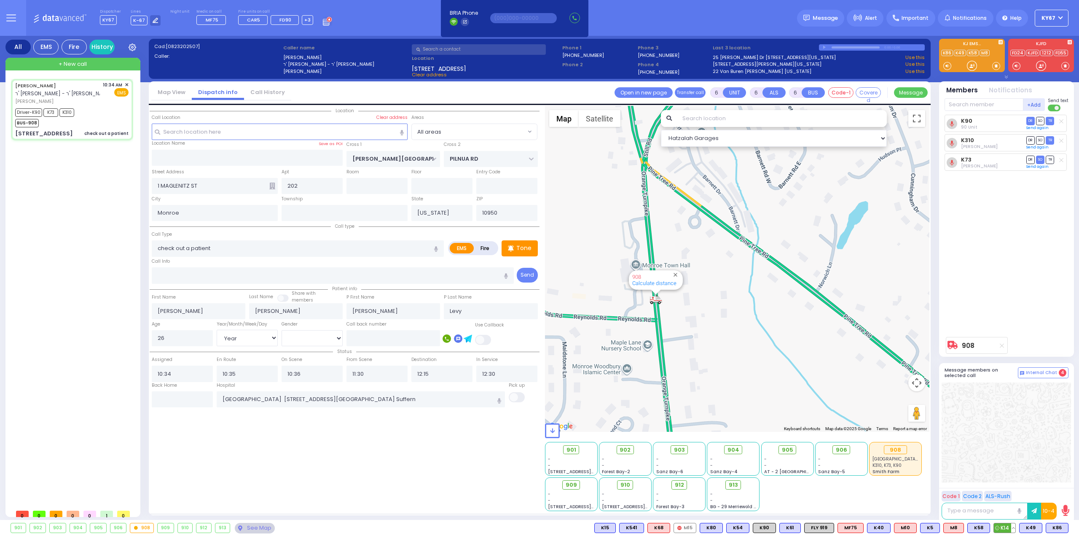
click at [1014, 529] on button at bounding box center [1013, 527] width 4 height 9
click at [1006, 490] on icon at bounding box center [1006, 490] width 9 height 9
click at [1008, 478] on icon at bounding box center [1006, 478] width 9 height 9
click at [1011, 392] on div at bounding box center [1005, 432] width 129 height 100
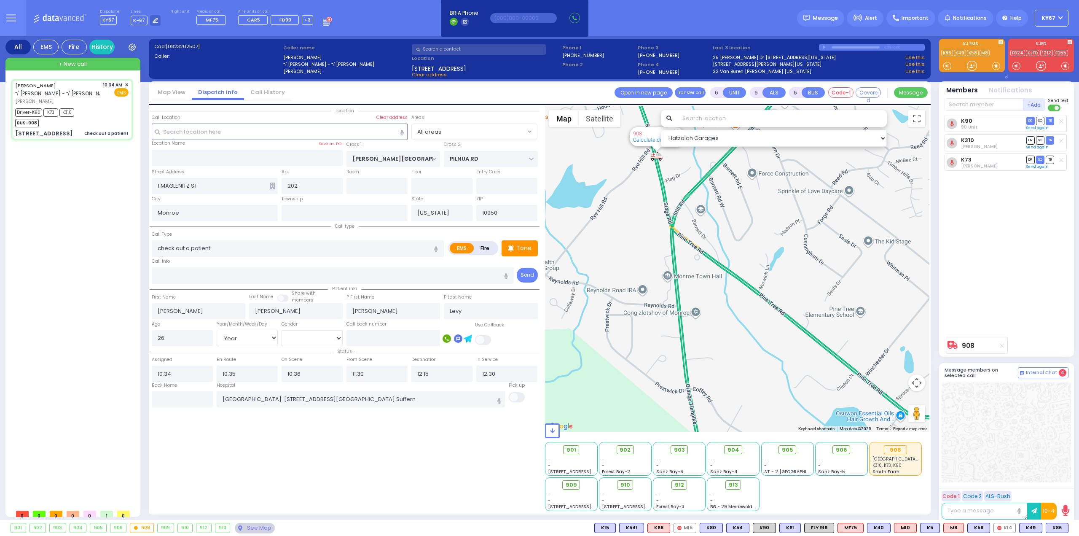
drag, startPoint x: 687, startPoint y: 228, endPoint x: 748, endPoint y: 401, distance: 183.8
click at [747, 400] on div "908 Calculate distance" at bounding box center [737, 269] width 385 height 326
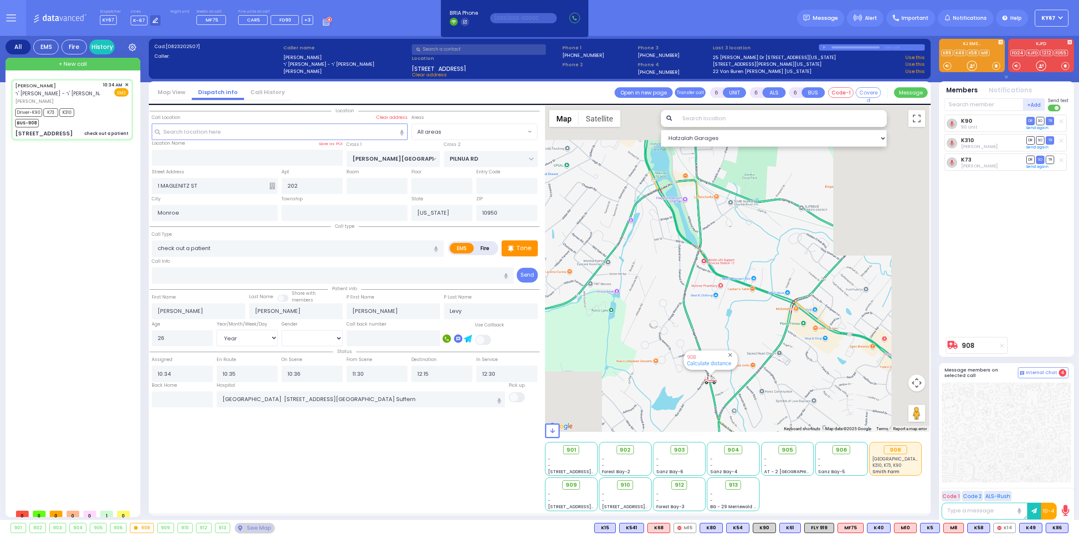
drag, startPoint x: 747, startPoint y: 345, endPoint x: 737, endPoint y: 201, distance: 144.0
click at [737, 201] on div "908 Calculate distance" at bounding box center [737, 269] width 385 height 326
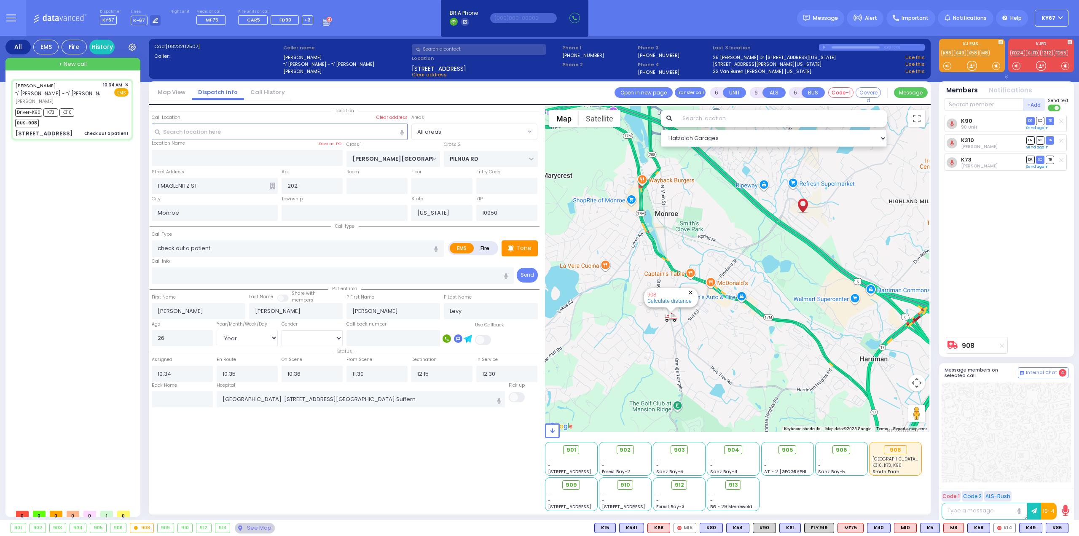
click at [690, 292] on button "Close" at bounding box center [690, 292] width 8 height 8
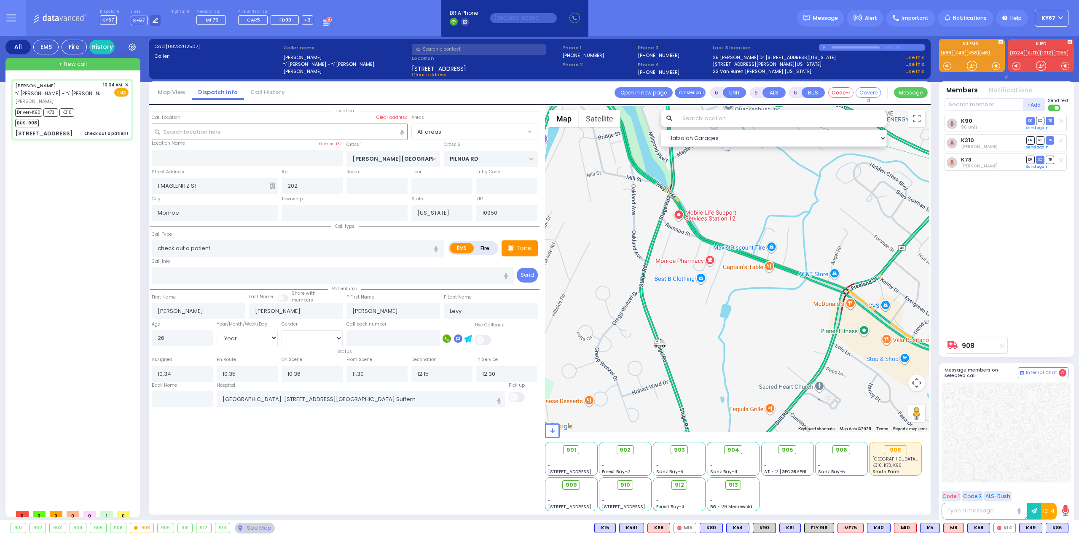
drag, startPoint x: 662, startPoint y: 243, endPoint x: 661, endPoint y: 293, distance: 50.2
click at [661, 291] on div at bounding box center [737, 269] width 385 height 326
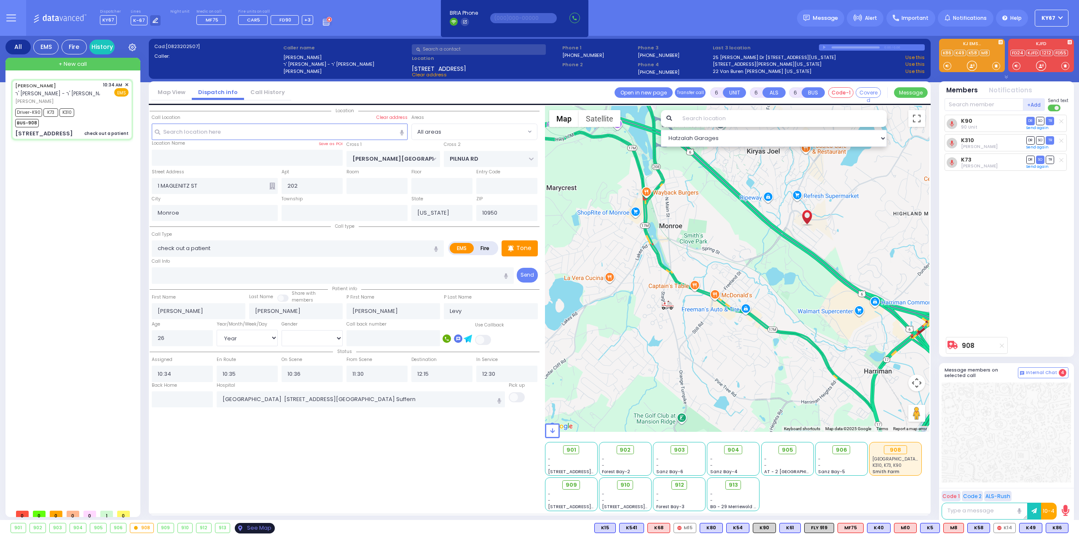
click at [248, 528] on div "See Map" at bounding box center [255, 527] width 40 height 11
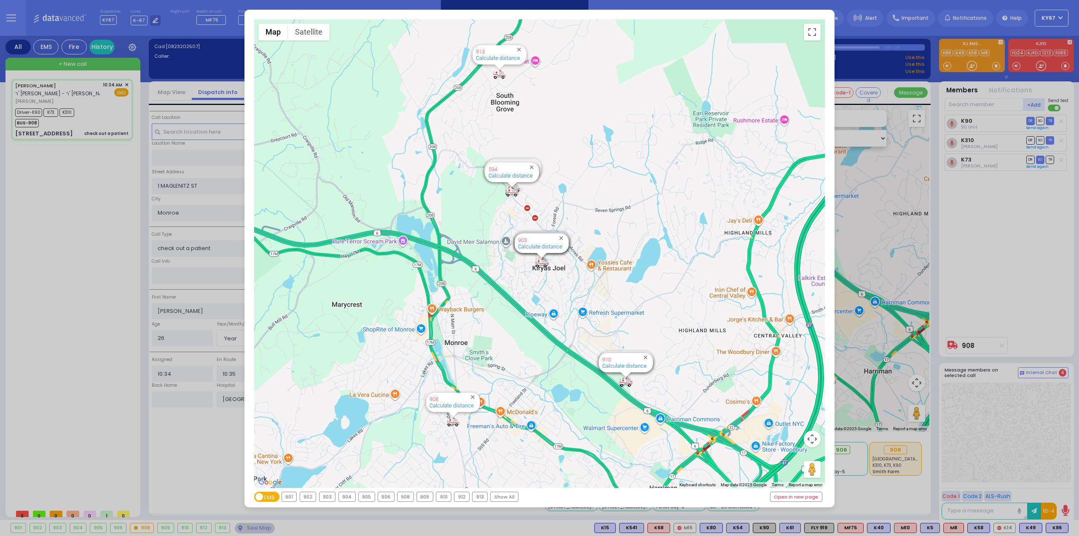
click at [401, 498] on div "908" at bounding box center [405, 496] width 16 height 9
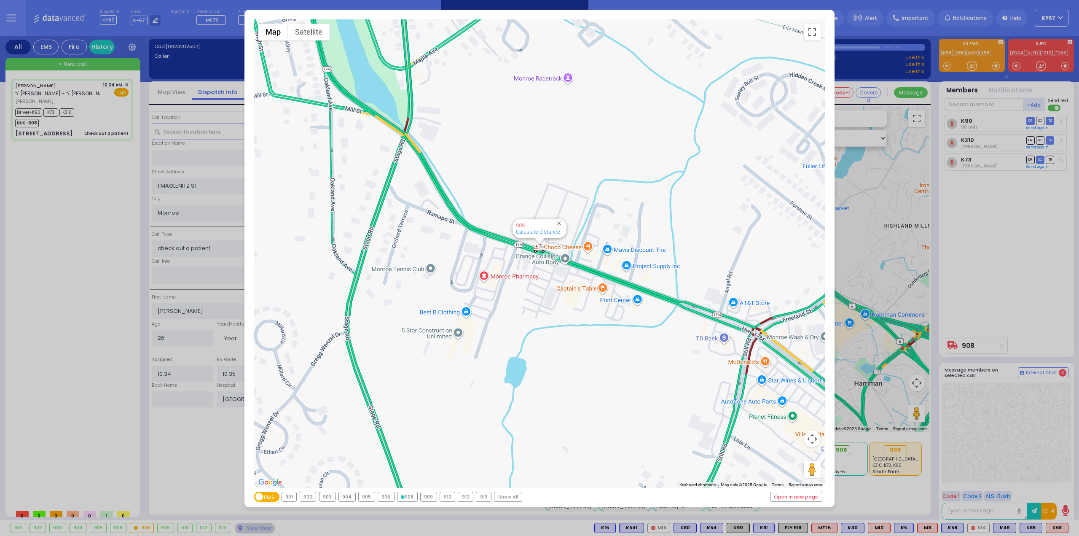
click at [1037, 298] on div "← Move left → Move right ↑ Move up ↓ Move down + Zoom in - Zoom out Home Jump l…" at bounding box center [539, 268] width 1079 height 536
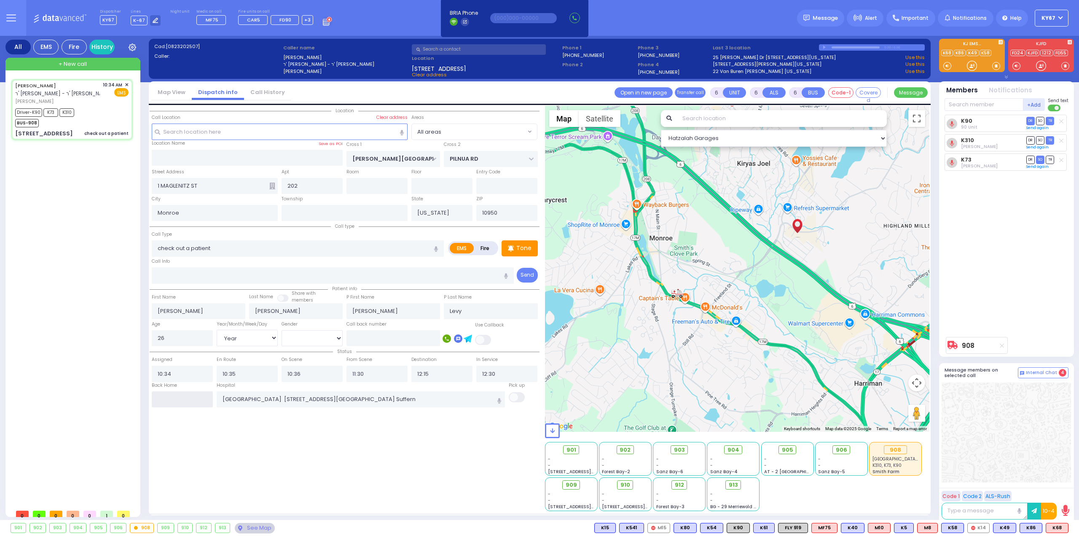
click at [186, 400] on input "text" at bounding box center [182, 399] width 61 height 16
type input "13:15"
select select
radio input "true"
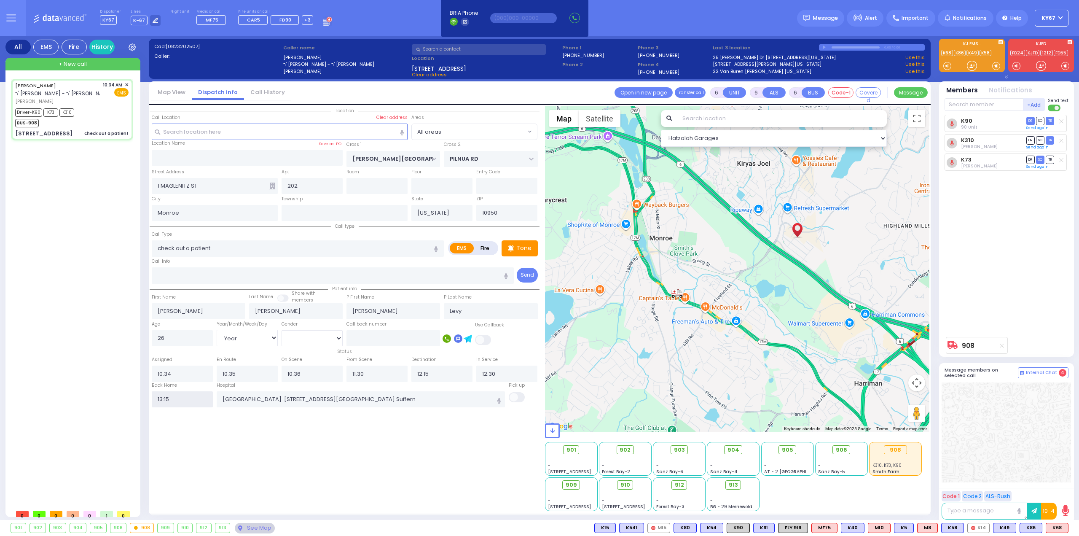
select select
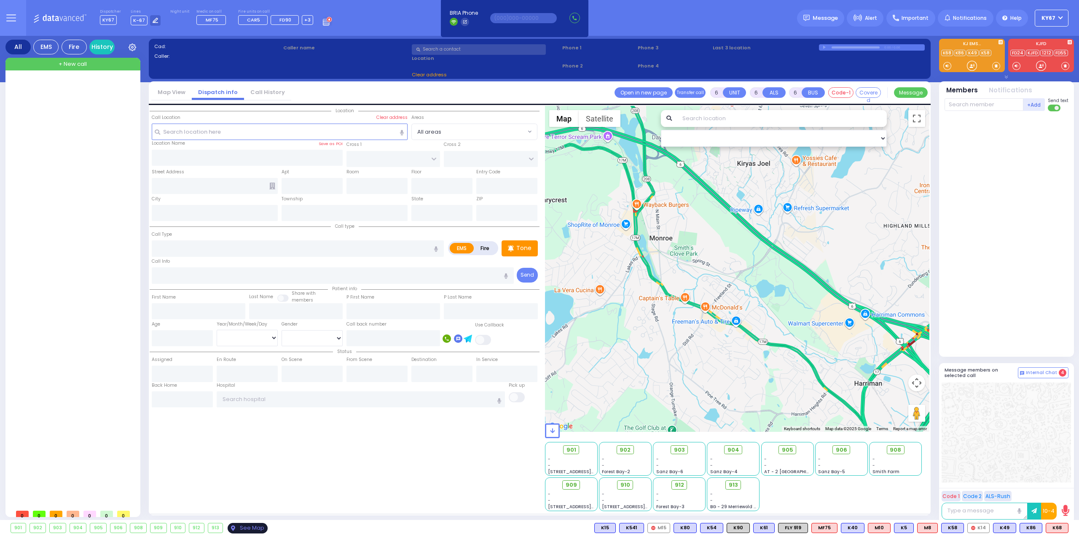
click at [245, 527] on div "See Map" at bounding box center [248, 527] width 40 height 11
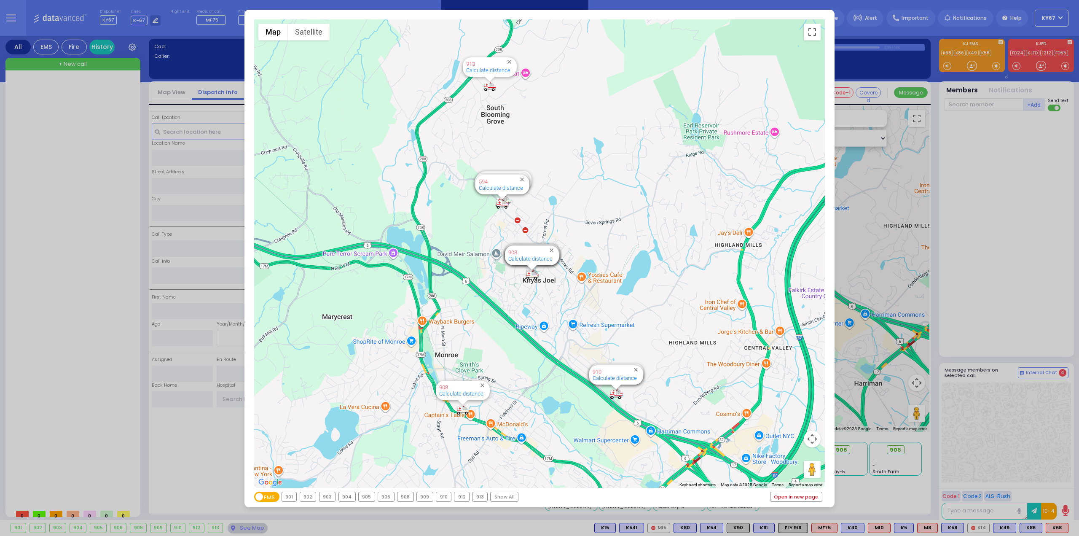
click at [796, 496] on link "Open in new page" at bounding box center [795, 496] width 51 height 9
click at [533, 530] on div "← Move left → Move right ↑ Move up ↓ Move down + Zoom in - Zoom out Home Jump l…" at bounding box center [539, 268] width 1079 height 536
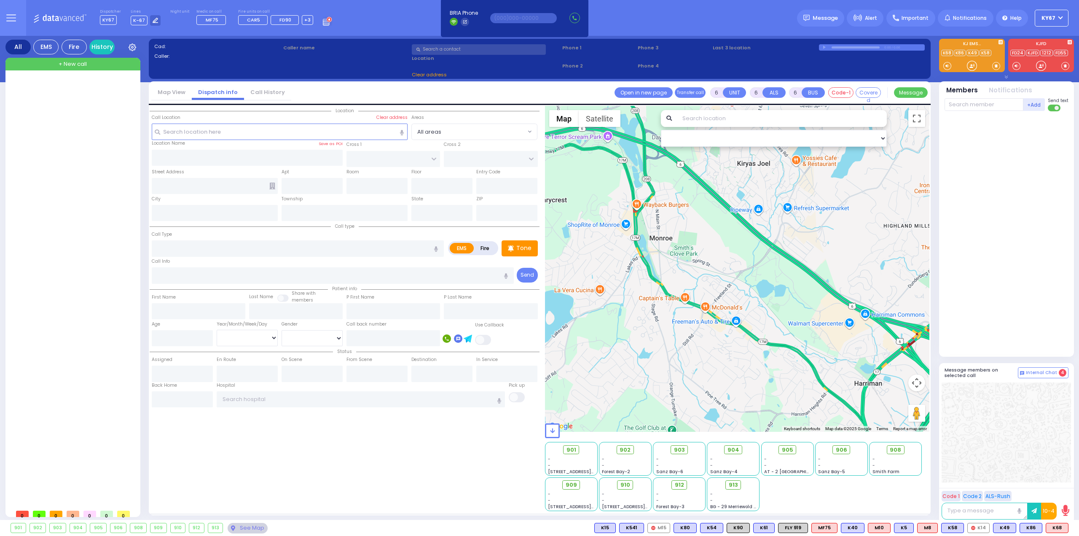
click at [383, 463] on div "Location ZIP" at bounding box center [345, 308] width 390 height 405
click at [455, 461] on div "Location ZIP" at bounding box center [345, 308] width 390 height 405
